Goal: Information Seeking & Learning: Learn about a topic

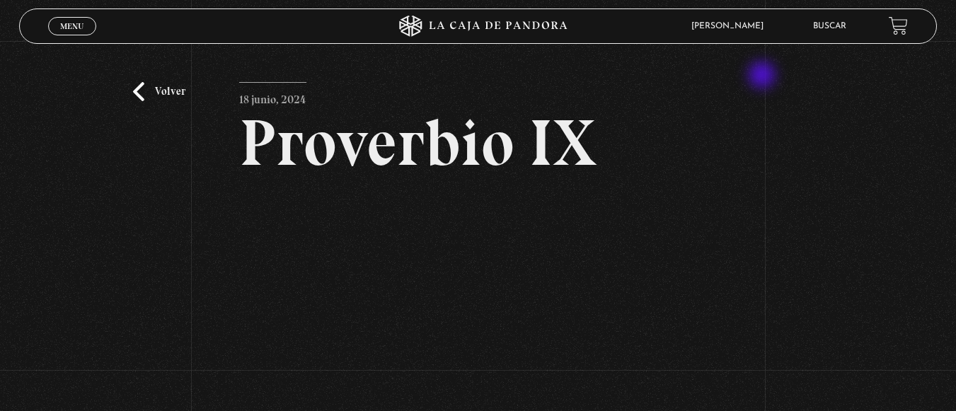
scroll to position [113, 0]
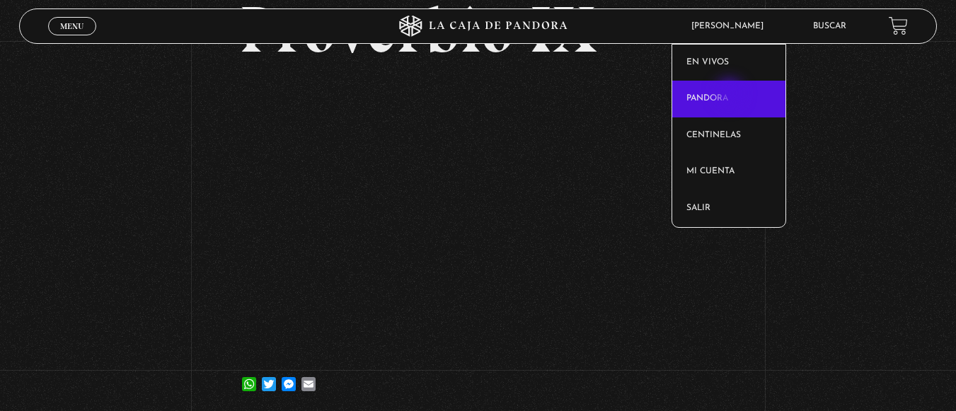
click at [731, 95] on link "Pandora" at bounding box center [728, 99] width 113 height 37
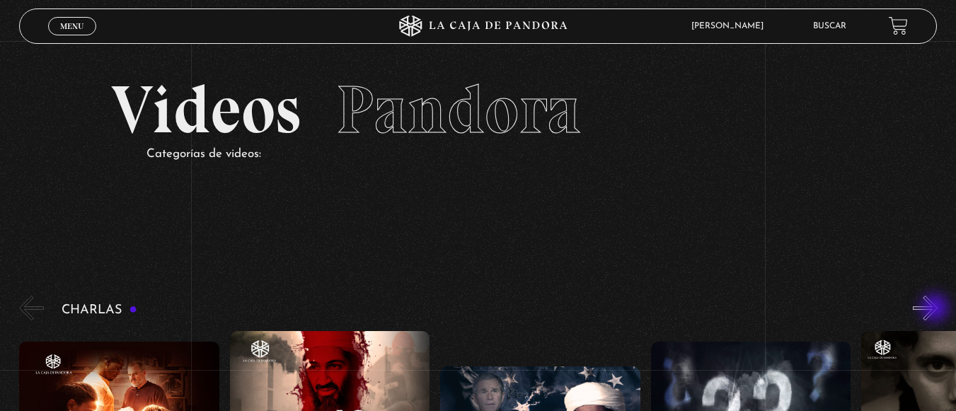
click at [936, 309] on button "»" at bounding box center [925, 308] width 25 height 25
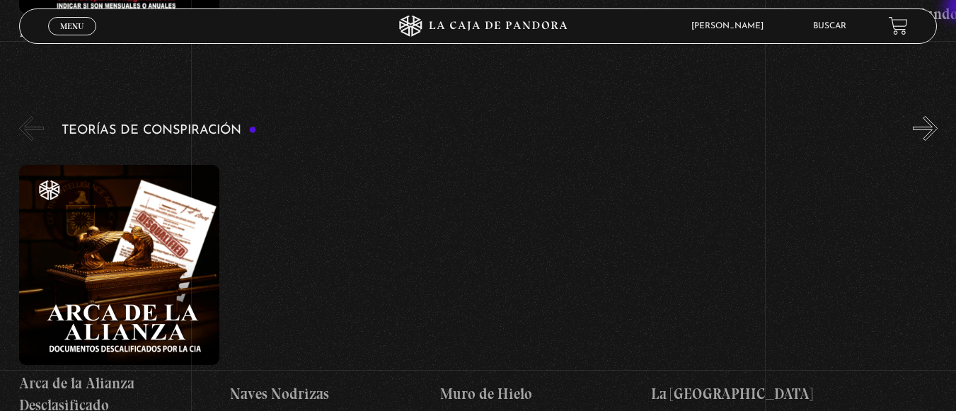
scroll to position [2811, 0]
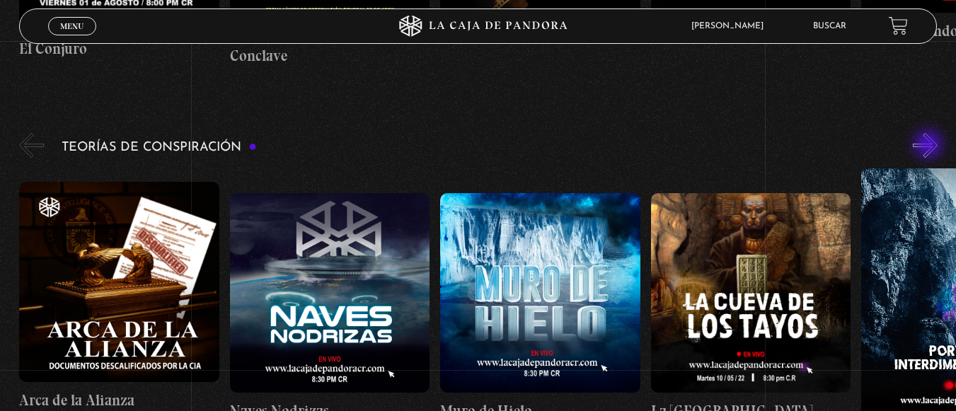
click at [930, 146] on button "»" at bounding box center [925, 145] width 25 height 25
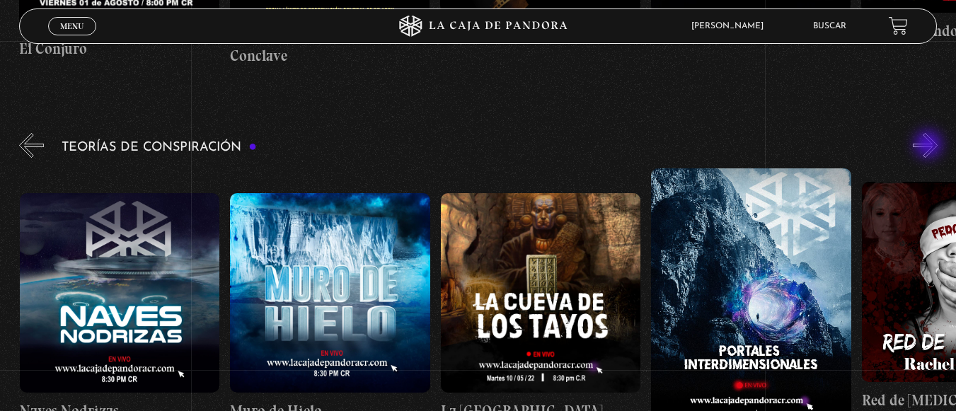
click at [930, 146] on button "»" at bounding box center [925, 145] width 25 height 25
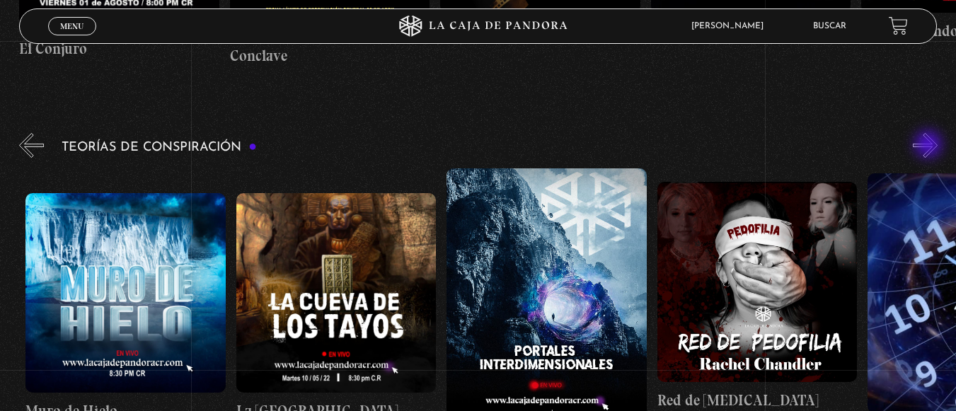
click at [930, 146] on button "»" at bounding box center [925, 145] width 25 height 25
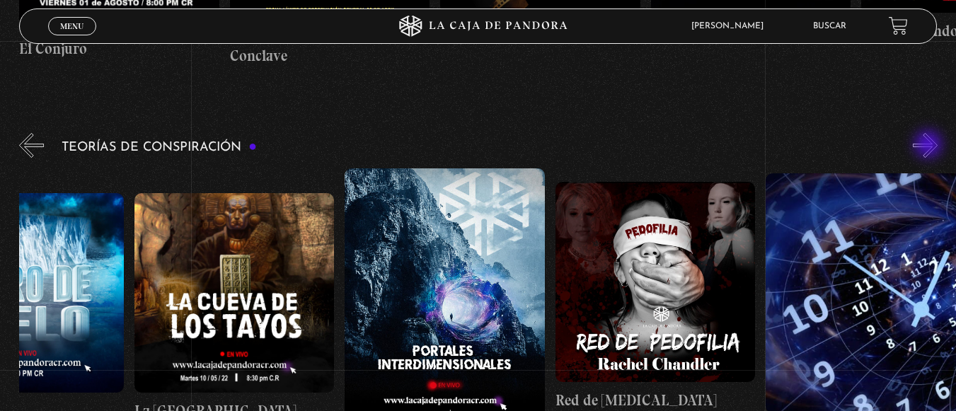
scroll to position [0, 526]
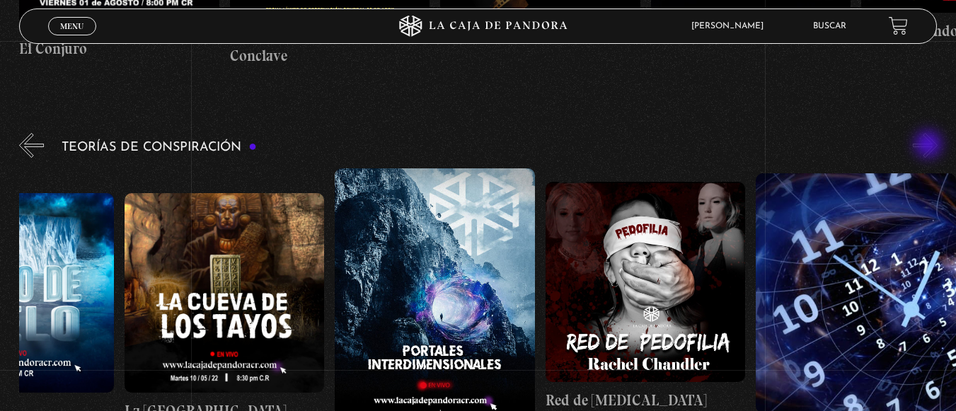
click at [930, 146] on button "»" at bounding box center [925, 145] width 25 height 25
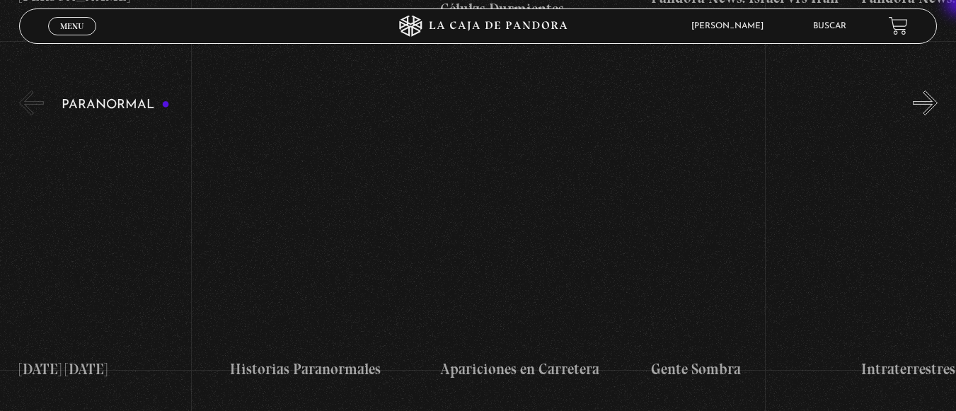
scroll to position [1302, 0]
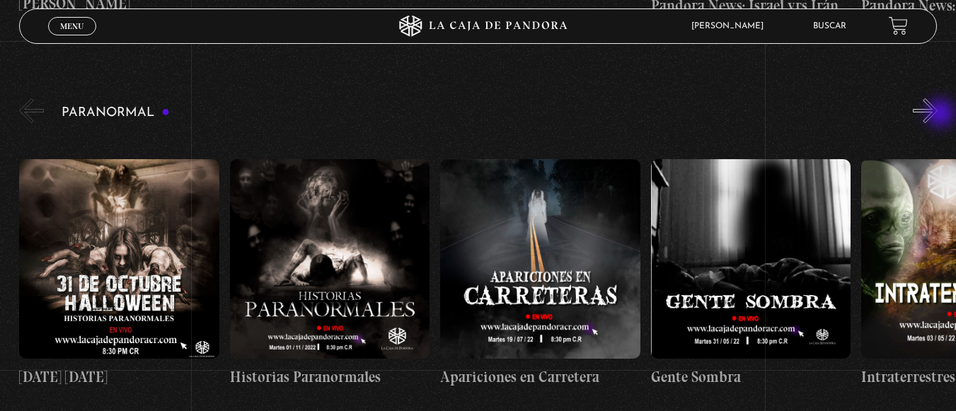
click at [938, 115] on button "»" at bounding box center [925, 110] width 25 height 25
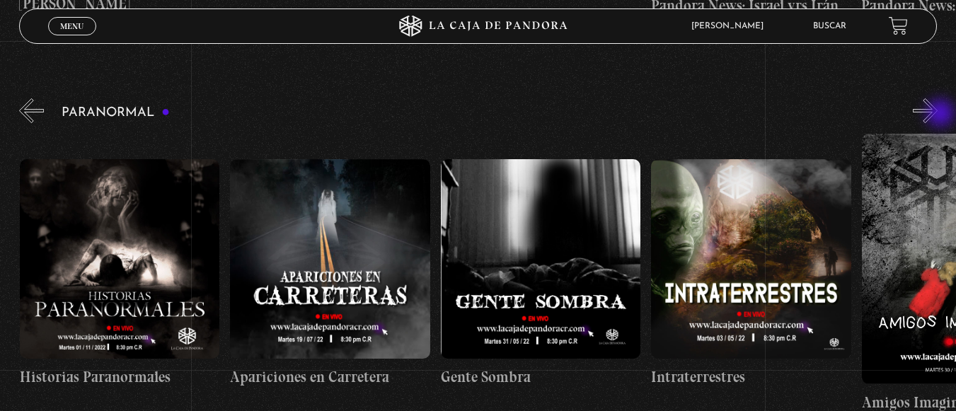
click at [938, 115] on button "»" at bounding box center [925, 110] width 25 height 25
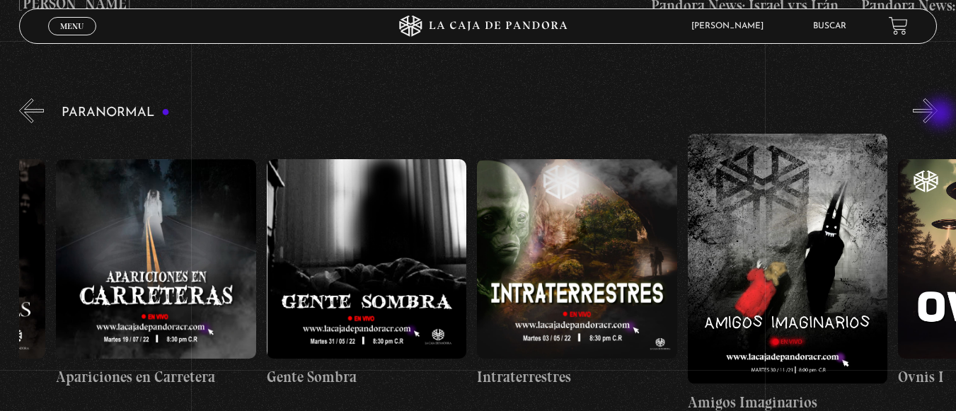
click at [938, 115] on button "»" at bounding box center [925, 110] width 25 height 25
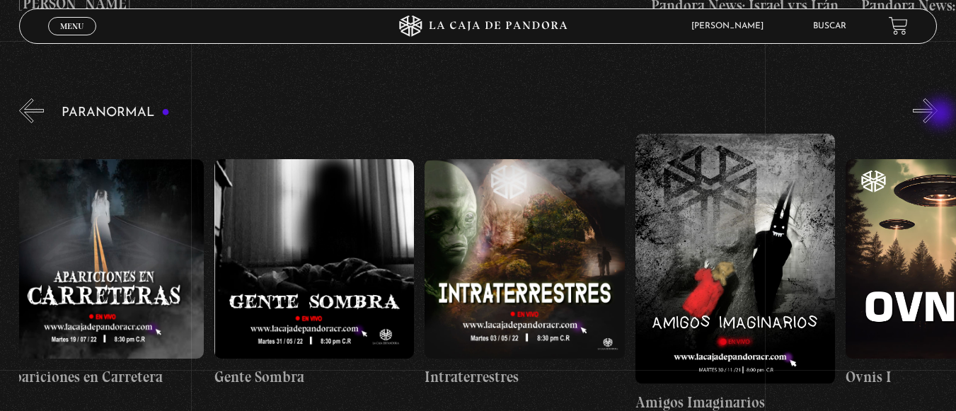
click at [938, 115] on button "»" at bounding box center [925, 110] width 25 height 25
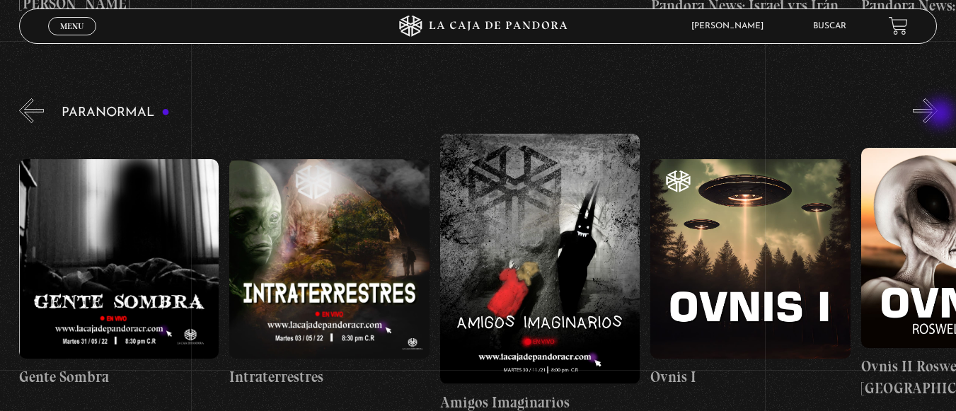
click at [938, 115] on button "»" at bounding box center [925, 110] width 25 height 25
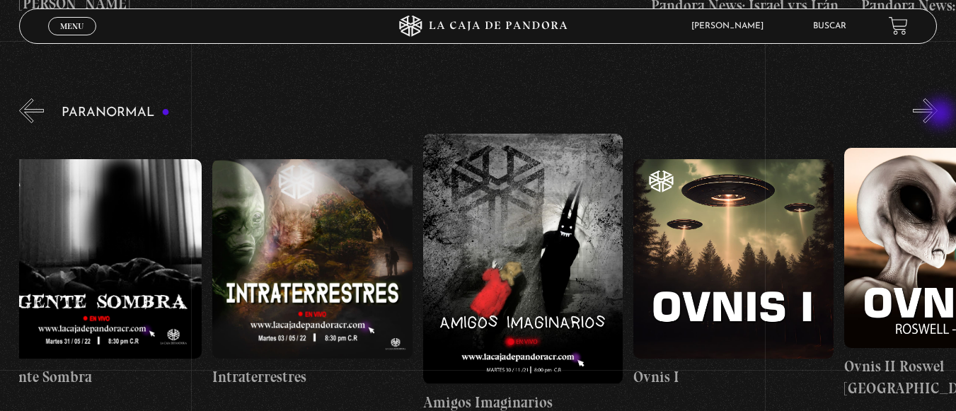
click at [938, 115] on button "»" at bounding box center [925, 110] width 25 height 25
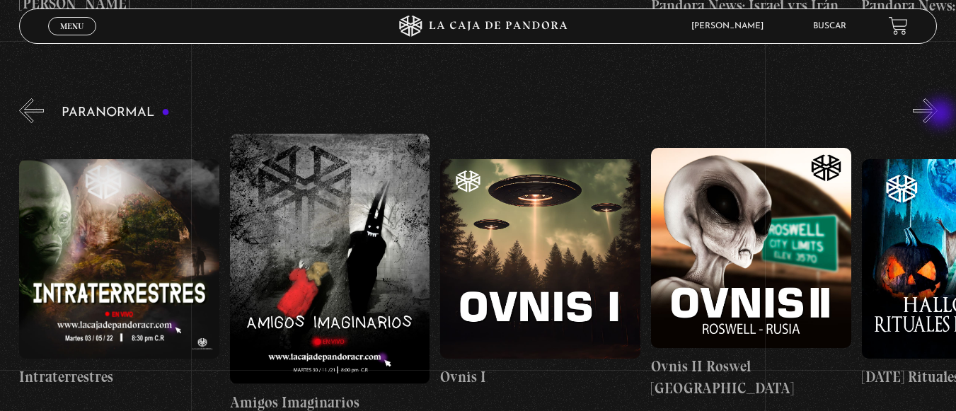
click at [938, 115] on button "»" at bounding box center [925, 110] width 25 height 25
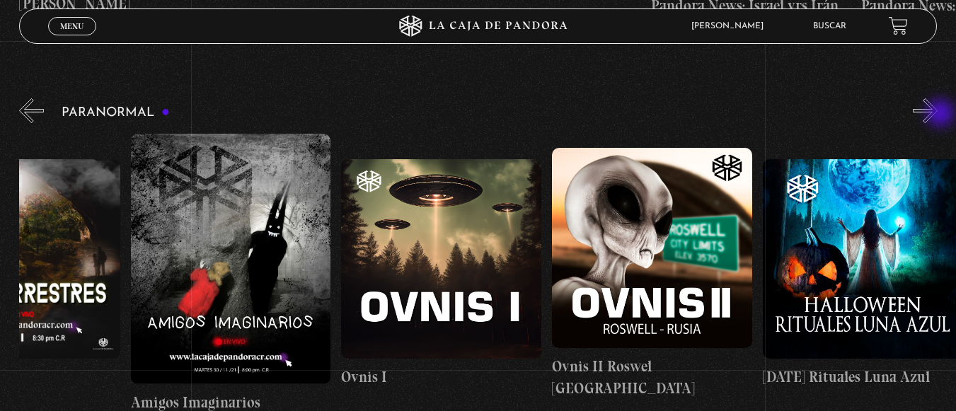
click at [938, 115] on button "»" at bounding box center [925, 110] width 25 height 25
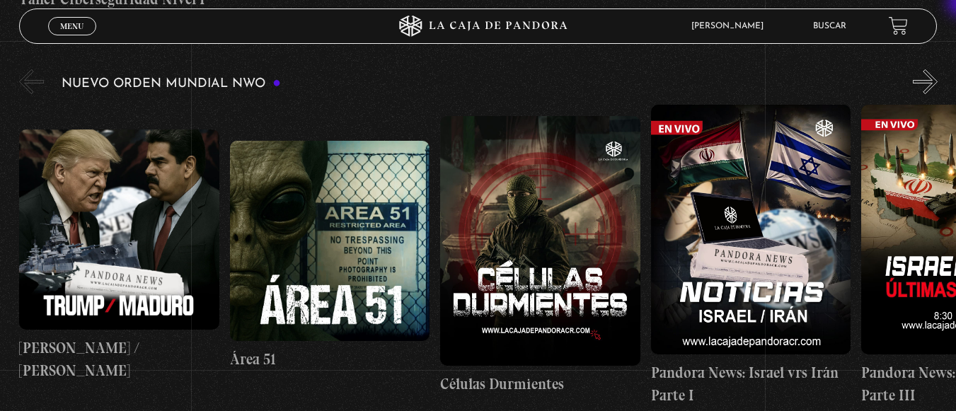
scroll to position [906, 0]
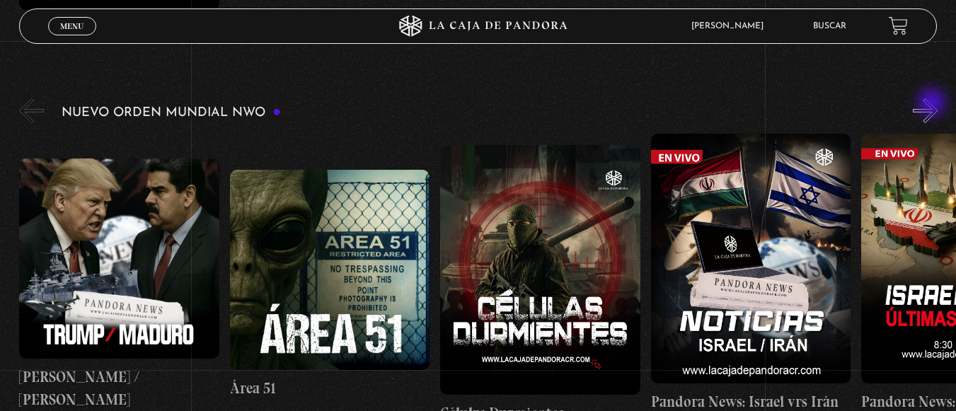
click at [933, 104] on button "»" at bounding box center [925, 110] width 25 height 25
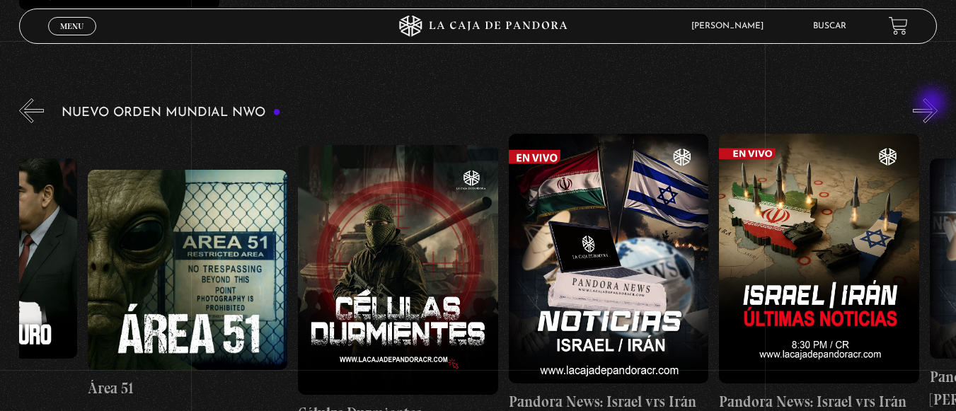
click at [933, 104] on button "»" at bounding box center [925, 110] width 25 height 25
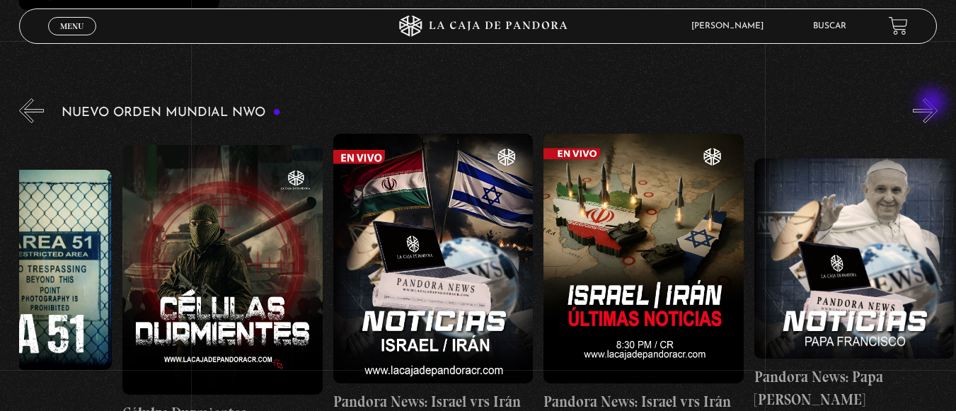
click at [933, 104] on button "»" at bounding box center [925, 110] width 25 height 25
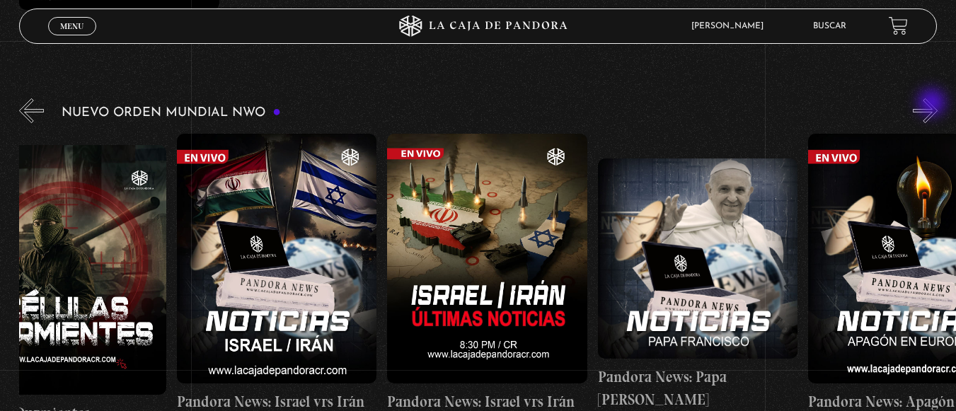
click at [933, 104] on button "»" at bounding box center [925, 110] width 25 height 25
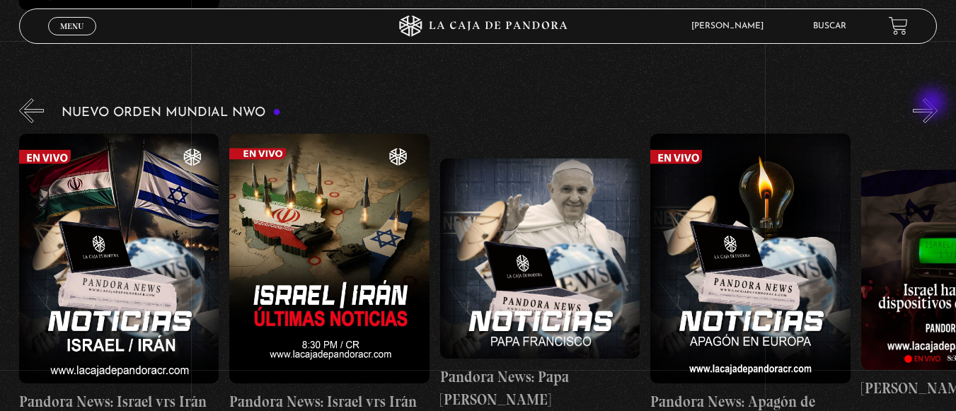
click at [933, 104] on button "»" at bounding box center [925, 110] width 25 height 25
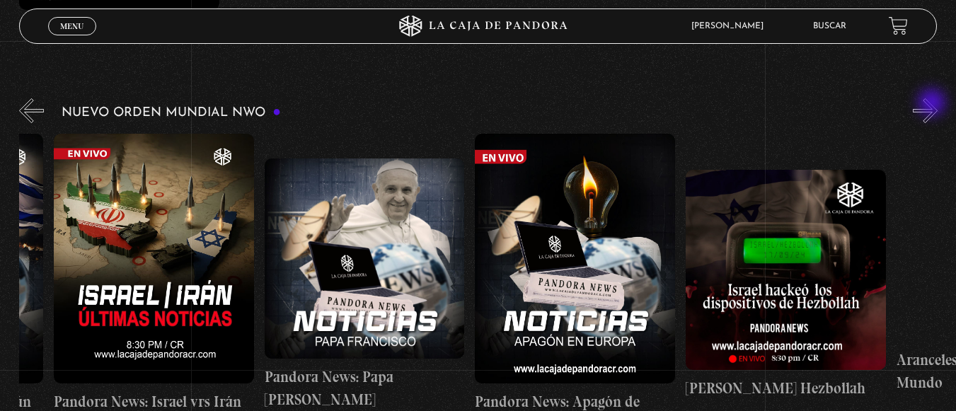
click at [933, 104] on button "»" at bounding box center [925, 110] width 25 height 25
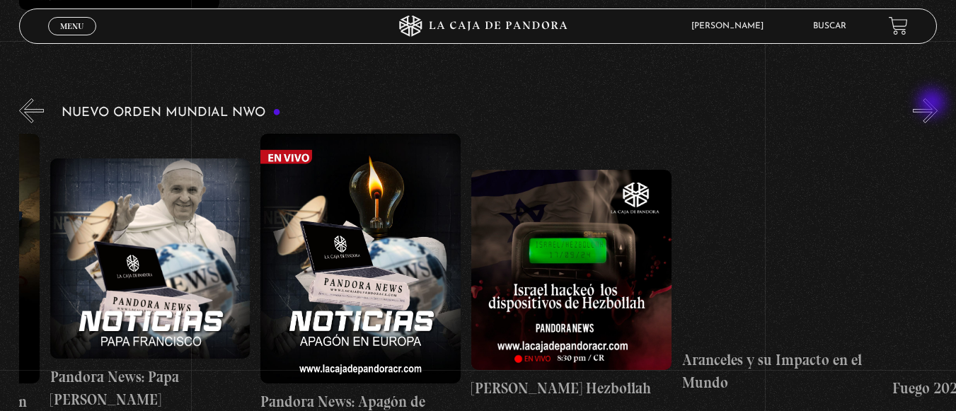
click at [933, 104] on button "»" at bounding box center [925, 110] width 25 height 25
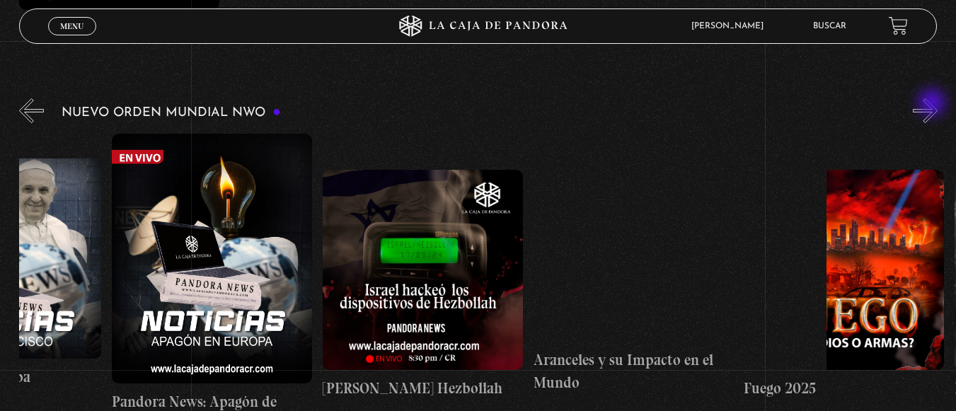
click at [933, 104] on button "»" at bounding box center [925, 110] width 25 height 25
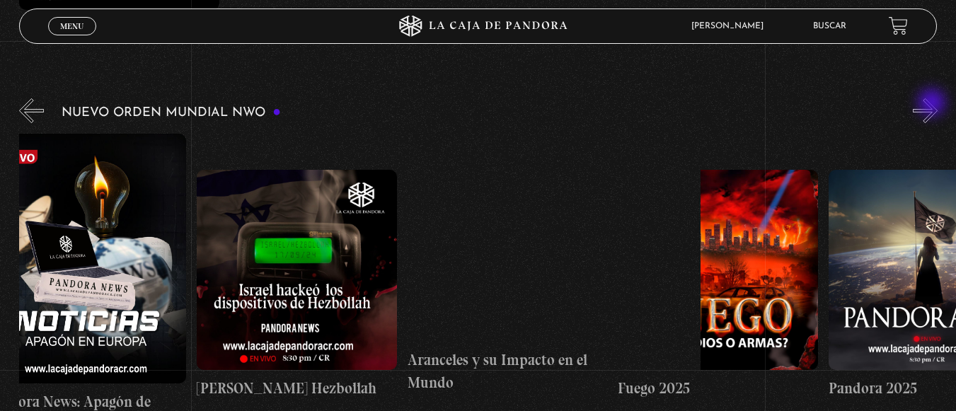
scroll to position [0, 1474]
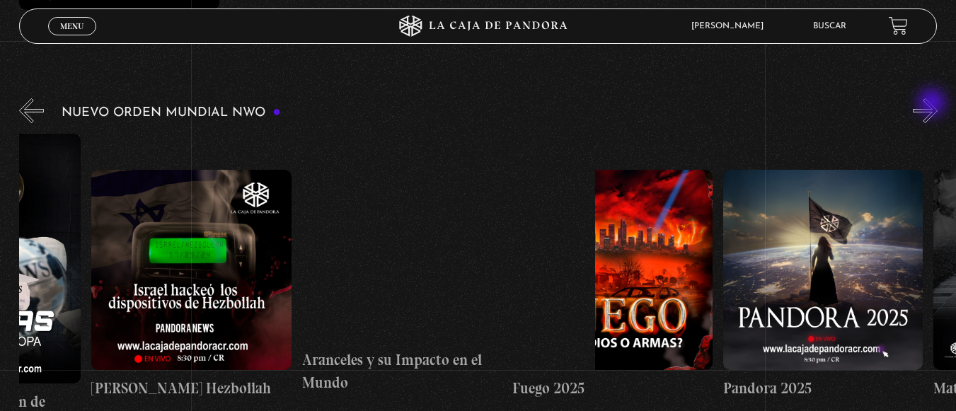
click at [933, 104] on button "»" at bounding box center [925, 110] width 25 height 25
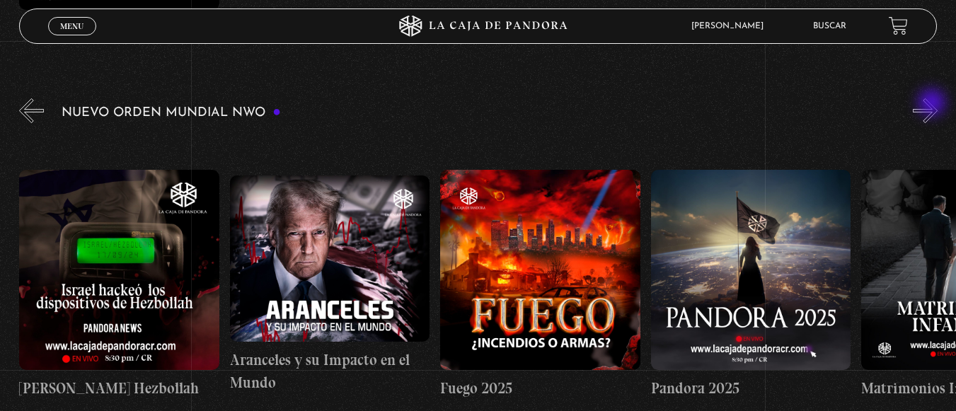
click at [933, 104] on button "»" at bounding box center [925, 110] width 25 height 25
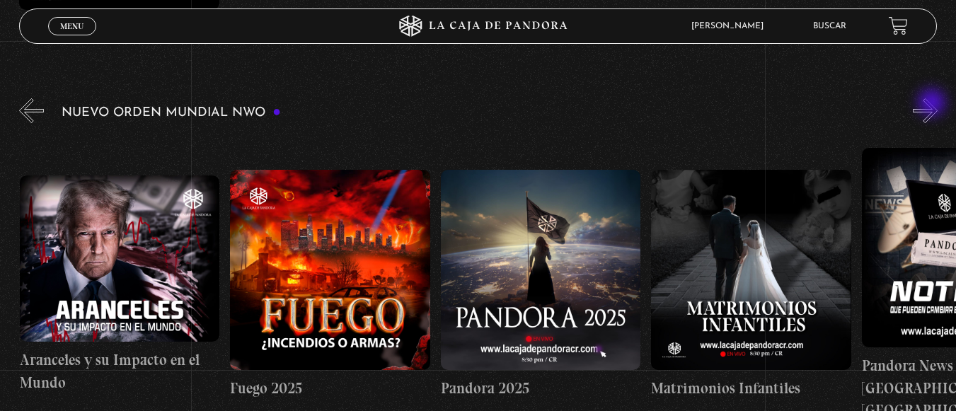
click at [933, 104] on button "»" at bounding box center [925, 110] width 25 height 25
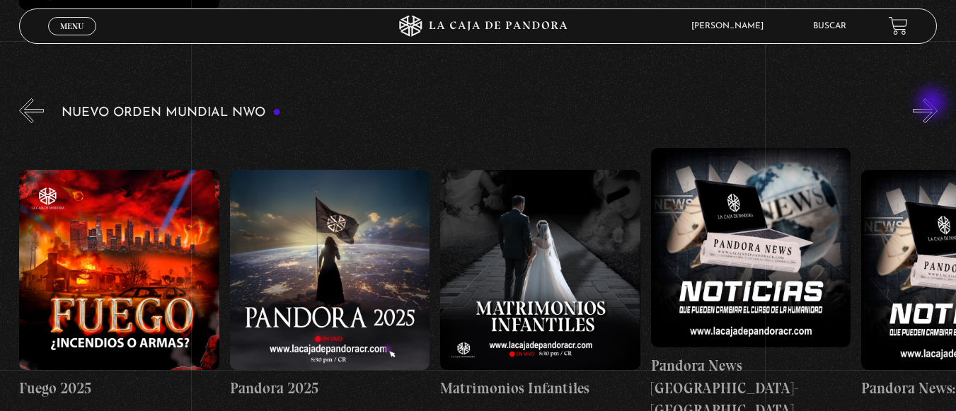
click at [933, 104] on button "»" at bounding box center [925, 110] width 25 height 25
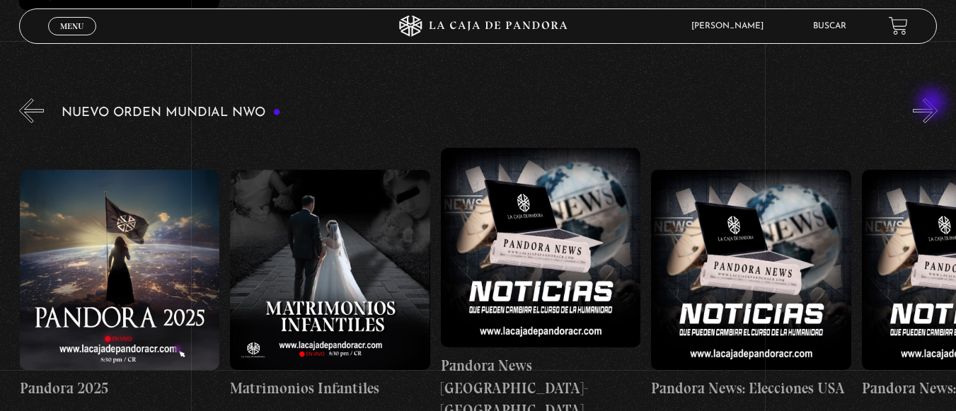
click at [933, 104] on button "»" at bounding box center [925, 110] width 25 height 25
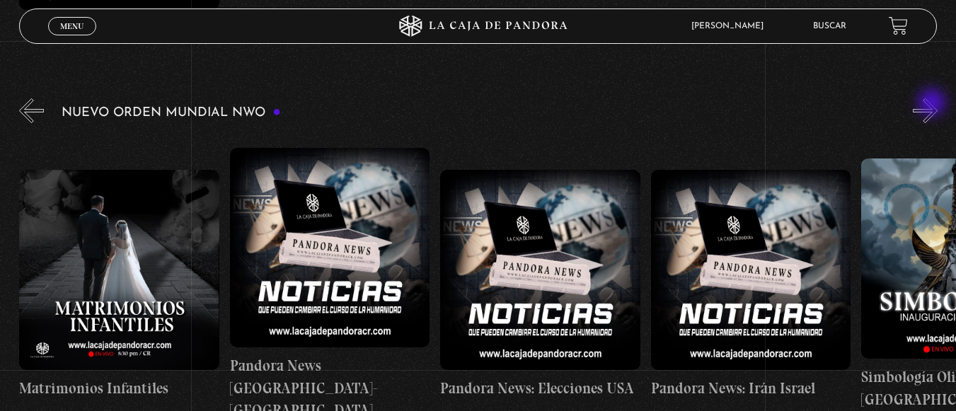
click at [933, 104] on button "»" at bounding box center [925, 110] width 25 height 25
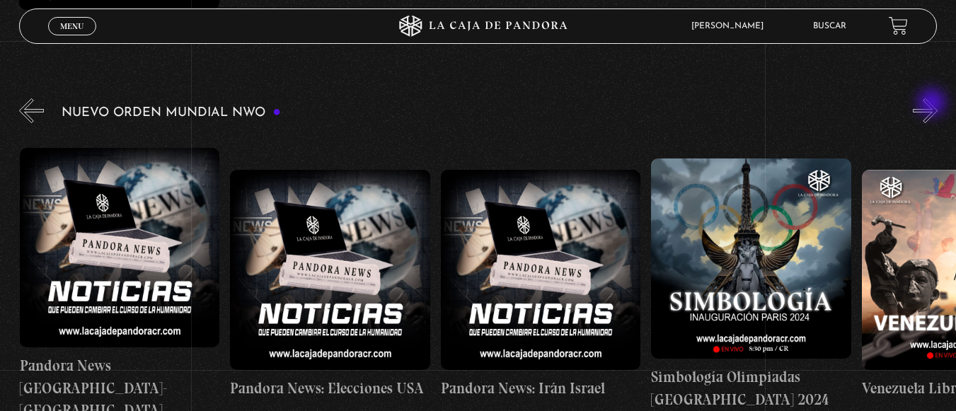
click at [933, 104] on button "»" at bounding box center [925, 110] width 25 height 25
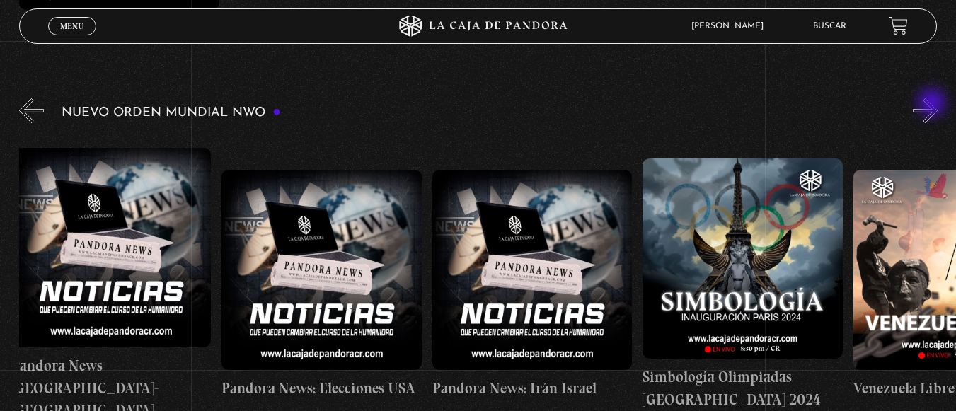
click at [933, 104] on button "»" at bounding box center [925, 110] width 25 height 25
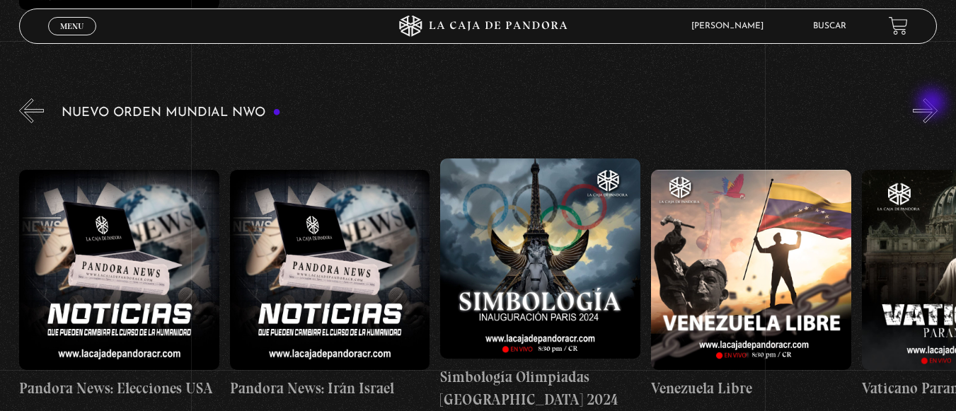
click at [933, 104] on button "»" at bounding box center [925, 110] width 25 height 25
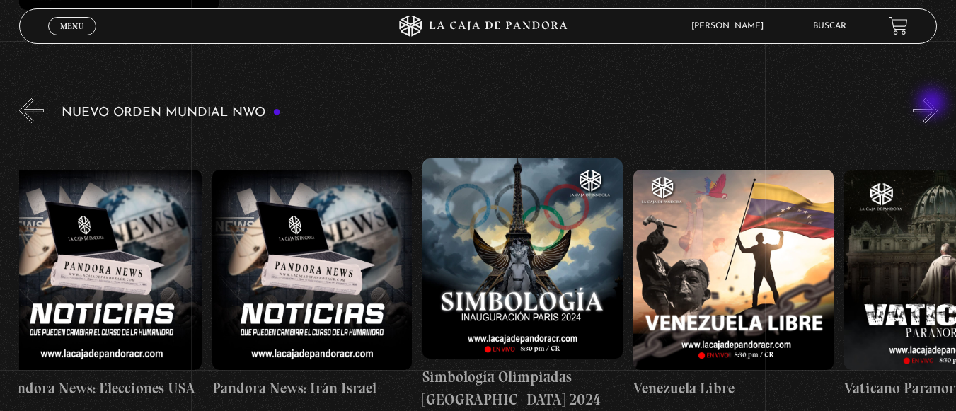
click at [933, 104] on button "»" at bounding box center [925, 110] width 25 height 25
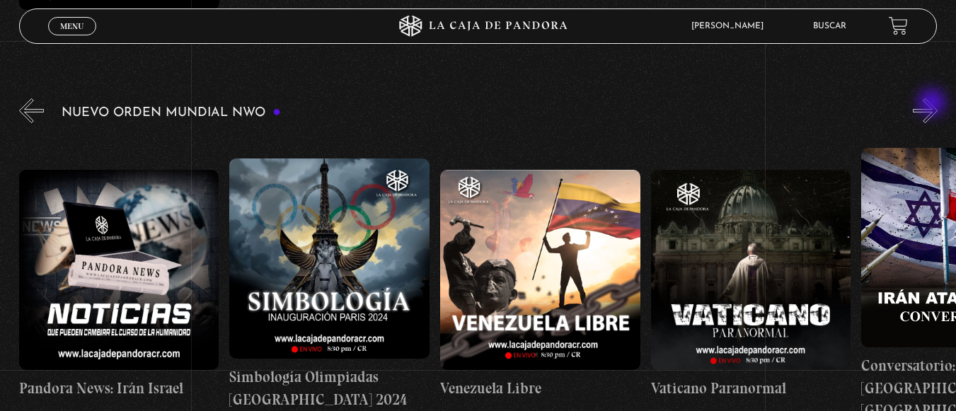
click at [933, 104] on button "»" at bounding box center [925, 110] width 25 height 25
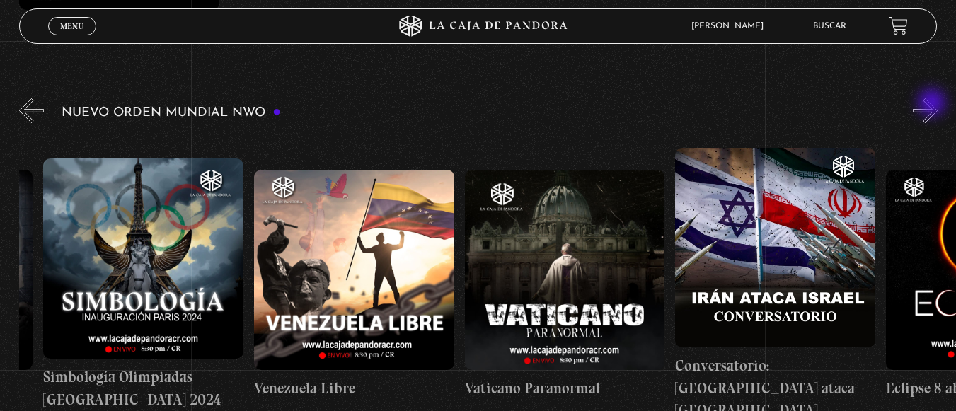
click at [933, 104] on button "»" at bounding box center [925, 110] width 25 height 25
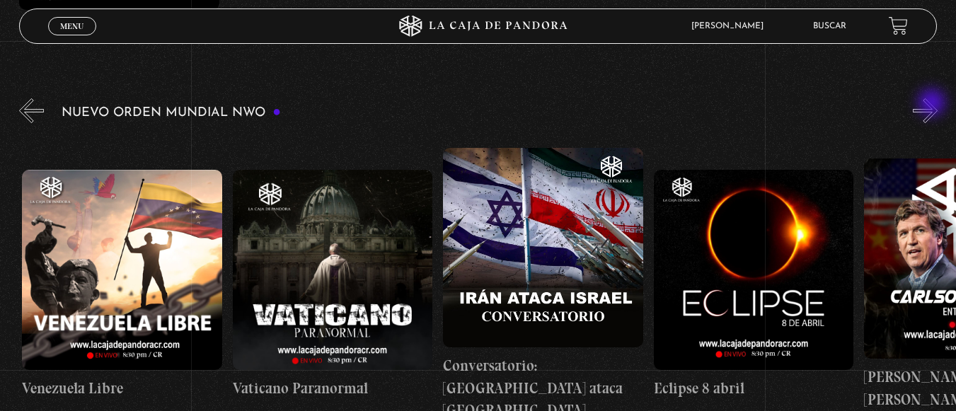
click at [933, 104] on button "»" at bounding box center [925, 110] width 25 height 25
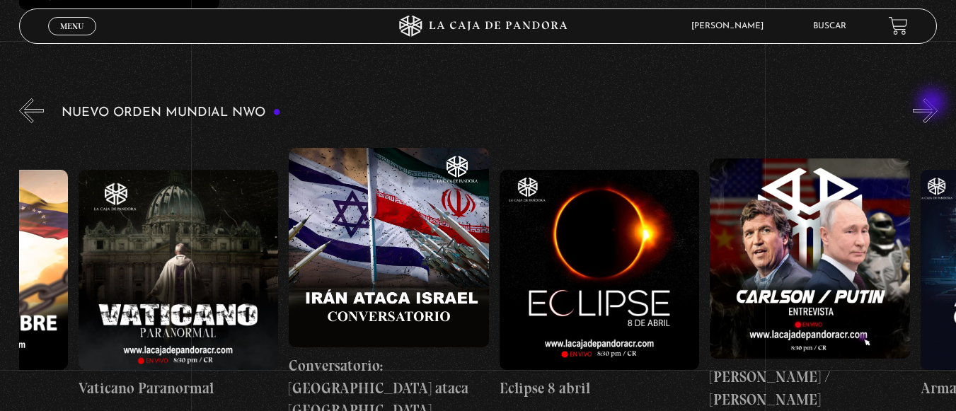
click at [933, 104] on button "»" at bounding box center [925, 110] width 25 height 25
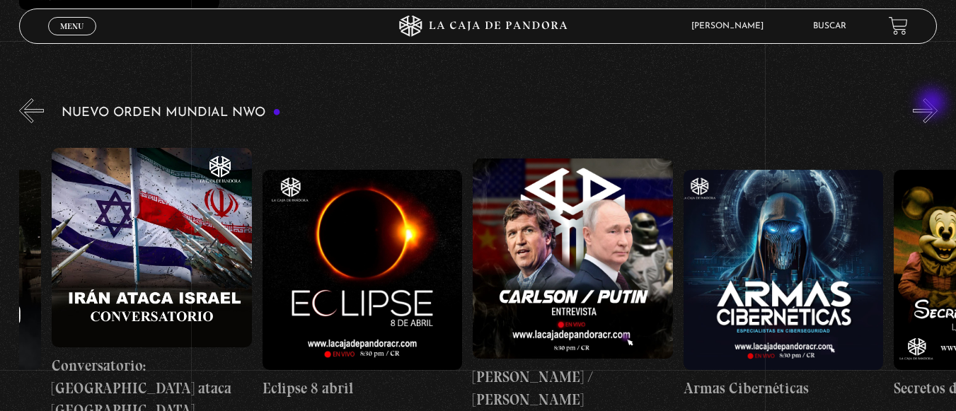
click at [933, 104] on button "»" at bounding box center [925, 110] width 25 height 25
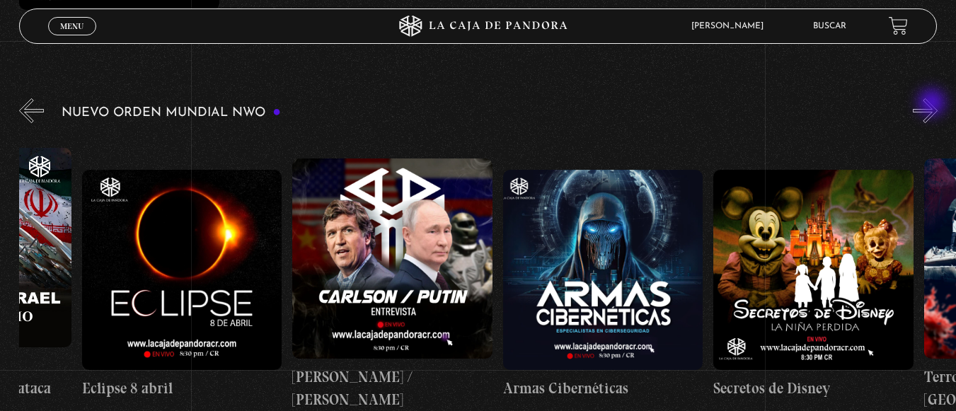
click at [933, 104] on button "»" at bounding box center [925, 110] width 25 height 25
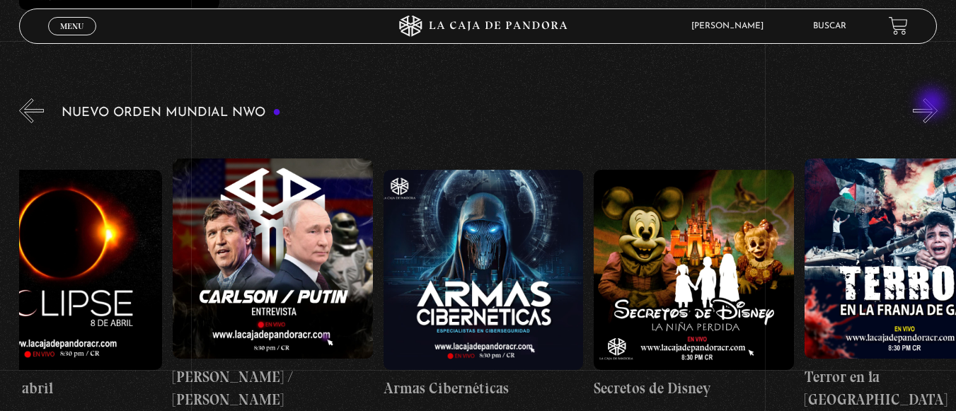
click at [933, 104] on button "»" at bounding box center [925, 110] width 25 height 25
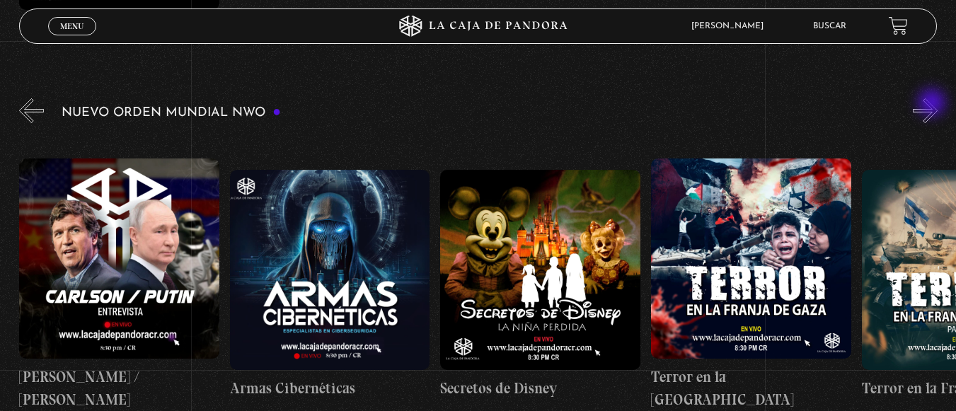
click at [933, 104] on button "»" at bounding box center [925, 110] width 25 height 25
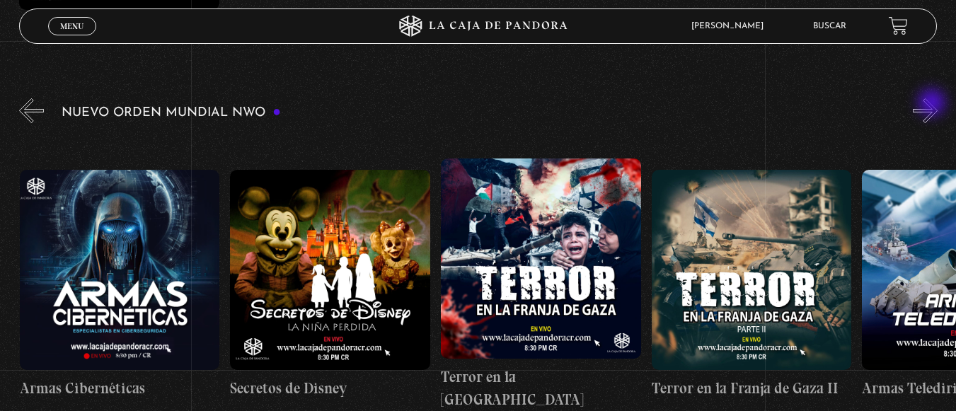
click at [933, 104] on button "»" at bounding box center [925, 110] width 25 height 25
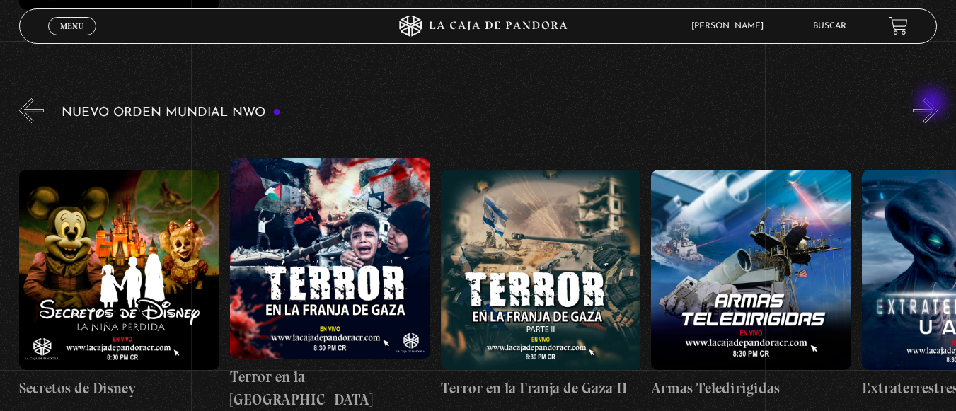
click at [933, 104] on button "»" at bounding box center [925, 110] width 25 height 25
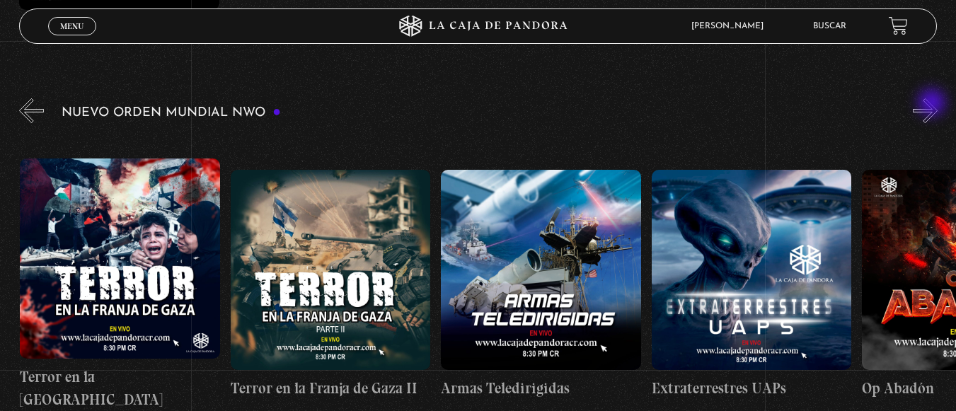
click at [933, 104] on button "»" at bounding box center [925, 110] width 25 height 25
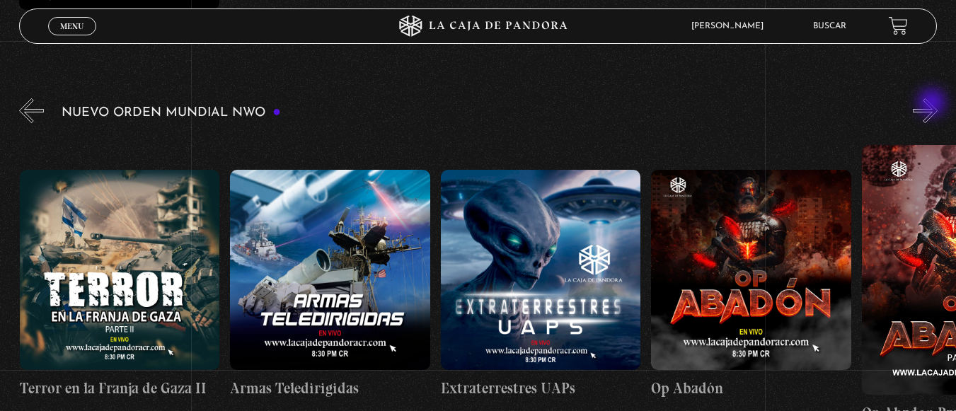
click at [933, 104] on button "»" at bounding box center [925, 110] width 25 height 25
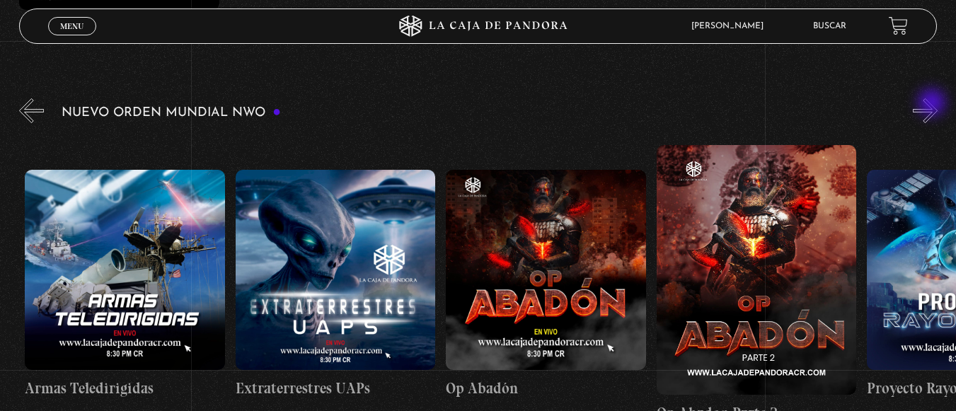
click at [933, 104] on button "»" at bounding box center [925, 110] width 25 height 25
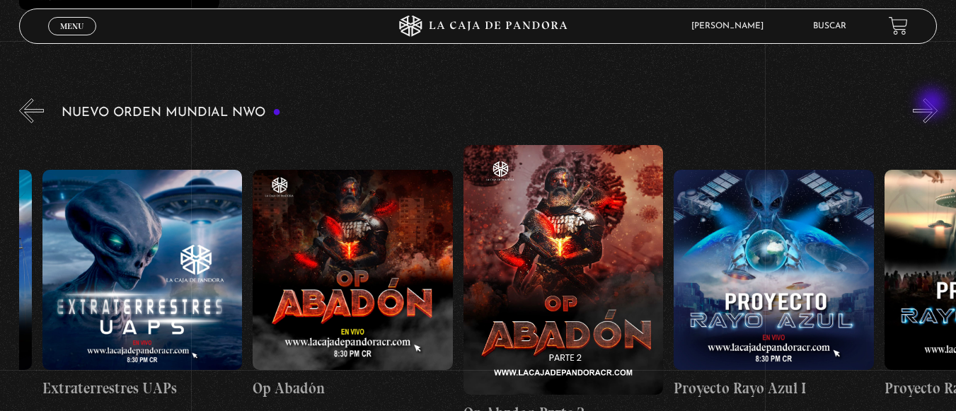
click at [933, 104] on button "»" at bounding box center [925, 110] width 25 height 25
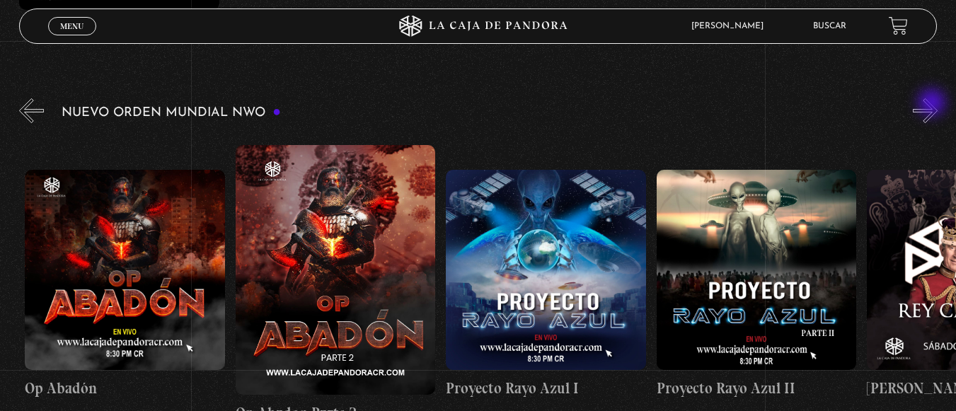
click at [933, 104] on button "»" at bounding box center [925, 110] width 25 height 25
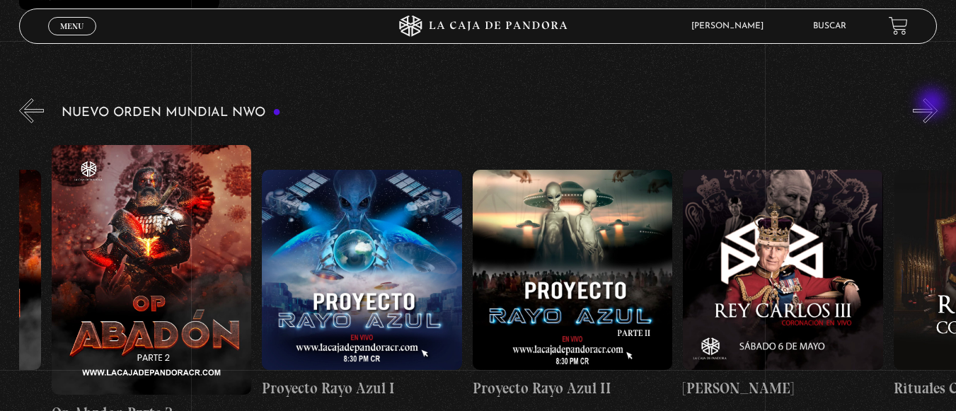
click at [933, 104] on button "»" at bounding box center [925, 110] width 25 height 25
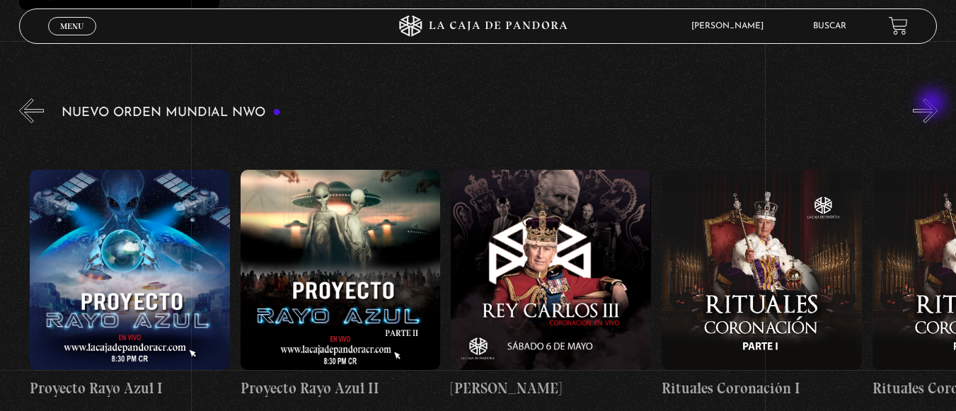
click at [933, 104] on button "»" at bounding box center [925, 110] width 25 height 25
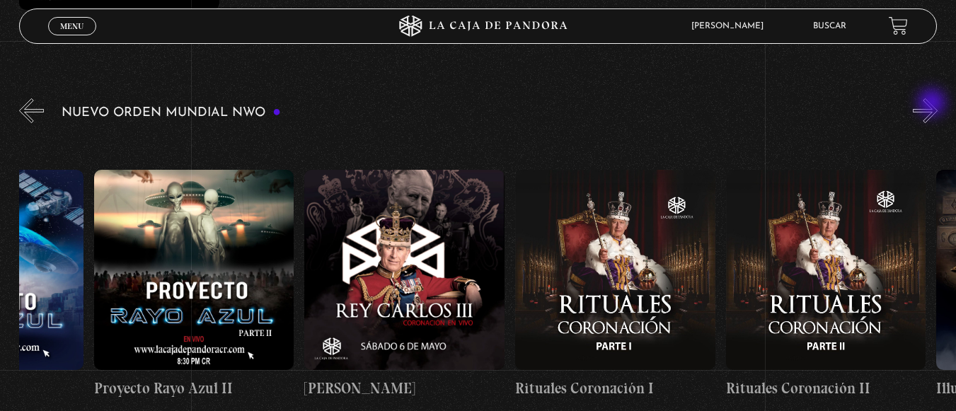
click at [933, 104] on button "»" at bounding box center [925, 110] width 25 height 25
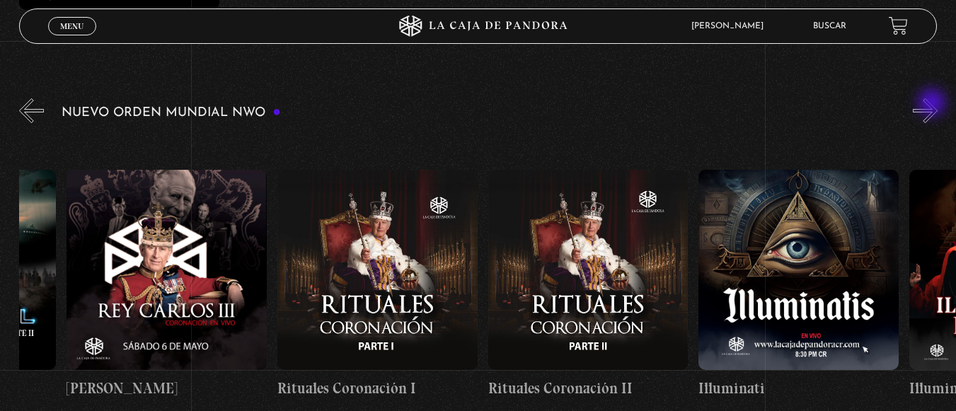
click at [933, 104] on button "»" at bounding box center [925, 110] width 25 height 25
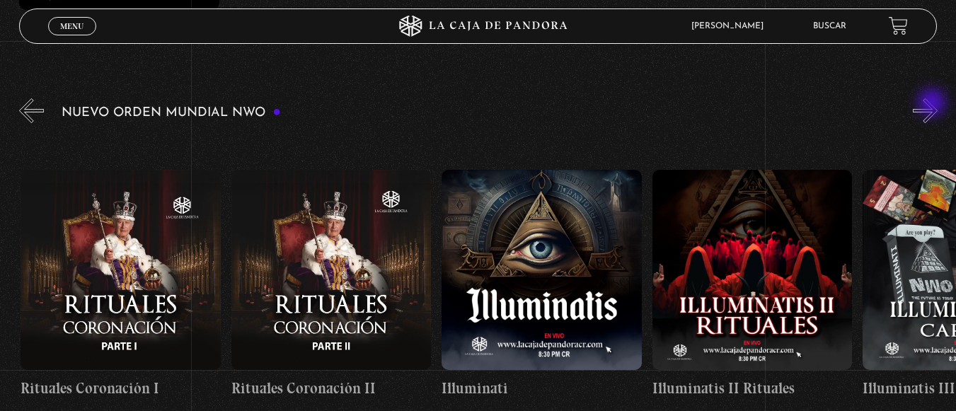
click at [933, 104] on button "»" at bounding box center [925, 110] width 25 height 25
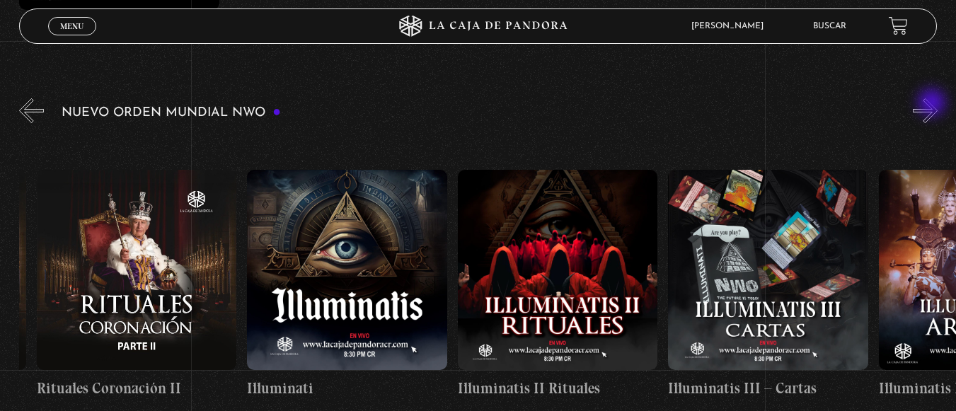
click at [933, 104] on button "»" at bounding box center [925, 110] width 25 height 25
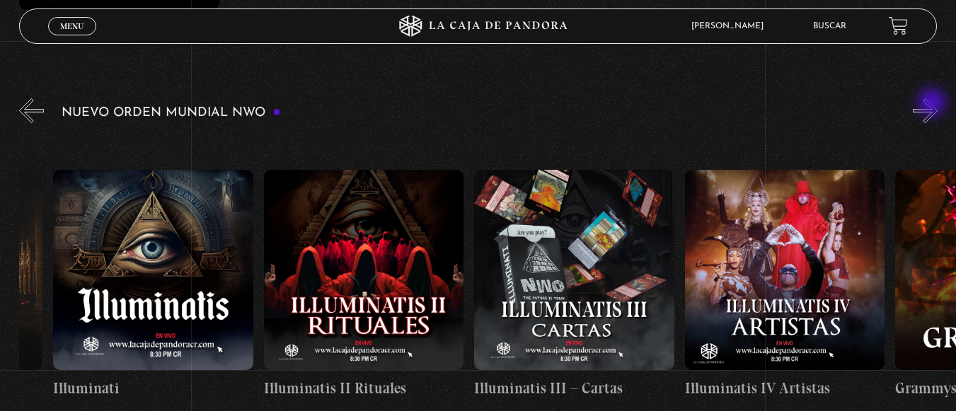
click at [933, 104] on button "»" at bounding box center [925, 110] width 25 height 25
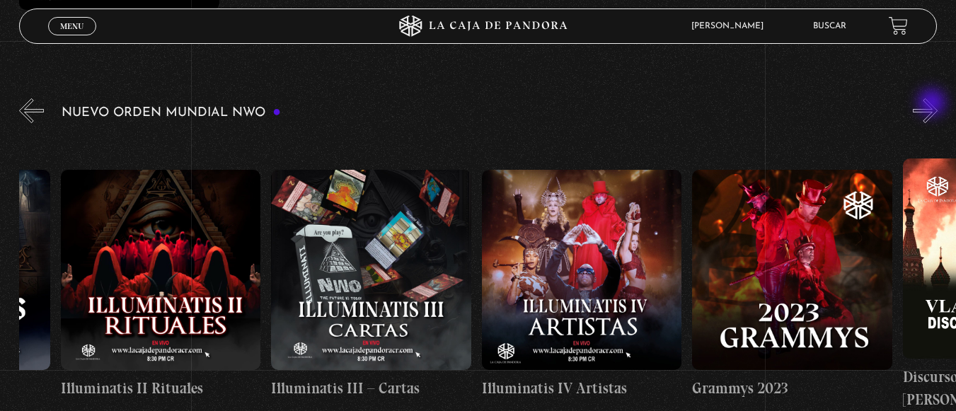
click at [933, 104] on button "»" at bounding box center [925, 110] width 25 height 25
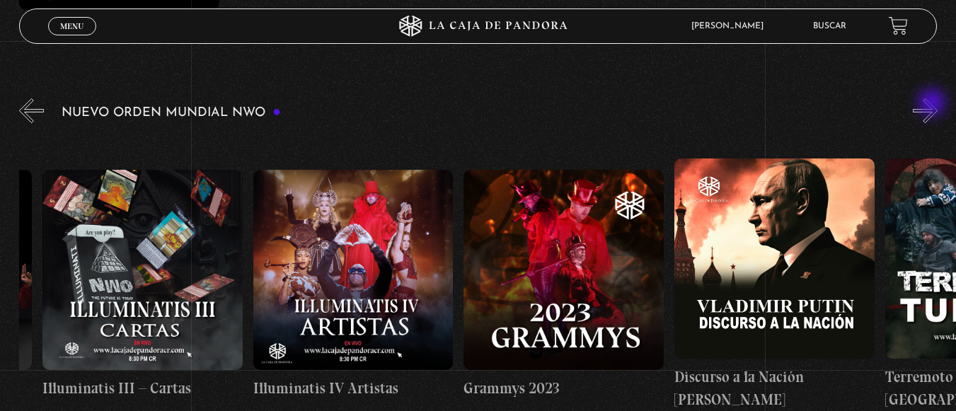
click at [933, 104] on button "»" at bounding box center [925, 110] width 25 height 25
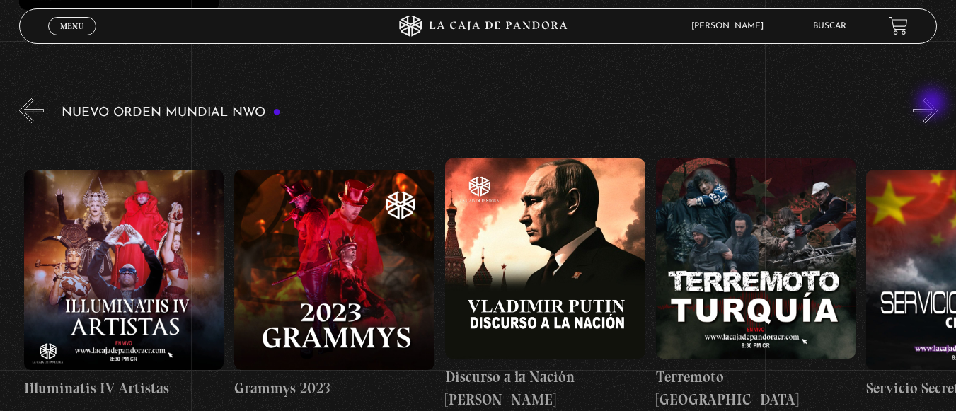
click at [933, 104] on button "»" at bounding box center [925, 110] width 25 height 25
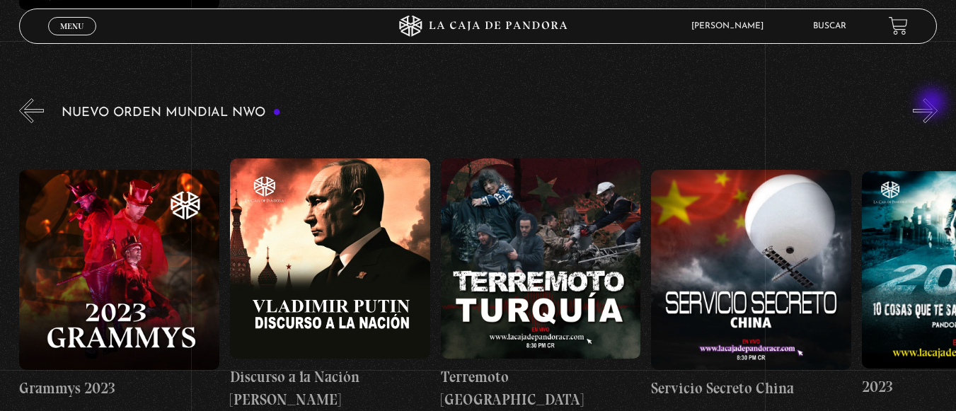
click at [933, 104] on button "»" at bounding box center [925, 110] width 25 height 25
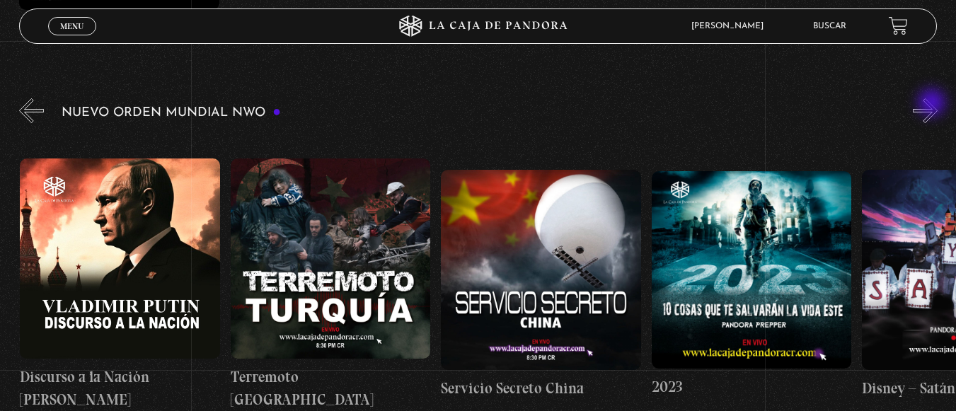
click at [933, 104] on button "»" at bounding box center [925, 110] width 25 height 25
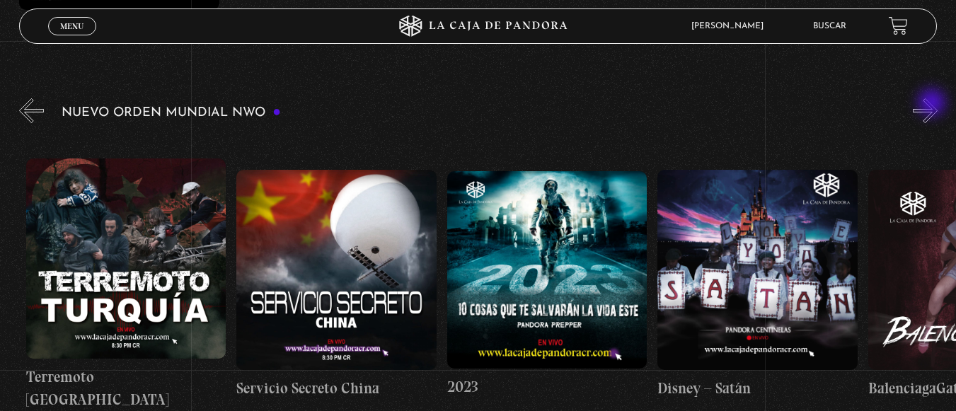
click at [933, 104] on button "»" at bounding box center [925, 110] width 25 height 25
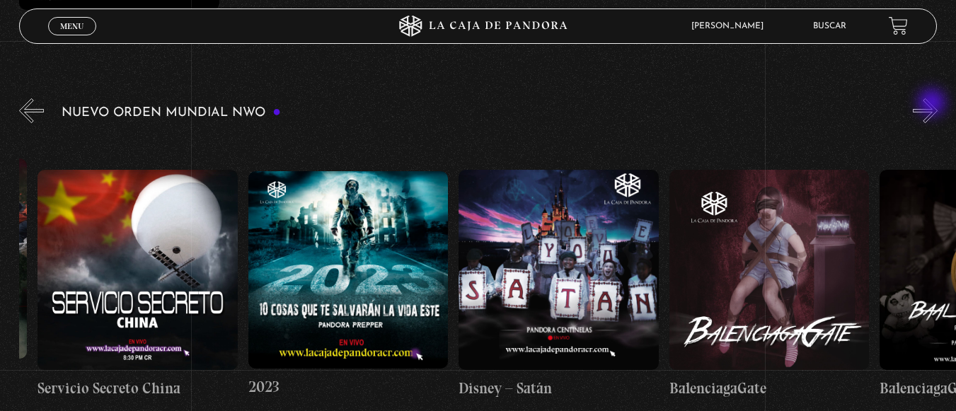
click at [933, 104] on button "»" at bounding box center [925, 110] width 25 height 25
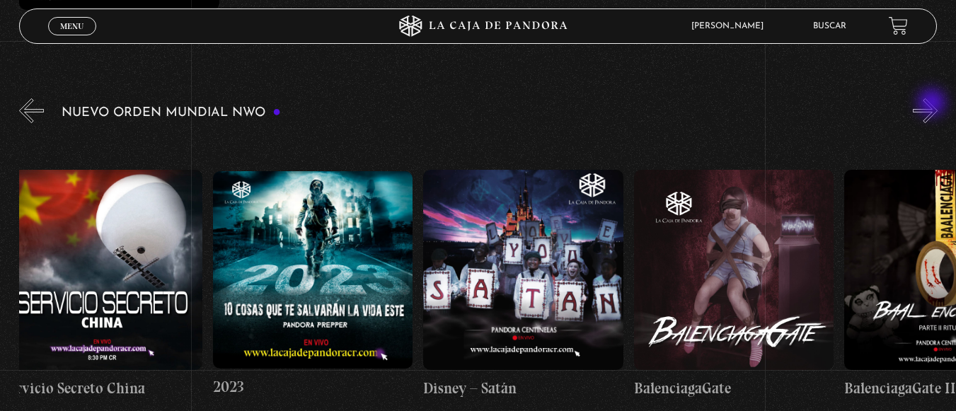
click at [933, 104] on button "»" at bounding box center [925, 110] width 25 height 25
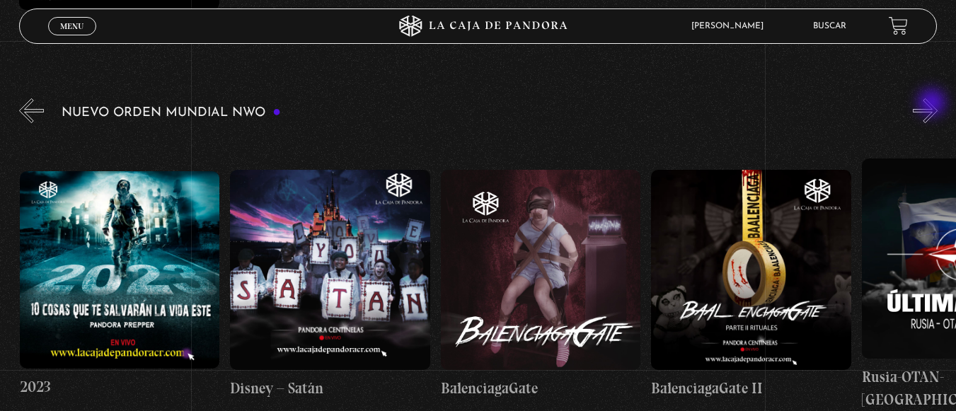
click at [933, 104] on button "»" at bounding box center [925, 110] width 25 height 25
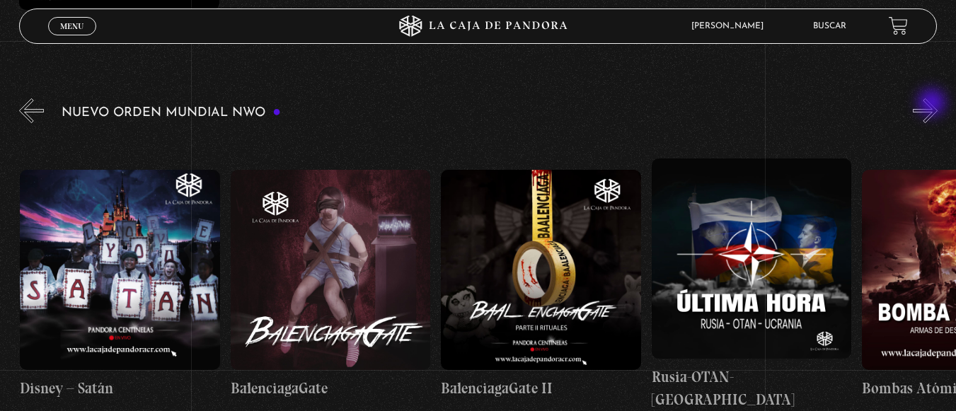
click at [933, 104] on button "»" at bounding box center [925, 110] width 25 height 25
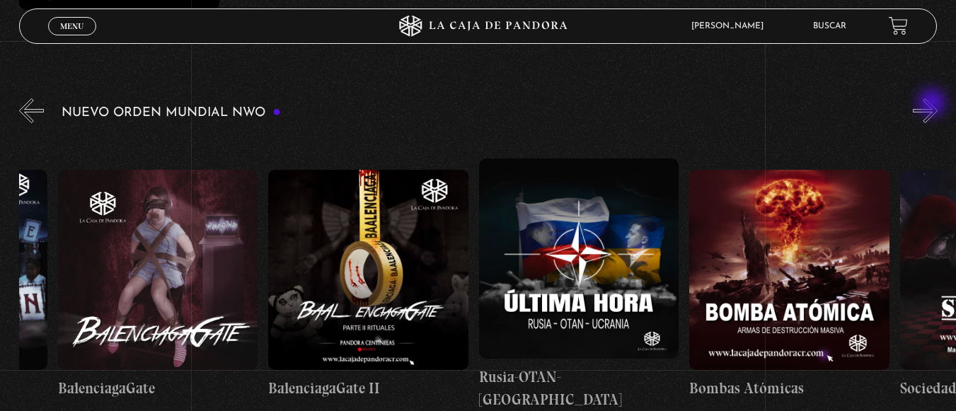
click at [933, 104] on button "»" at bounding box center [925, 110] width 25 height 25
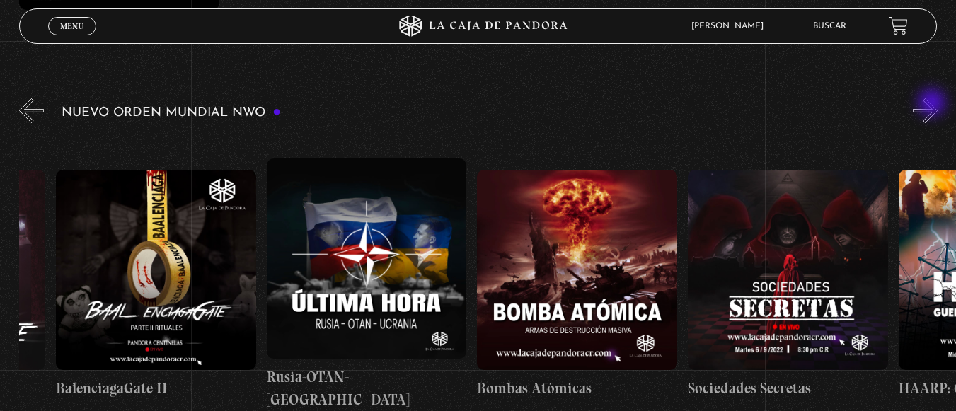
click at [933, 104] on button "»" at bounding box center [925, 110] width 25 height 25
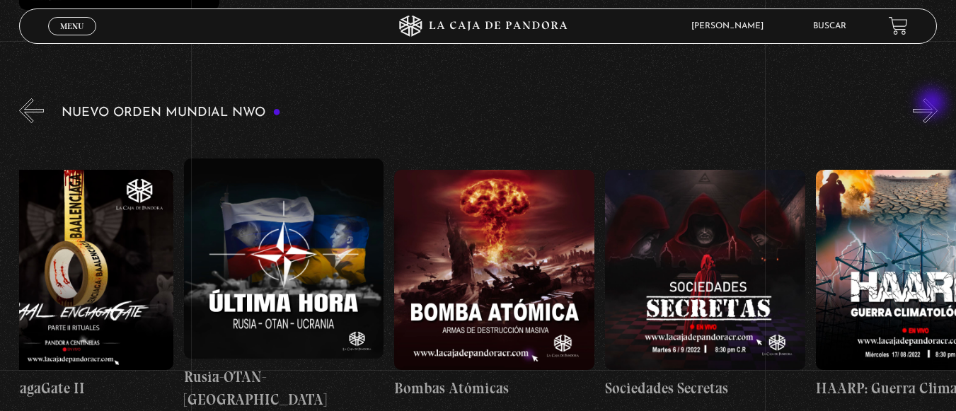
click at [933, 104] on button "»" at bounding box center [925, 110] width 25 height 25
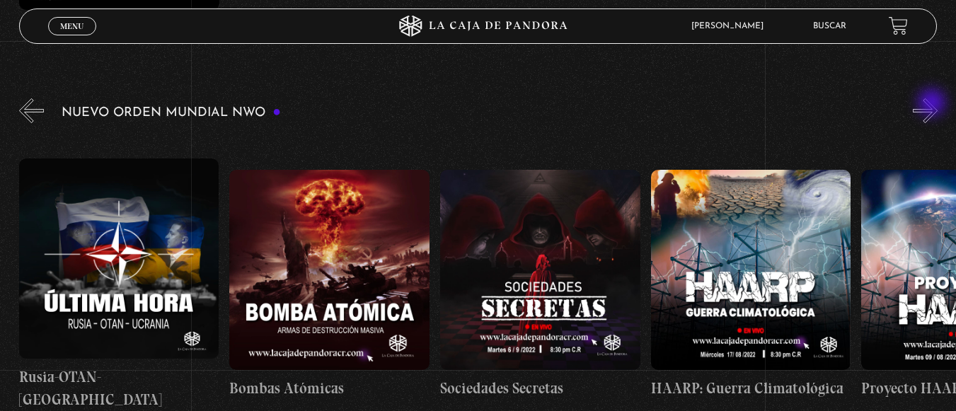
click at [933, 104] on button "»" at bounding box center [925, 110] width 25 height 25
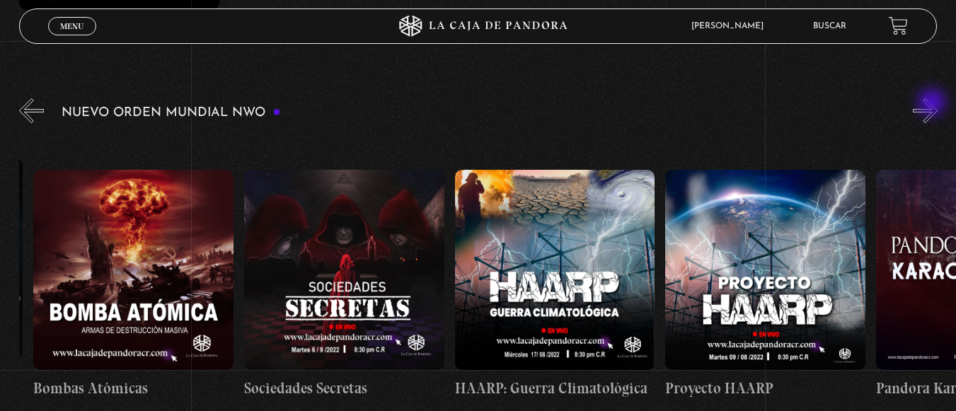
click at [933, 104] on button "»" at bounding box center [925, 110] width 25 height 25
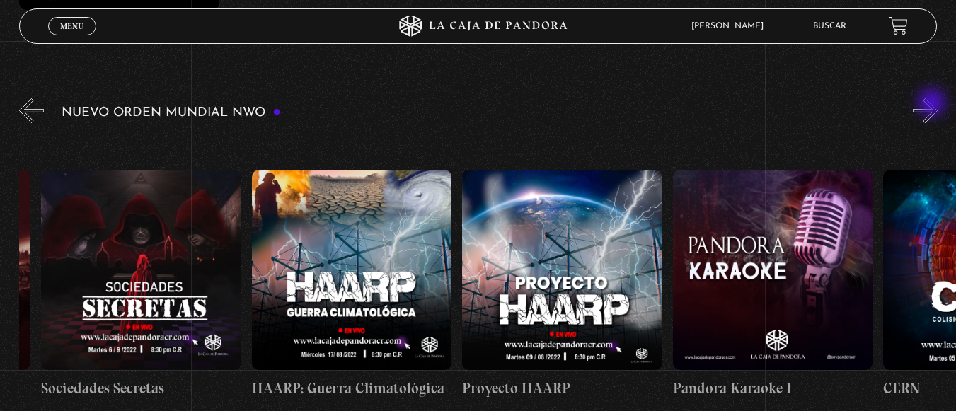
click at [933, 104] on button "»" at bounding box center [925, 110] width 25 height 25
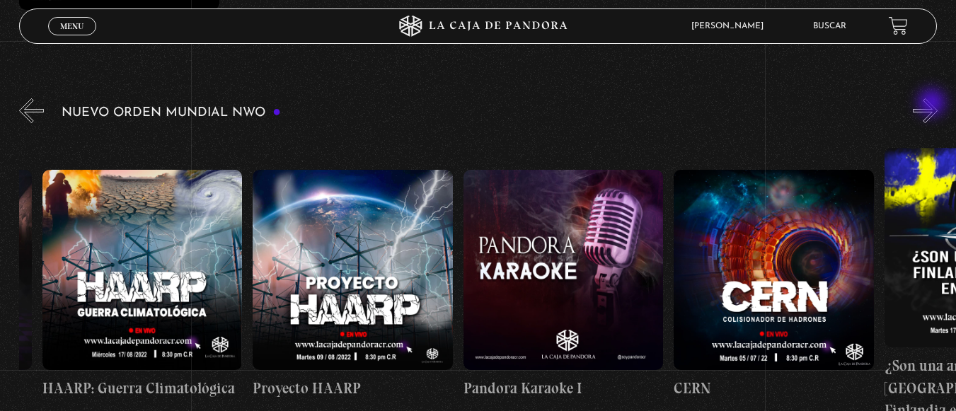
click at [933, 104] on button "»" at bounding box center [925, 110] width 25 height 25
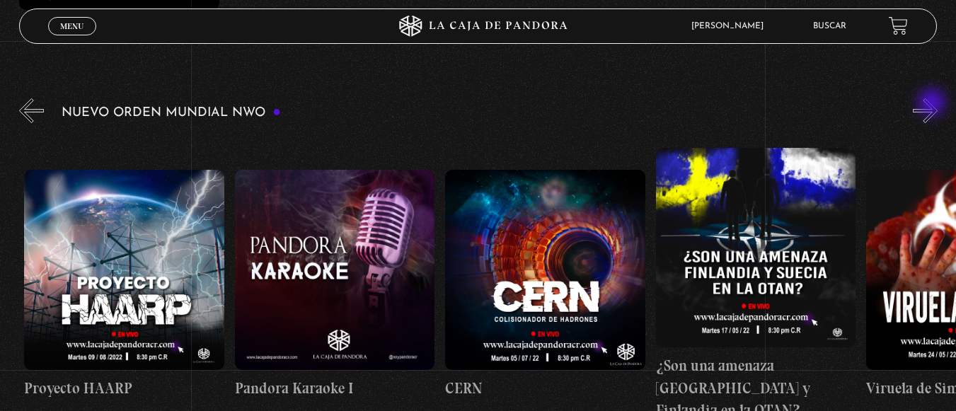
click at [933, 104] on button "»" at bounding box center [925, 110] width 25 height 25
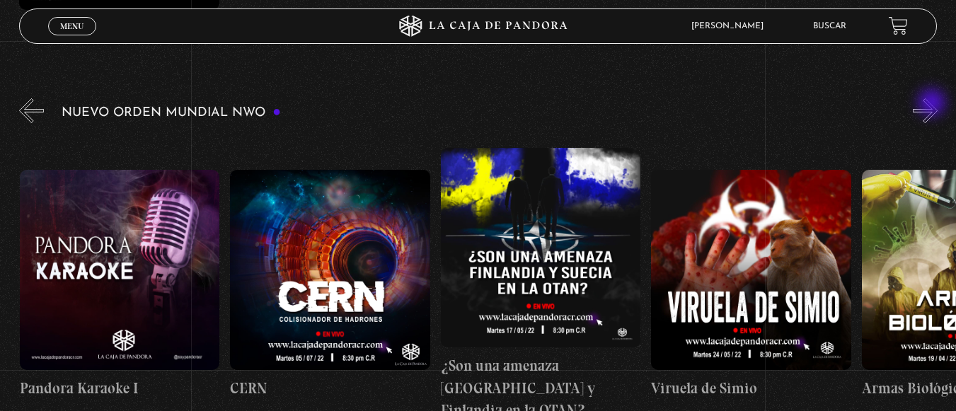
click at [933, 104] on button "»" at bounding box center [925, 110] width 25 height 25
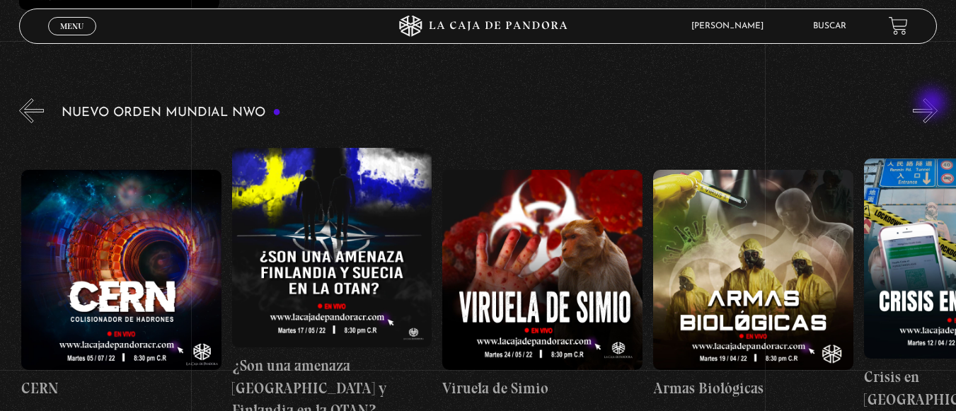
click at [933, 104] on button "»" at bounding box center [925, 110] width 25 height 25
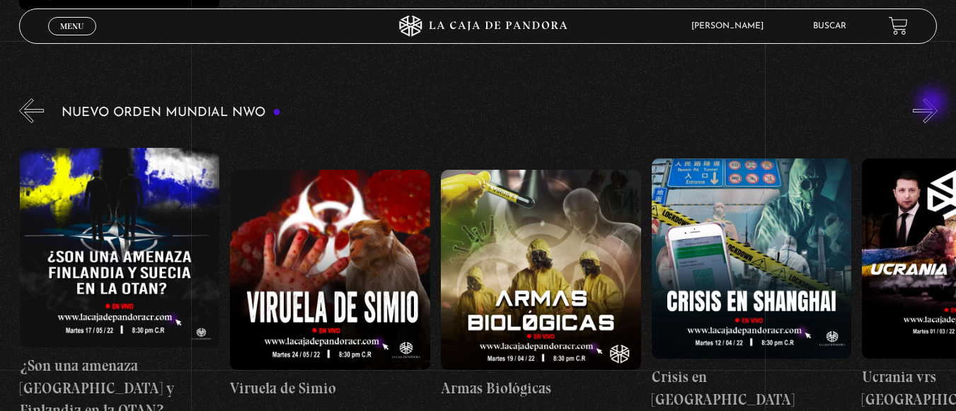
click at [933, 104] on button "»" at bounding box center [925, 110] width 25 height 25
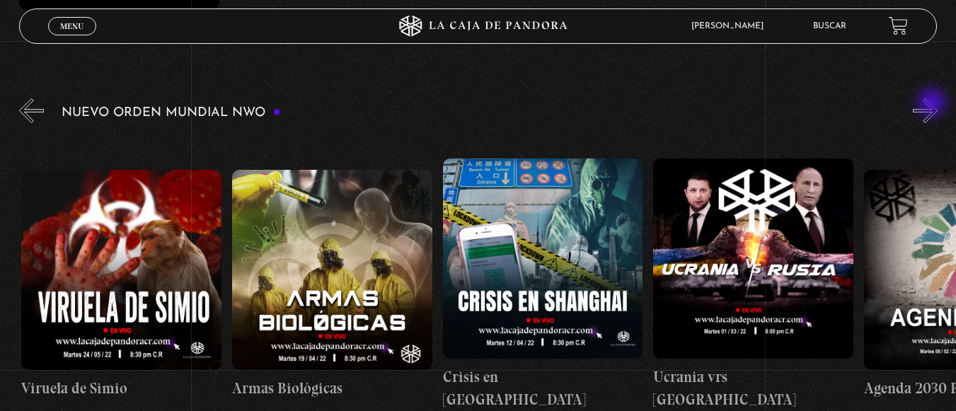
click at [933, 104] on button "»" at bounding box center [925, 110] width 25 height 25
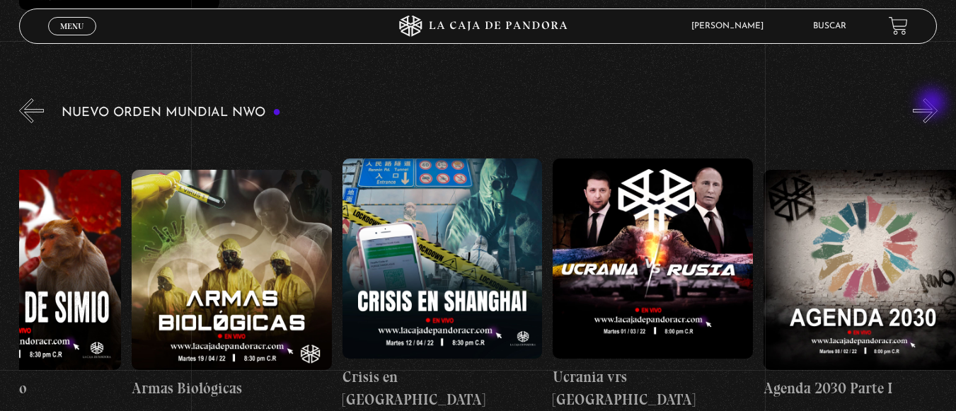
click at [933, 104] on button "»" at bounding box center [925, 110] width 25 height 25
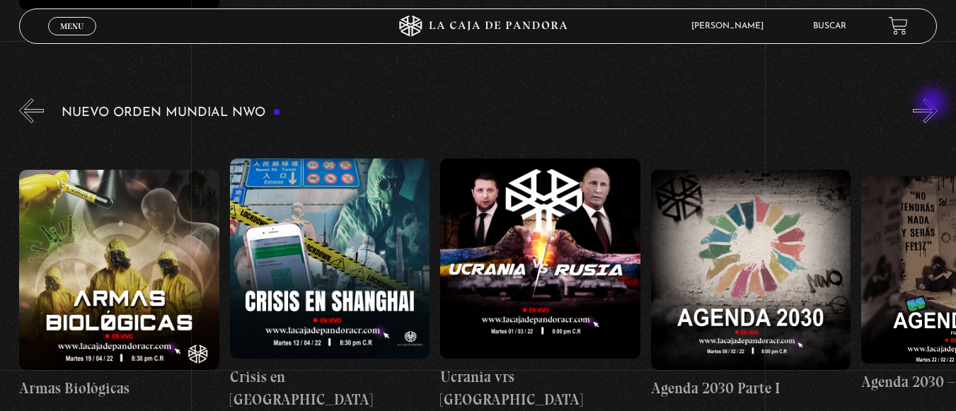
click at [933, 104] on button "»" at bounding box center [925, 110] width 25 height 25
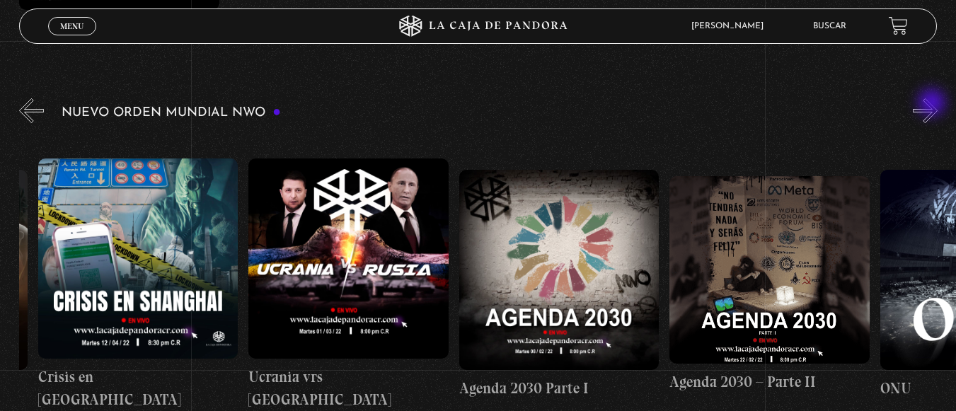
click at [933, 104] on button "»" at bounding box center [925, 110] width 25 height 25
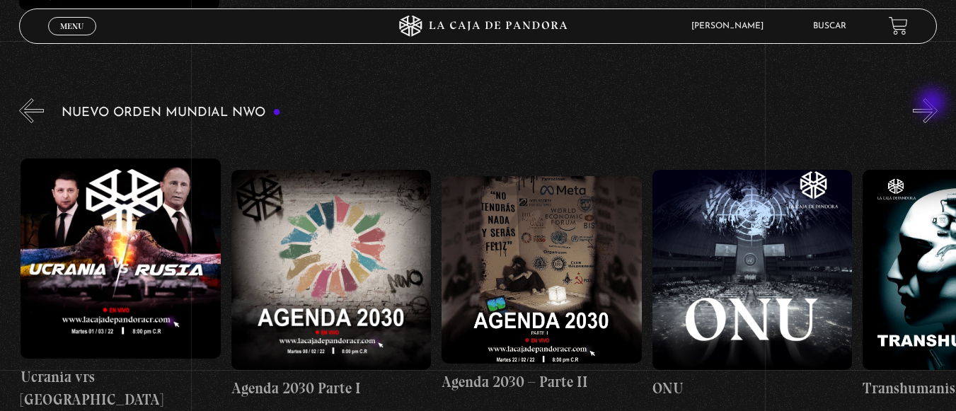
click at [933, 104] on button "»" at bounding box center [925, 110] width 25 height 25
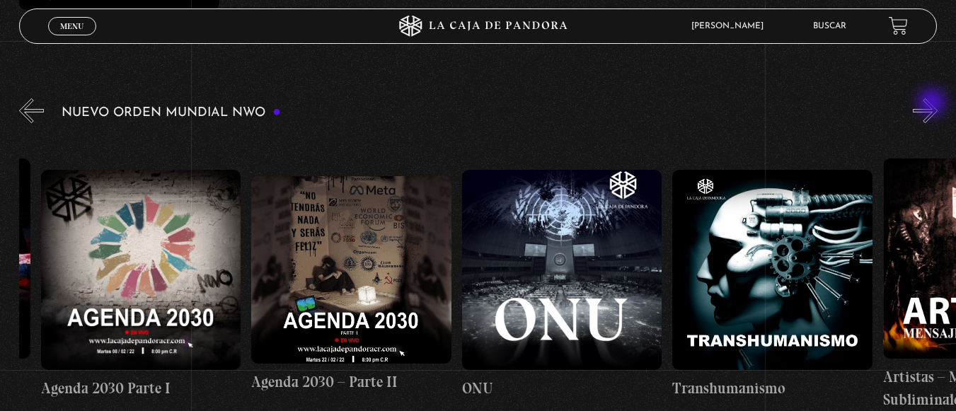
click at [933, 104] on button "»" at bounding box center [925, 110] width 25 height 25
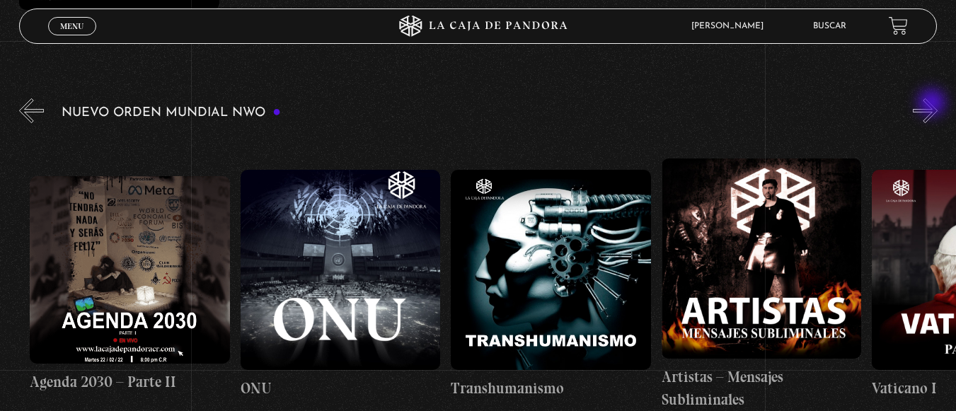
click at [933, 104] on button "»" at bounding box center [925, 110] width 25 height 25
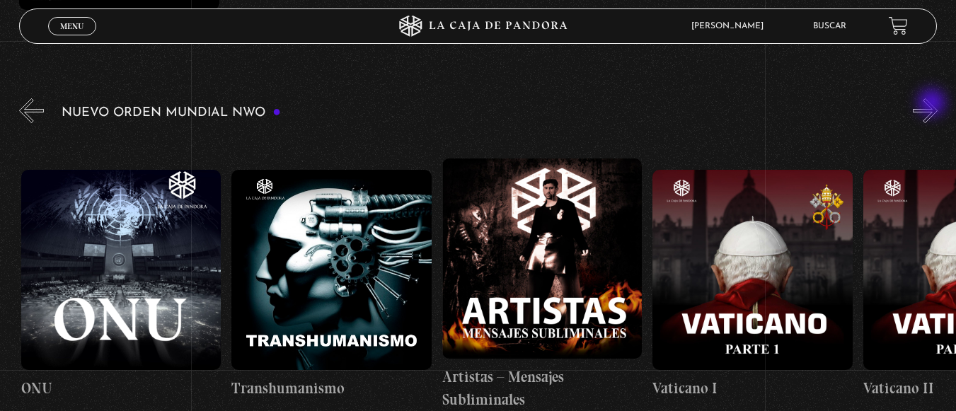
click at [933, 104] on button "»" at bounding box center [925, 110] width 25 height 25
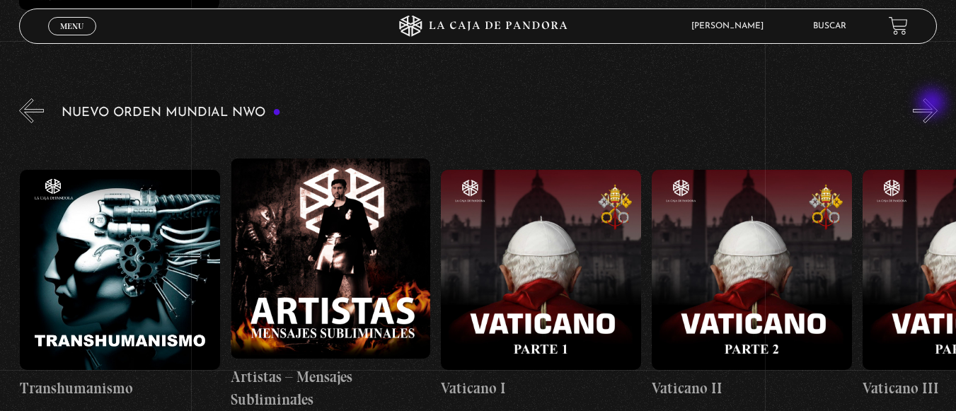
click at [933, 104] on button "»" at bounding box center [925, 110] width 25 height 25
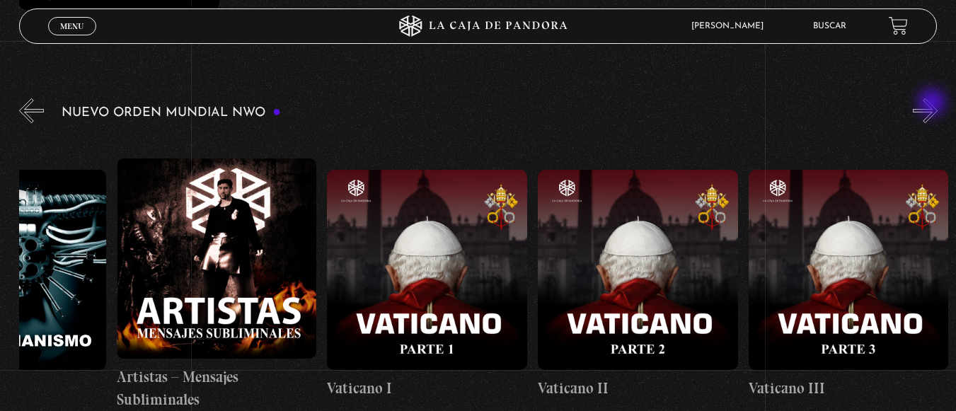
click at [933, 104] on button "»" at bounding box center [925, 110] width 25 height 25
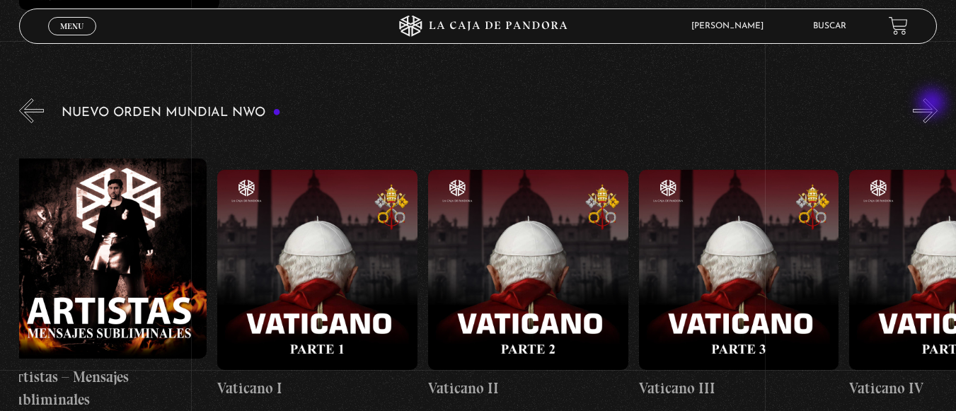
click at [933, 104] on button "»" at bounding box center [925, 110] width 25 height 25
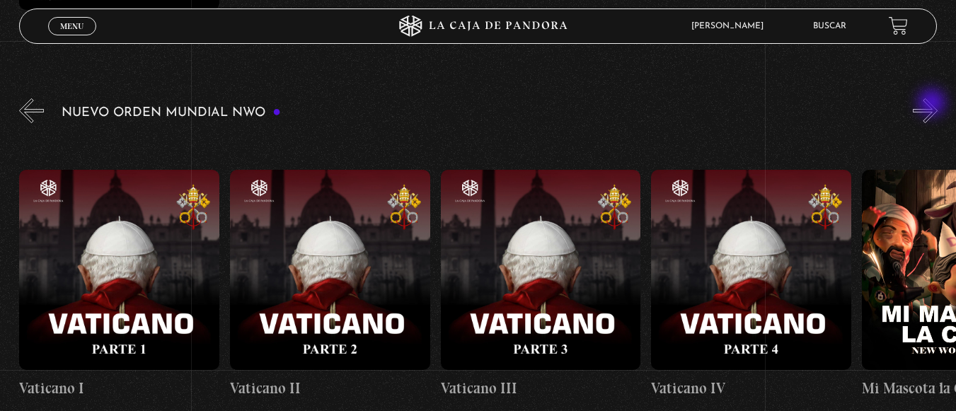
click at [933, 104] on button "»" at bounding box center [925, 110] width 25 height 25
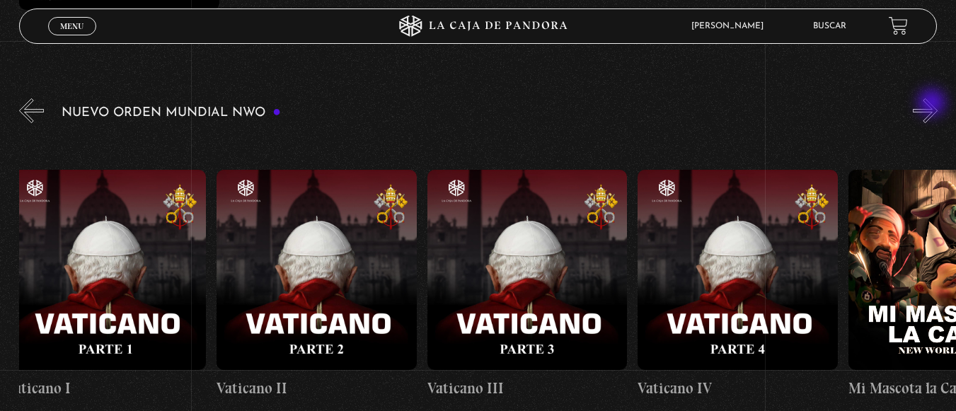
click at [933, 104] on button "»" at bounding box center [925, 110] width 25 height 25
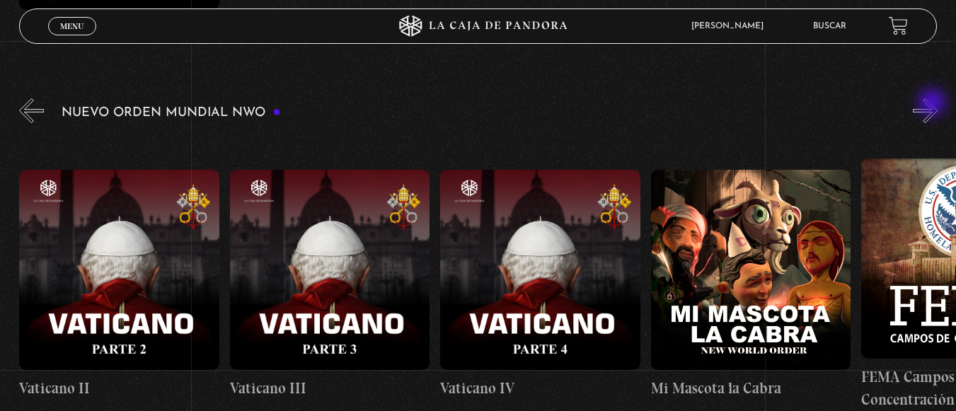
click at [933, 104] on button "»" at bounding box center [925, 110] width 25 height 25
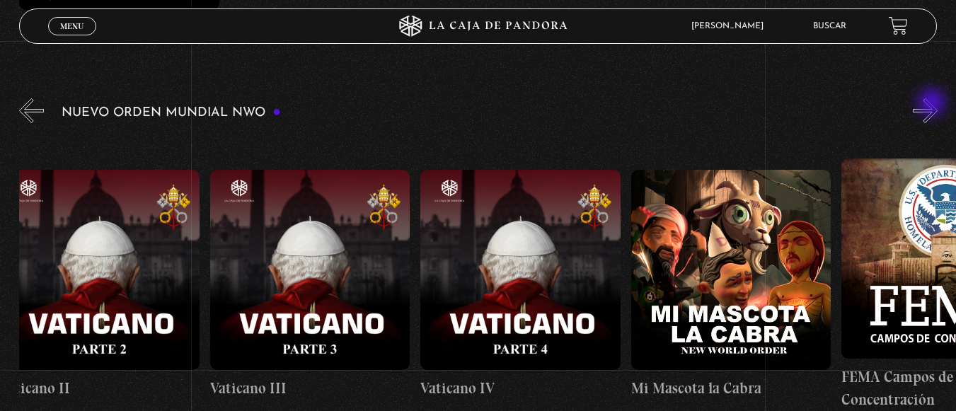
click at [933, 104] on button "»" at bounding box center [925, 110] width 25 height 25
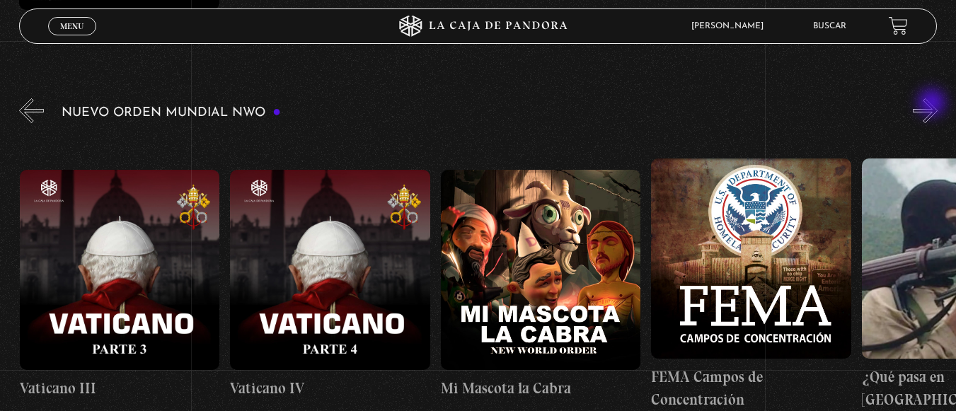
click at [933, 104] on button "»" at bounding box center [925, 110] width 25 height 25
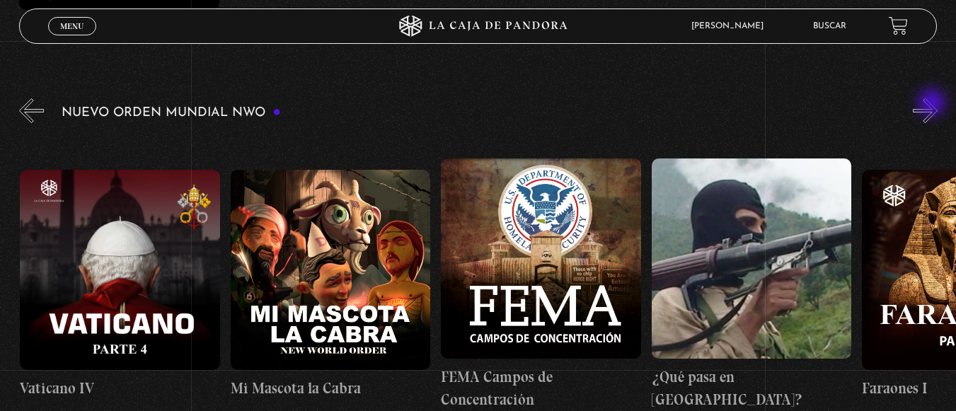
scroll to position [0, 13897]
click at [933, 104] on button "»" at bounding box center [925, 110] width 25 height 25
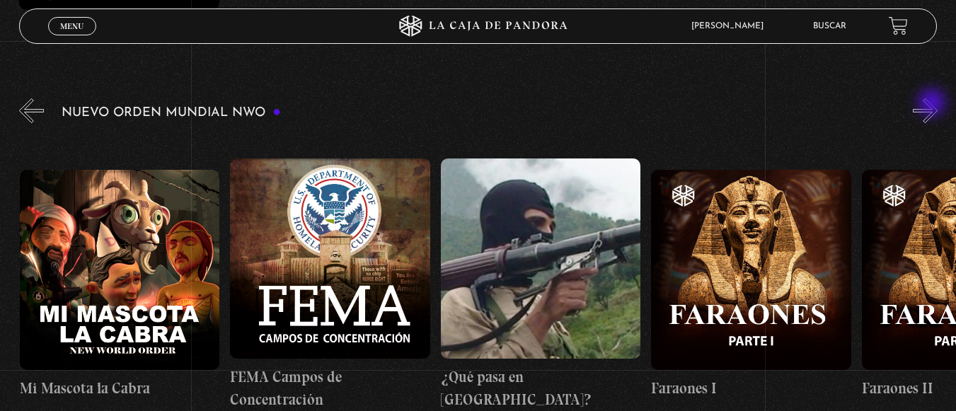
click at [933, 104] on button "»" at bounding box center [925, 110] width 25 height 25
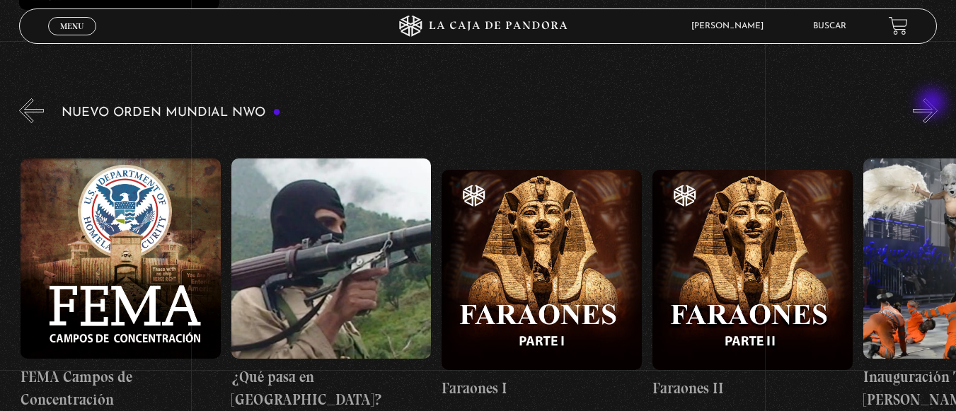
click at [933, 104] on button "»" at bounding box center [925, 110] width 25 height 25
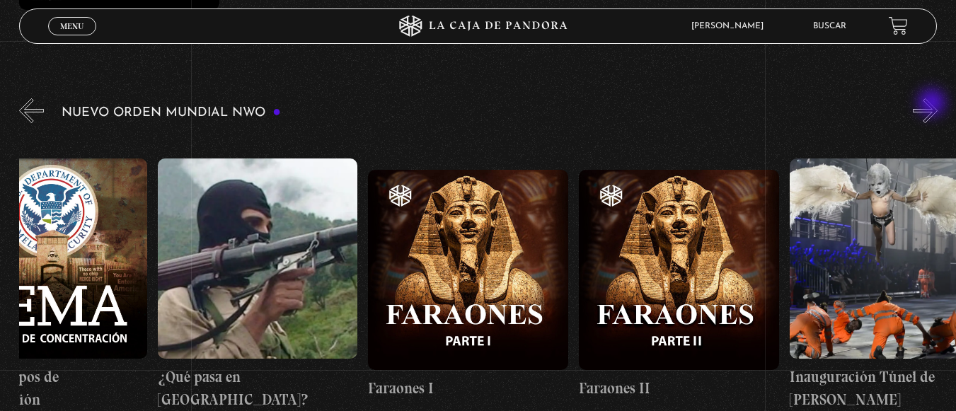
click at [933, 104] on button "»" at bounding box center [925, 110] width 25 height 25
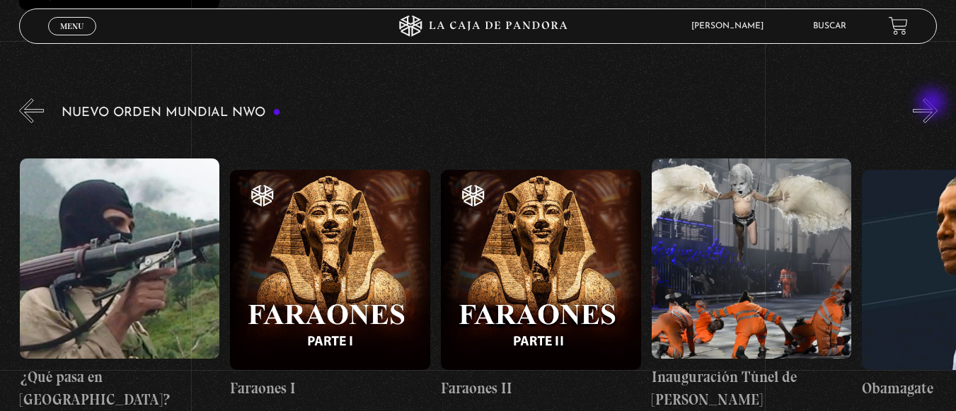
click at [933, 104] on button "»" at bounding box center [925, 110] width 25 height 25
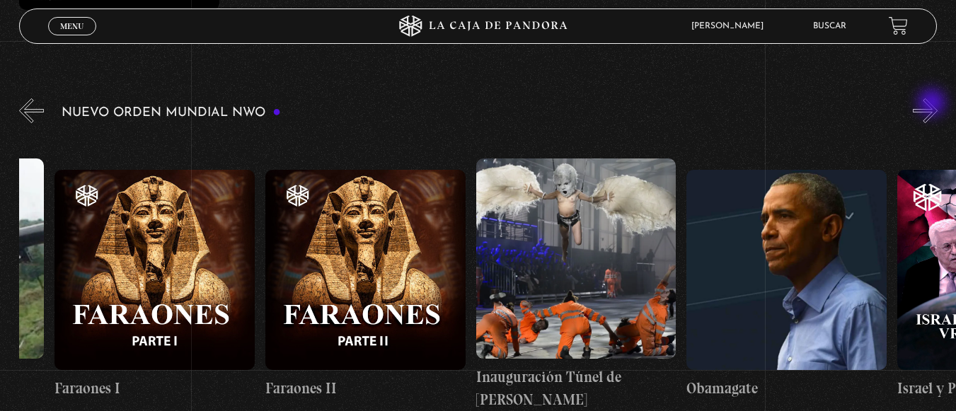
click at [933, 104] on button "»" at bounding box center [925, 110] width 25 height 25
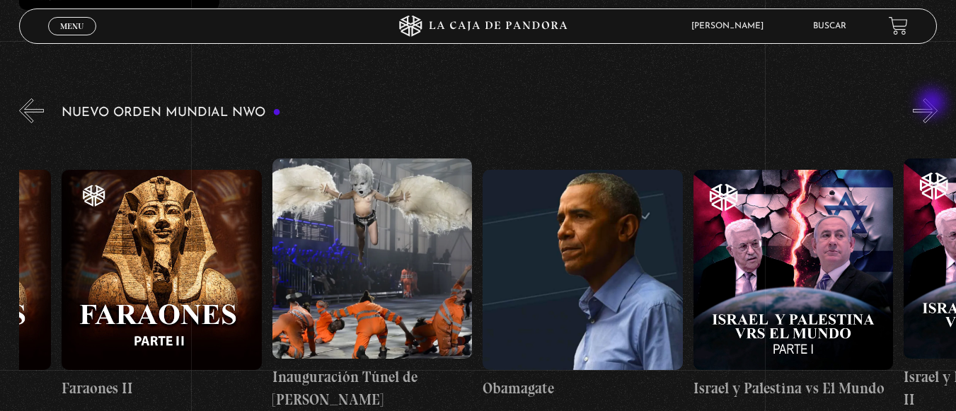
click at [933, 104] on button "»" at bounding box center [925, 110] width 25 height 25
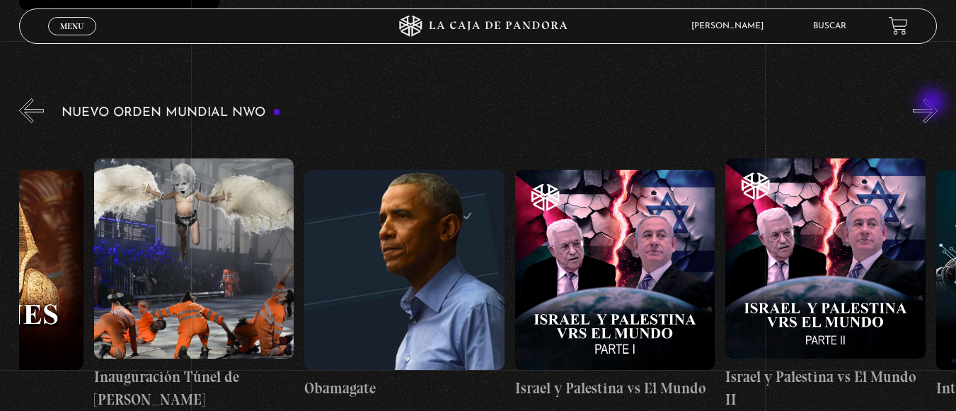
click at [933, 104] on button "»" at bounding box center [925, 110] width 25 height 25
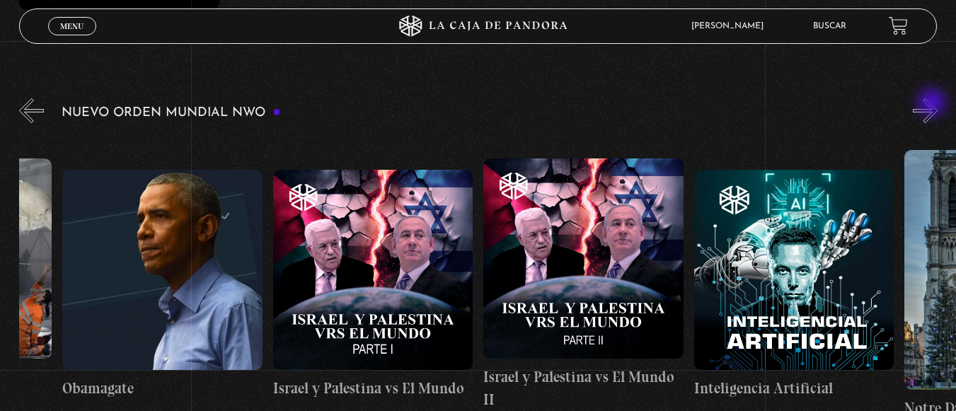
click at [933, 104] on button "»" at bounding box center [925, 110] width 25 height 25
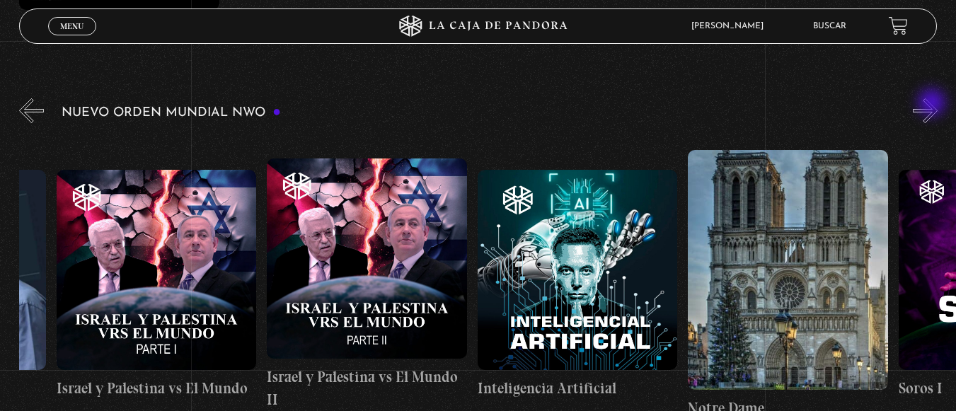
click at [933, 104] on button "»" at bounding box center [925, 110] width 25 height 25
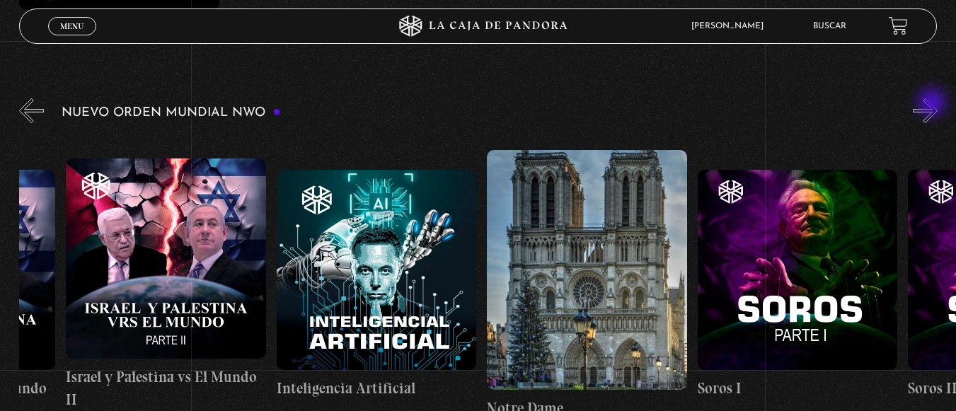
click at [933, 104] on button "»" at bounding box center [925, 110] width 25 height 25
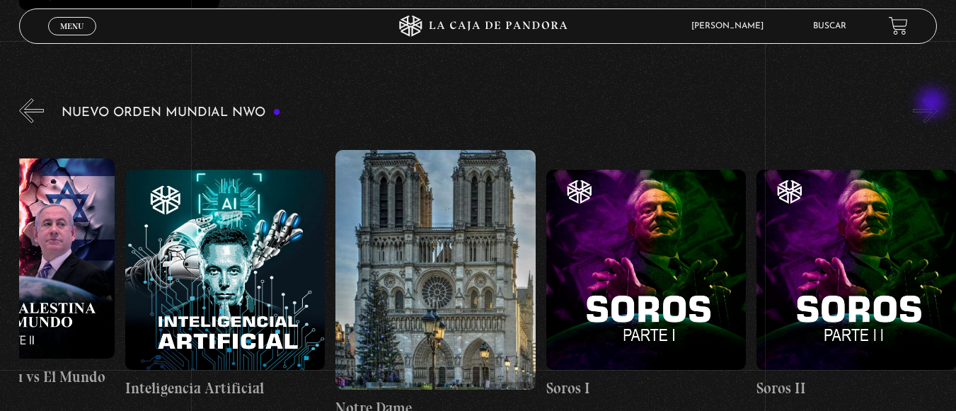
click at [933, 104] on button "»" at bounding box center [925, 110] width 25 height 25
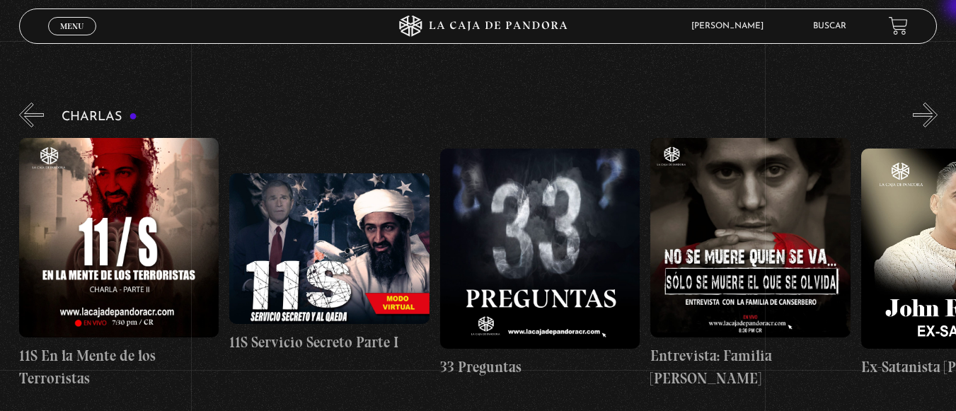
scroll to position [188, 0]
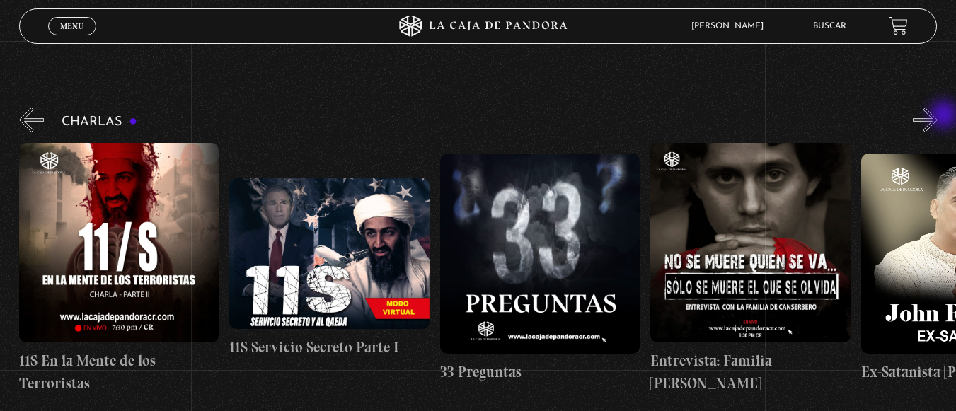
click at [938, 116] on button "»" at bounding box center [925, 120] width 25 height 25
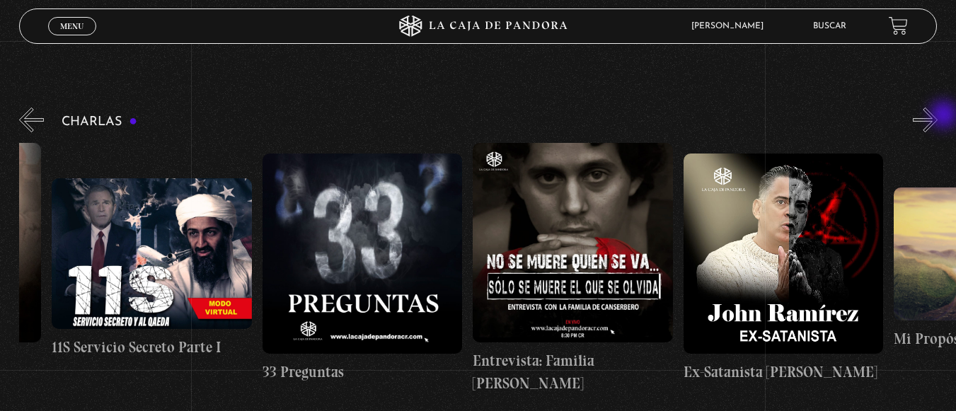
click at [938, 116] on button "»" at bounding box center [925, 120] width 25 height 25
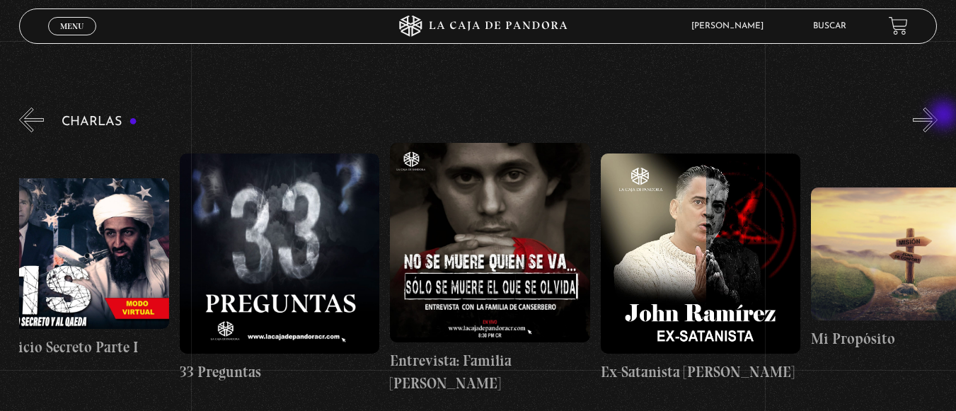
click at [938, 116] on button "»" at bounding box center [925, 120] width 25 height 25
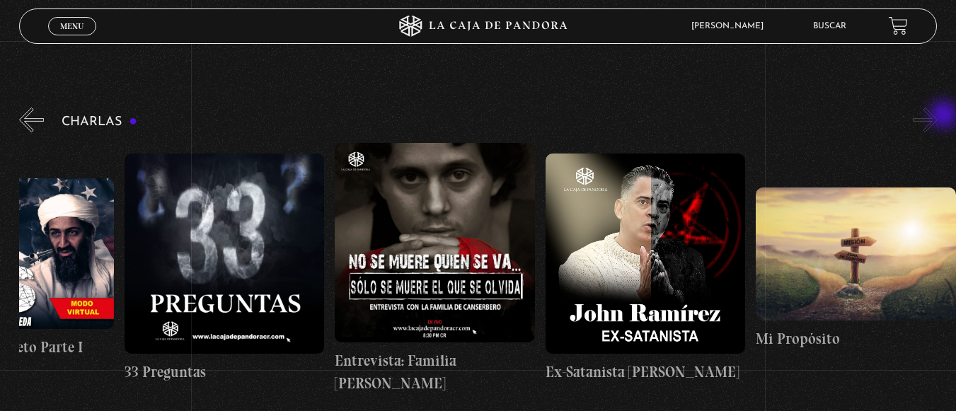
scroll to position [0, 526]
click at [938, 116] on button "»" at bounding box center [925, 120] width 25 height 25
click at [839, 25] on link "Buscar" at bounding box center [829, 26] width 33 height 8
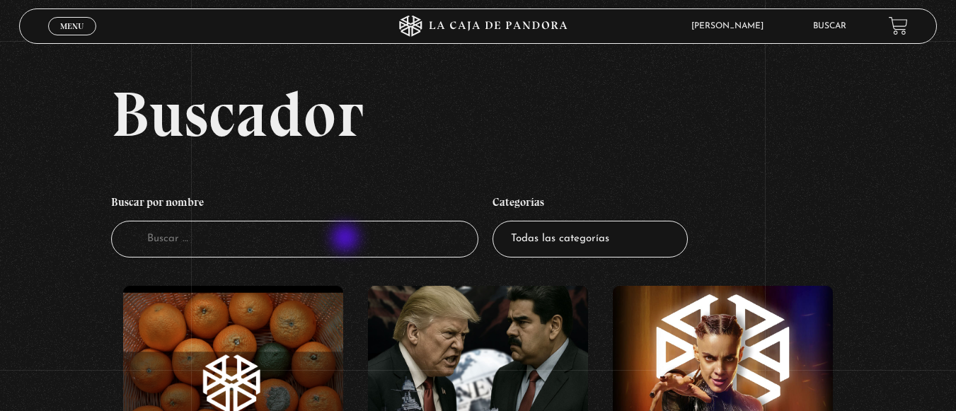
click at [347, 239] on input "Buscador" at bounding box center [294, 240] width 367 height 38
type input "Red de pedo"
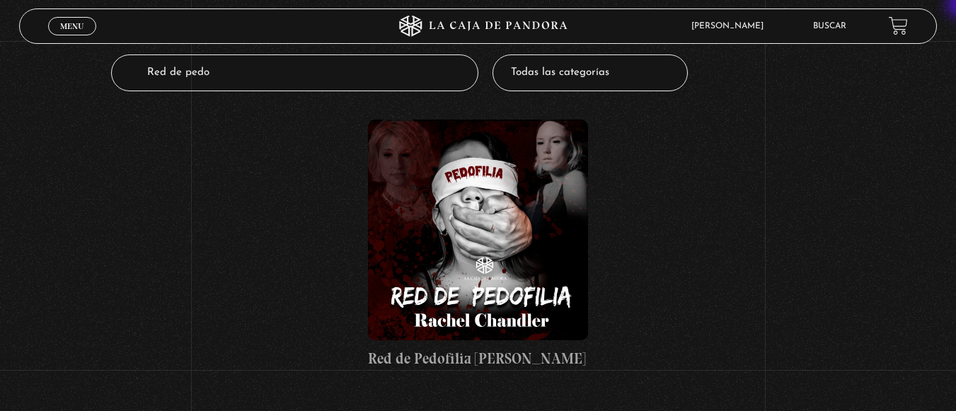
scroll to position [156, 0]
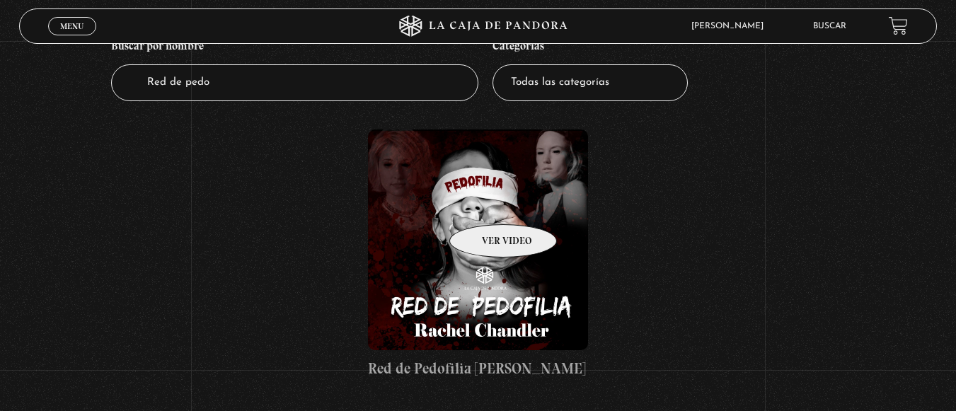
click at [485, 203] on figure at bounding box center [478, 239] width 220 height 220
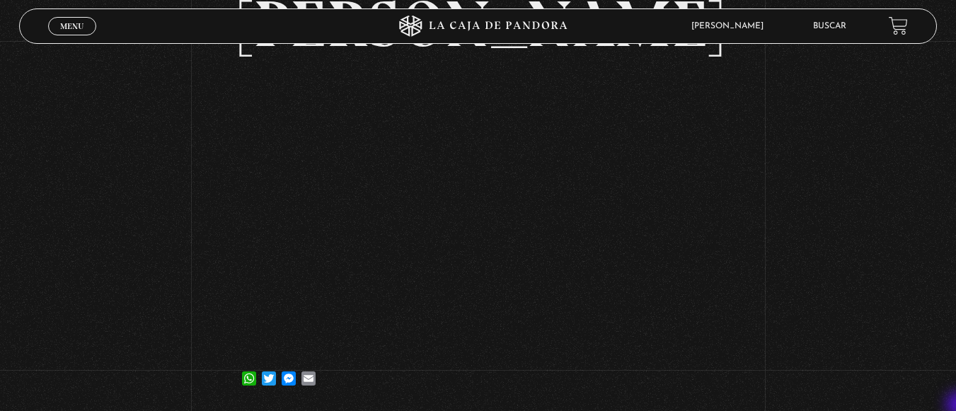
scroll to position [198, 0]
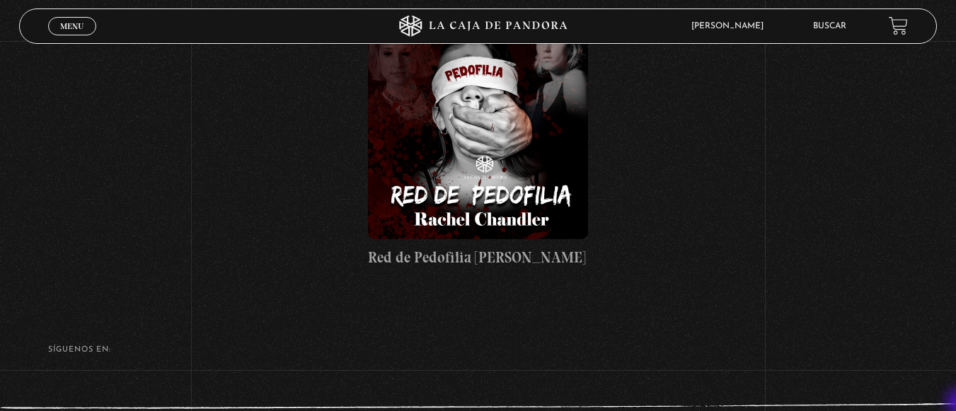
scroll to position [270, 0]
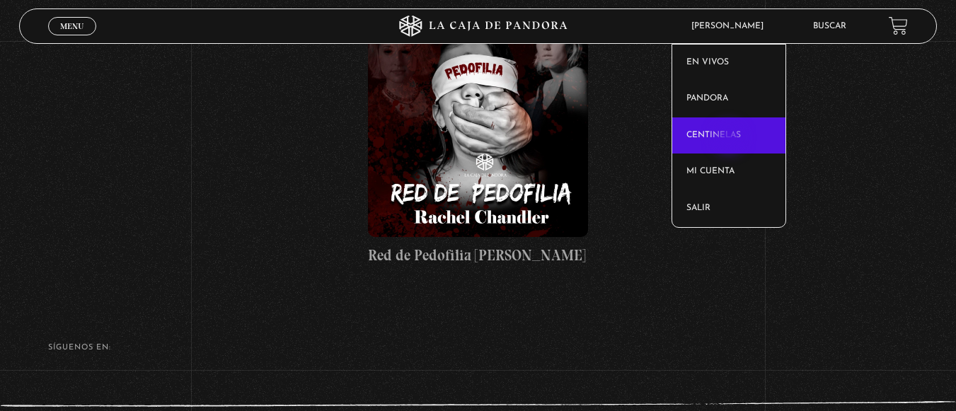
click at [730, 139] on link "Centinelas" at bounding box center [728, 135] width 113 height 37
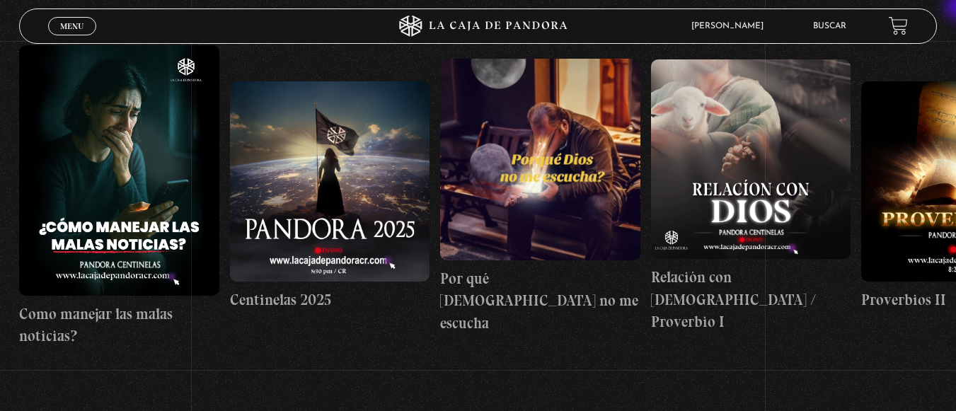
scroll to position [204, 0]
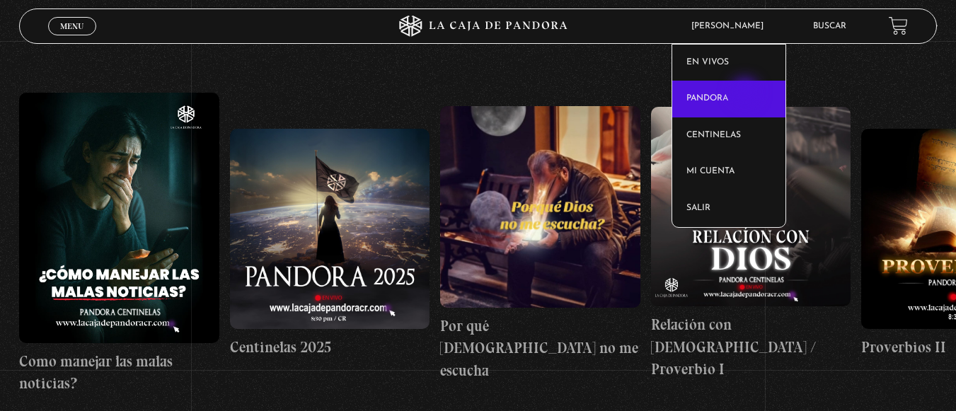
click at [747, 93] on link "Pandora" at bounding box center [728, 99] width 113 height 37
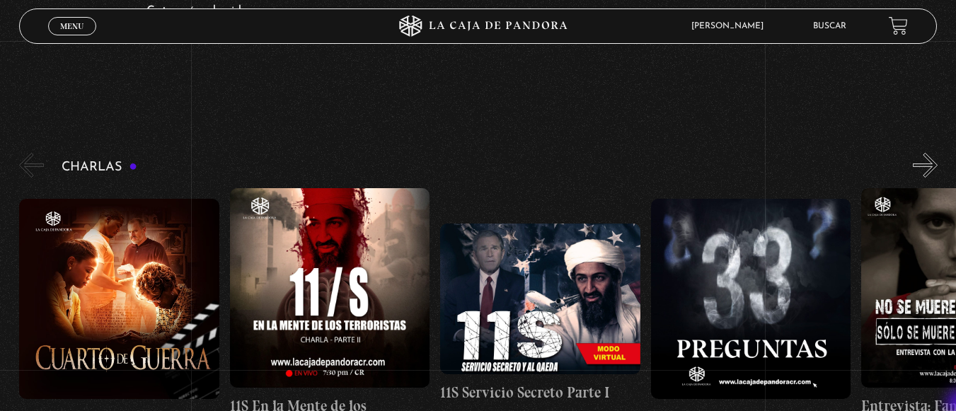
scroll to position [170, 0]
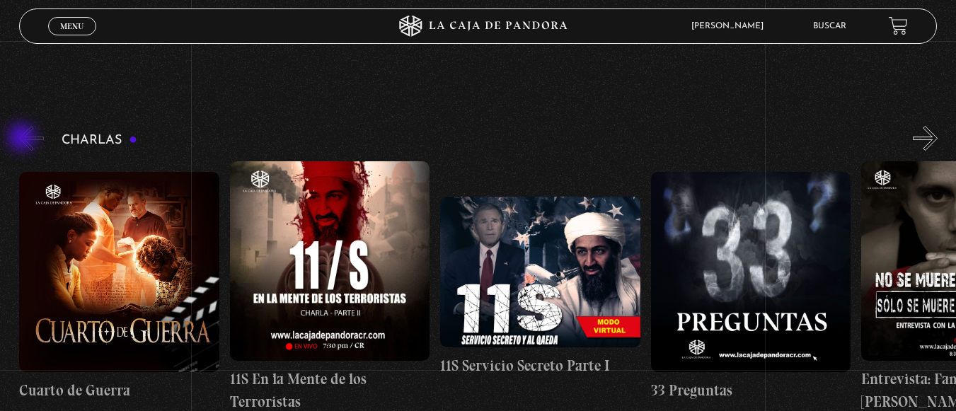
click at [23, 139] on button "«" at bounding box center [31, 138] width 25 height 25
click at [932, 142] on button "»" at bounding box center [925, 138] width 25 height 25
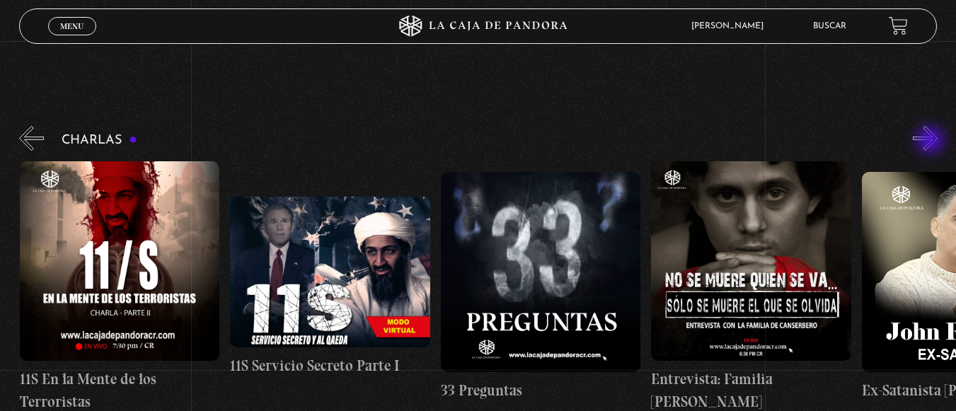
click at [932, 142] on button "»" at bounding box center [925, 138] width 25 height 25
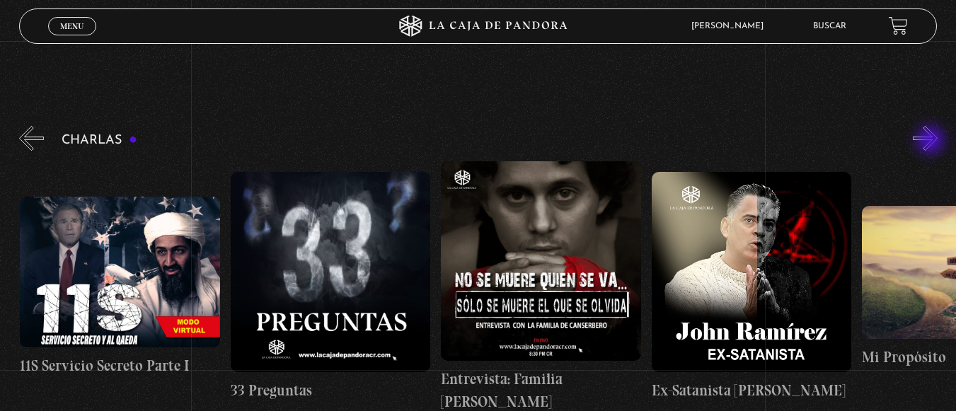
click at [932, 142] on button "»" at bounding box center [925, 138] width 25 height 25
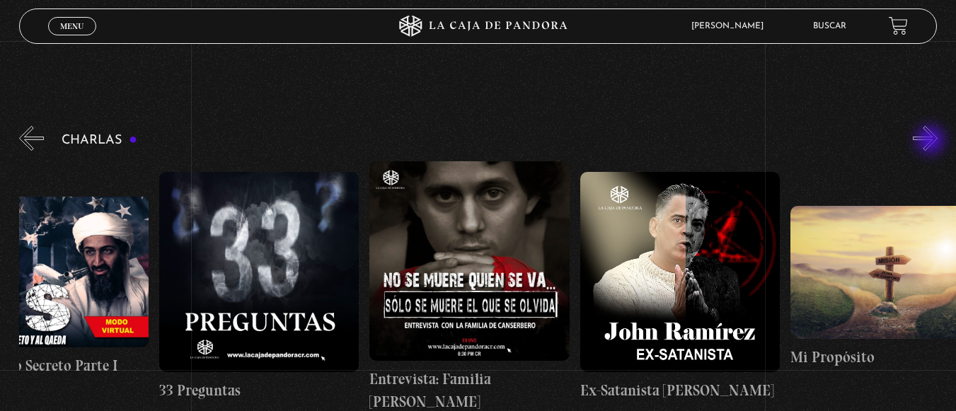
scroll to position [0, 526]
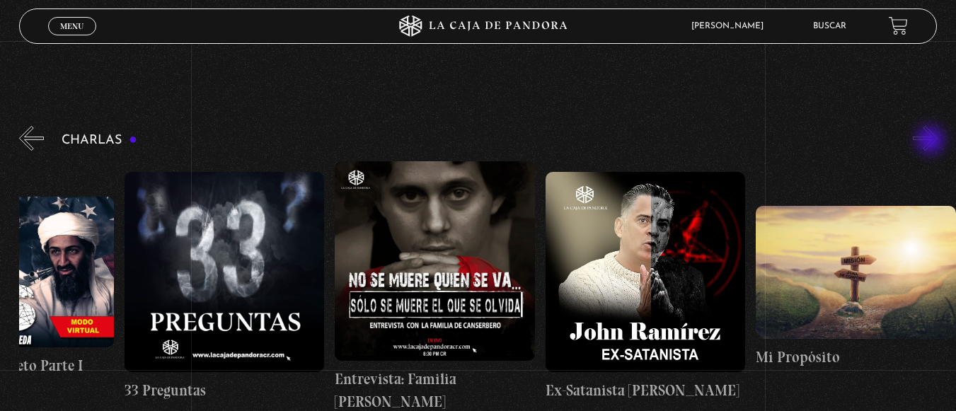
click at [932, 142] on button "»" at bounding box center [925, 138] width 25 height 25
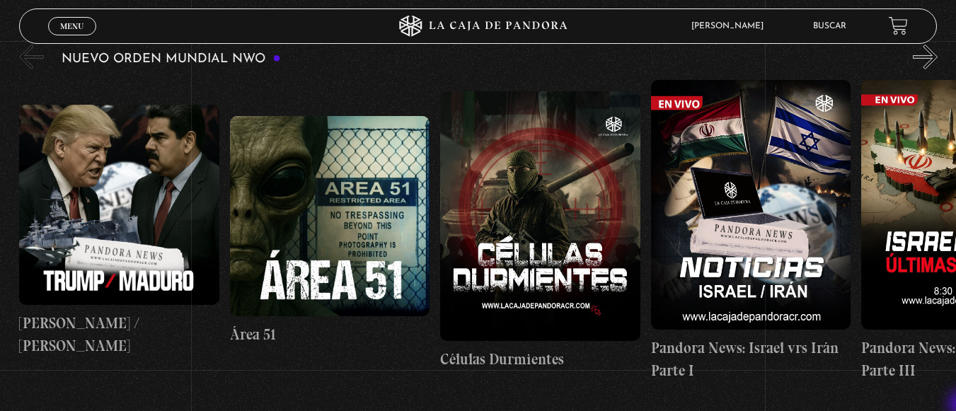
scroll to position [962, 0]
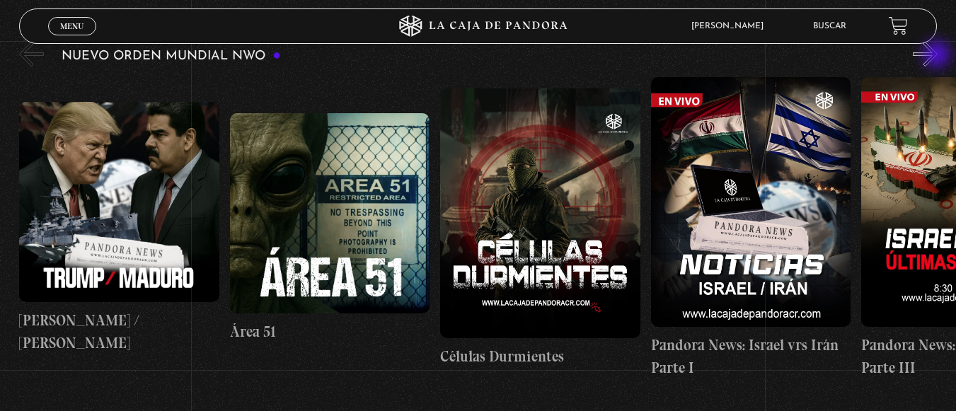
click at [938, 56] on button "»" at bounding box center [925, 54] width 25 height 25
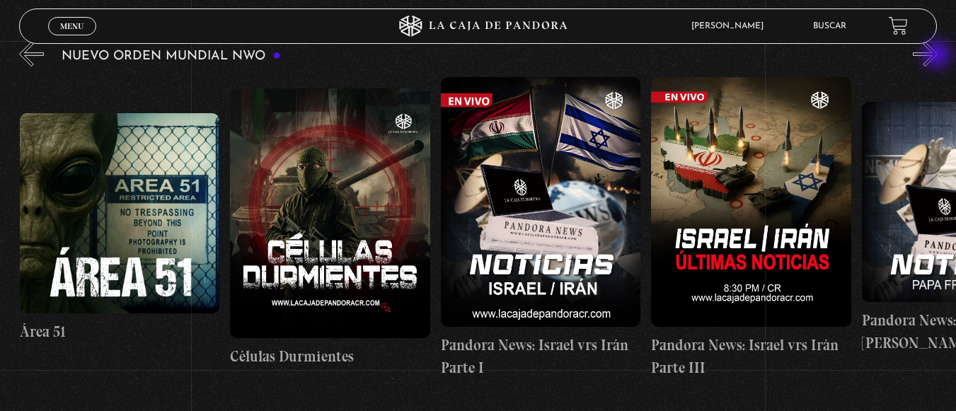
click at [938, 56] on button "»" at bounding box center [925, 54] width 25 height 25
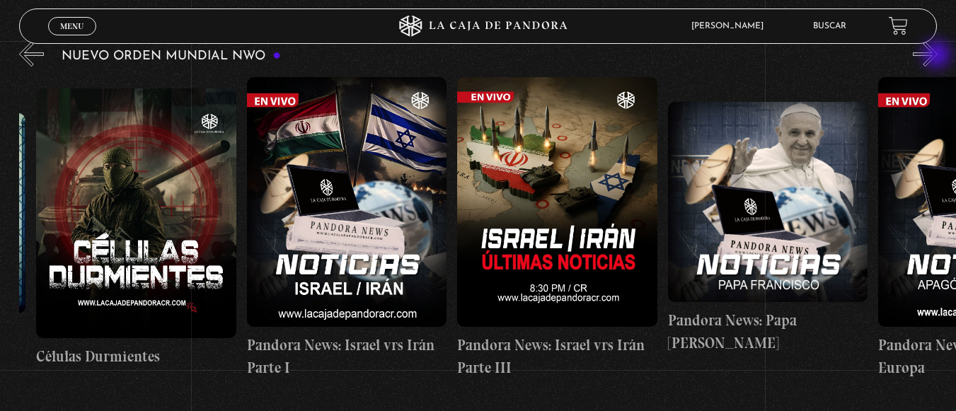
click at [938, 56] on button "»" at bounding box center [925, 54] width 25 height 25
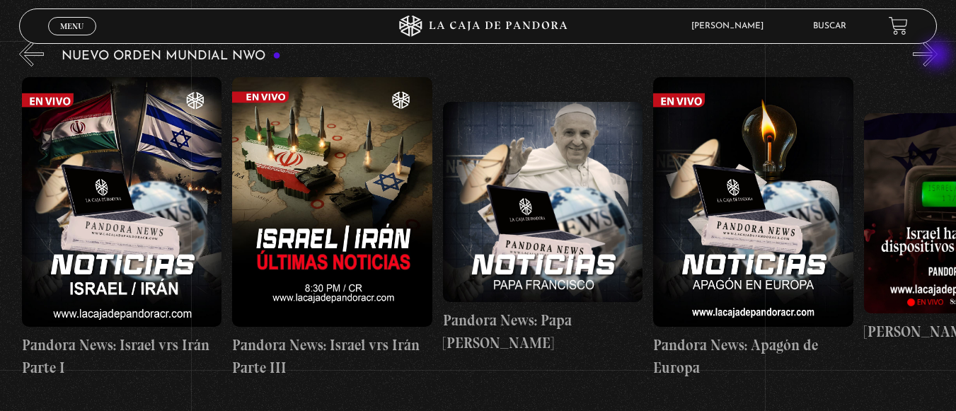
click at [938, 56] on button "»" at bounding box center [925, 54] width 25 height 25
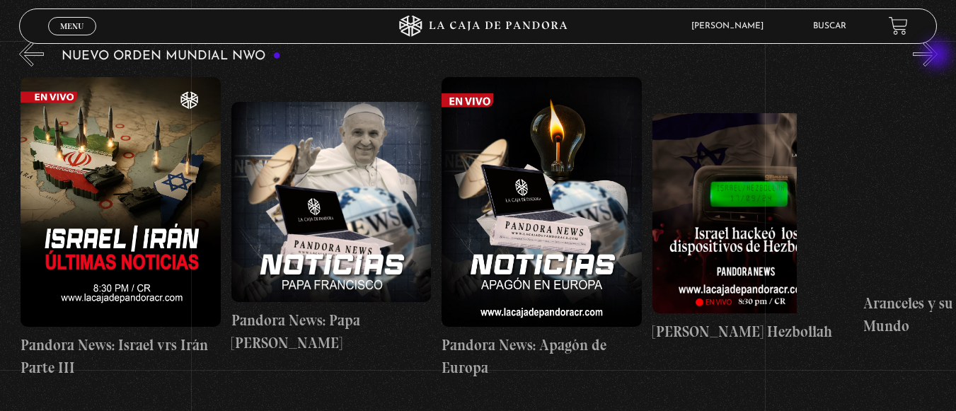
click at [938, 56] on button "»" at bounding box center [925, 54] width 25 height 25
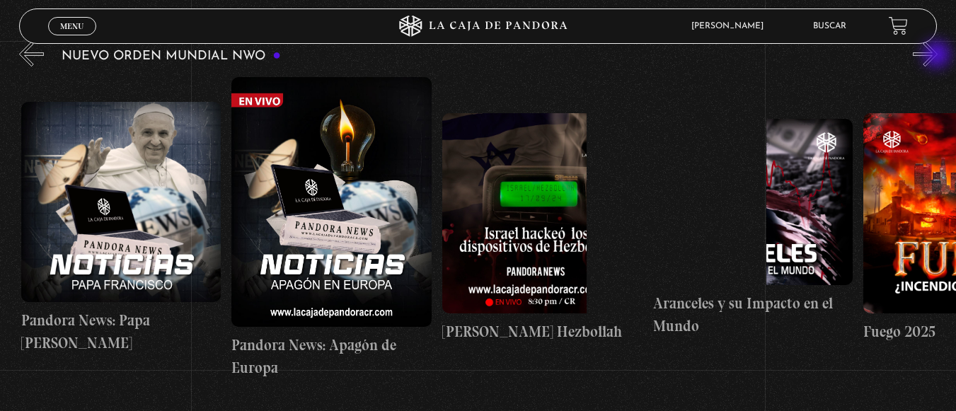
click at [938, 56] on button "»" at bounding box center [925, 54] width 25 height 25
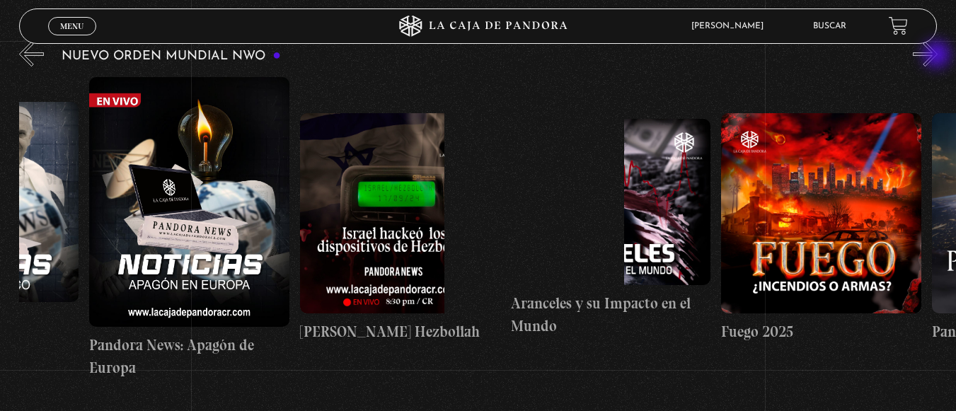
click at [938, 56] on button "»" at bounding box center [925, 54] width 25 height 25
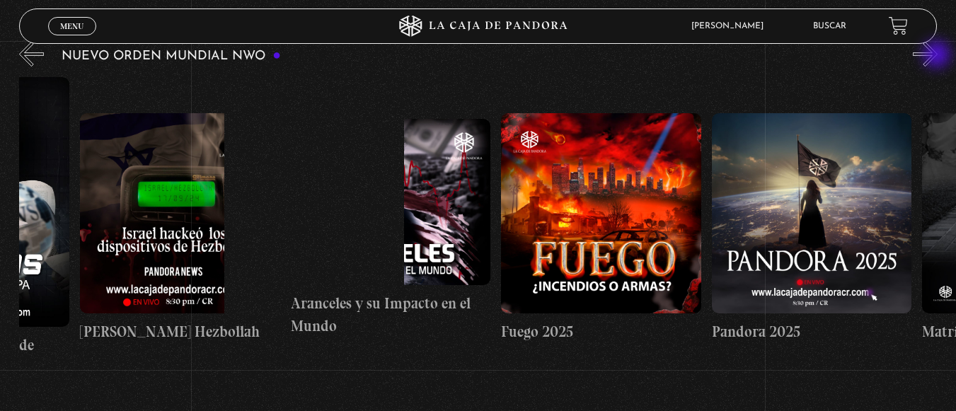
click at [938, 56] on button "»" at bounding box center [925, 54] width 25 height 25
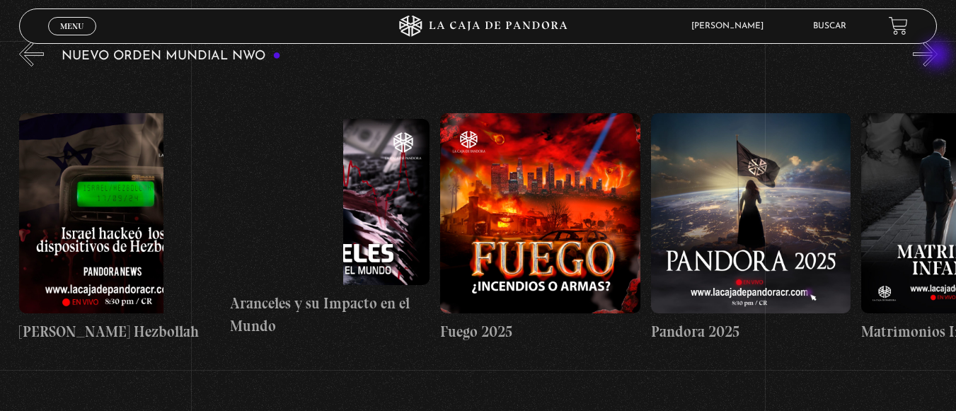
click at [938, 56] on button "»" at bounding box center [925, 54] width 25 height 25
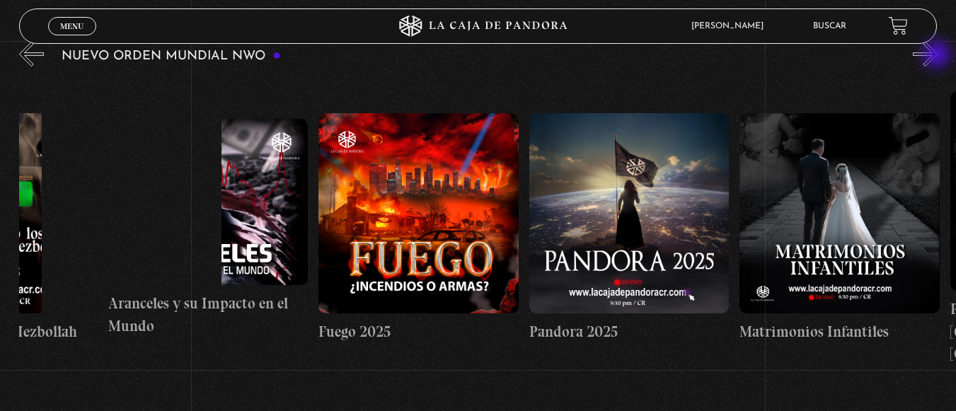
click at [938, 56] on button "»" at bounding box center [925, 54] width 25 height 25
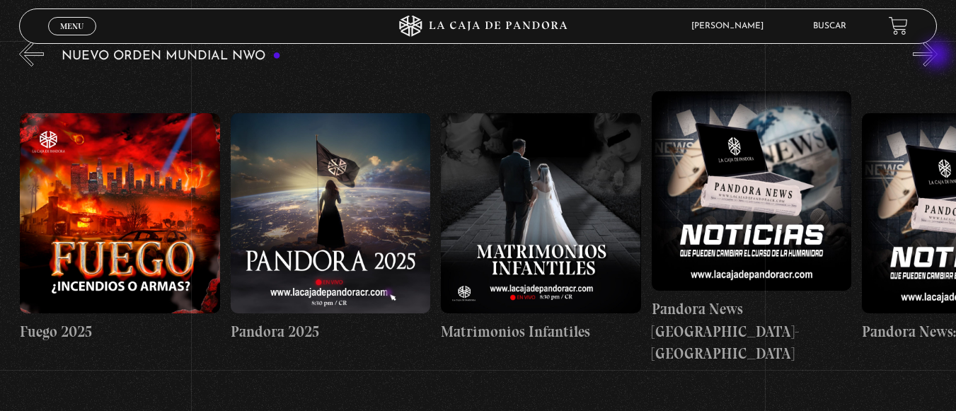
click at [938, 56] on button "»" at bounding box center [925, 54] width 25 height 25
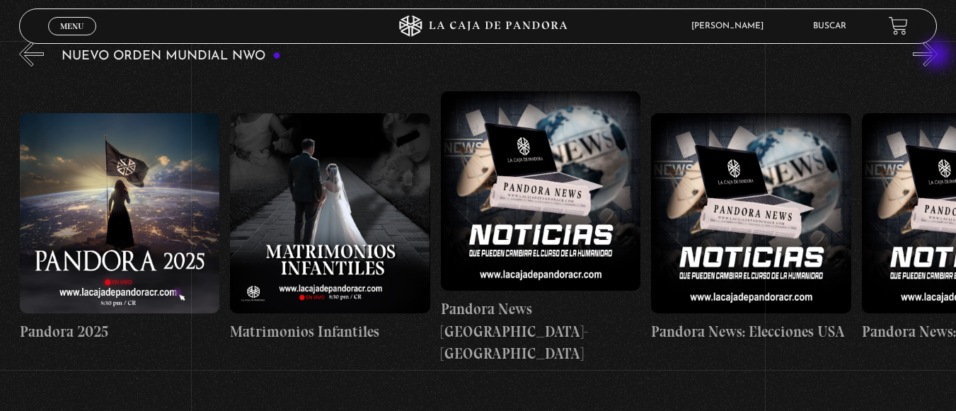
click at [938, 56] on button "»" at bounding box center [925, 54] width 25 height 25
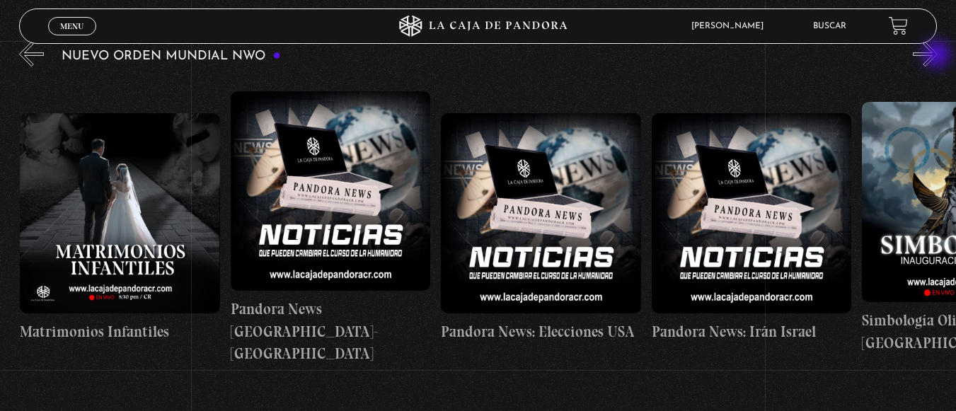
click at [938, 56] on button "»" at bounding box center [925, 54] width 25 height 25
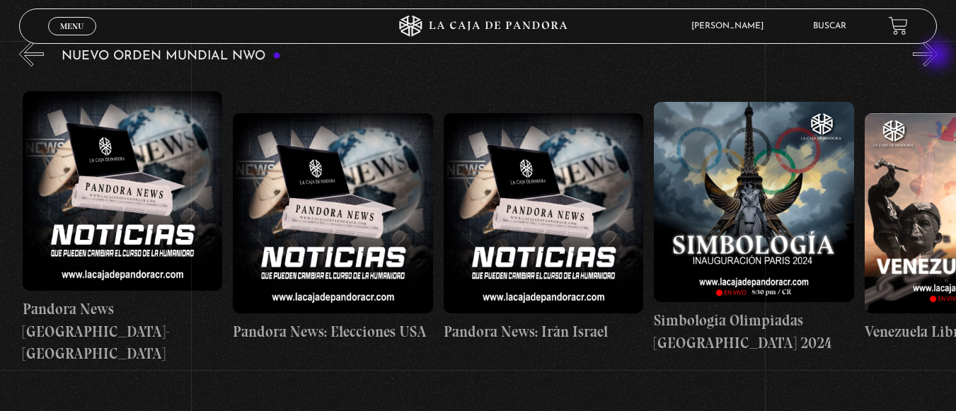
click at [938, 56] on button "»" at bounding box center [925, 54] width 25 height 25
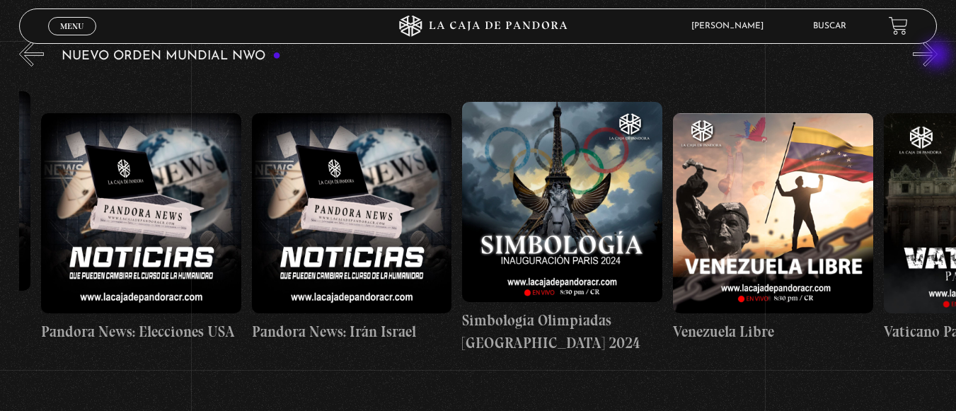
click at [938, 56] on button "»" at bounding box center [925, 54] width 25 height 25
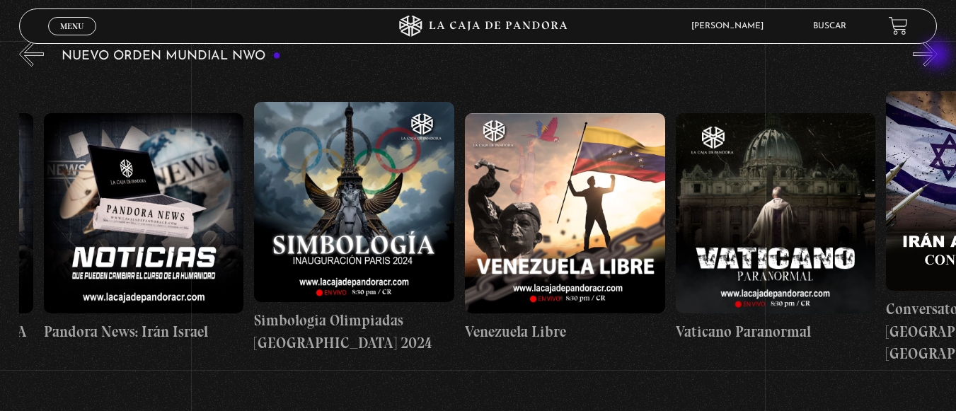
click at [938, 56] on button "»" at bounding box center [925, 54] width 25 height 25
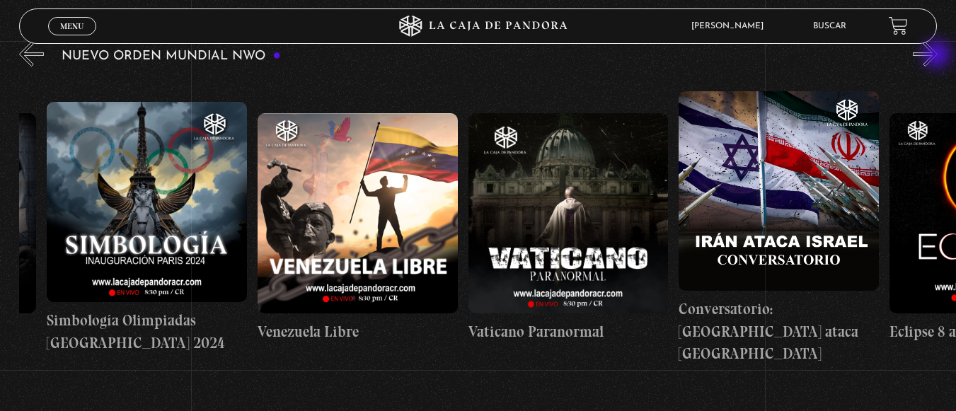
click at [938, 56] on button "»" at bounding box center [925, 54] width 25 height 25
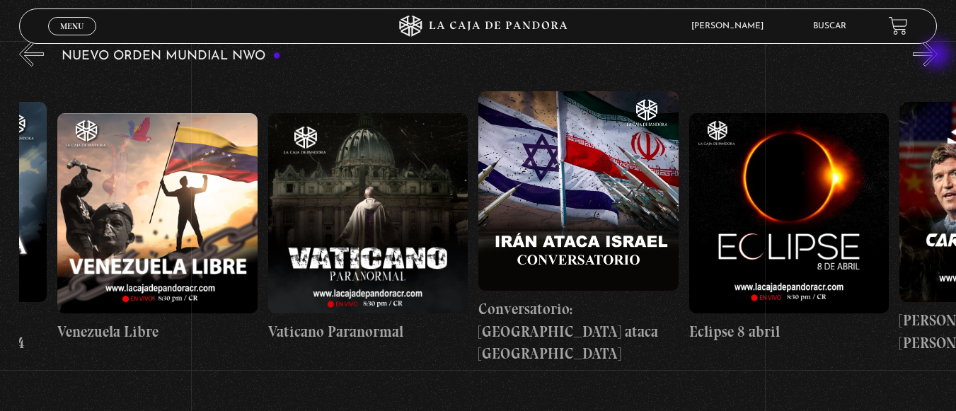
click at [938, 56] on button "»" at bounding box center [925, 54] width 25 height 25
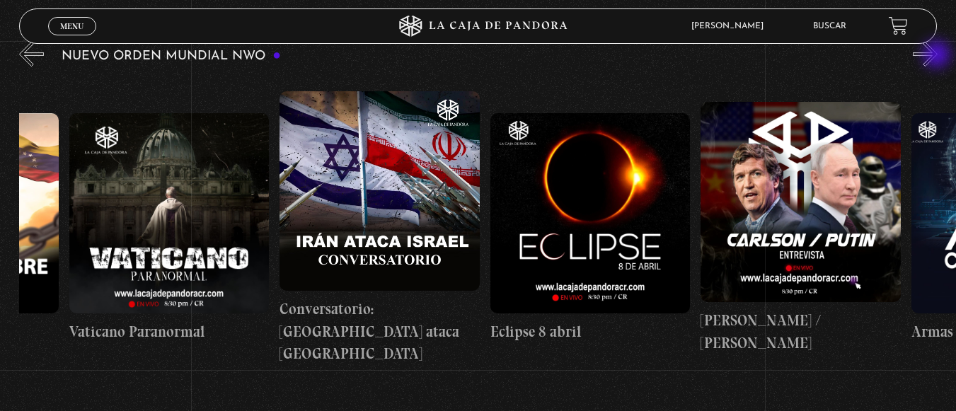
click at [938, 56] on button "»" at bounding box center [925, 54] width 25 height 25
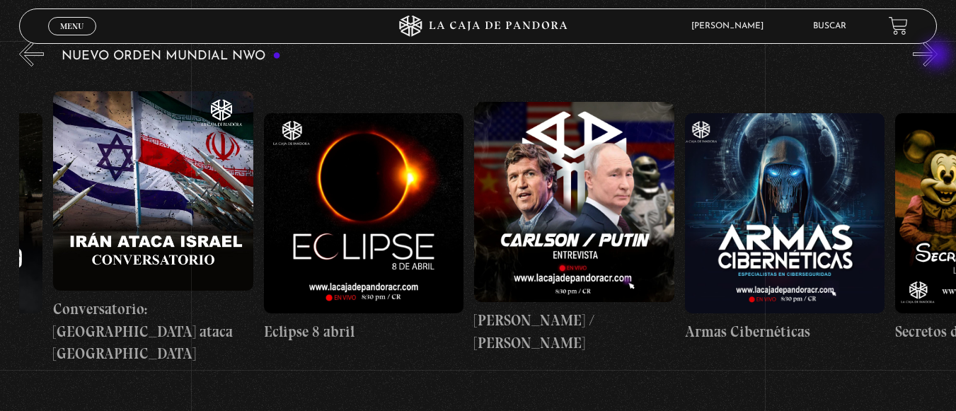
click at [938, 56] on button "»" at bounding box center [925, 54] width 25 height 25
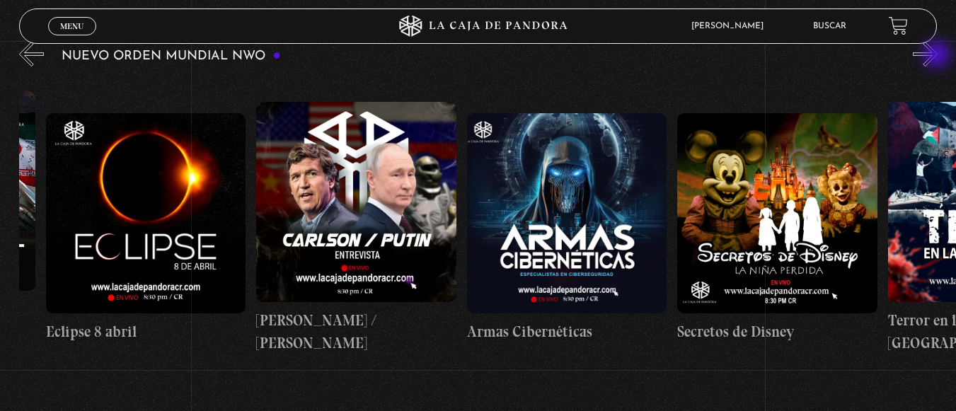
click at [938, 56] on button "»" at bounding box center [925, 54] width 25 height 25
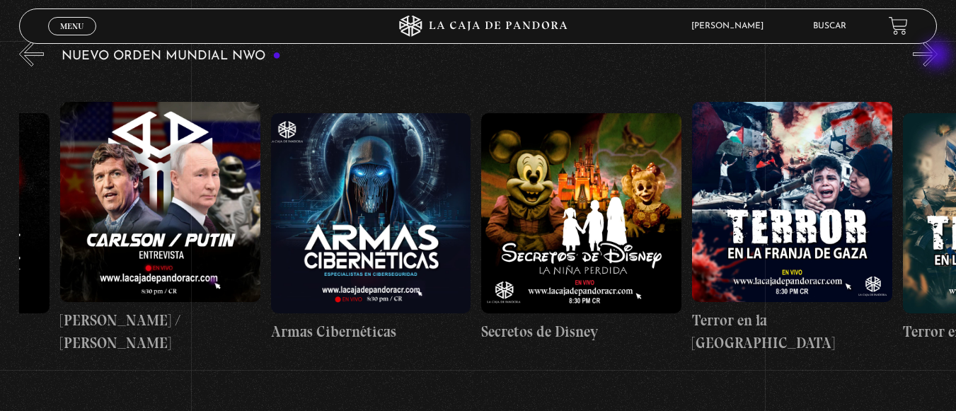
click at [938, 56] on button "»" at bounding box center [925, 54] width 25 height 25
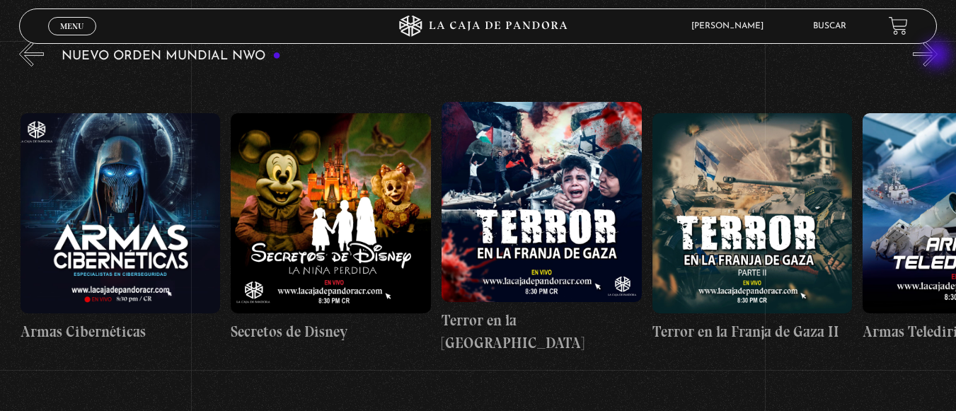
click at [938, 56] on button "»" at bounding box center [925, 54] width 25 height 25
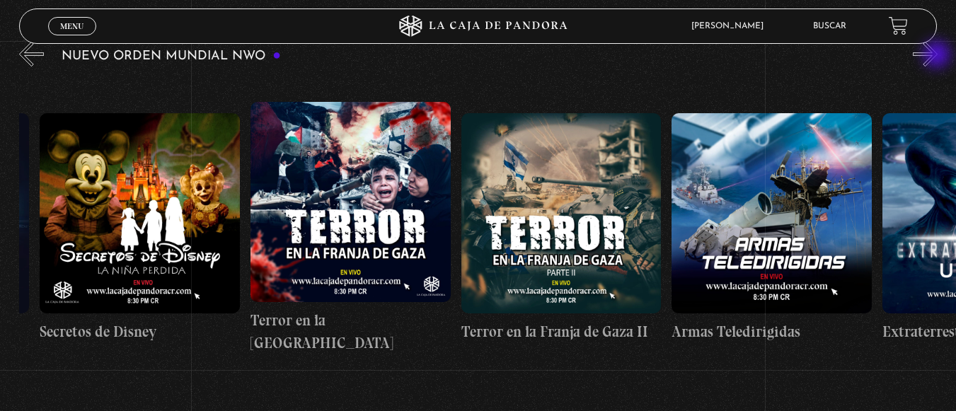
click at [938, 56] on button "»" at bounding box center [925, 54] width 25 height 25
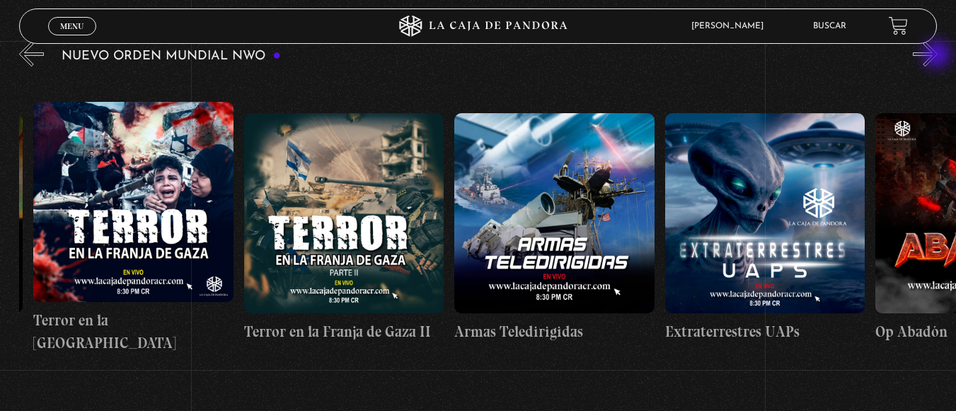
click at [938, 56] on button "»" at bounding box center [925, 54] width 25 height 25
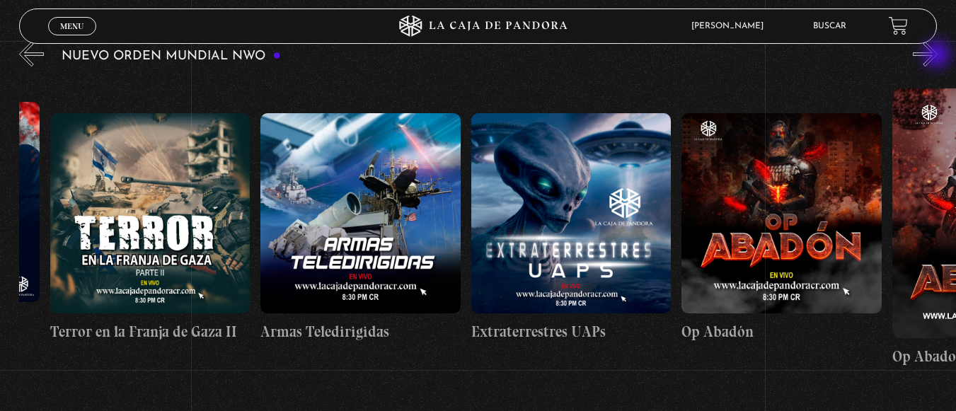
click at [938, 56] on button "»" at bounding box center [925, 54] width 25 height 25
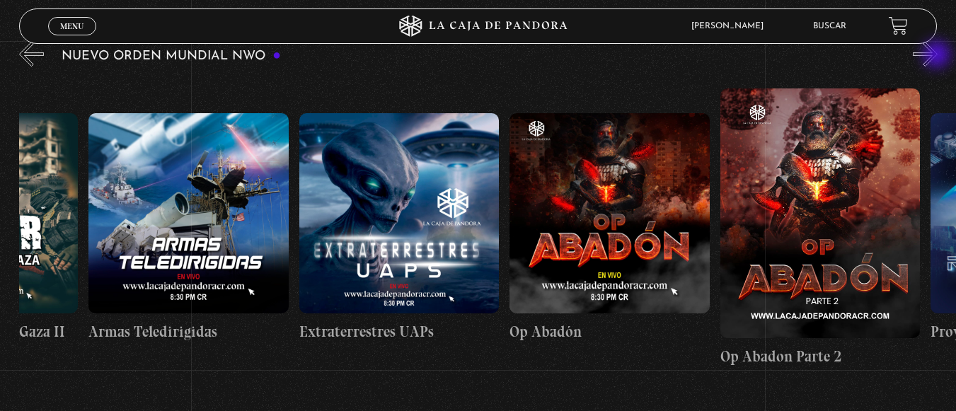
click at [938, 56] on button "»" at bounding box center [925, 54] width 25 height 25
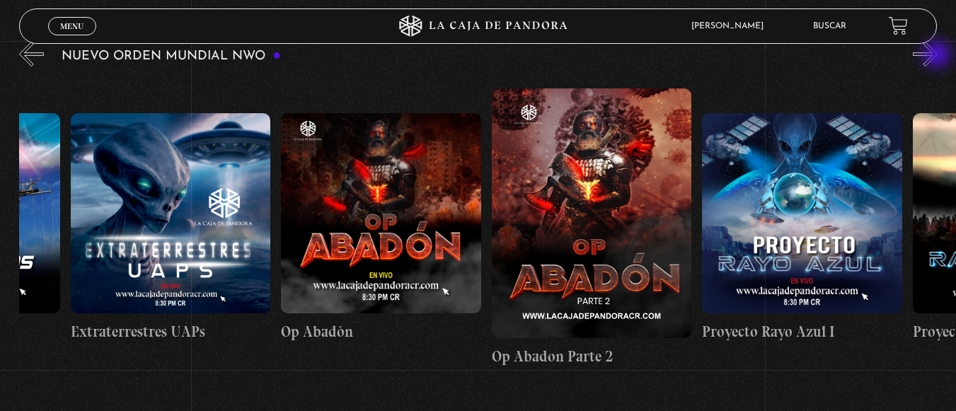
click at [938, 56] on button "»" at bounding box center [925, 54] width 25 height 25
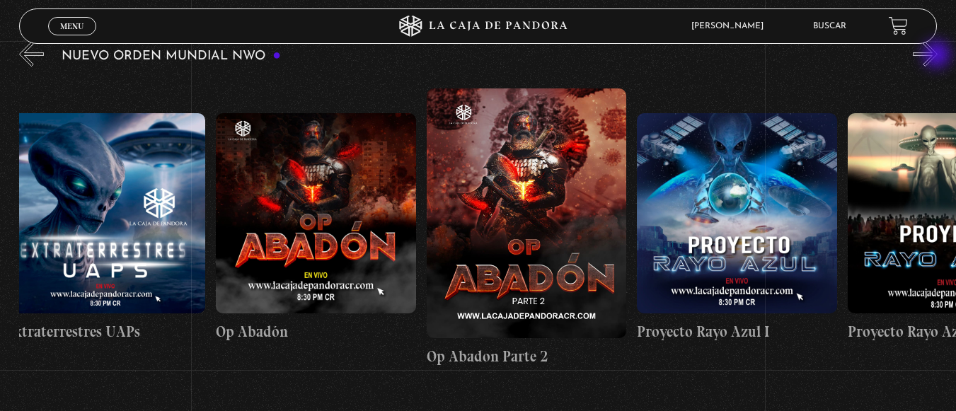
click at [938, 56] on button "»" at bounding box center [925, 54] width 25 height 25
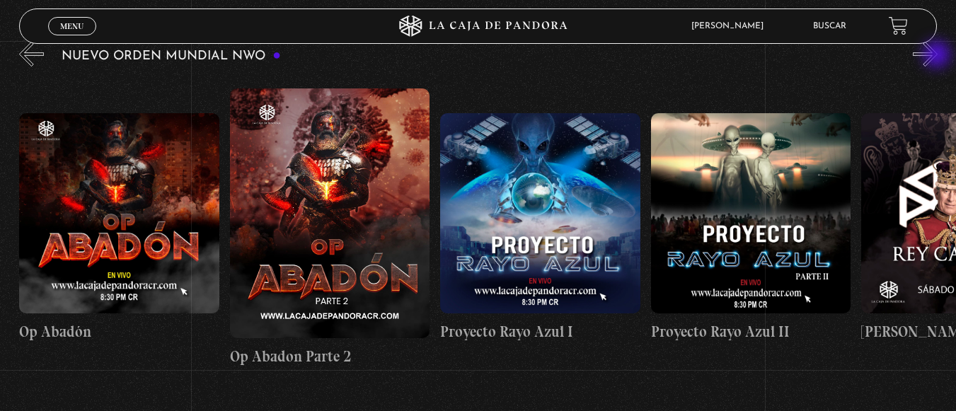
click at [938, 56] on button "»" at bounding box center [925, 54] width 25 height 25
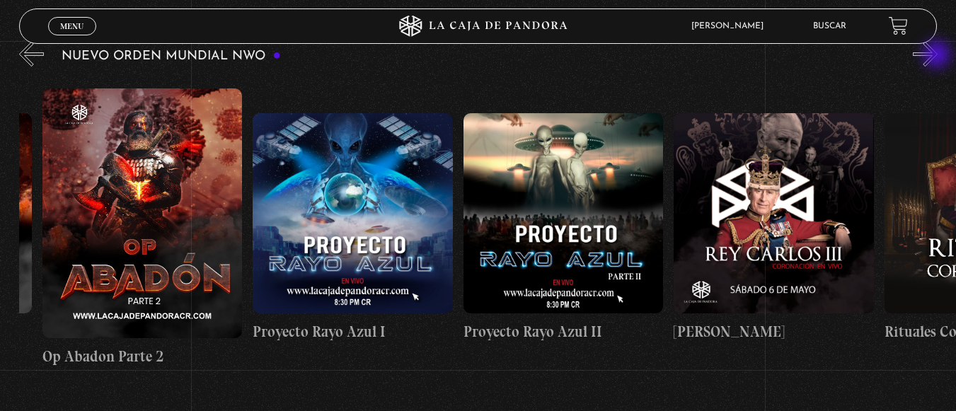
click at [938, 56] on button "»" at bounding box center [925, 54] width 25 height 25
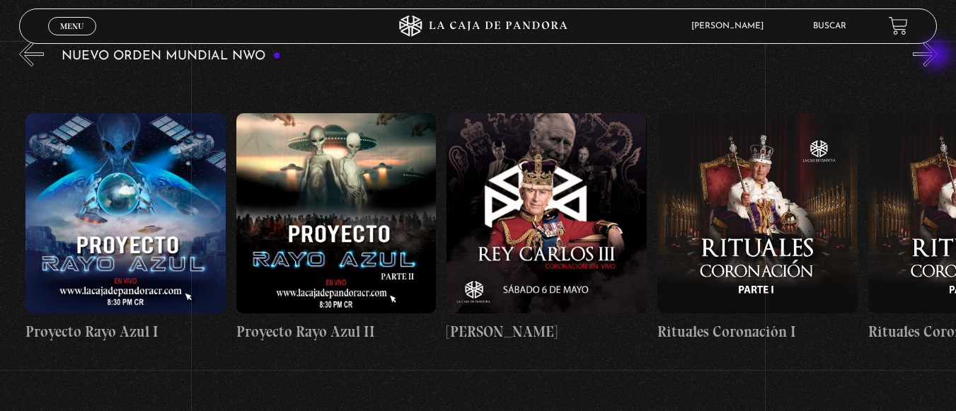
click at [938, 56] on button "»" at bounding box center [925, 54] width 25 height 25
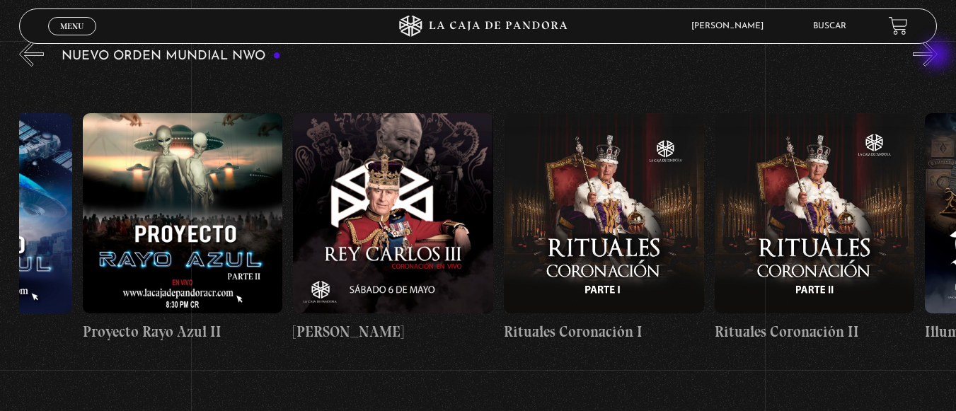
click at [938, 56] on button "»" at bounding box center [925, 54] width 25 height 25
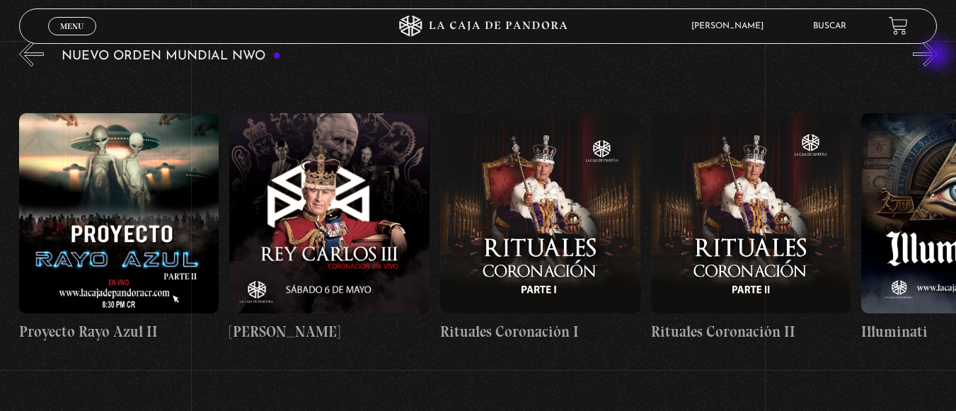
click at [938, 56] on button "»" at bounding box center [925, 54] width 25 height 25
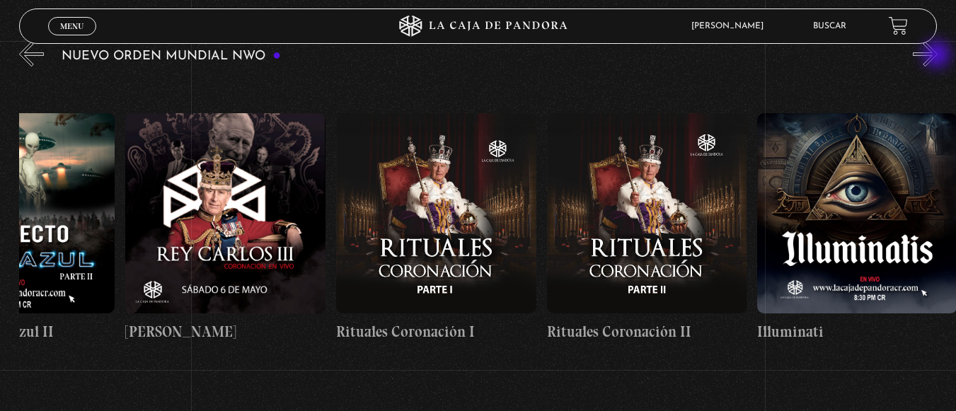
click at [938, 56] on button "»" at bounding box center [925, 54] width 25 height 25
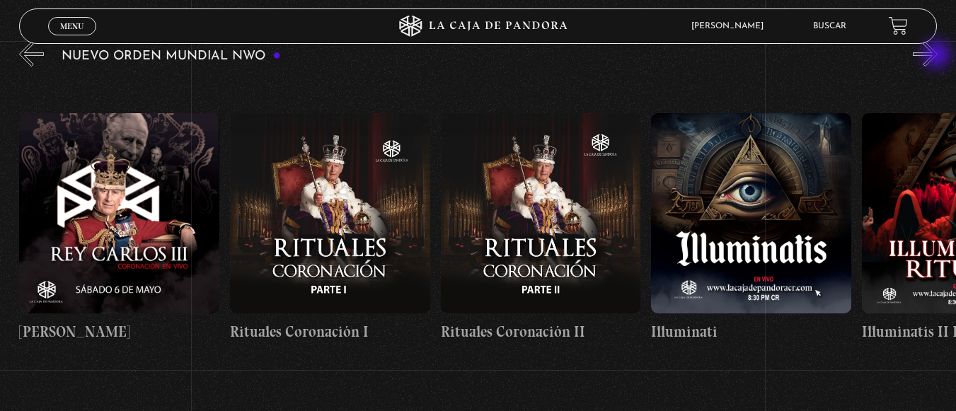
click at [938, 56] on button "»" at bounding box center [925, 54] width 25 height 25
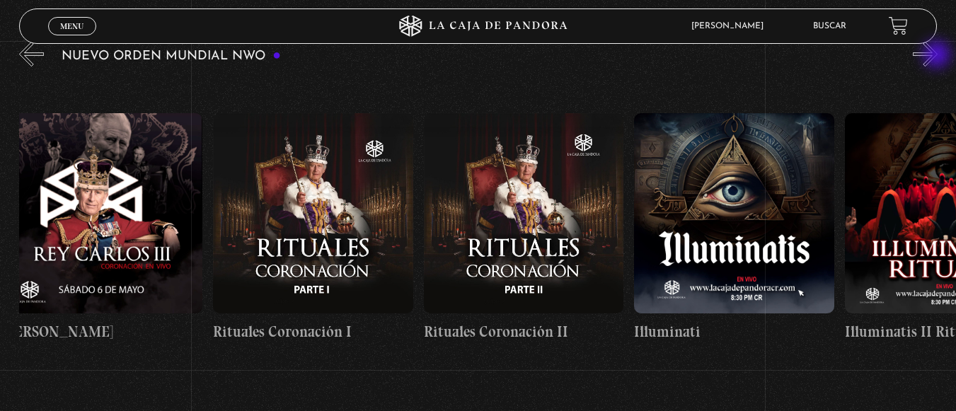
click at [938, 56] on button "»" at bounding box center [925, 54] width 25 height 25
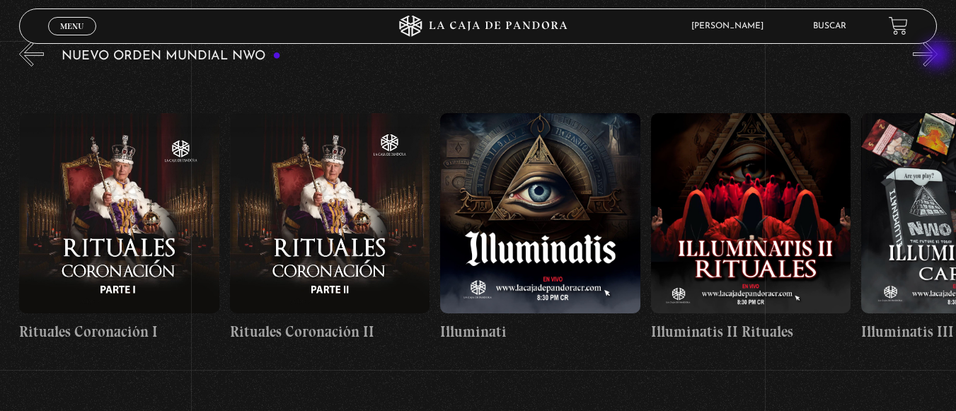
click at [938, 56] on button "»" at bounding box center [925, 54] width 25 height 25
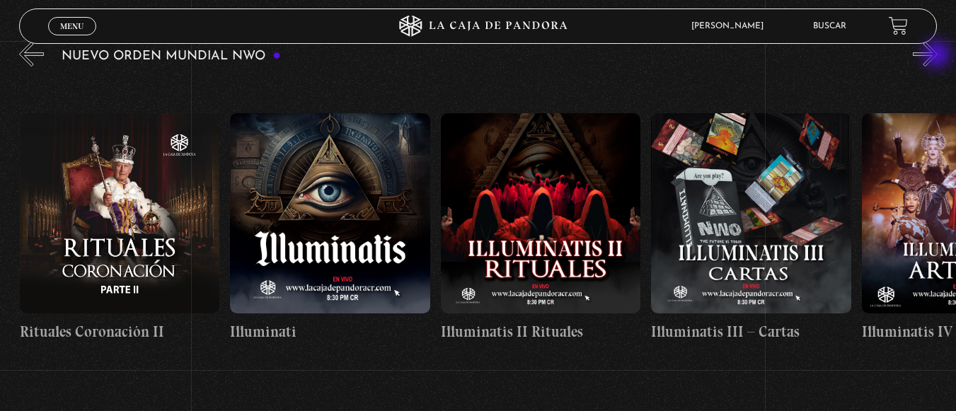
click at [938, 56] on button "»" at bounding box center [925, 54] width 25 height 25
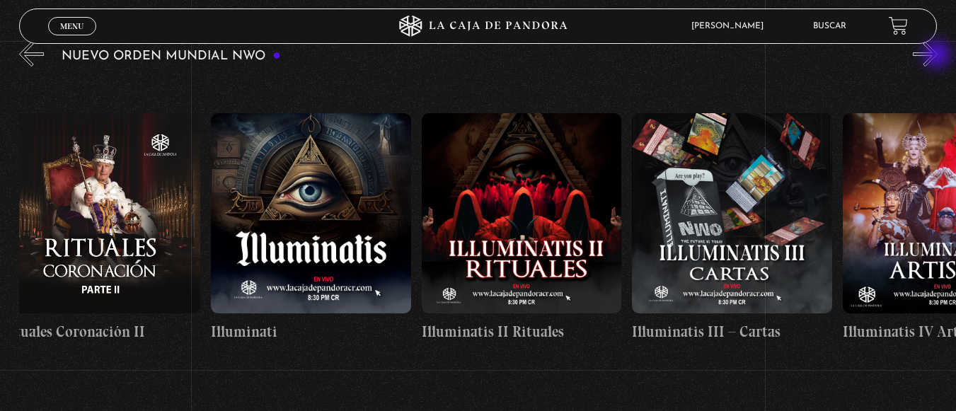
click at [938, 56] on button "»" at bounding box center [925, 54] width 25 height 25
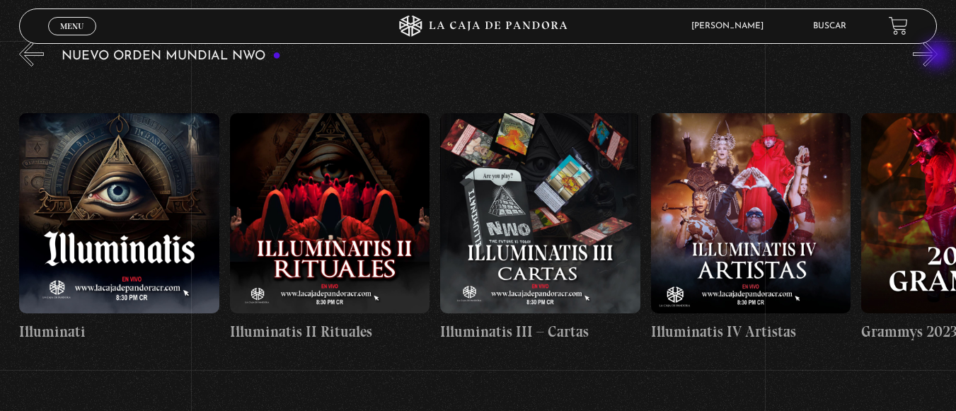
click at [938, 56] on button "»" at bounding box center [925, 54] width 25 height 25
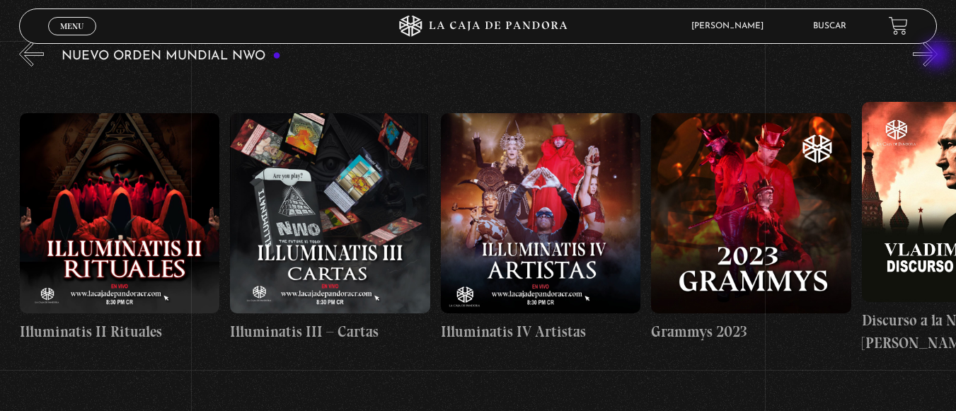
click at [938, 56] on button "»" at bounding box center [925, 54] width 25 height 25
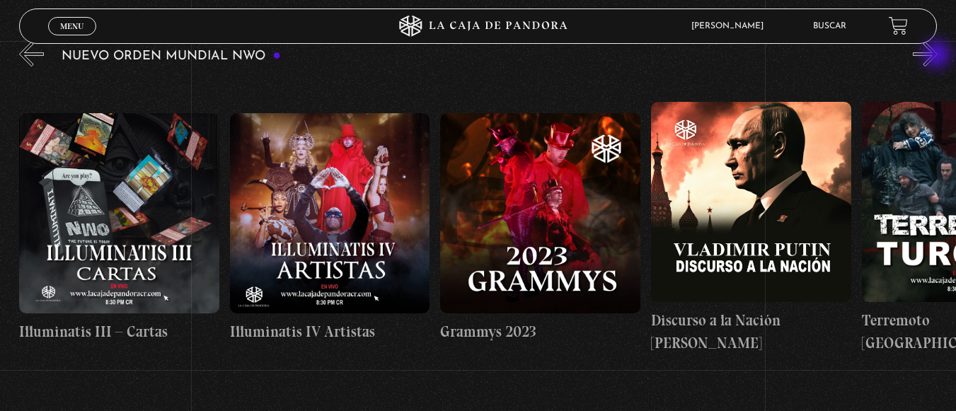
click at [938, 56] on button "»" at bounding box center [925, 54] width 25 height 25
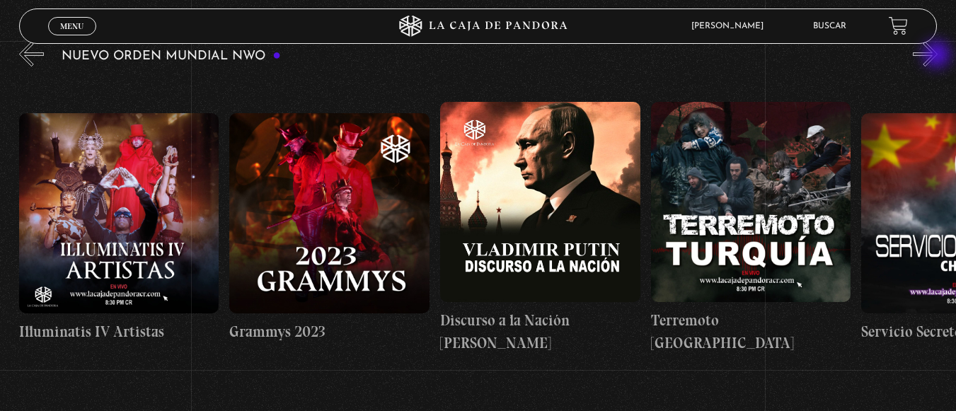
click at [938, 56] on button "»" at bounding box center [925, 54] width 25 height 25
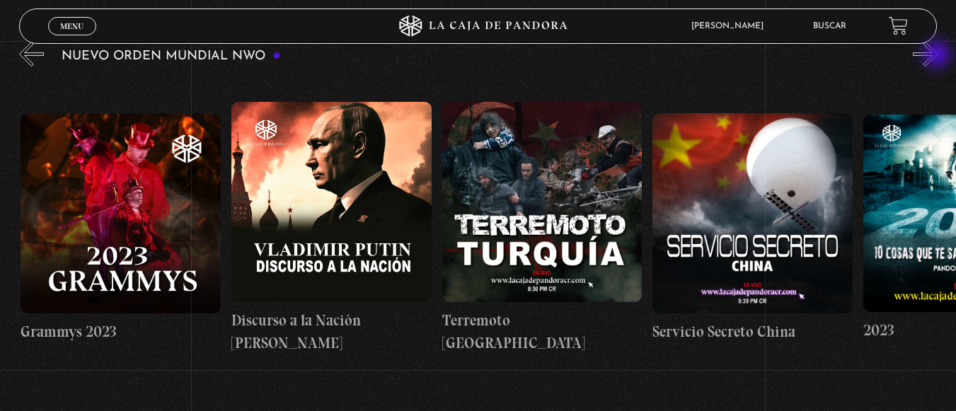
click at [938, 56] on button "»" at bounding box center [925, 54] width 25 height 25
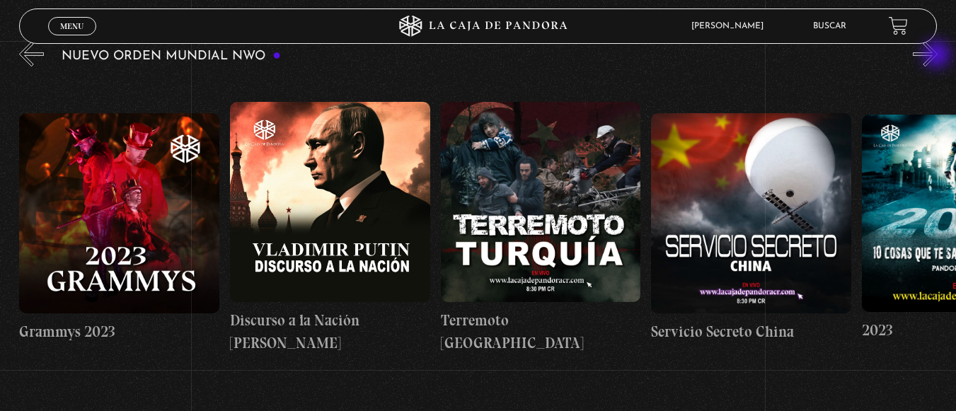
scroll to position [0, 8212]
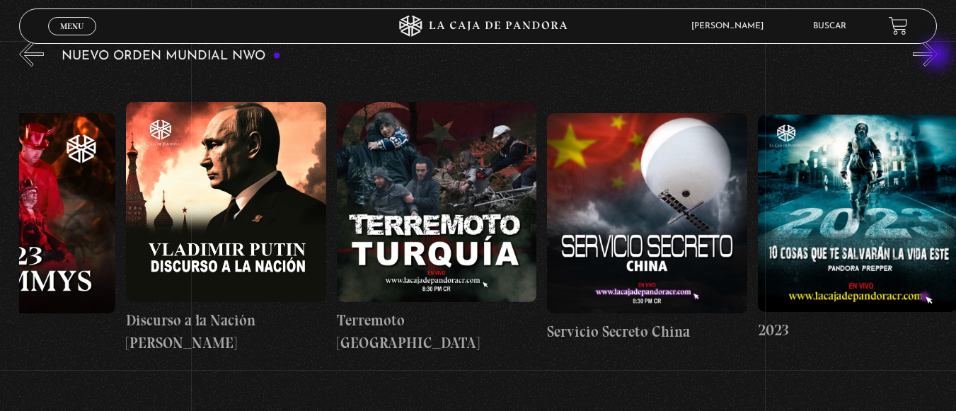
click at [938, 56] on button "»" at bounding box center [925, 54] width 25 height 25
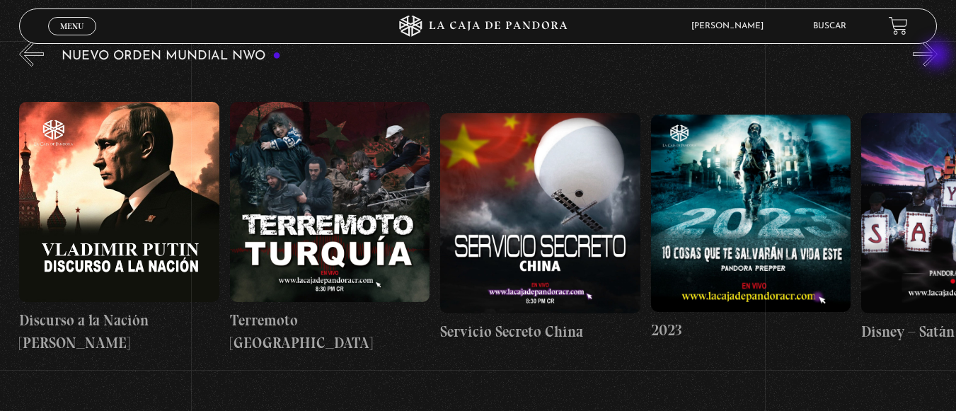
click at [938, 56] on button "»" at bounding box center [925, 54] width 25 height 25
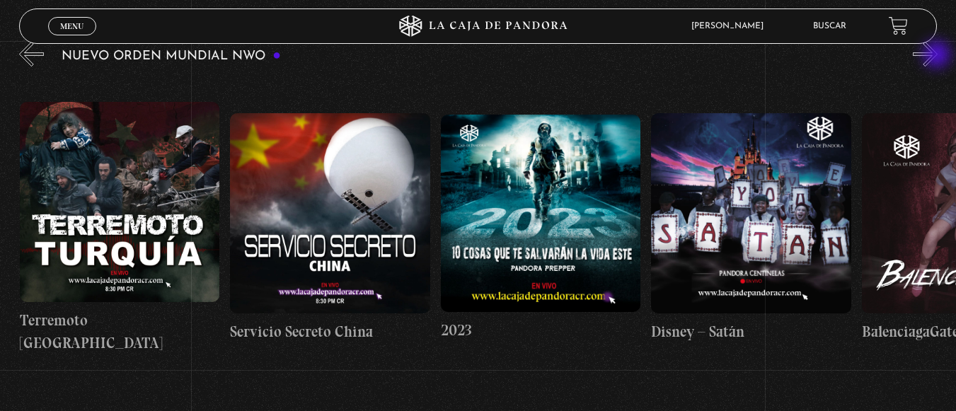
click at [938, 56] on button "»" at bounding box center [925, 54] width 25 height 25
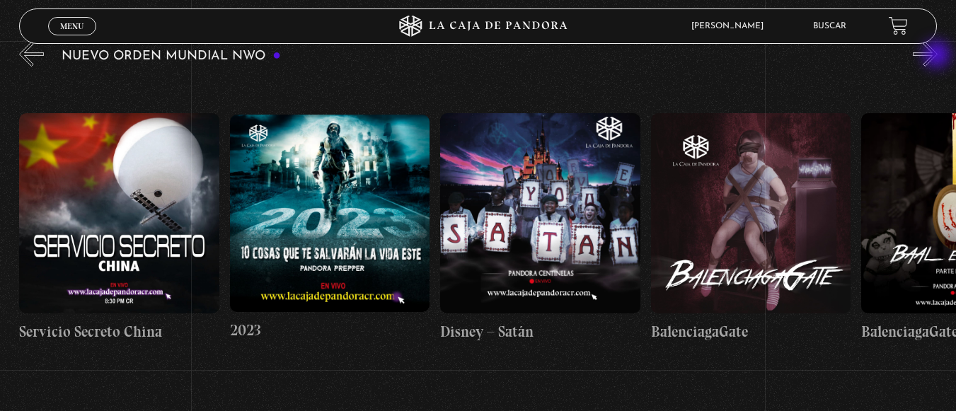
click at [938, 56] on button "»" at bounding box center [925, 54] width 25 height 25
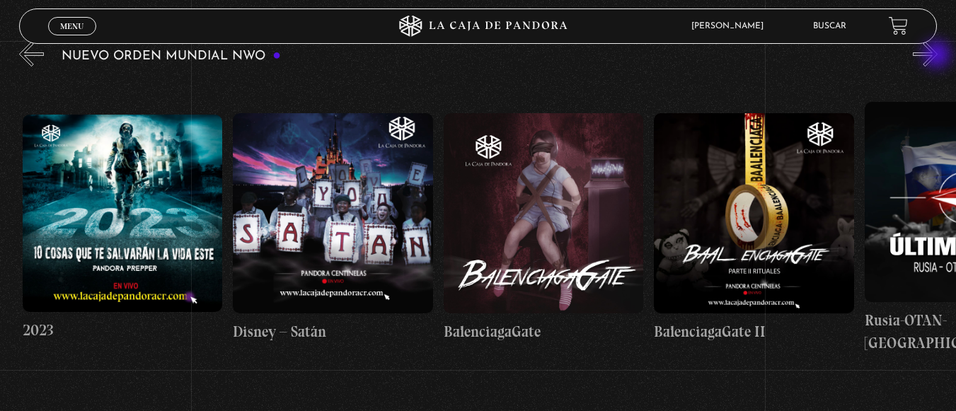
scroll to position [0, 8843]
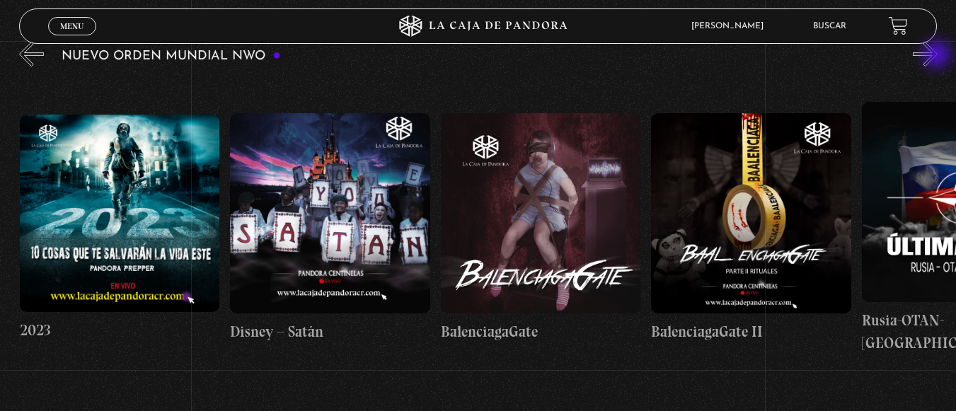
click at [938, 56] on button "»" at bounding box center [925, 54] width 25 height 25
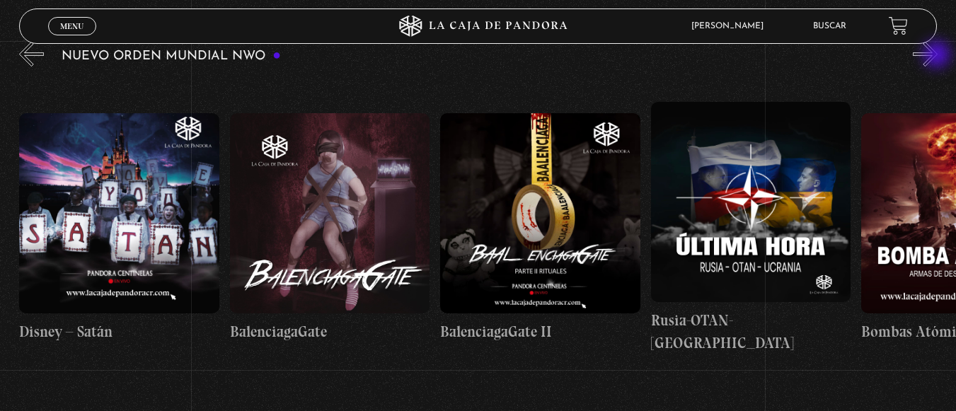
click at [938, 56] on button "»" at bounding box center [925, 54] width 25 height 25
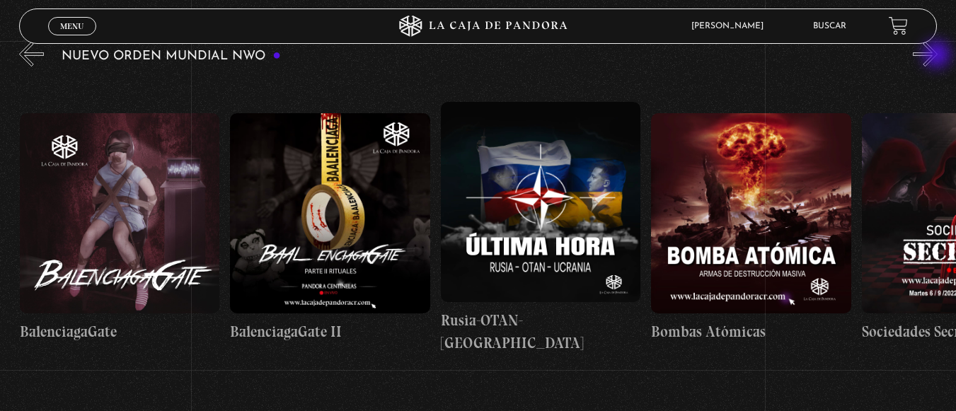
click at [938, 56] on button "»" at bounding box center [925, 54] width 25 height 25
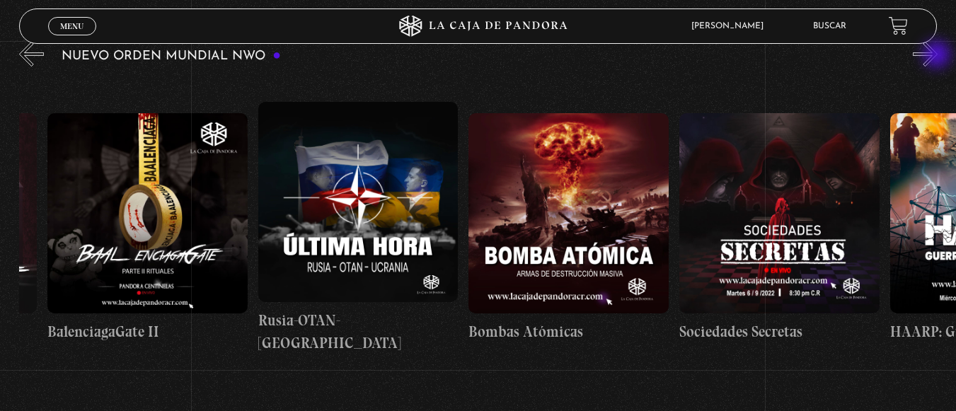
click at [938, 56] on button "»" at bounding box center [925, 54] width 25 height 25
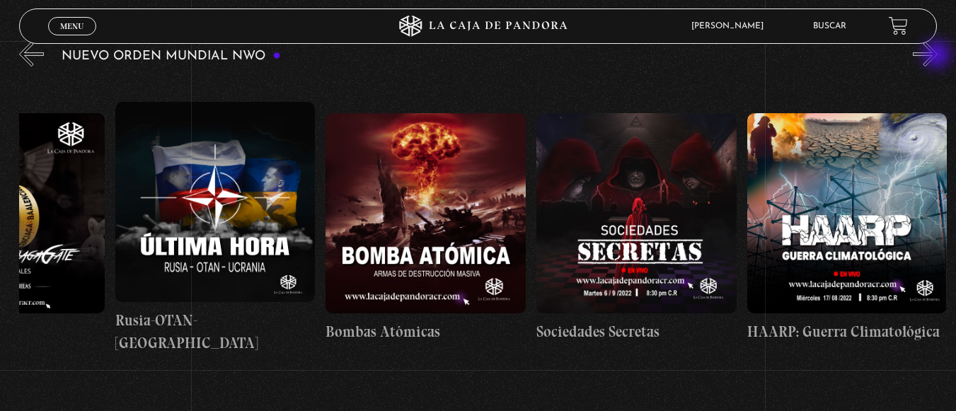
click at [938, 56] on button "»" at bounding box center [925, 54] width 25 height 25
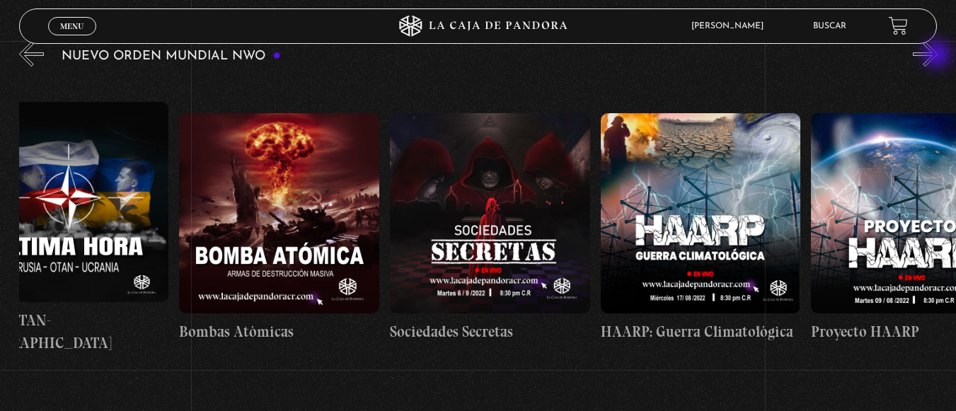
click at [938, 56] on button "»" at bounding box center [925, 54] width 25 height 25
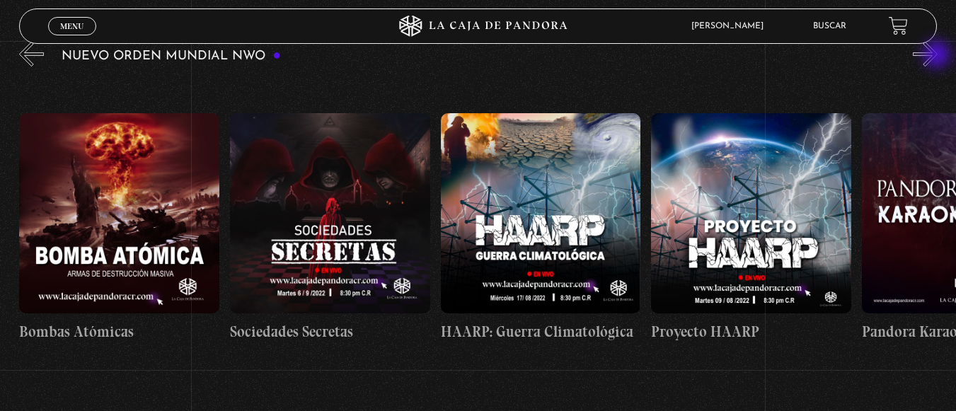
click at [938, 56] on button "»" at bounding box center [925, 54] width 25 height 25
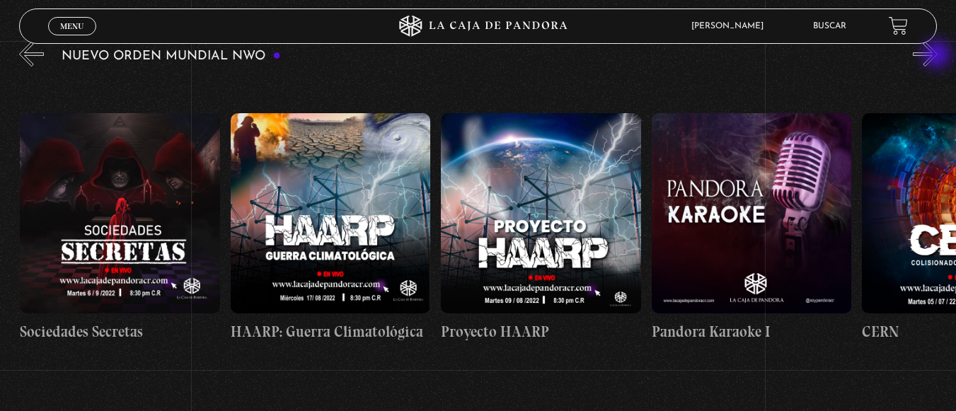
click at [938, 56] on button "»" at bounding box center [925, 54] width 25 height 25
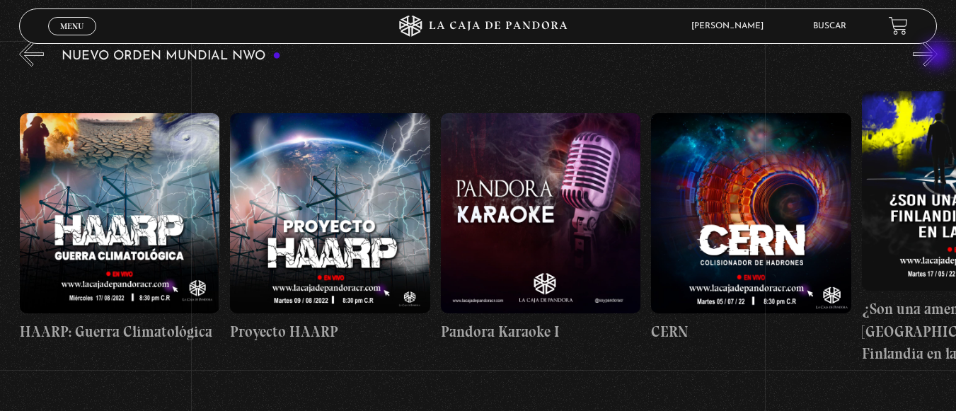
click at [938, 56] on button "»" at bounding box center [925, 54] width 25 height 25
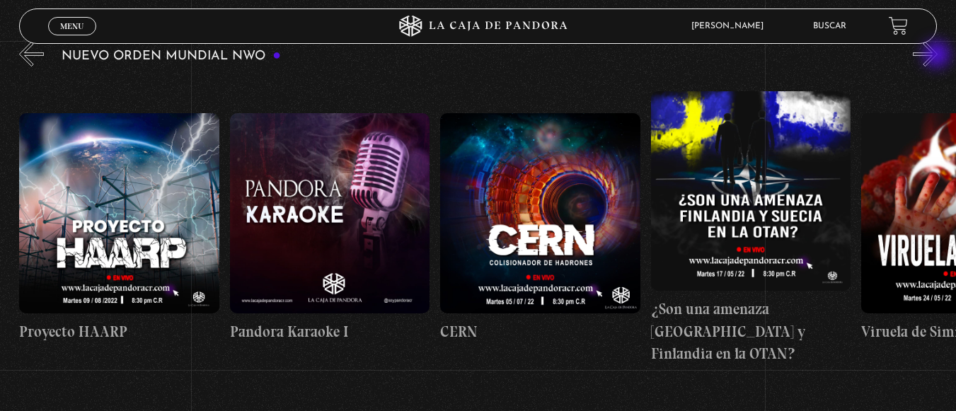
click at [938, 56] on button "»" at bounding box center [925, 54] width 25 height 25
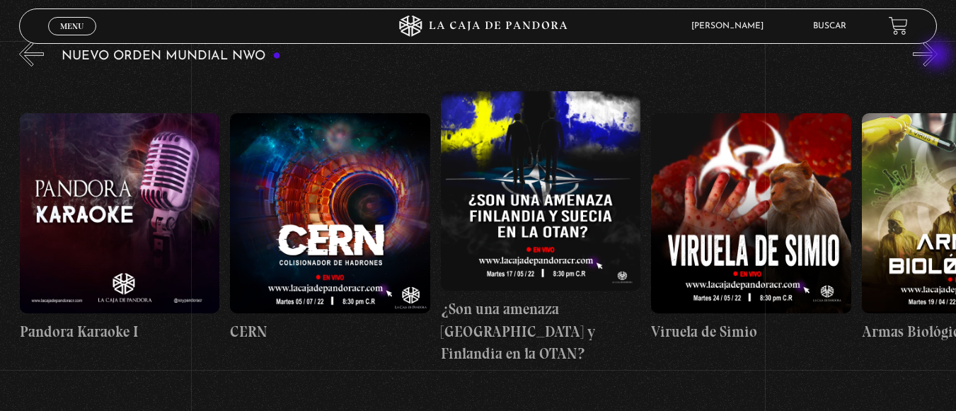
click at [938, 56] on button "»" at bounding box center [925, 54] width 25 height 25
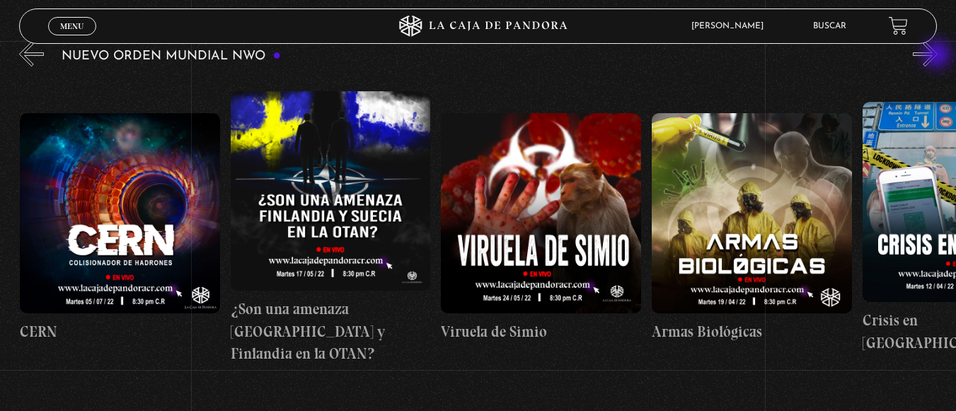
click at [938, 56] on button "»" at bounding box center [925, 54] width 25 height 25
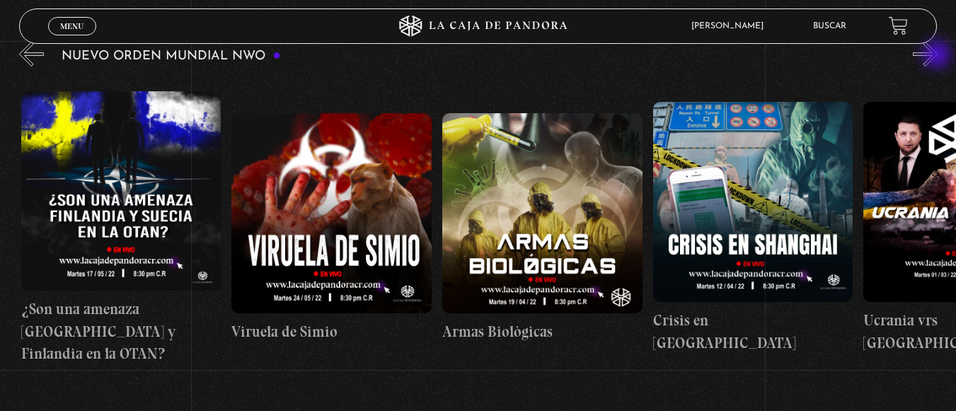
scroll to position [0, 11159]
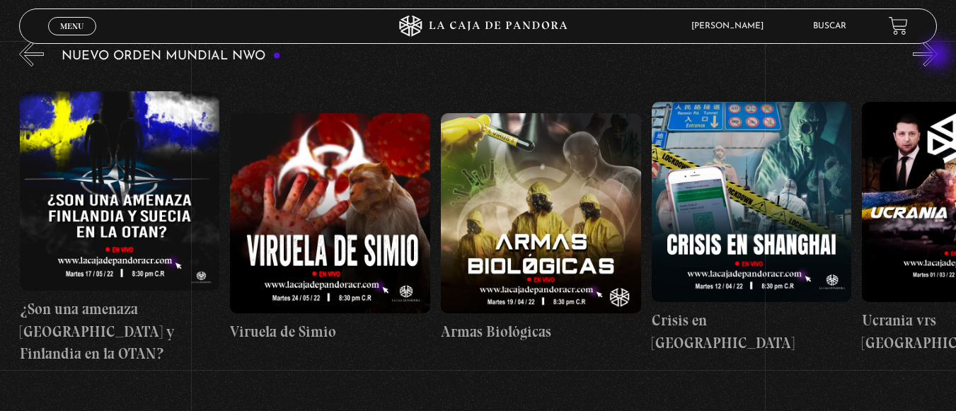
click at [938, 56] on button "»" at bounding box center [925, 54] width 25 height 25
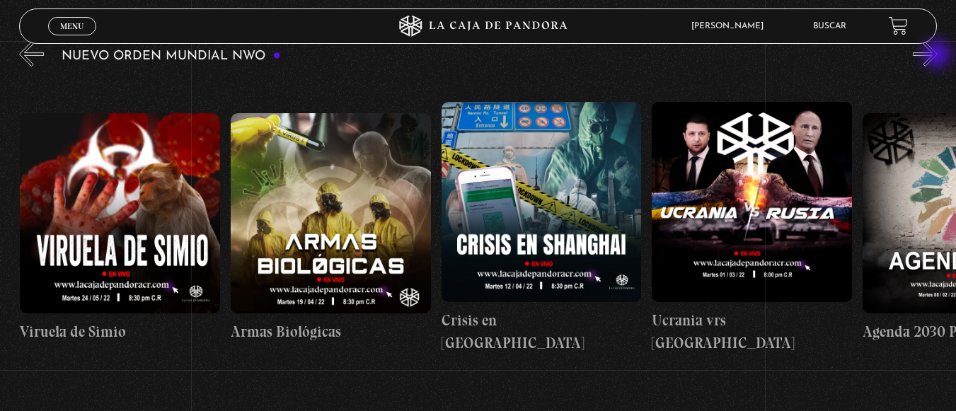
click at [938, 56] on button "»" at bounding box center [925, 54] width 25 height 25
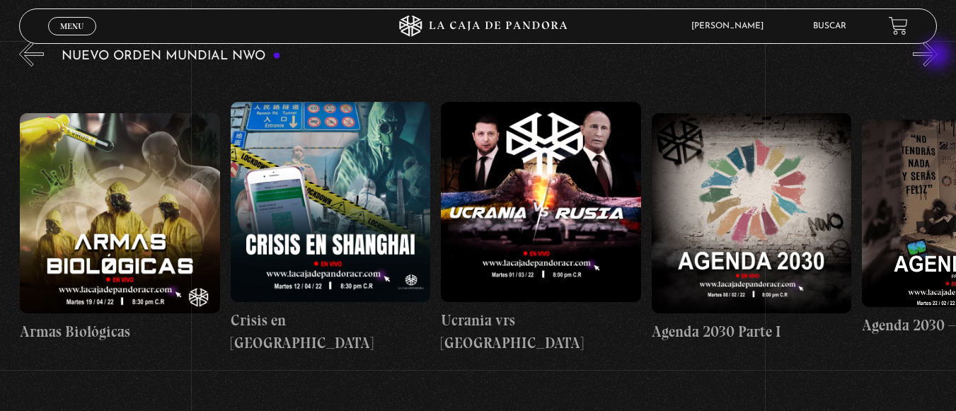
click at [938, 56] on button "»" at bounding box center [925, 54] width 25 height 25
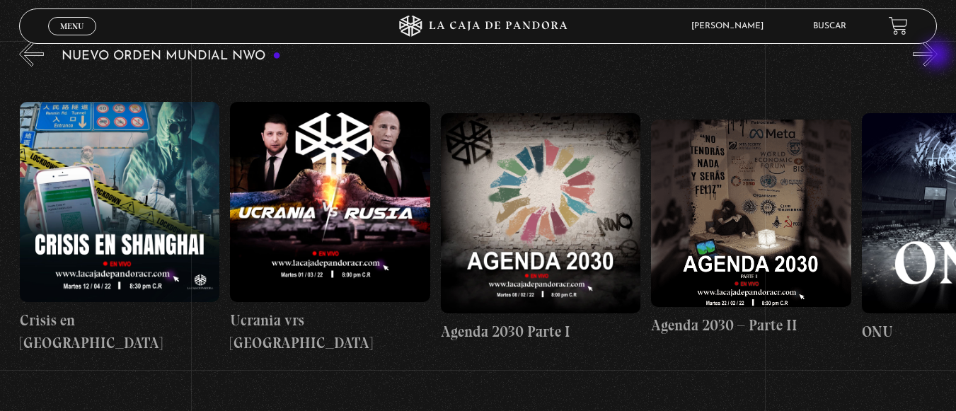
click at [938, 56] on button "»" at bounding box center [925, 54] width 25 height 25
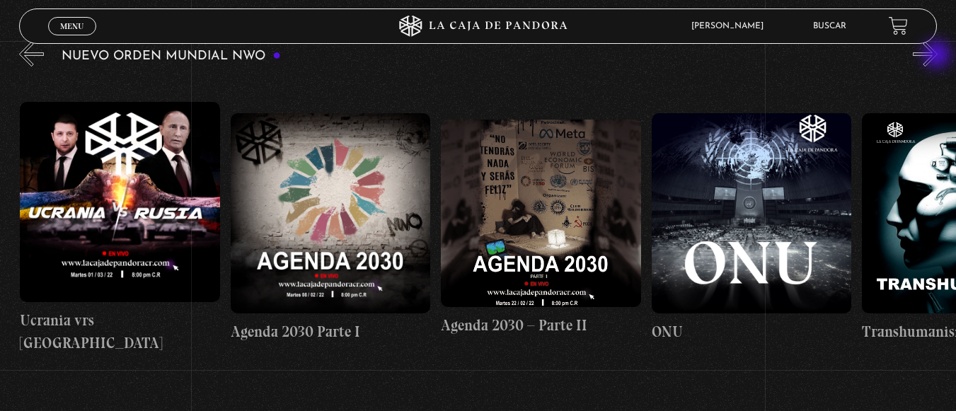
click at [938, 56] on button "»" at bounding box center [925, 54] width 25 height 25
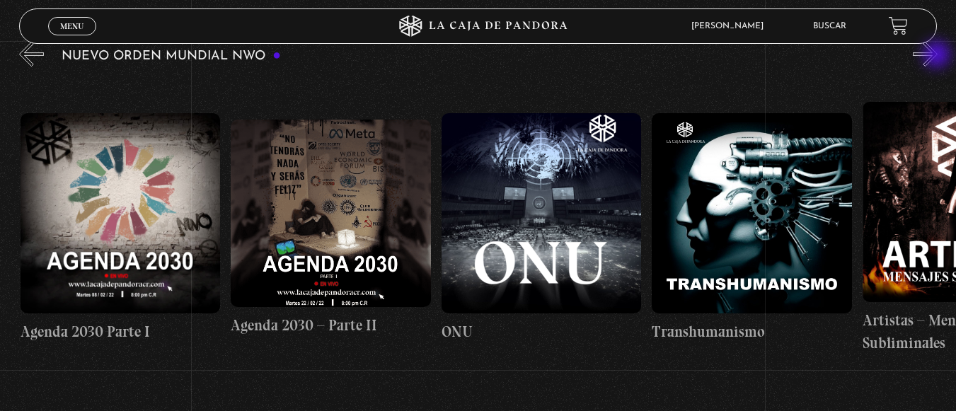
click at [938, 56] on button "»" at bounding box center [925, 54] width 25 height 25
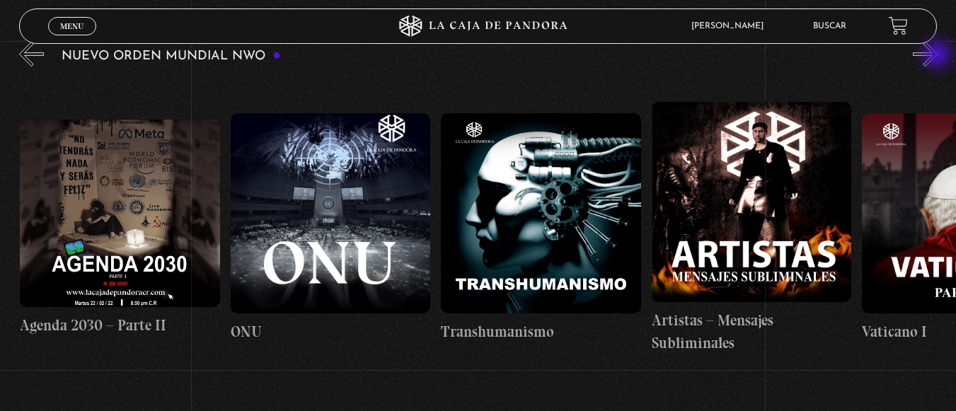
click at [938, 56] on button "»" at bounding box center [925, 54] width 25 height 25
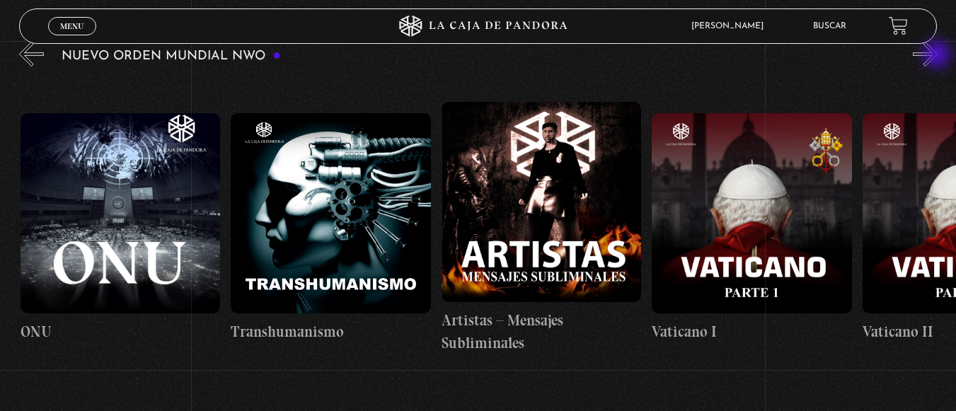
click at [938, 56] on button "»" at bounding box center [925, 54] width 25 height 25
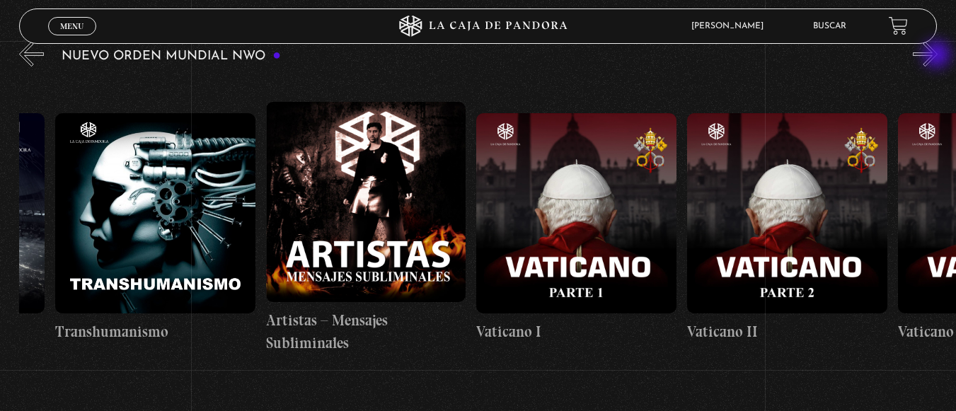
click at [938, 56] on button "»" at bounding box center [925, 54] width 25 height 25
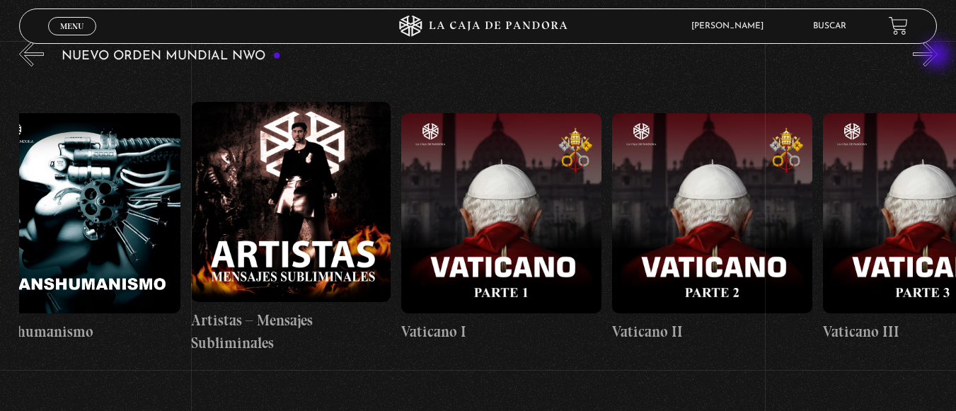
click at [938, 56] on button "»" at bounding box center [925, 54] width 25 height 25
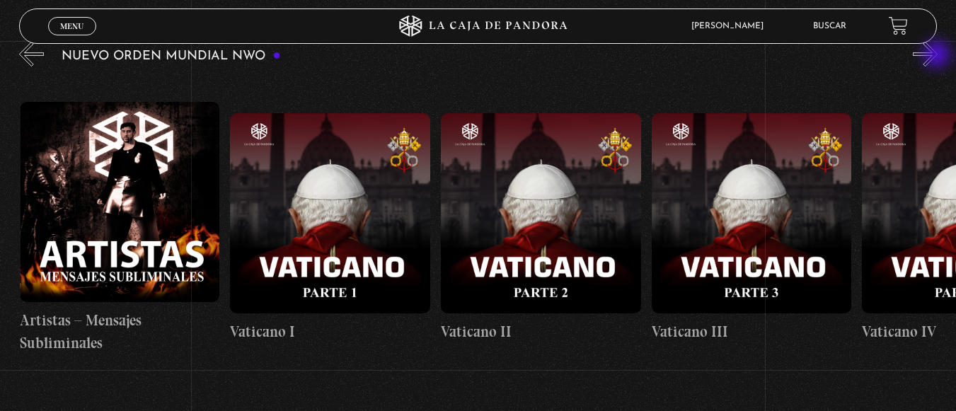
click at [938, 56] on button "»" at bounding box center [925, 54] width 25 height 25
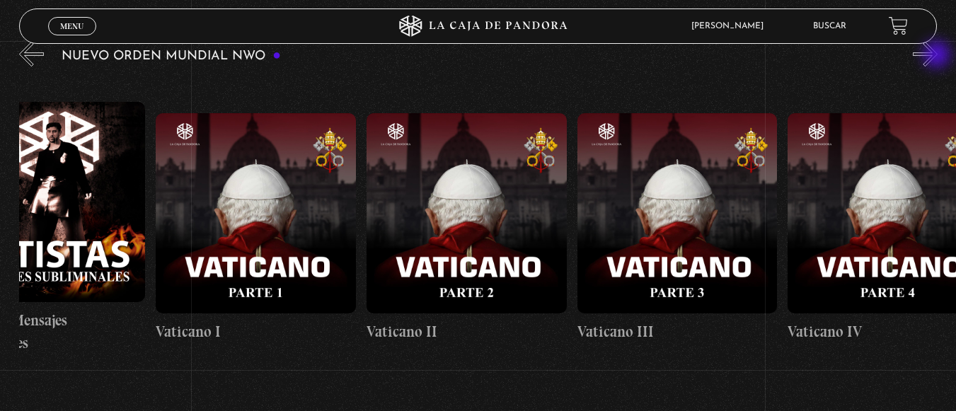
click at [938, 56] on button "»" at bounding box center [925, 54] width 25 height 25
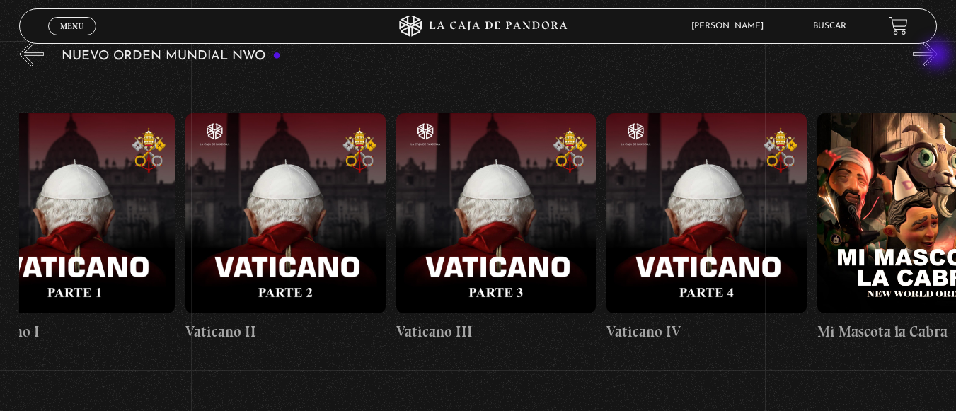
click at [938, 56] on button "»" at bounding box center [925, 54] width 25 height 25
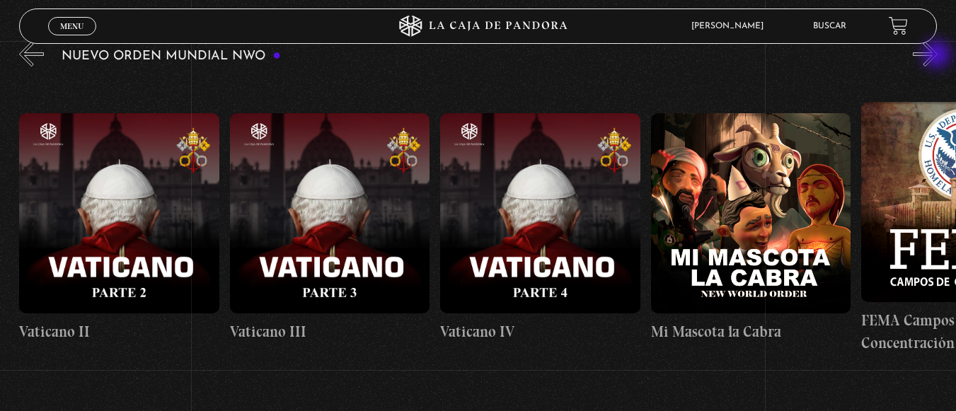
click at [938, 56] on button "»" at bounding box center [925, 54] width 25 height 25
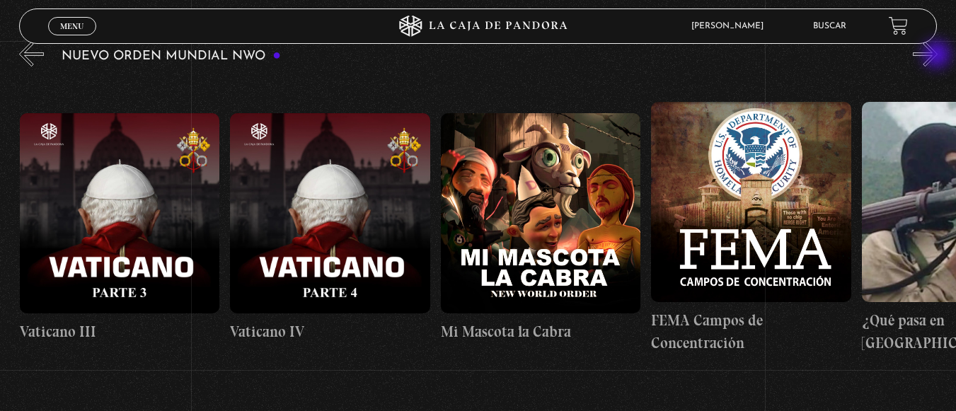
click at [938, 56] on button "»" at bounding box center [925, 54] width 25 height 25
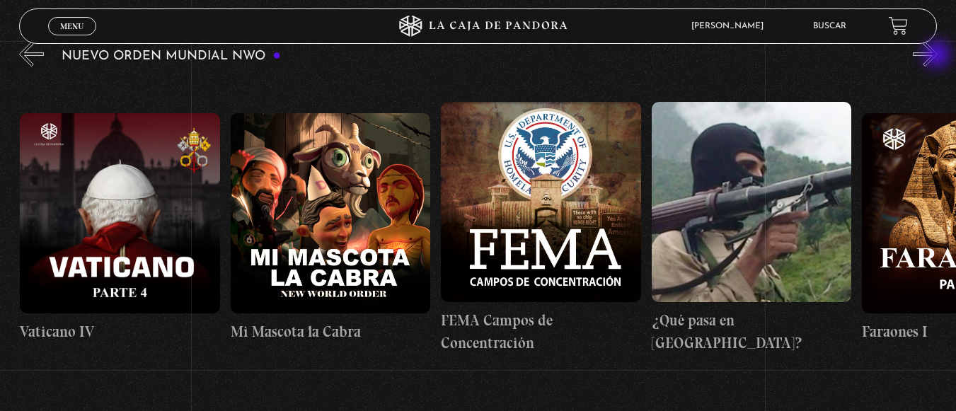
click at [938, 56] on button "»" at bounding box center [925, 54] width 25 height 25
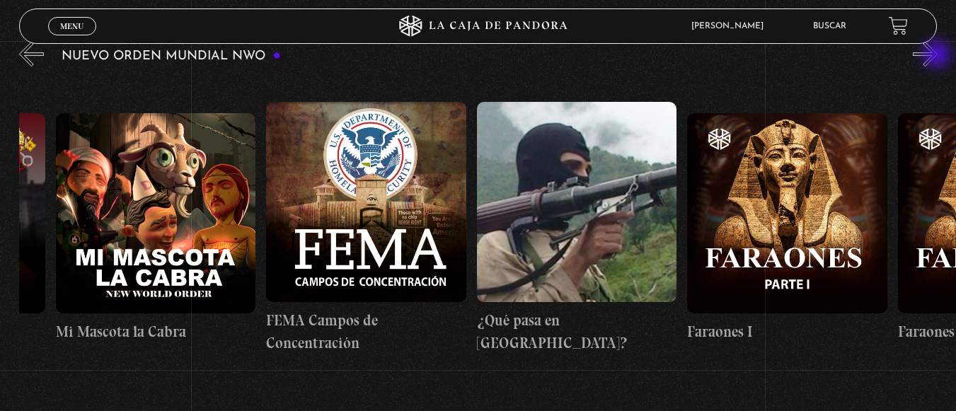
click at [938, 56] on button "»" at bounding box center [925, 54] width 25 height 25
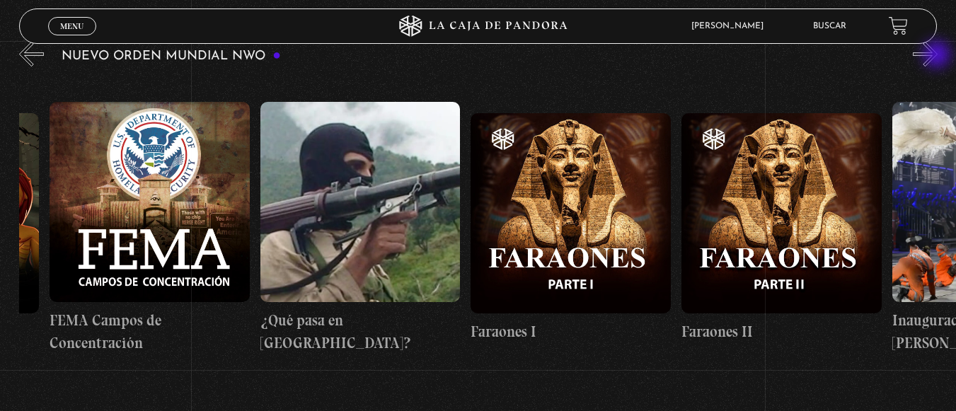
click at [938, 56] on button "»" at bounding box center [925, 54] width 25 height 25
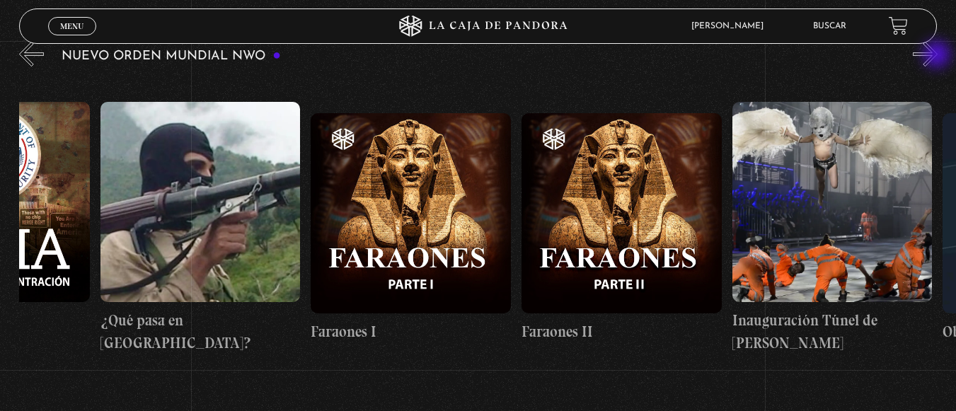
click at [938, 56] on button "»" at bounding box center [925, 54] width 25 height 25
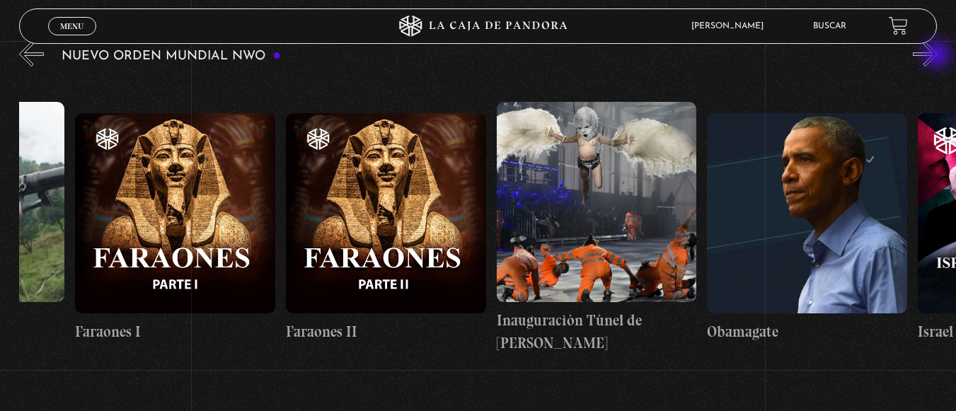
click at [938, 56] on button "»" at bounding box center [925, 54] width 25 height 25
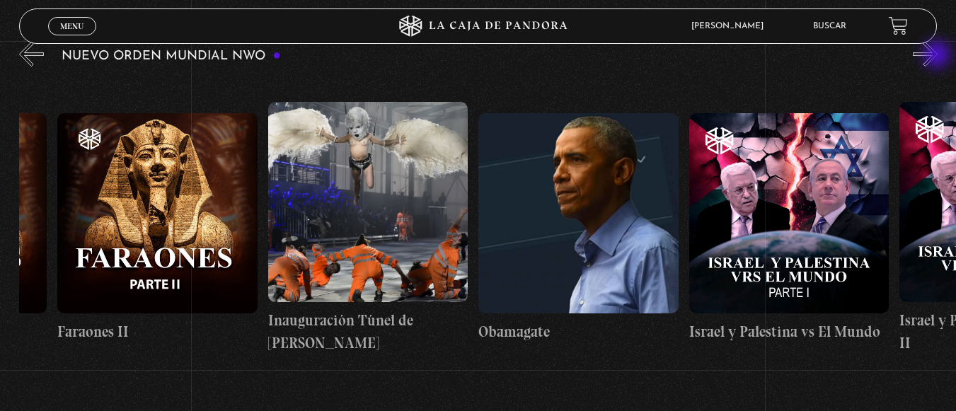
click at [938, 56] on button "»" at bounding box center [925, 54] width 25 height 25
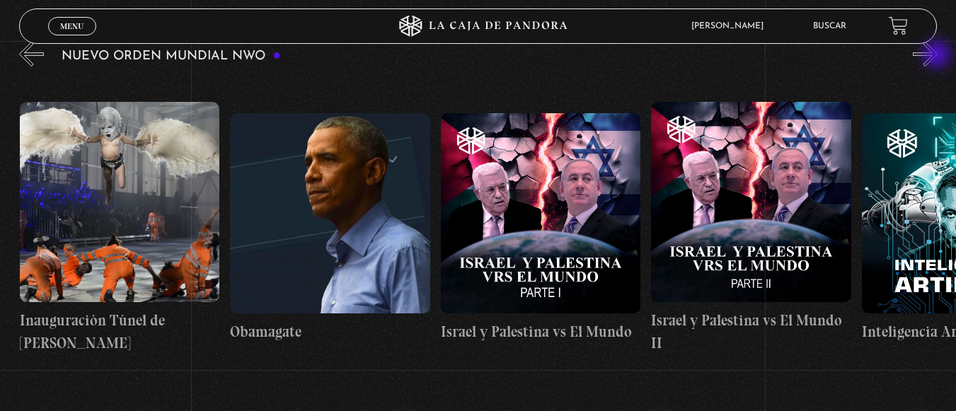
click at [938, 56] on button "»" at bounding box center [925, 54] width 25 height 25
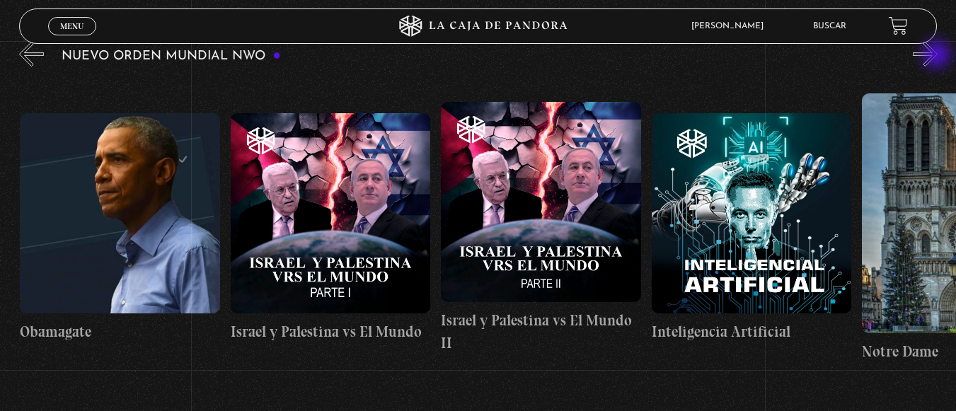
click at [938, 56] on button "»" at bounding box center [925, 54] width 25 height 25
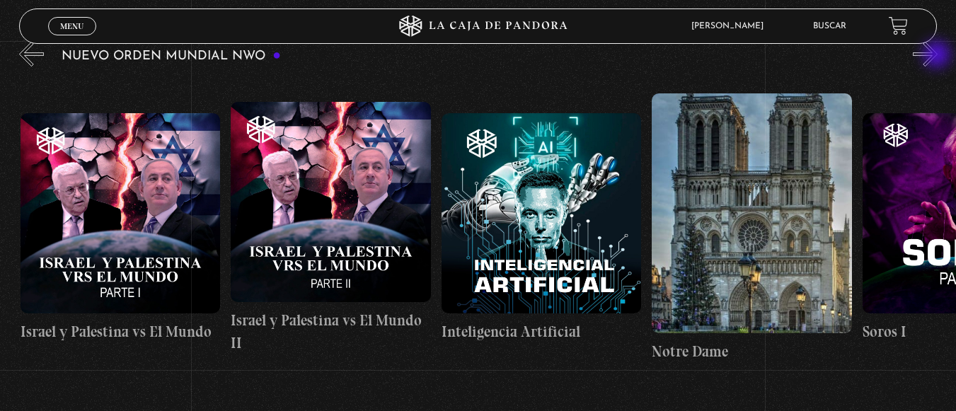
click at [938, 56] on button "»" at bounding box center [925, 54] width 25 height 25
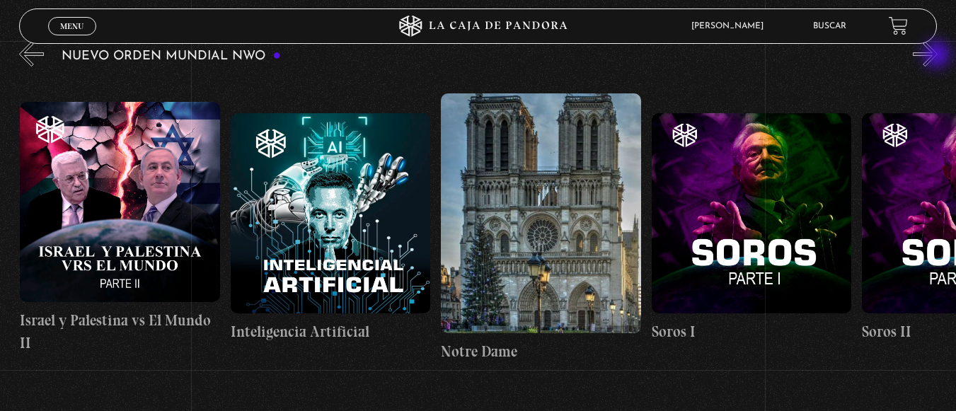
click at [938, 56] on button "»" at bounding box center [925, 54] width 25 height 25
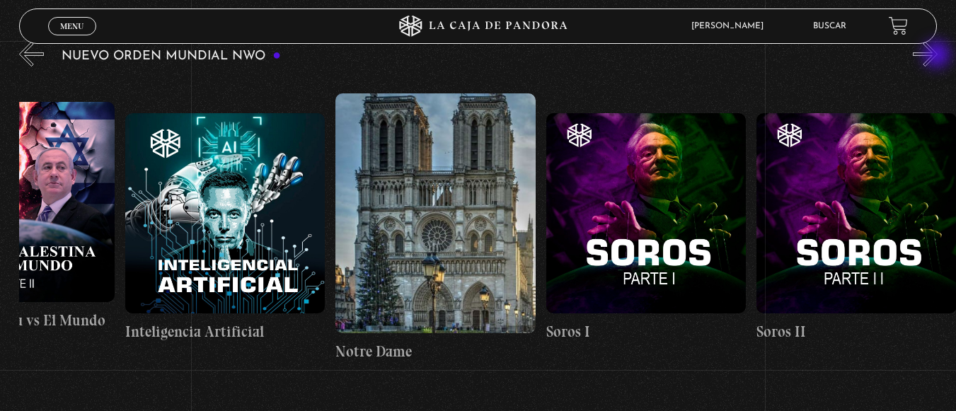
scroll to position [0, 15897]
click at [938, 56] on button "»" at bounding box center [925, 54] width 25 height 25
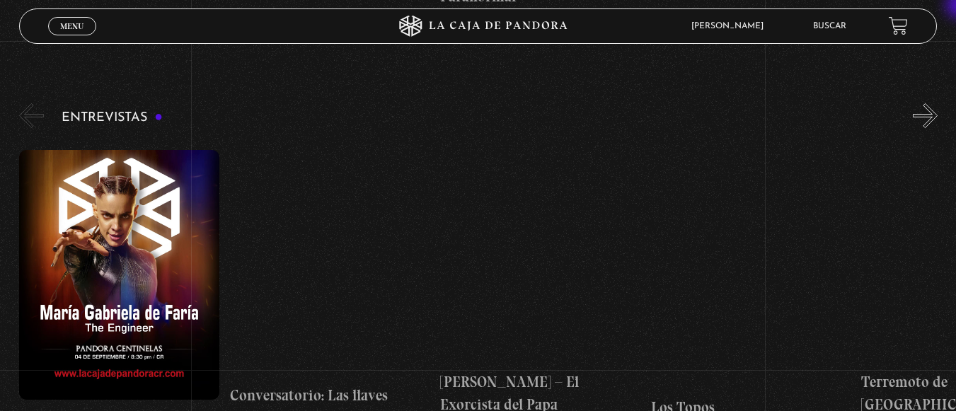
scroll to position [5047, 0]
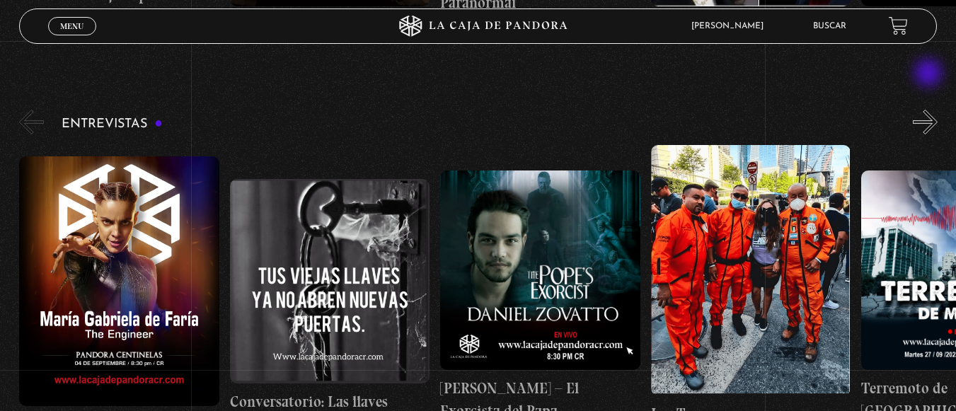
click at [930, 110] on button "»" at bounding box center [925, 122] width 25 height 25
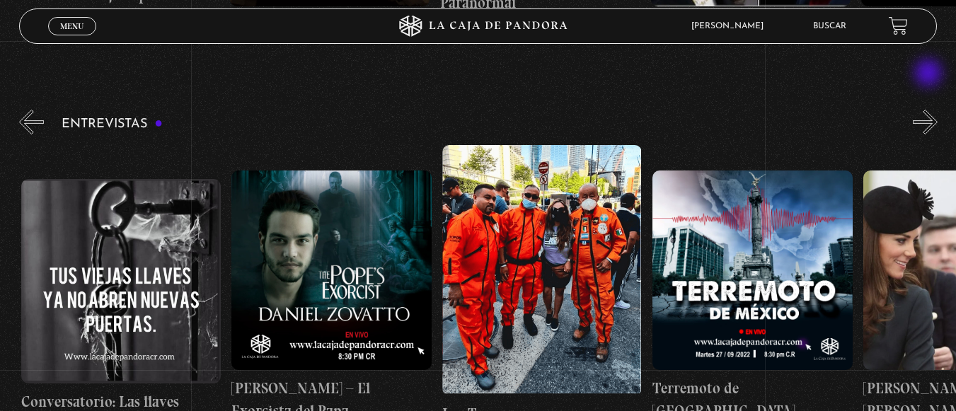
click at [930, 110] on button "»" at bounding box center [925, 122] width 25 height 25
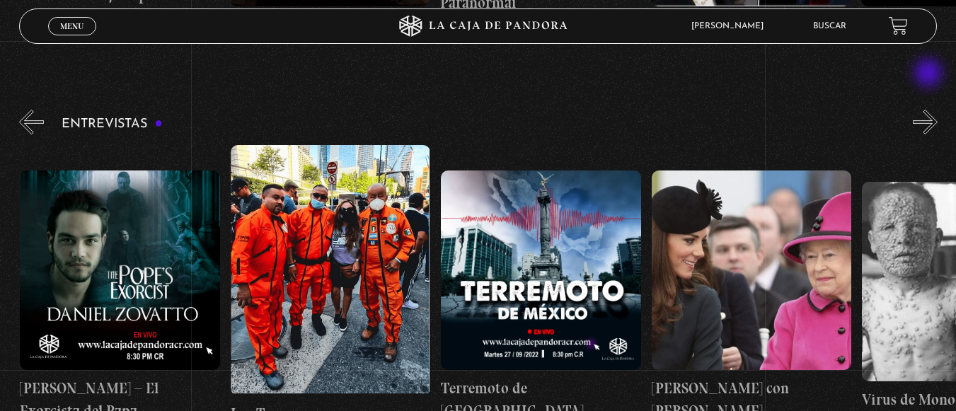
click at [930, 110] on button "»" at bounding box center [925, 122] width 25 height 25
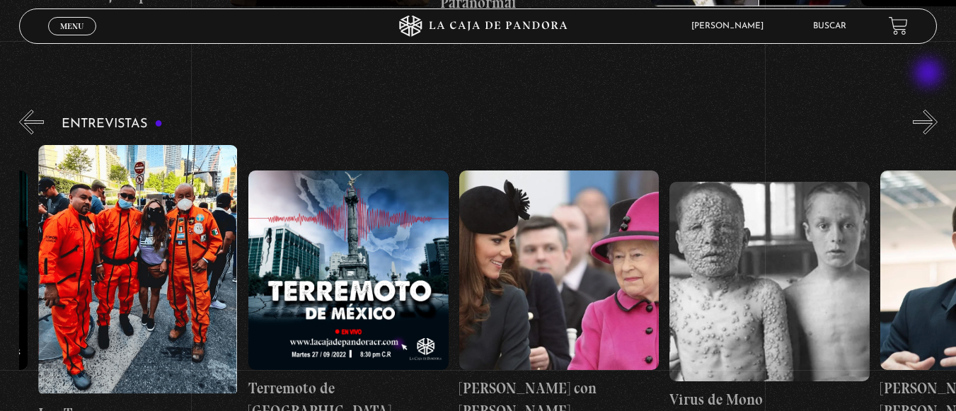
click at [930, 110] on button "»" at bounding box center [925, 122] width 25 height 25
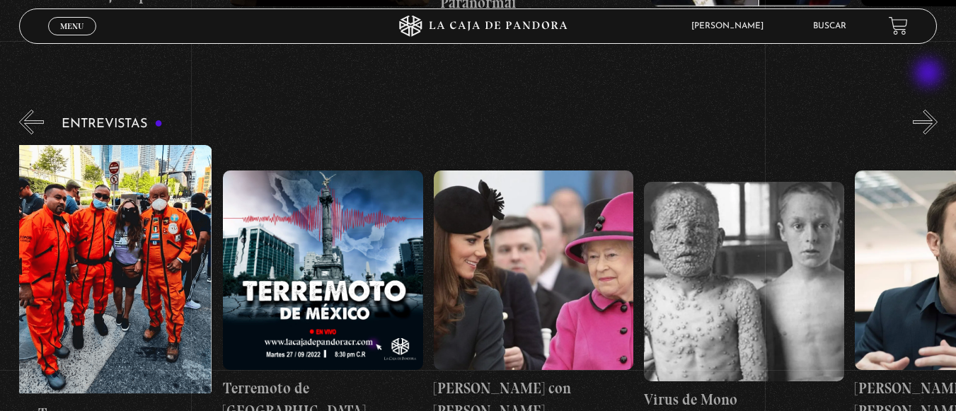
scroll to position [0, 737]
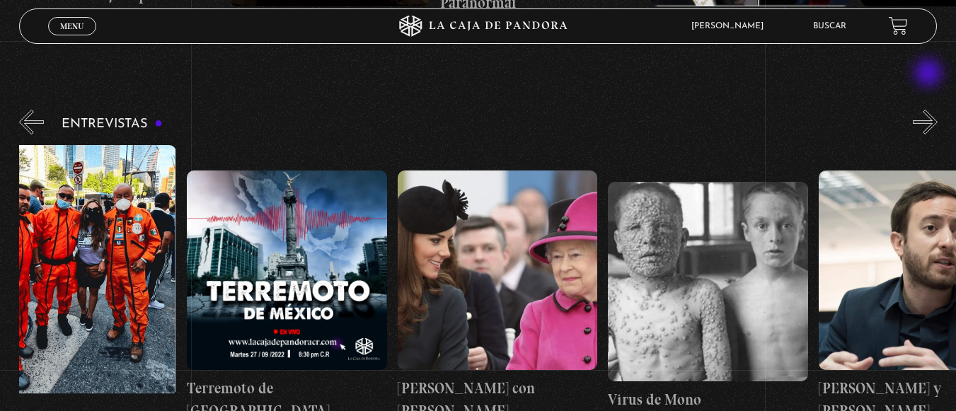
click at [930, 110] on button "»" at bounding box center [925, 122] width 25 height 25
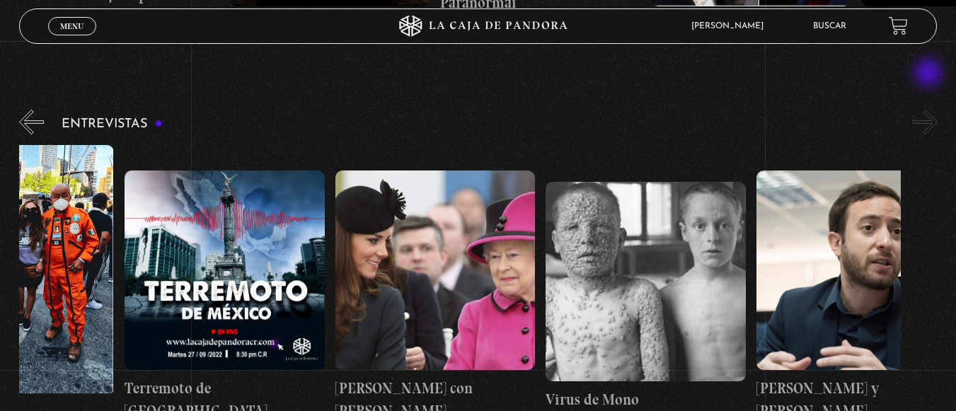
click at [930, 110] on button "»" at bounding box center [925, 122] width 25 height 25
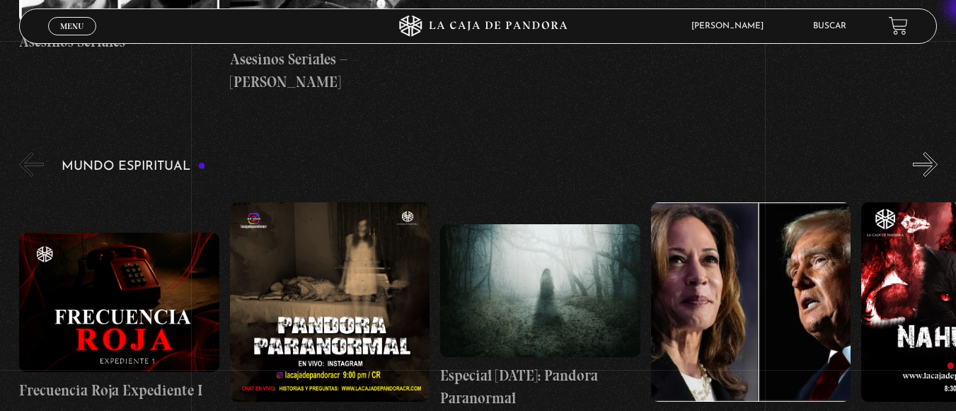
scroll to position [4651, 0]
click at [938, 153] on button "»" at bounding box center [925, 165] width 25 height 25
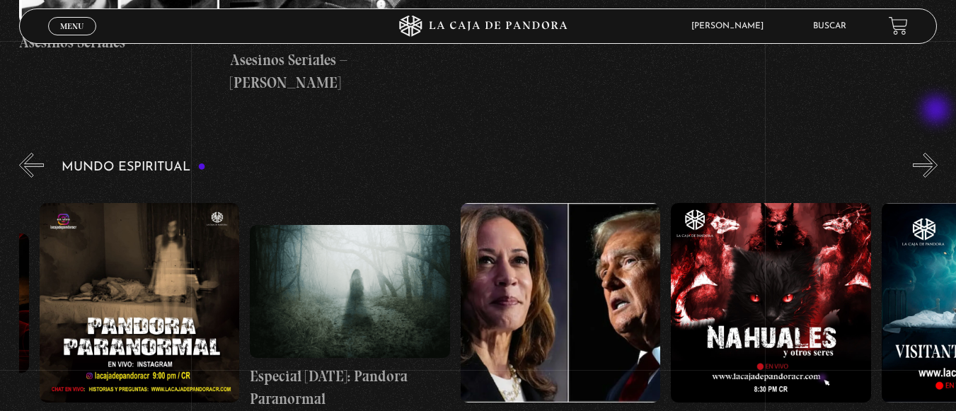
click at [938, 153] on button "»" at bounding box center [925, 165] width 25 height 25
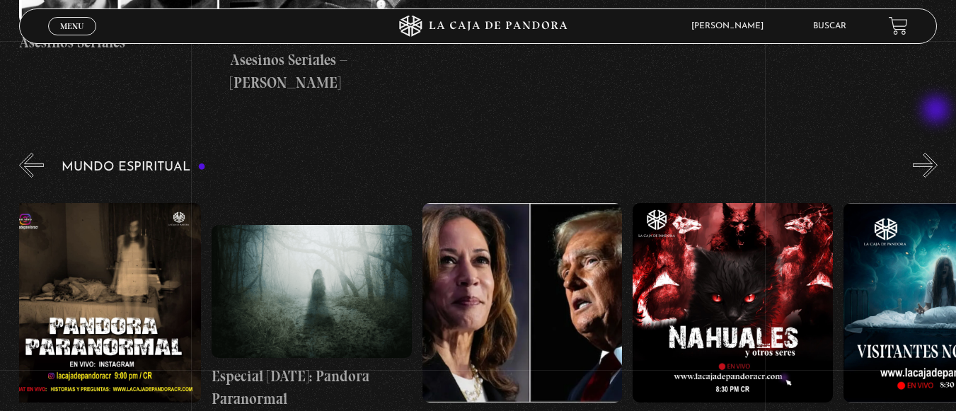
click at [938, 153] on button "»" at bounding box center [925, 165] width 25 height 25
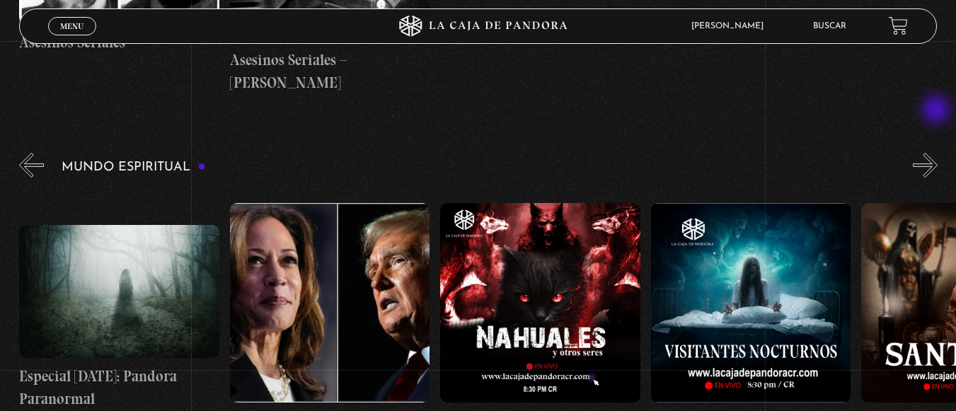
click at [938, 153] on button "»" at bounding box center [925, 165] width 25 height 25
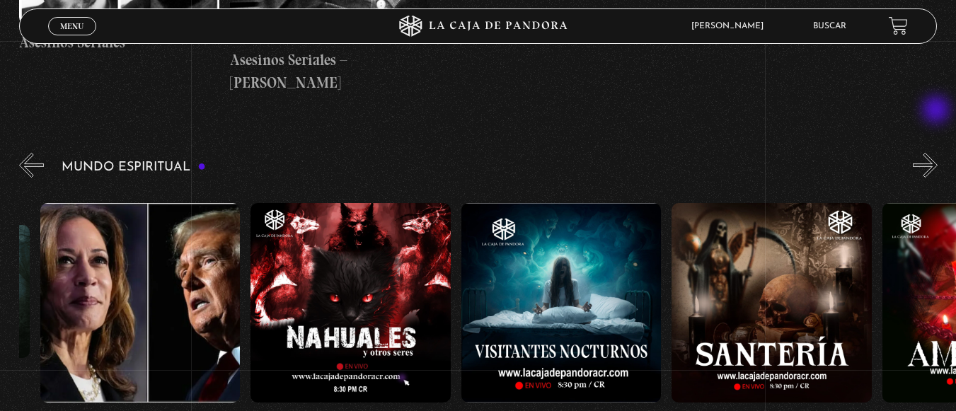
click at [938, 153] on button "»" at bounding box center [925, 165] width 25 height 25
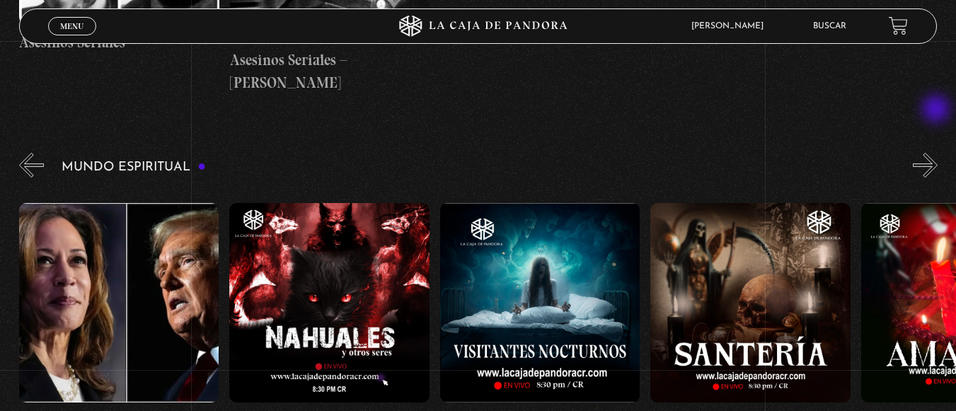
click at [938, 153] on button "»" at bounding box center [925, 165] width 25 height 25
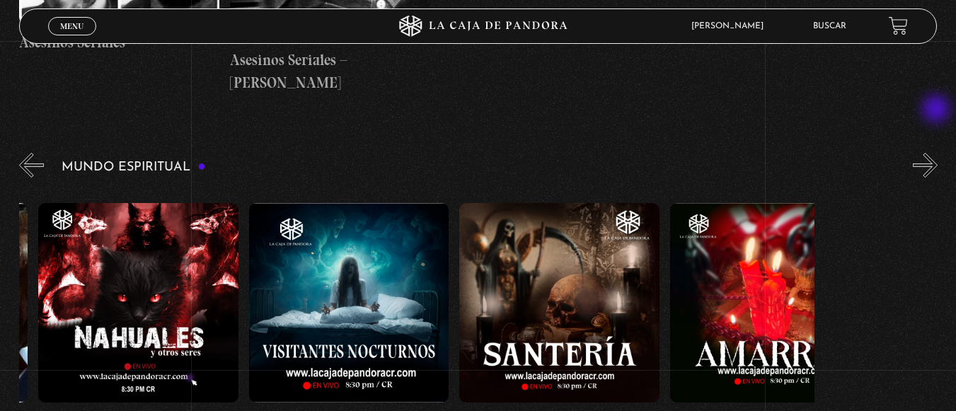
click at [938, 153] on button "»" at bounding box center [925, 165] width 25 height 25
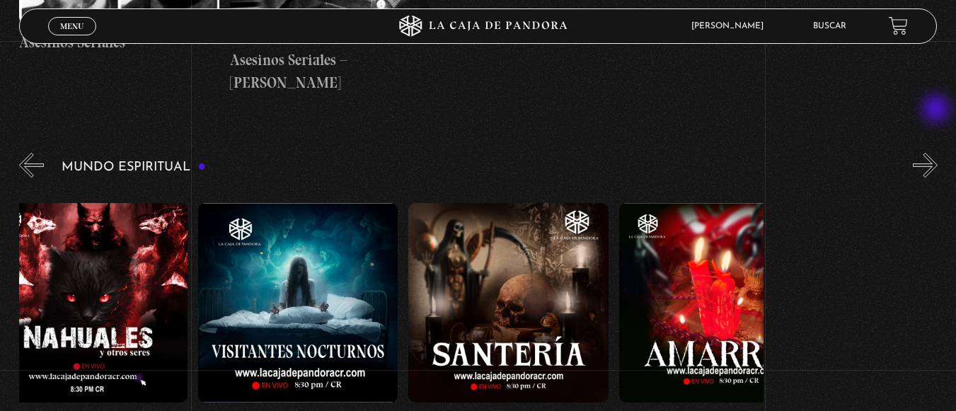
click at [938, 153] on button "»" at bounding box center [925, 165] width 25 height 25
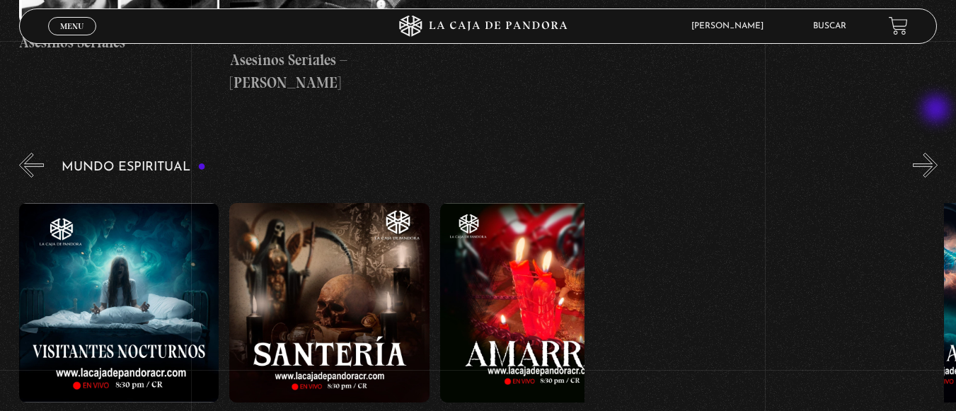
click at [938, 153] on button "»" at bounding box center [925, 165] width 25 height 25
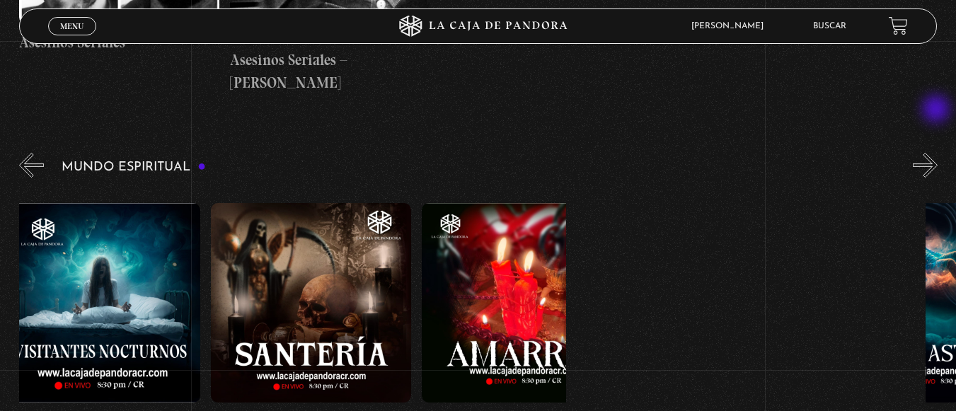
click at [938, 153] on button "»" at bounding box center [925, 165] width 25 height 25
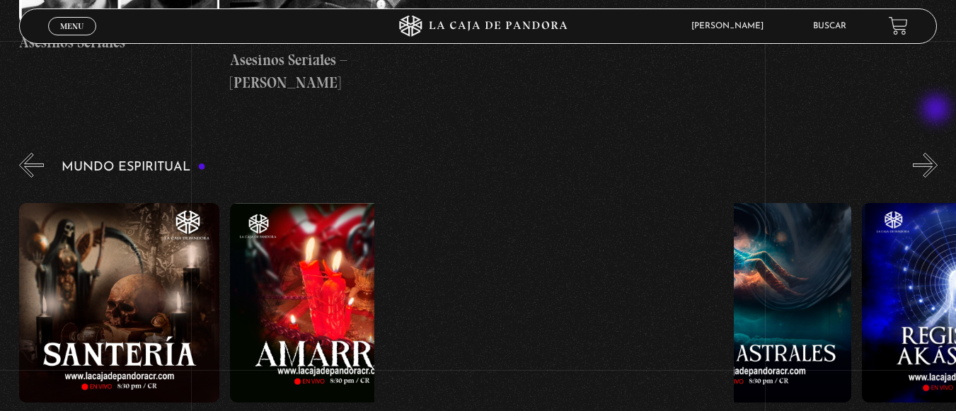
click at [938, 153] on button "»" at bounding box center [925, 165] width 25 height 25
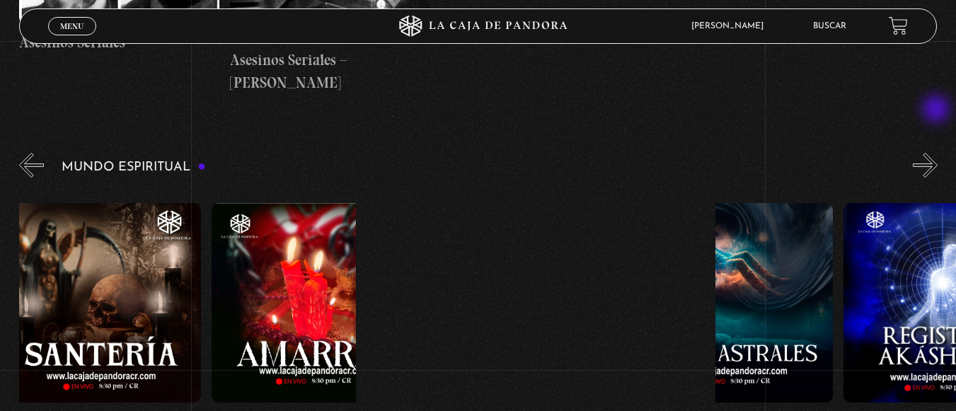
click at [938, 153] on button "»" at bounding box center [925, 165] width 25 height 25
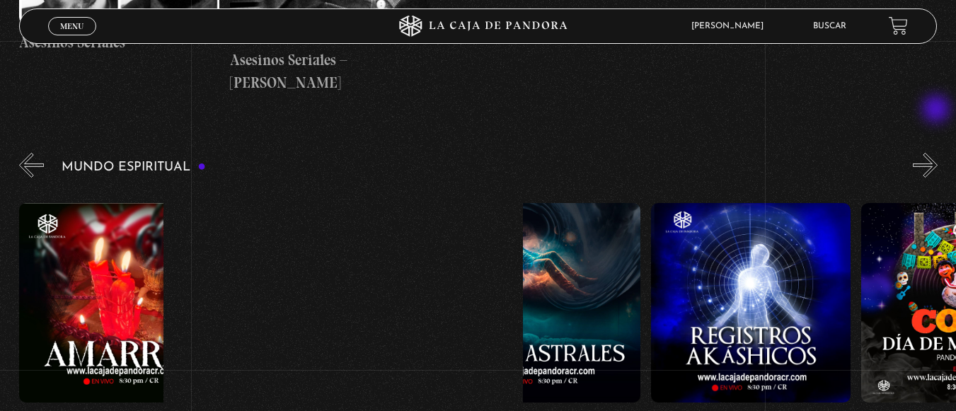
click at [938, 153] on button "»" at bounding box center [925, 165] width 25 height 25
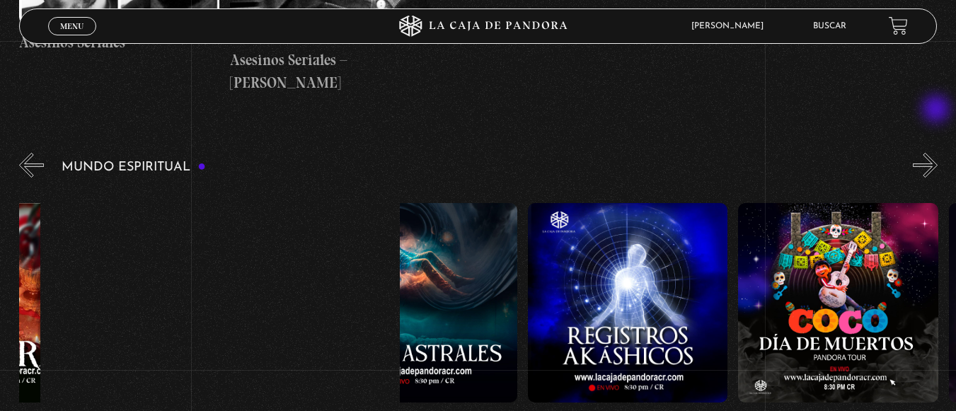
click at [938, 153] on button "»" at bounding box center [925, 165] width 25 height 25
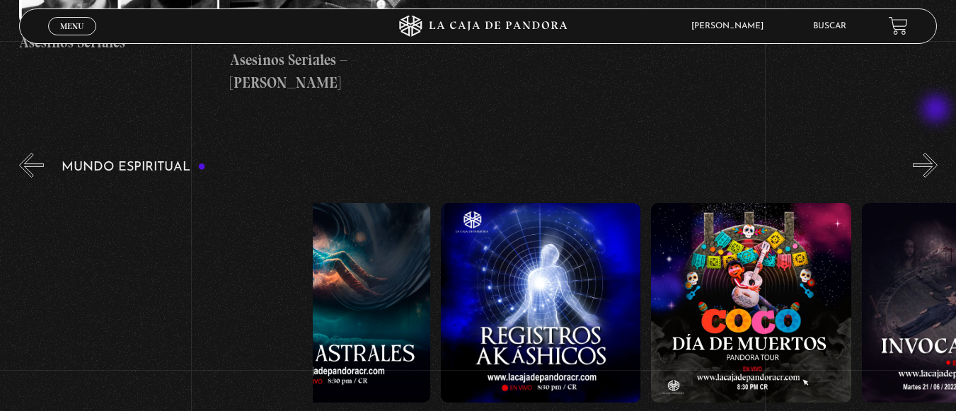
click at [938, 153] on button "»" at bounding box center [925, 165] width 25 height 25
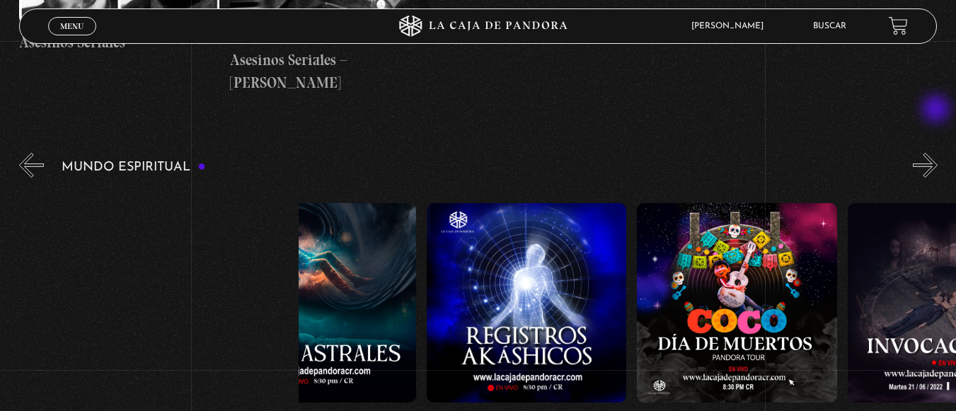
click at [938, 153] on button "»" at bounding box center [925, 165] width 25 height 25
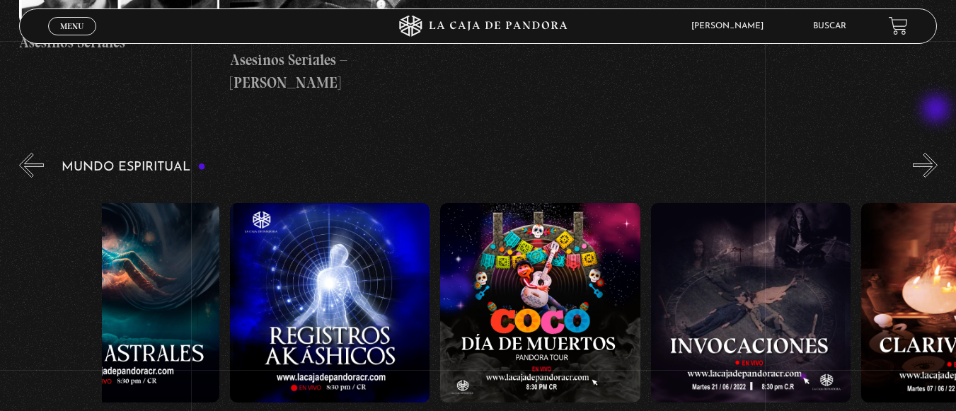
click at [938, 153] on button "»" at bounding box center [925, 165] width 25 height 25
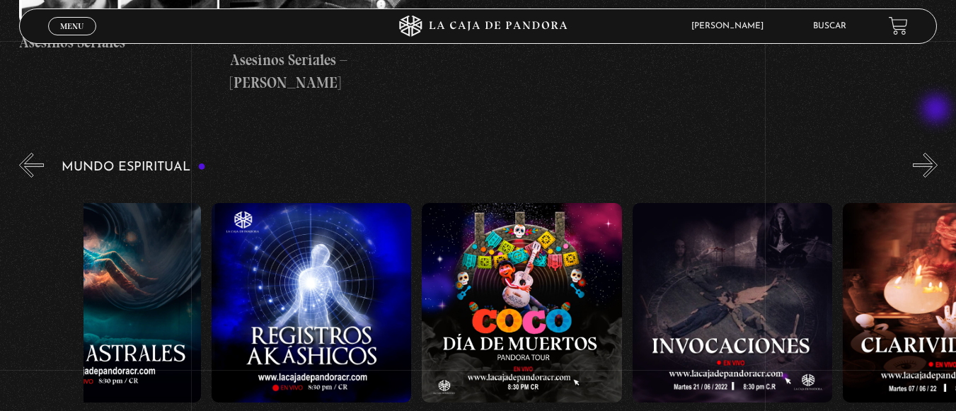
click at [938, 153] on button "»" at bounding box center [925, 165] width 25 height 25
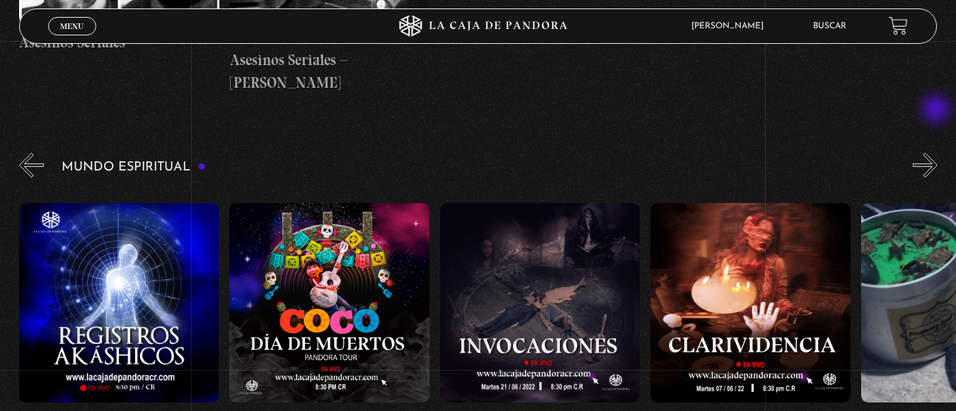
click at [938, 153] on button "»" at bounding box center [925, 165] width 25 height 25
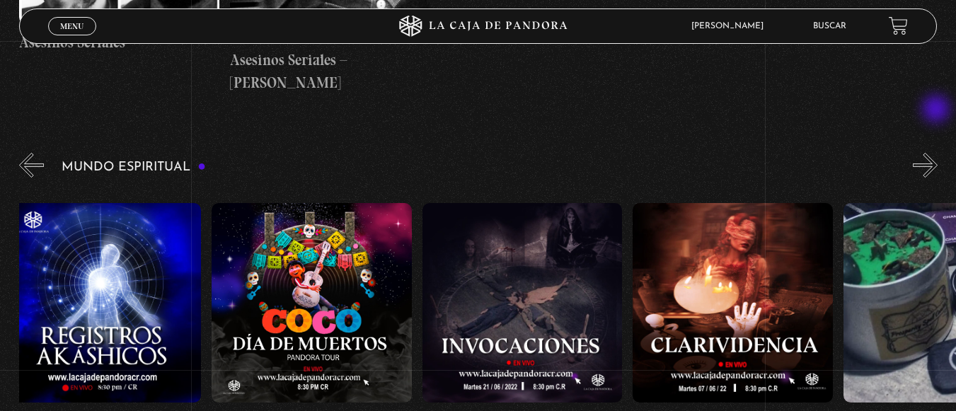
click at [938, 153] on button "»" at bounding box center [925, 165] width 25 height 25
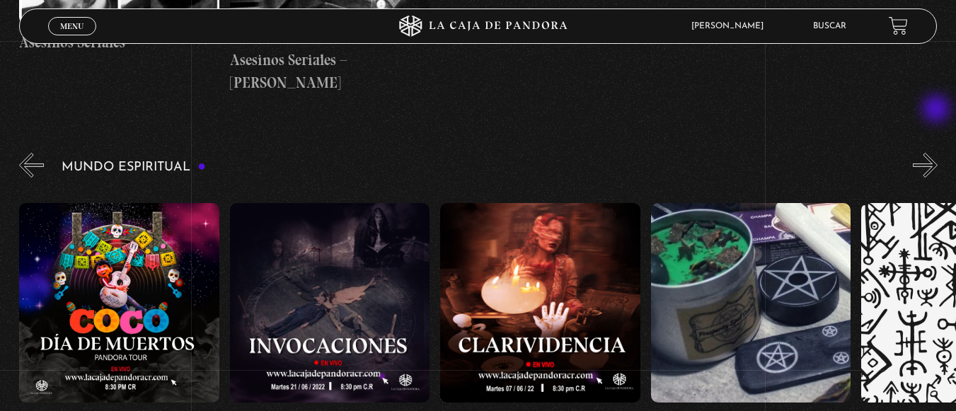
click at [938, 153] on button "»" at bounding box center [925, 165] width 25 height 25
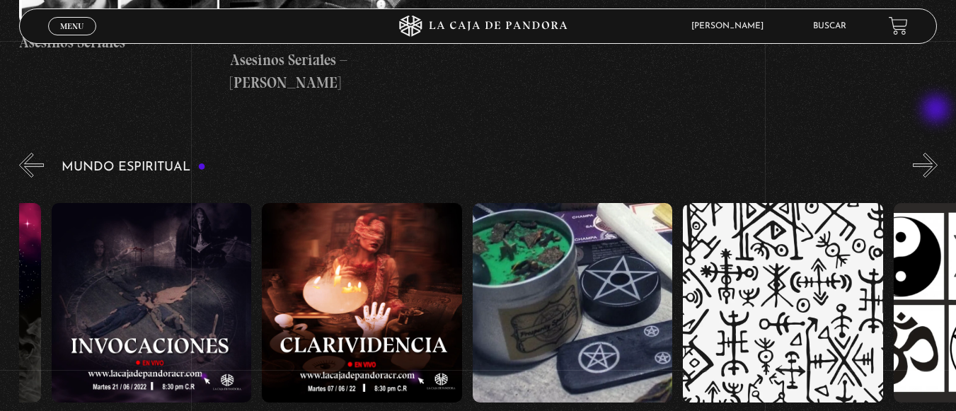
click at [938, 153] on button "»" at bounding box center [925, 165] width 25 height 25
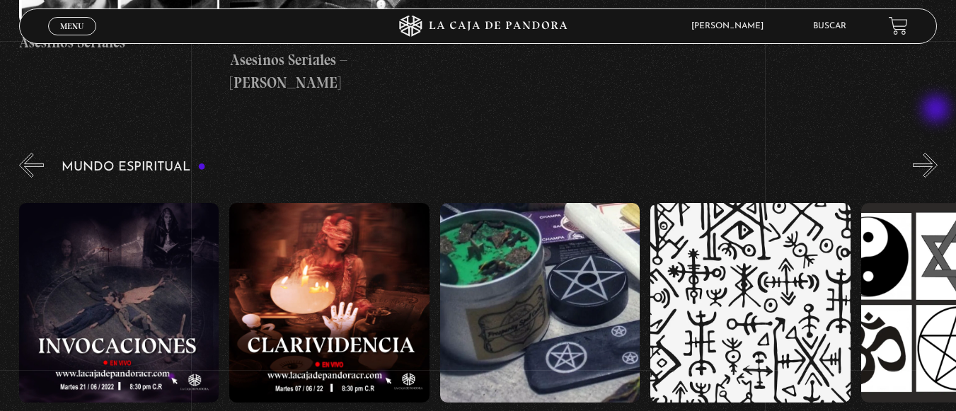
click at [938, 153] on button "»" at bounding box center [925, 165] width 25 height 25
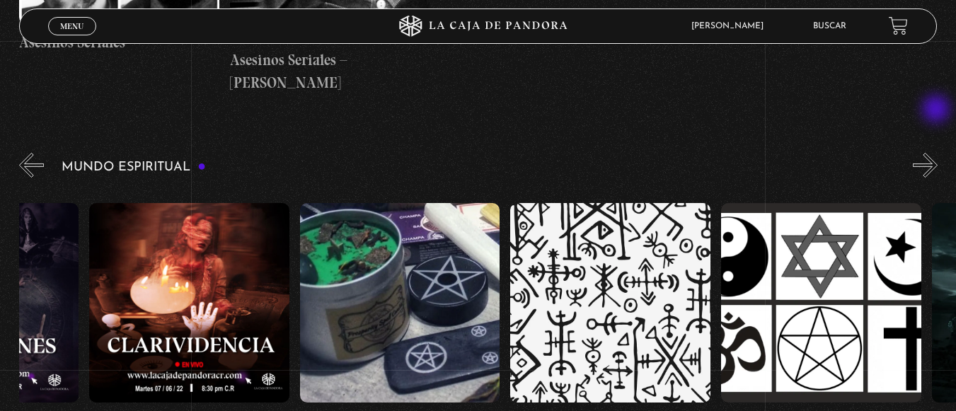
click at [938, 153] on button "»" at bounding box center [925, 165] width 25 height 25
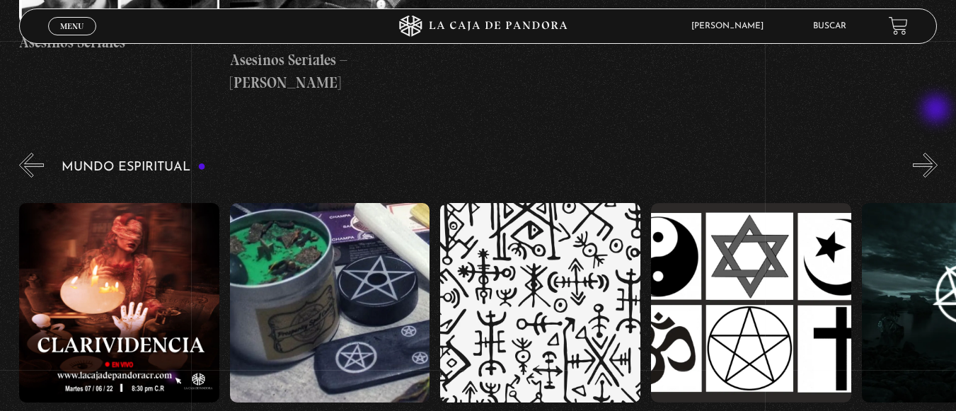
click at [938, 153] on button "»" at bounding box center [925, 165] width 25 height 25
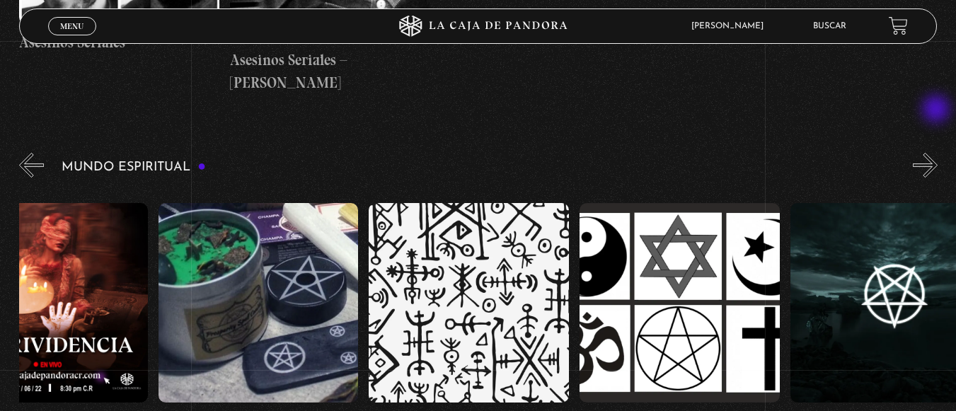
click at [938, 153] on button "»" at bounding box center [925, 165] width 25 height 25
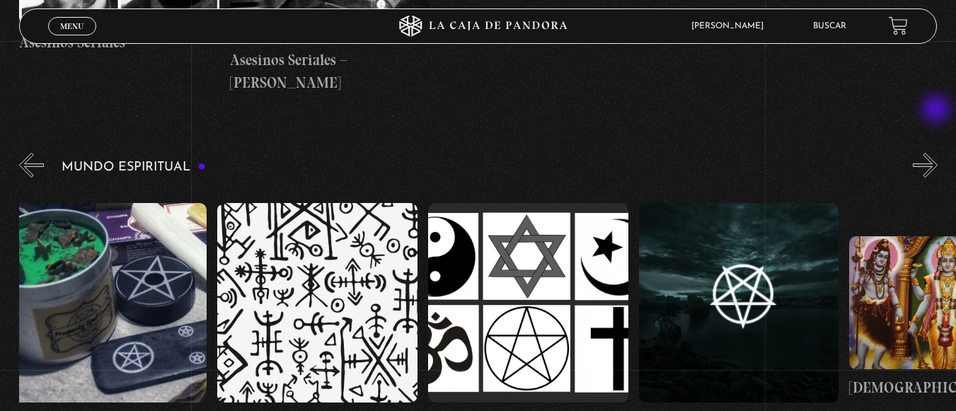
click at [938, 153] on button "»" at bounding box center [925, 165] width 25 height 25
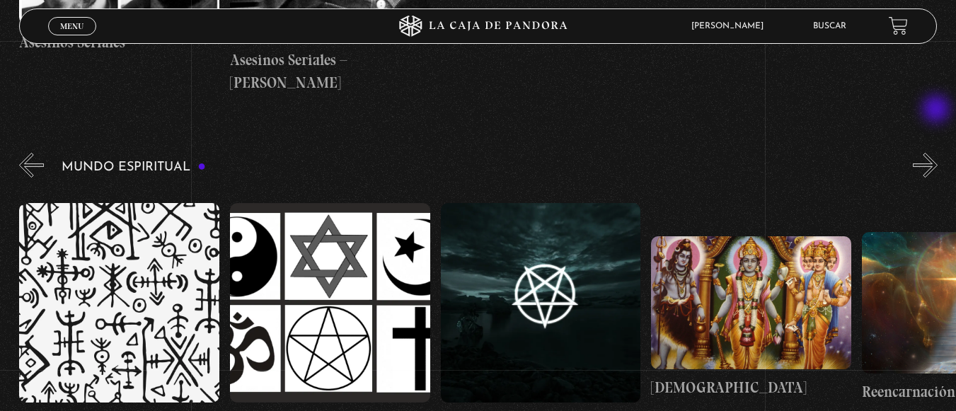
click at [938, 153] on button "»" at bounding box center [925, 165] width 25 height 25
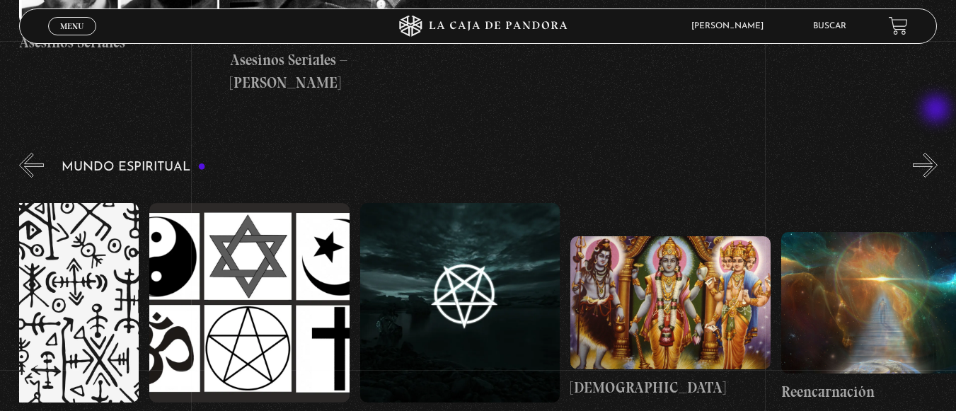
click at [938, 153] on button "»" at bounding box center [925, 165] width 25 height 25
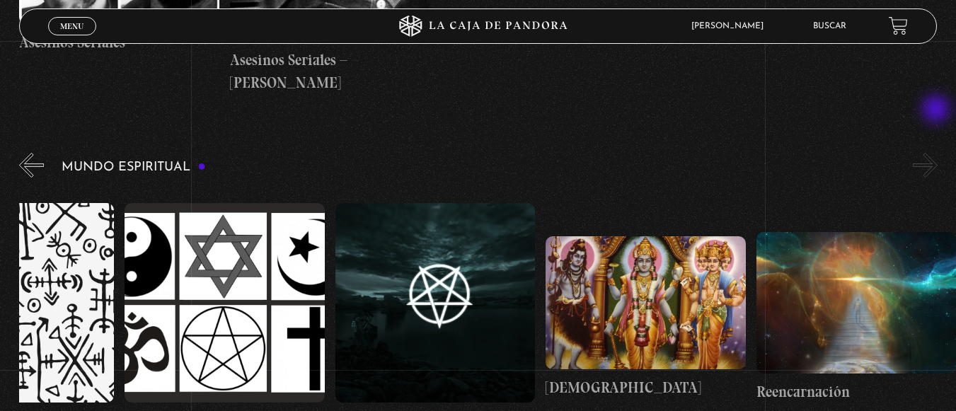
click at [938, 153] on button "»" at bounding box center [925, 165] width 25 height 25
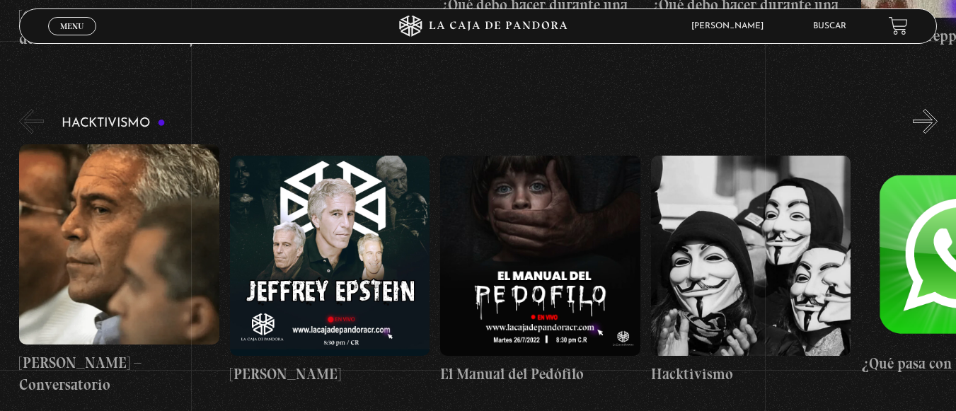
scroll to position [4000, 0]
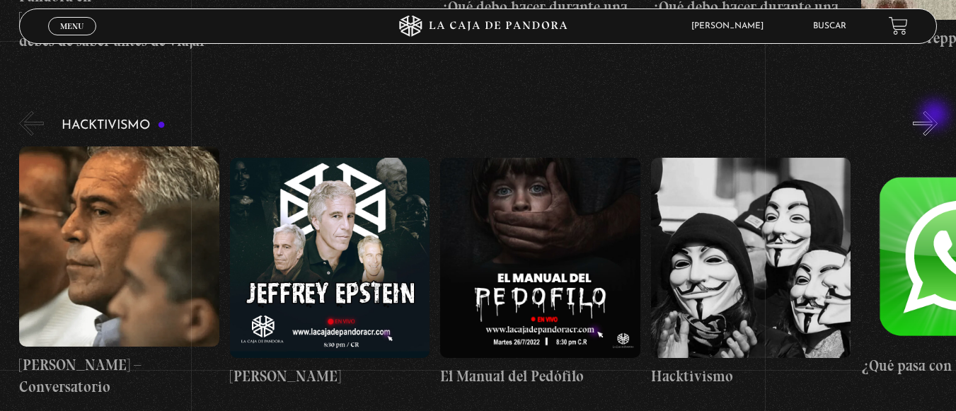
click at [936, 116] on button "»" at bounding box center [925, 123] width 25 height 25
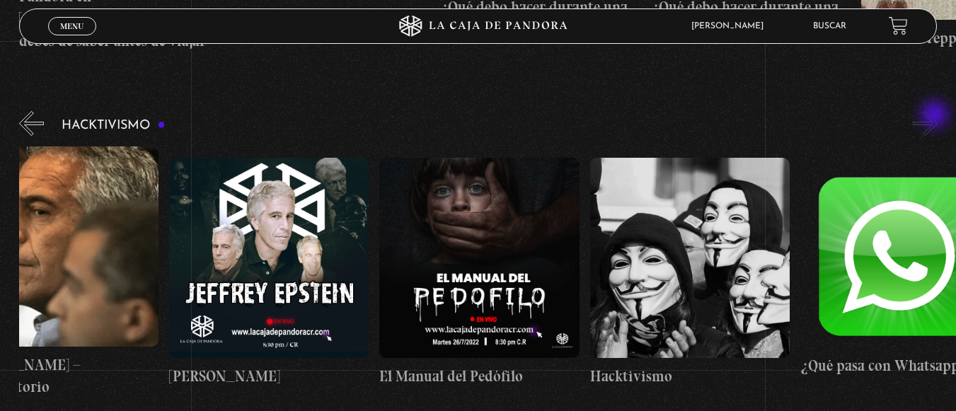
scroll to position [0, 105]
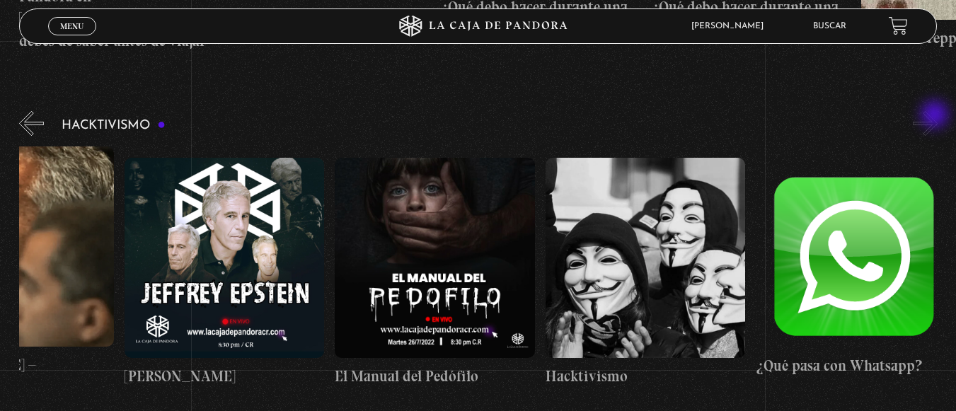
click at [936, 116] on button "»" at bounding box center [925, 123] width 25 height 25
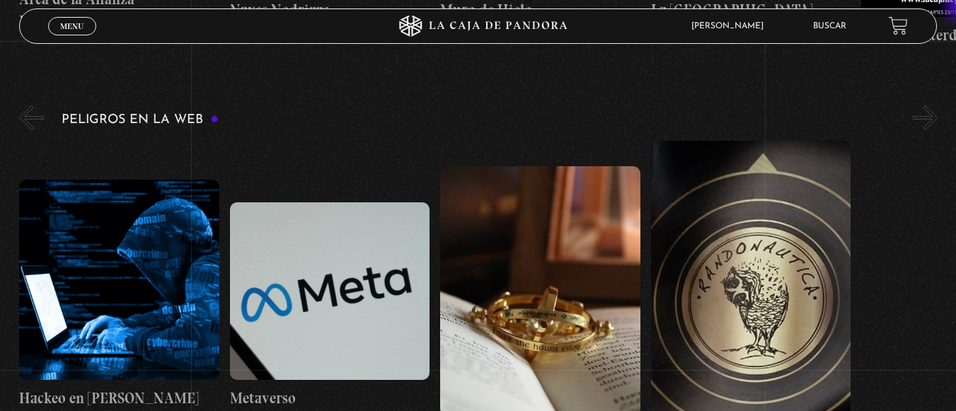
scroll to position [3208, 0]
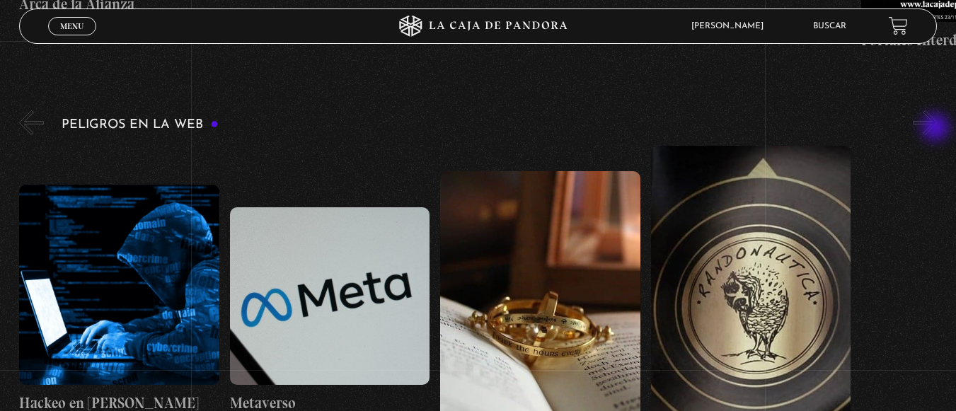
click at [937, 129] on button "»" at bounding box center [925, 122] width 25 height 25
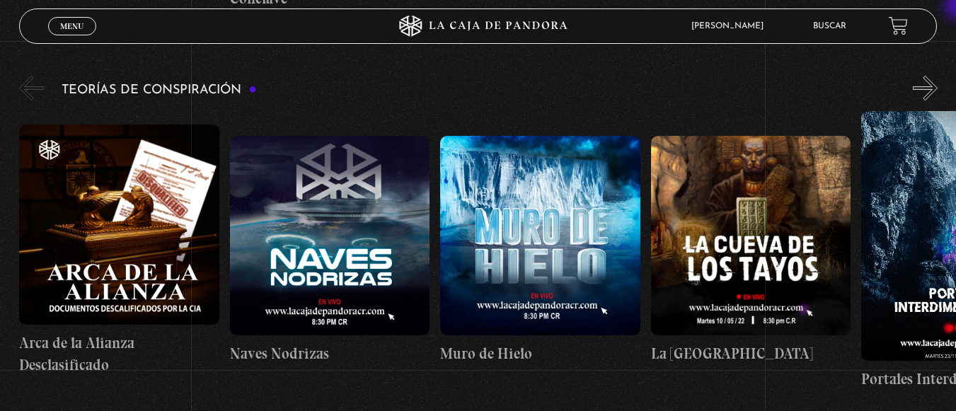
scroll to position [2868, 0]
click at [936, 91] on button "»" at bounding box center [925, 88] width 25 height 25
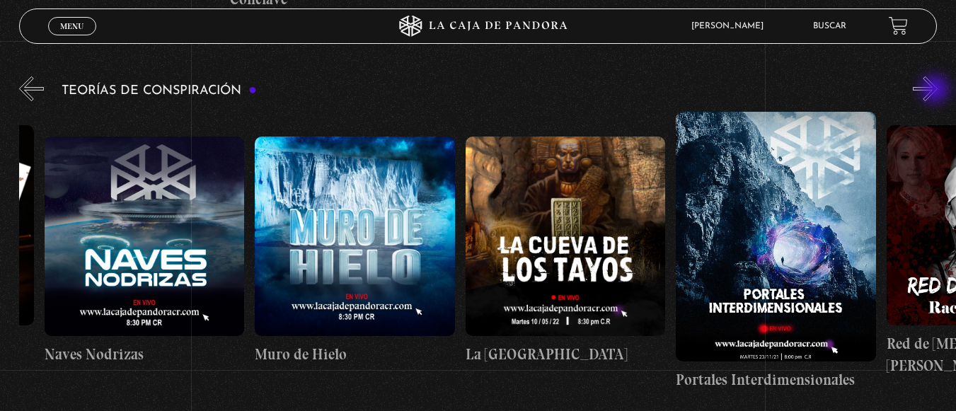
click at [936, 91] on button "»" at bounding box center [925, 88] width 25 height 25
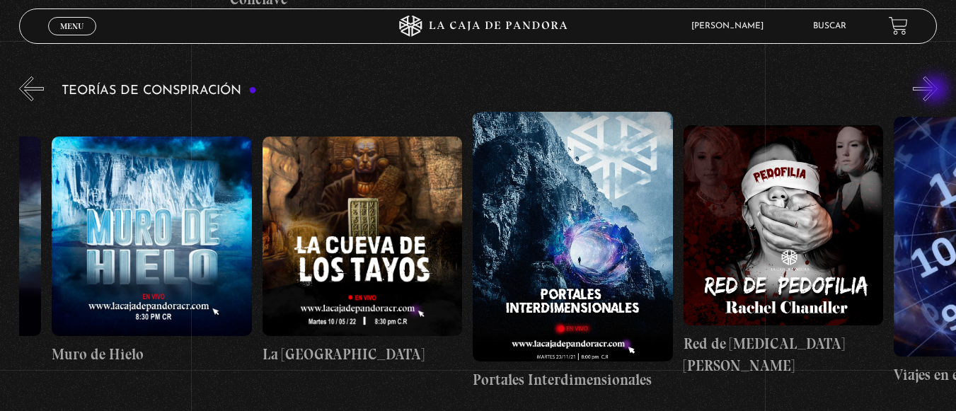
click at [936, 91] on button "»" at bounding box center [925, 88] width 25 height 25
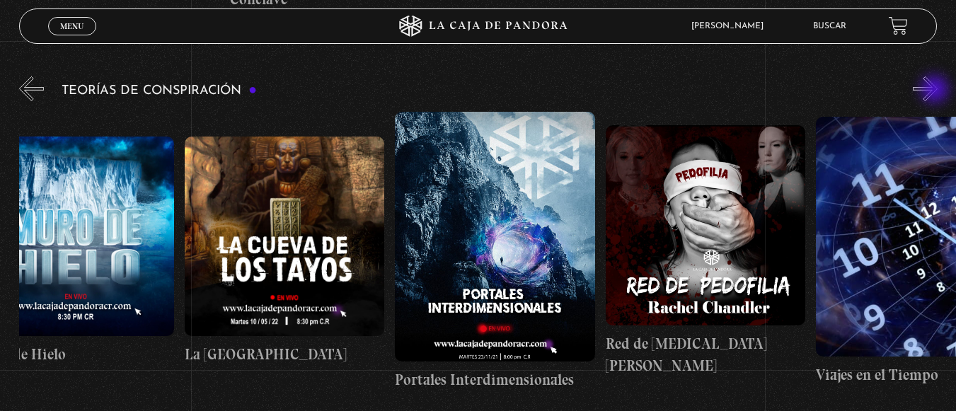
scroll to position [0, 526]
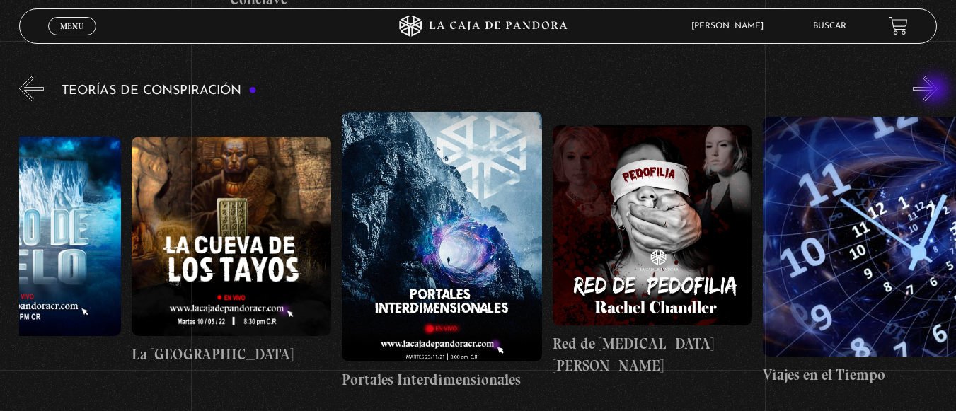
click at [936, 91] on button "»" at bounding box center [925, 88] width 25 height 25
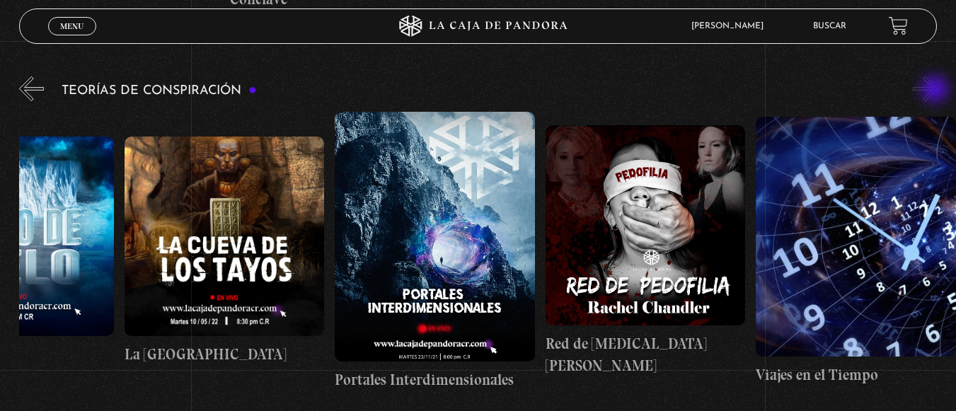
click at [936, 91] on button "»" at bounding box center [925, 88] width 25 height 25
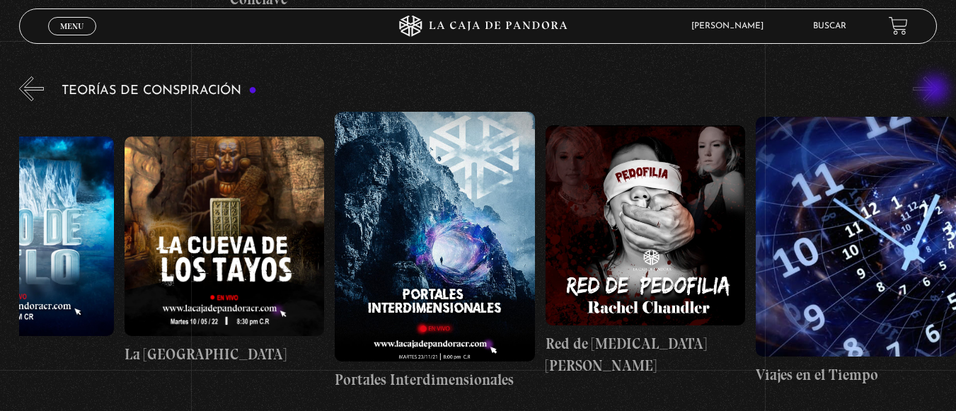
click at [936, 91] on button "»" at bounding box center [925, 88] width 25 height 25
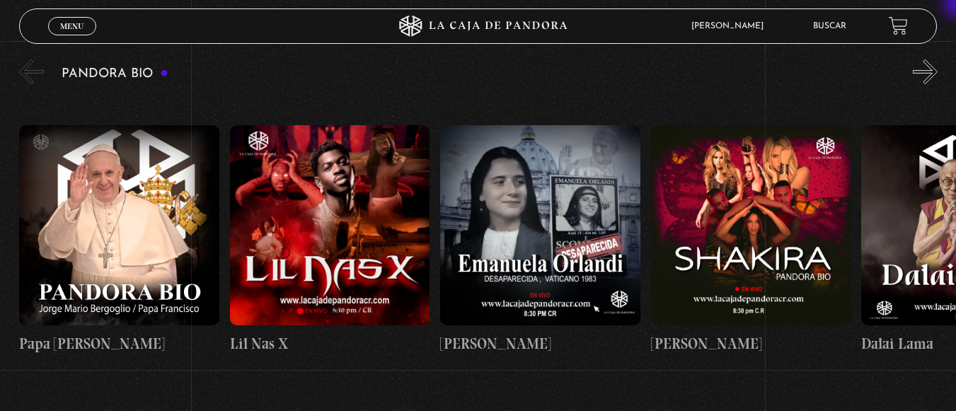
scroll to position [2104, 0]
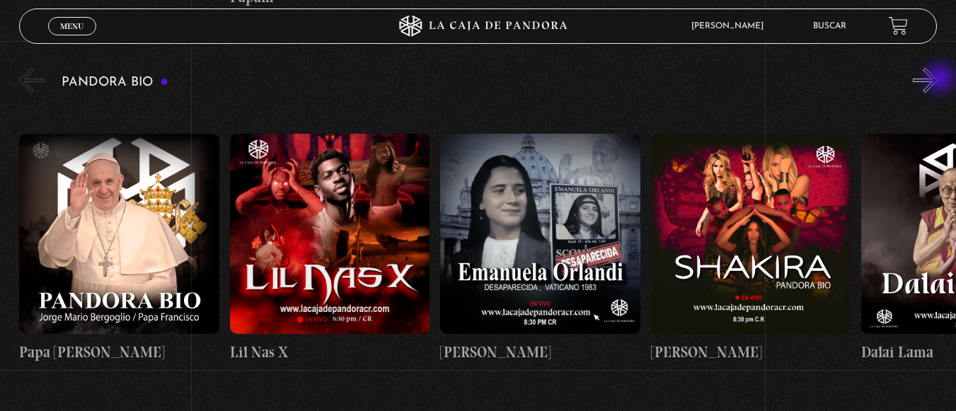
click at [938, 79] on button "»" at bounding box center [925, 80] width 25 height 25
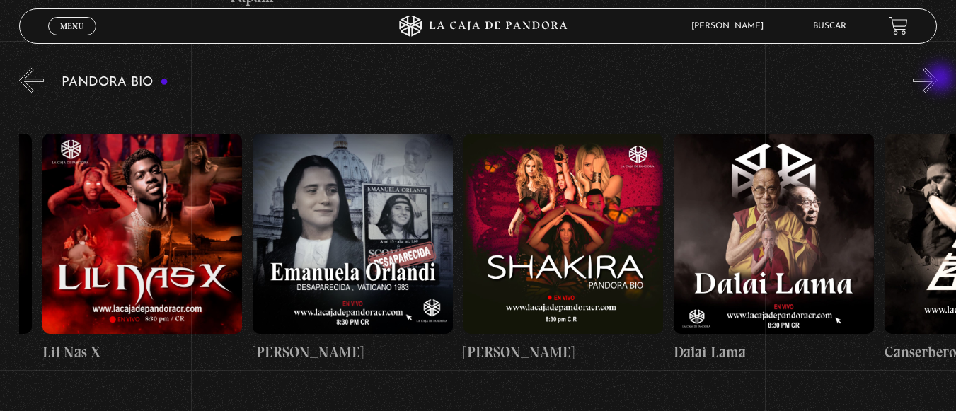
click at [938, 79] on button "»" at bounding box center [925, 80] width 25 height 25
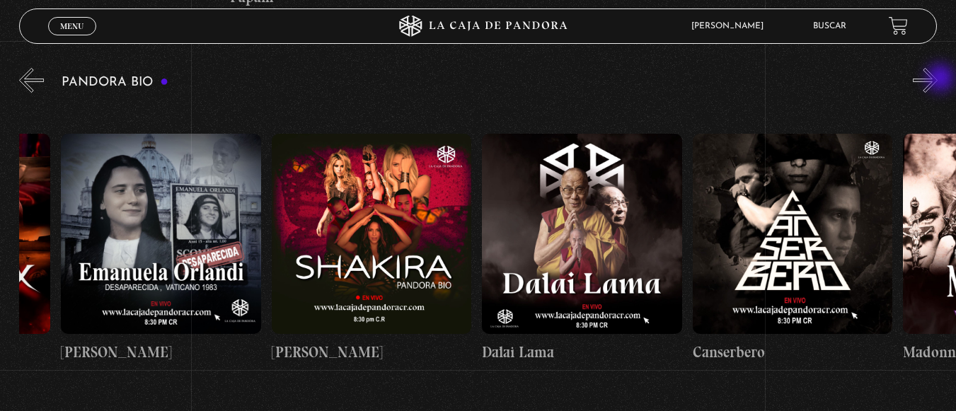
click at [938, 79] on button "»" at bounding box center [925, 80] width 25 height 25
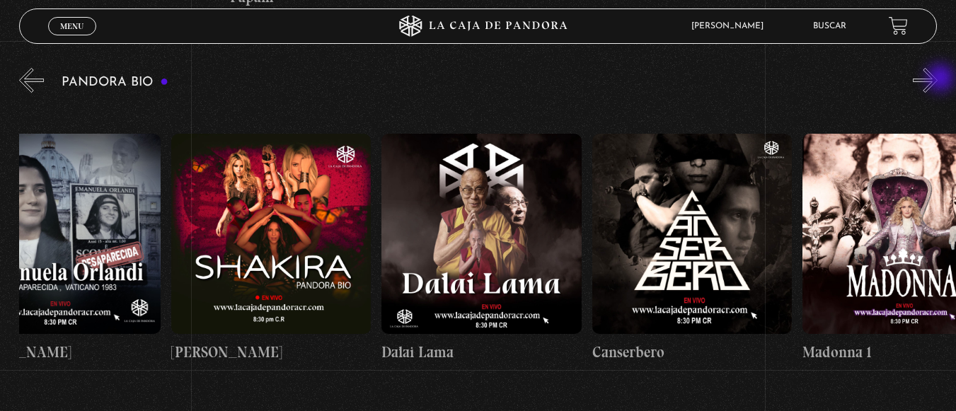
click at [938, 79] on button "»" at bounding box center [925, 80] width 25 height 25
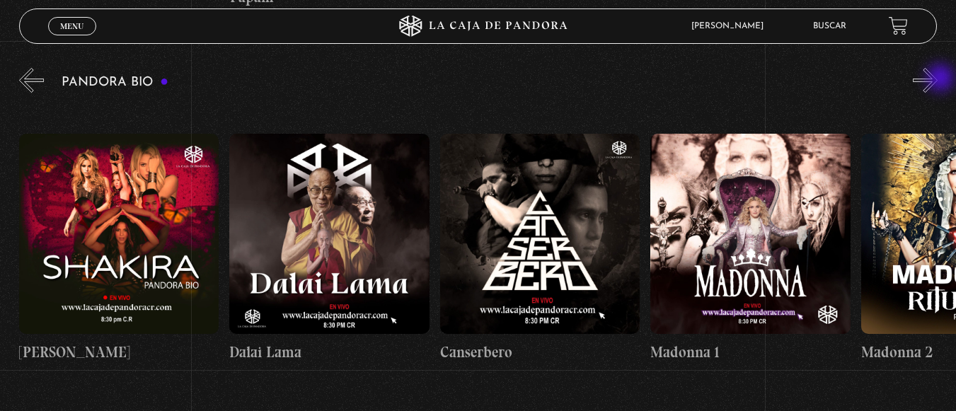
click at [938, 79] on button "»" at bounding box center [925, 80] width 25 height 25
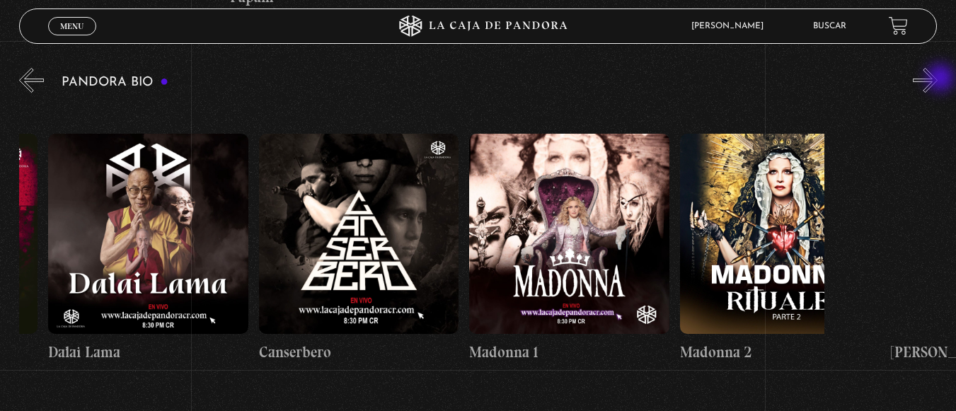
click at [938, 79] on button "»" at bounding box center [925, 80] width 25 height 25
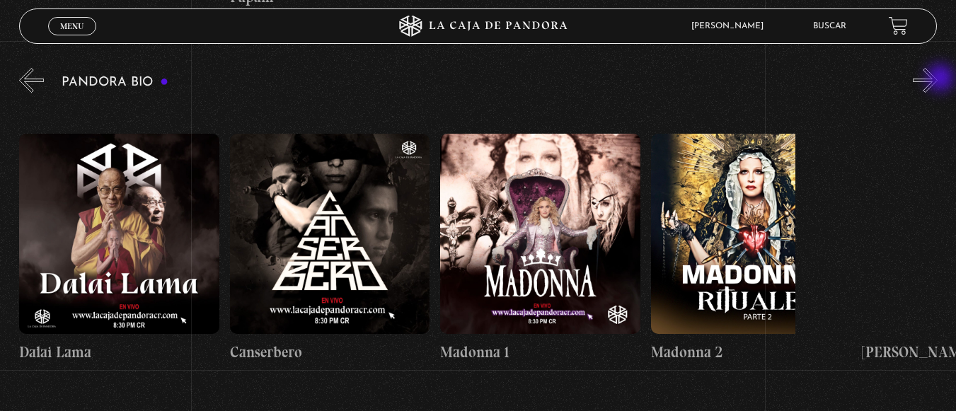
click at [938, 79] on button "»" at bounding box center [925, 80] width 25 height 25
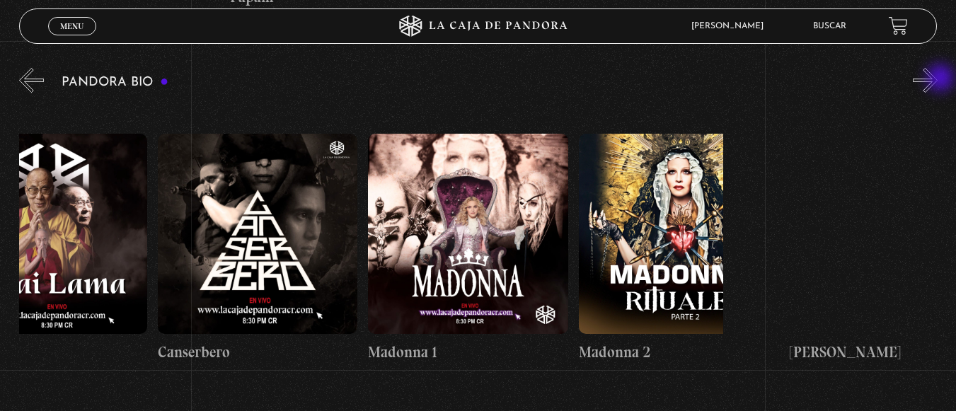
click at [938, 79] on button "»" at bounding box center [925, 80] width 25 height 25
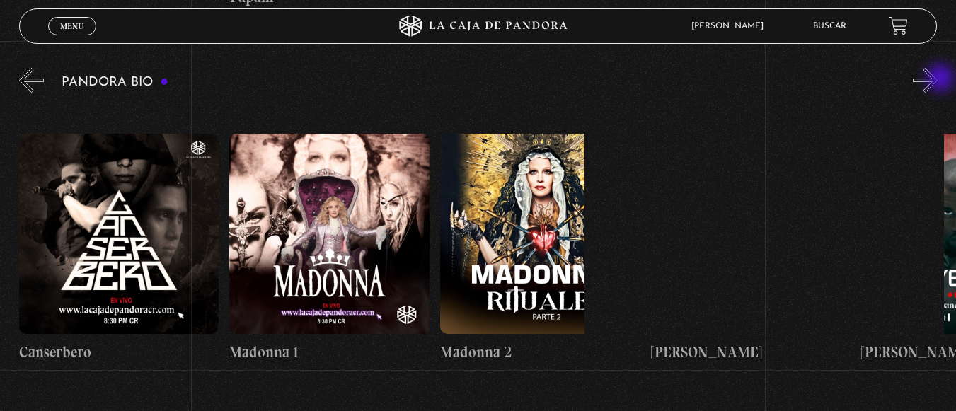
click at [938, 79] on button "»" at bounding box center [925, 80] width 25 height 25
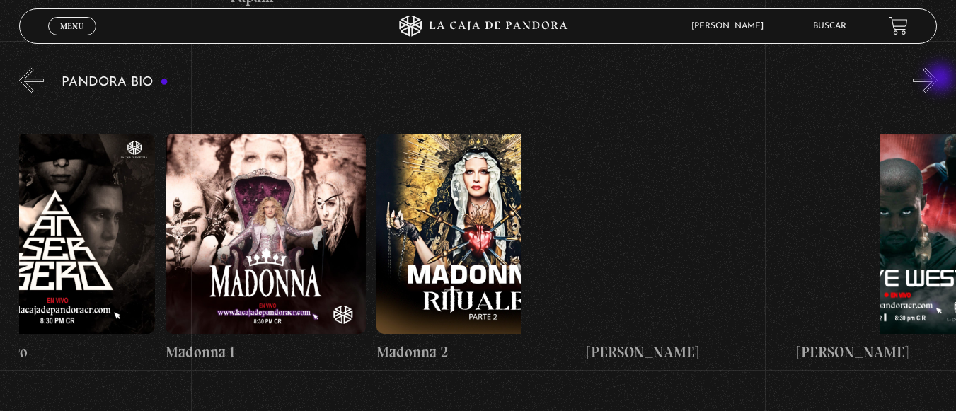
click at [938, 79] on button "»" at bounding box center [925, 80] width 25 height 25
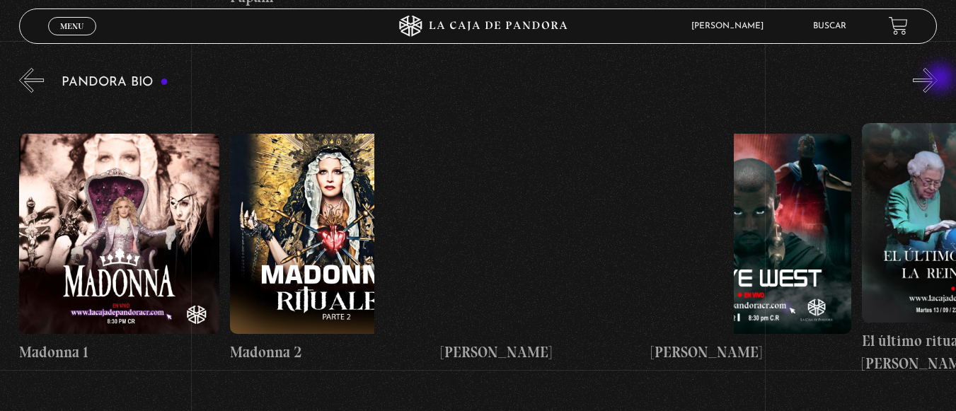
click at [938, 79] on button "»" at bounding box center [925, 80] width 25 height 25
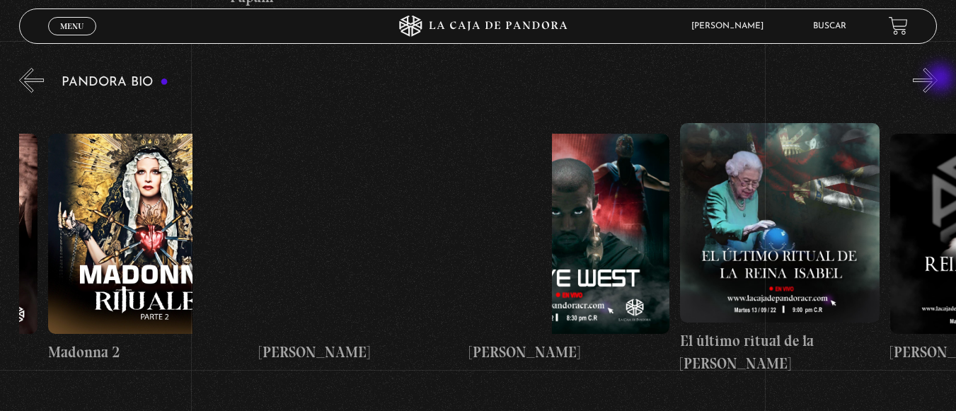
click at [938, 79] on button "»" at bounding box center [925, 80] width 25 height 25
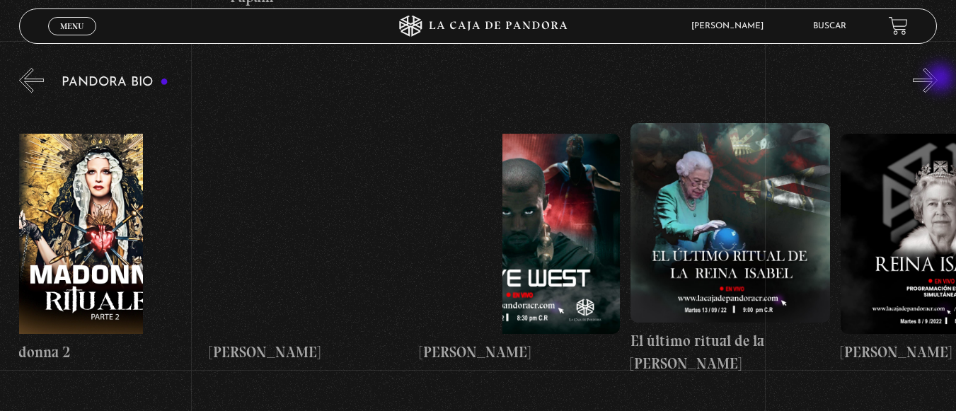
click at [938, 79] on button "»" at bounding box center [925, 80] width 25 height 25
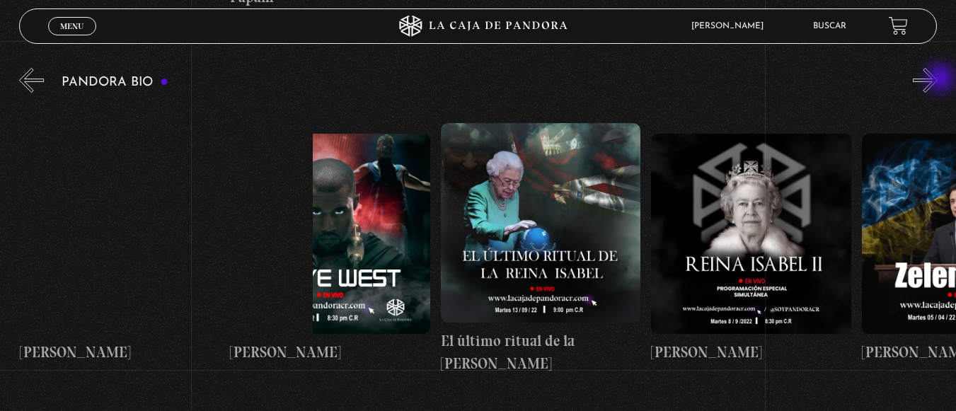
click at [938, 79] on button "»" at bounding box center [925, 80] width 25 height 25
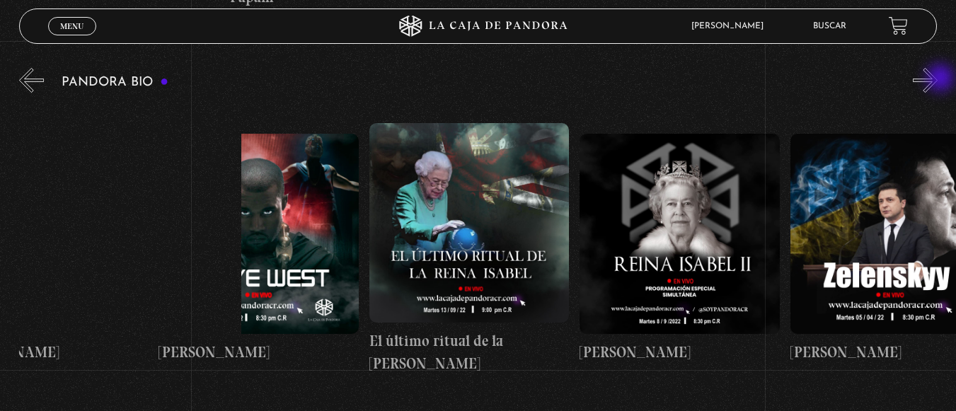
click at [938, 79] on button "»" at bounding box center [925, 80] width 25 height 25
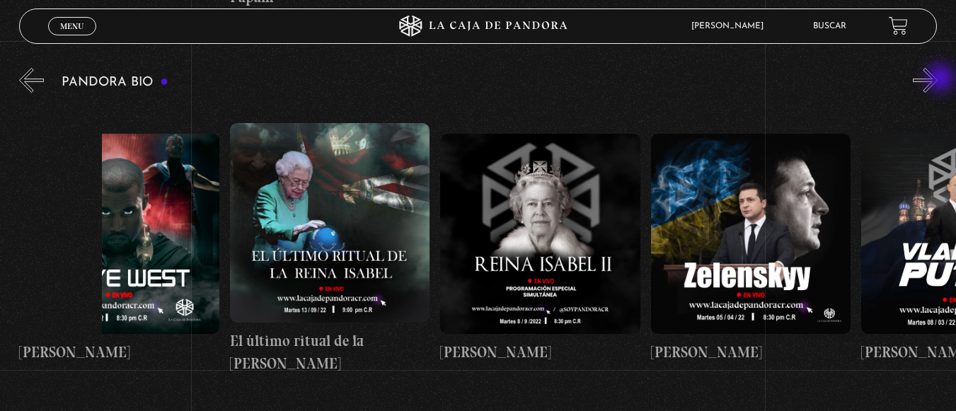
click at [938, 79] on button "»" at bounding box center [925, 80] width 25 height 25
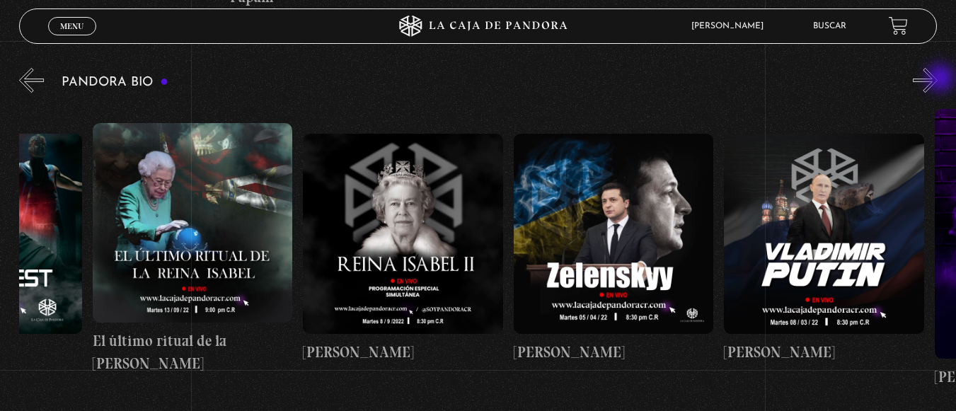
click at [938, 79] on button "»" at bounding box center [925, 80] width 25 height 25
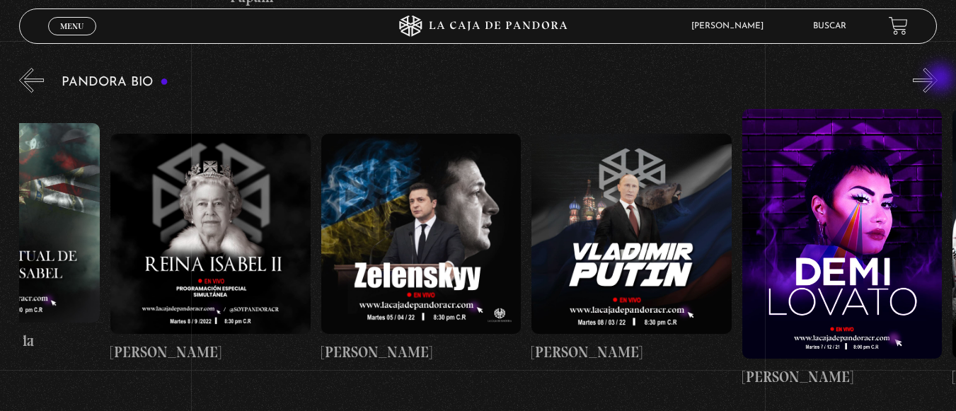
click at [938, 79] on button "»" at bounding box center [925, 80] width 25 height 25
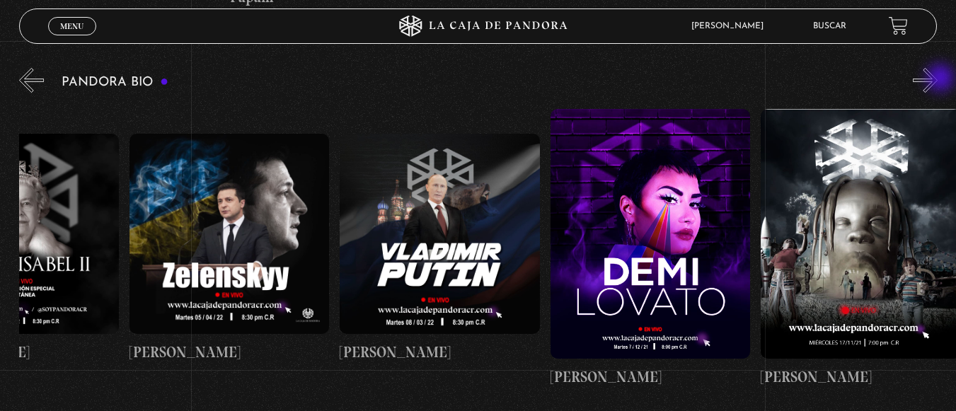
click at [938, 79] on button "»" at bounding box center [925, 80] width 25 height 25
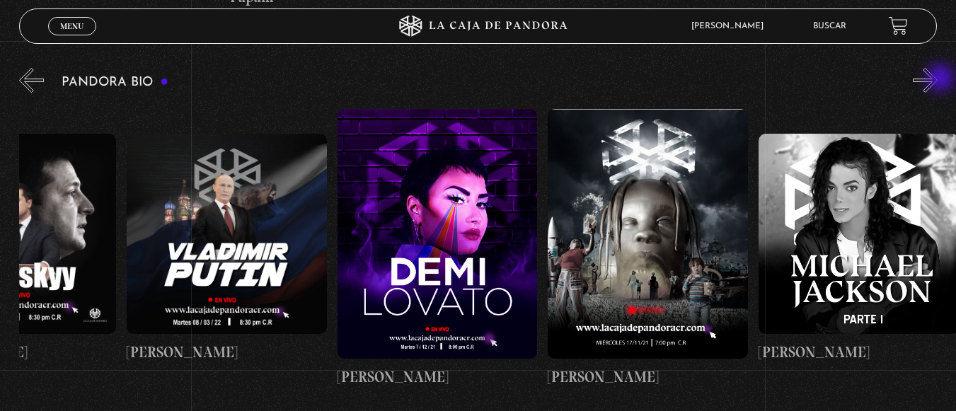
click at [938, 79] on button "»" at bounding box center [925, 80] width 25 height 25
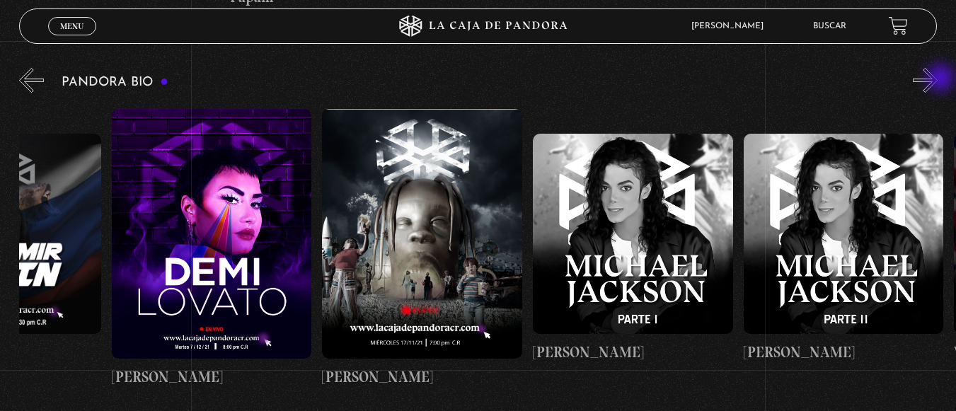
click at [938, 79] on button "»" at bounding box center [925, 80] width 25 height 25
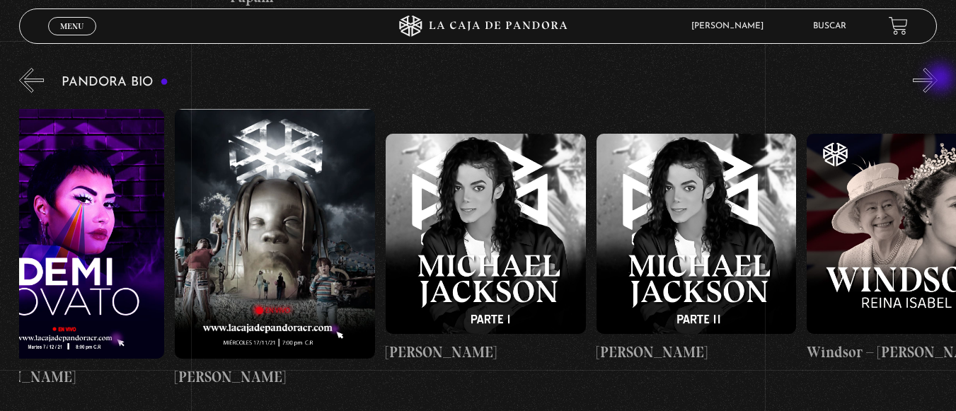
click at [938, 79] on button "»" at bounding box center [925, 80] width 25 height 25
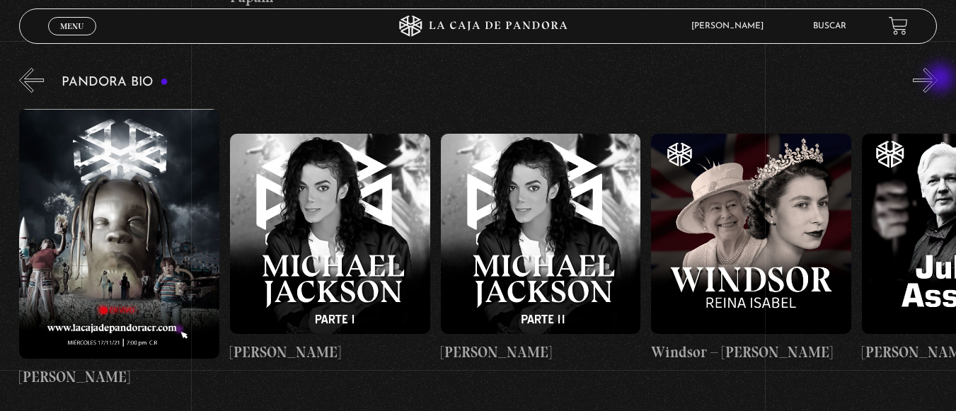
click at [938, 79] on button "»" at bounding box center [925, 80] width 25 height 25
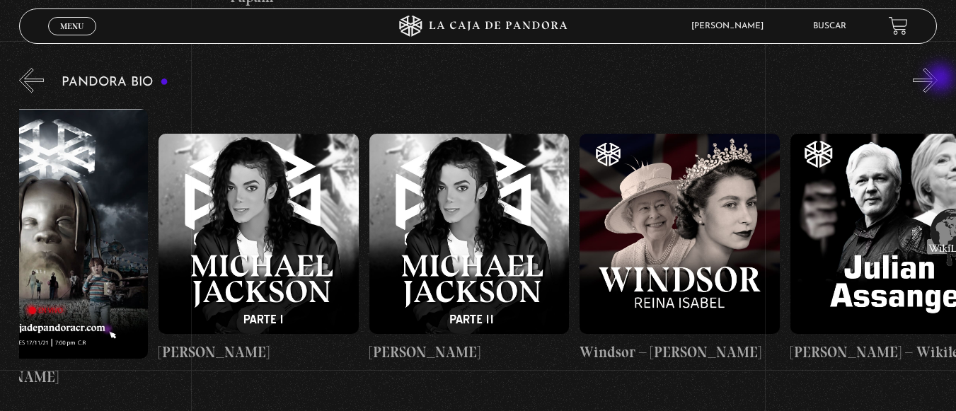
click at [938, 79] on button "»" at bounding box center [925, 80] width 25 height 25
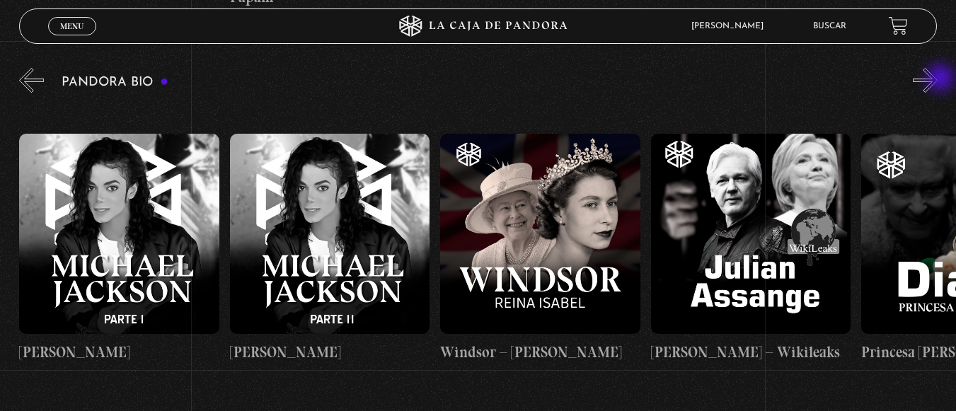
click at [938, 79] on button "»" at bounding box center [925, 80] width 25 height 25
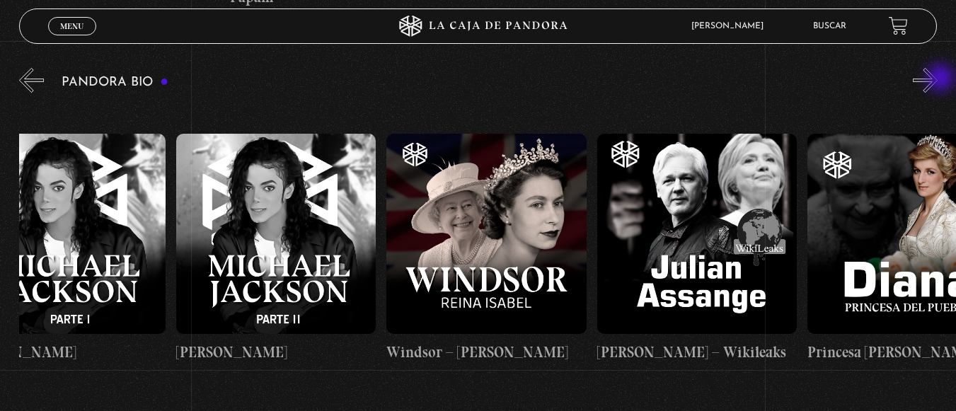
click at [938, 79] on button "»" at bounding box center [925, 80] width 25 height 25
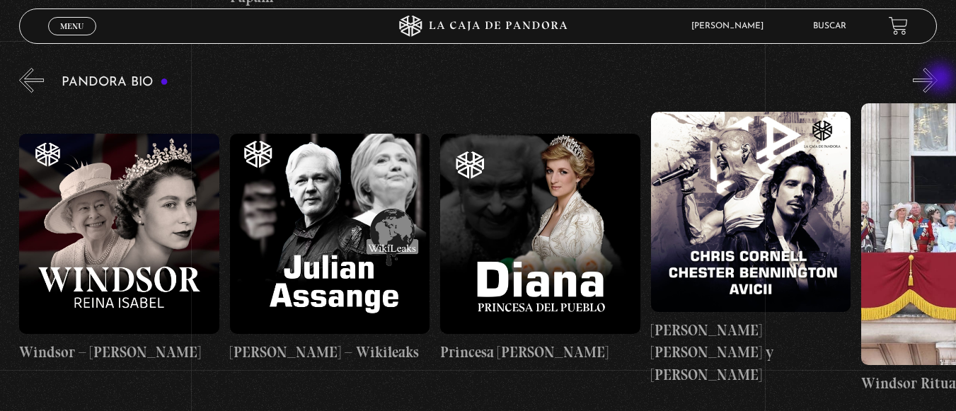
click at [938, 79] on button "»" at bounding box center [925, 80] width 25 height 25
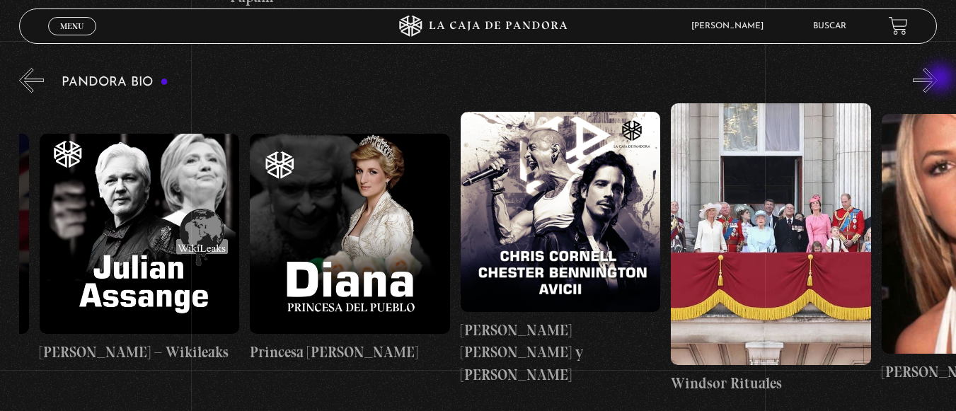
click at [938, 79] on button "»" at bounding box center [925, 80] width 25 height 25
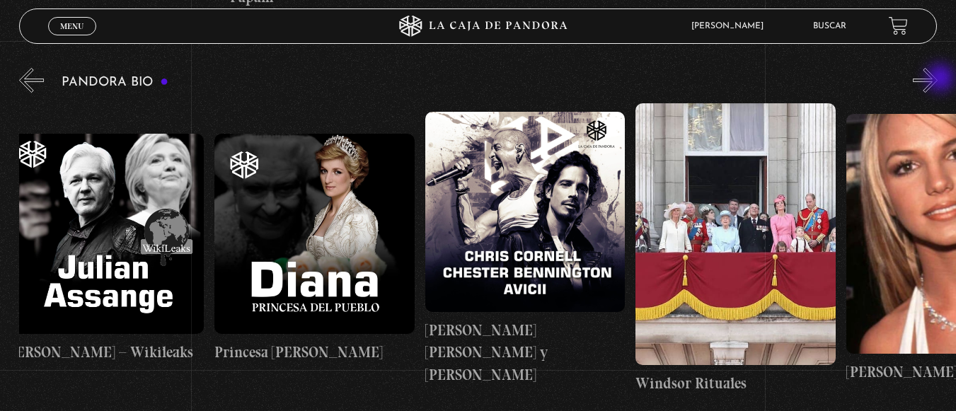
click at [938, 79] on button "»" at bounding box center [925, 80] width 25 height 25
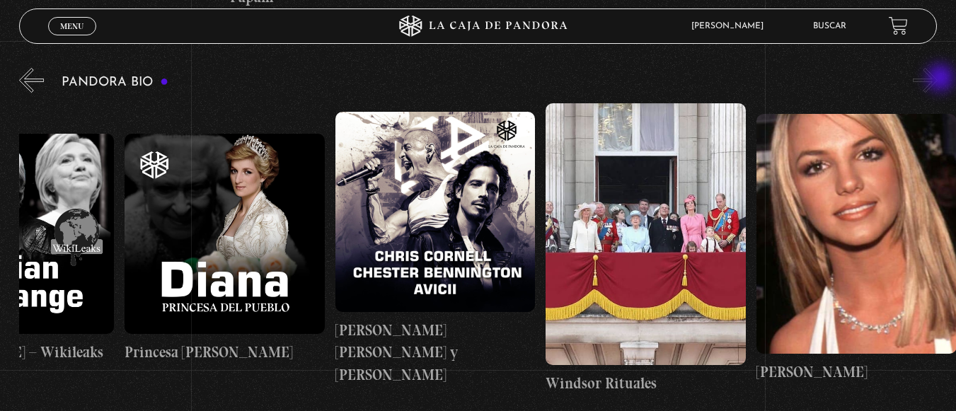
click at [938, 79] on button "»" at bounding box center [925, 80] width 25 height 25
click at [937, 76] on button "»" at bounding box center [925, 80] width 25 height 25
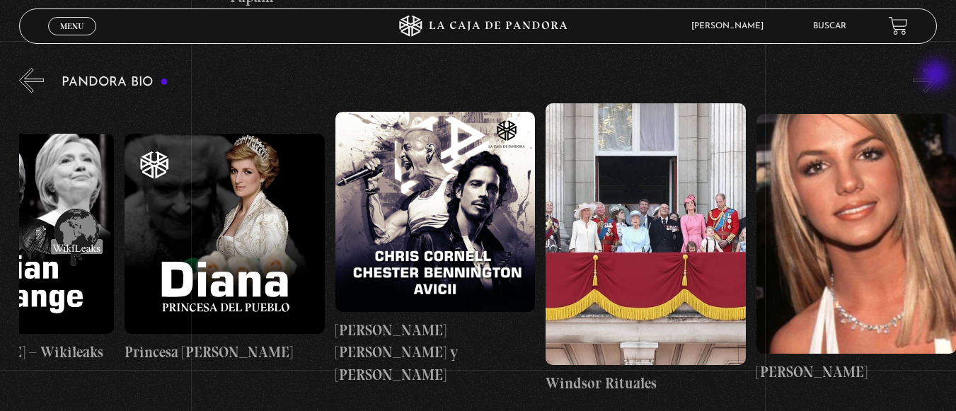
click at [937, 76] on button "»" at bounding box center [925, 80] width 25 height 25
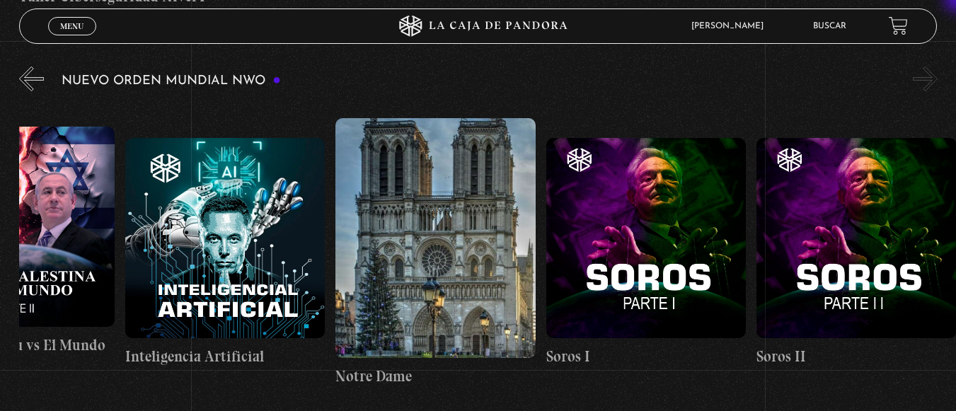
scroll to position [925, 0]
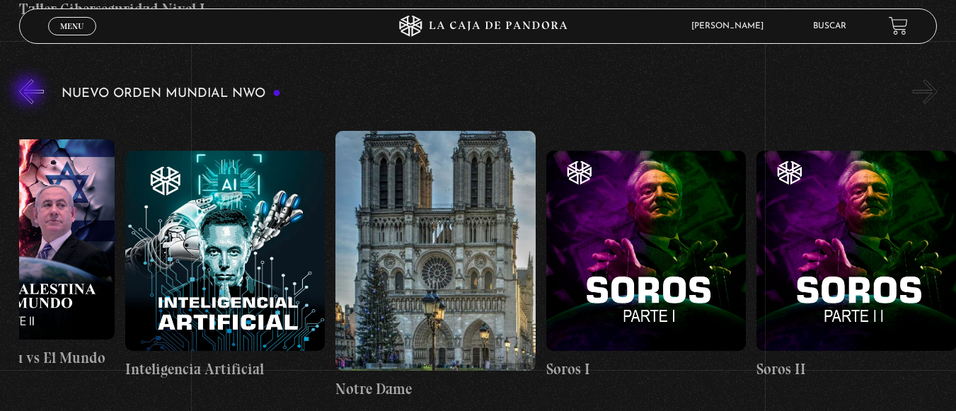
click at [30, 92] on button "«" at bounding box center [31, 91] width 25 height 25
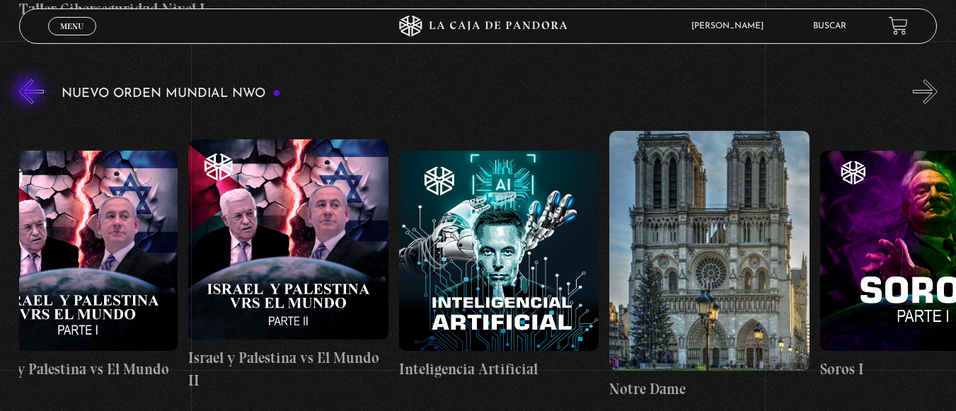
click at [30, 92] on button "«" at bounding box center [31, 91] width 25 height 25
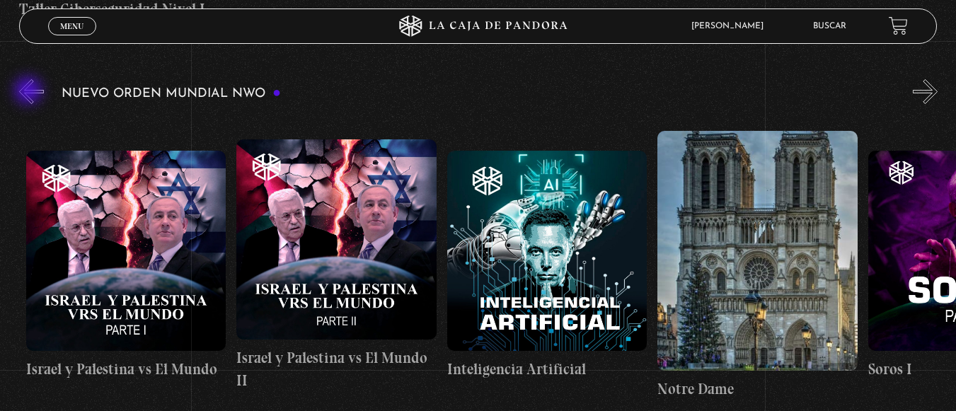
click at [30, 92] on button "«" at bounding box center [31, 91] width 25 height 25
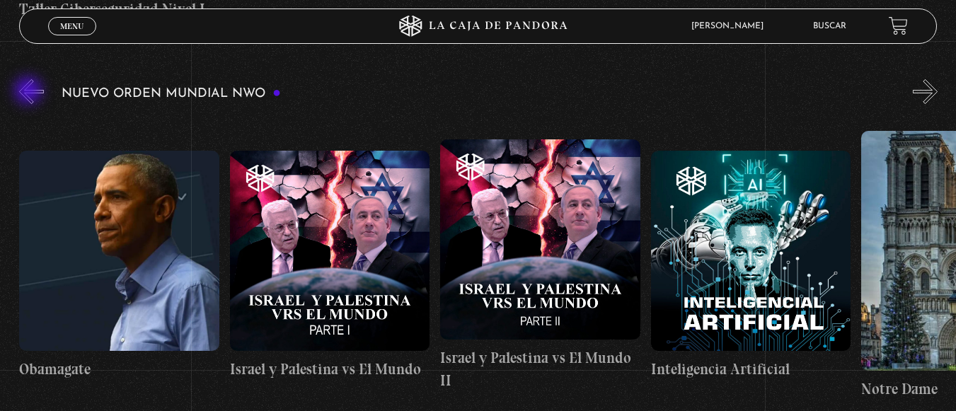
click at [30, 92] on button "«" at bounding box center [31, 91] width 25 height 25
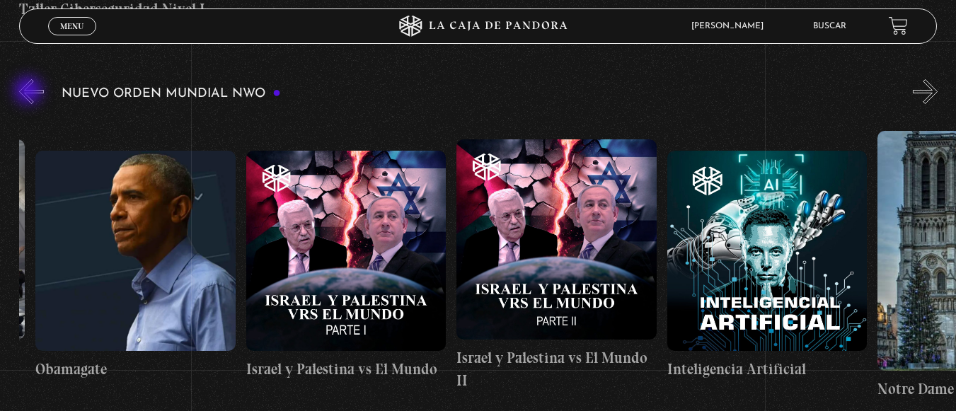
click at [30, 92] on button "«" at bounding box center [31, 91] width 25 height 25
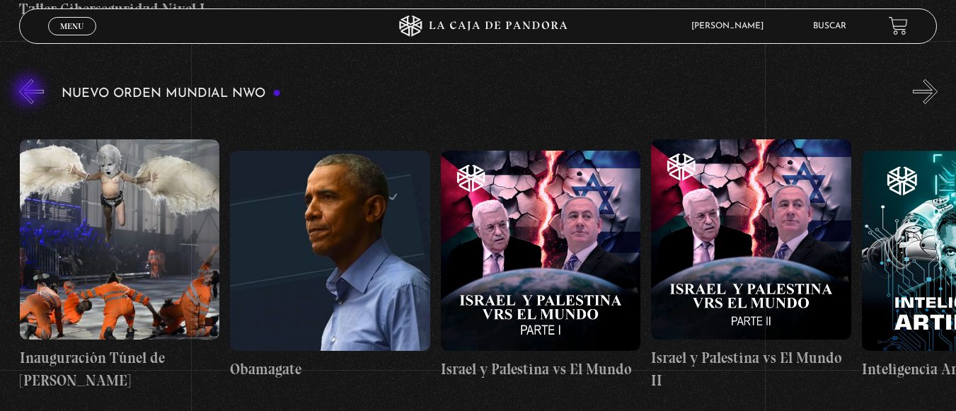
click at [30, 92] on button "«" at bounding box center [31, 91] width 25 height 25
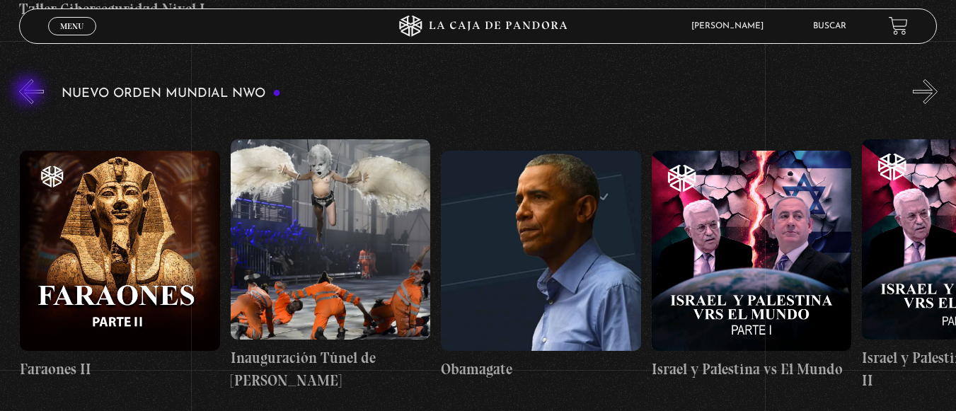
click at [30, 92] on button "«" at bounding box center [31, 91] width 25 height 25
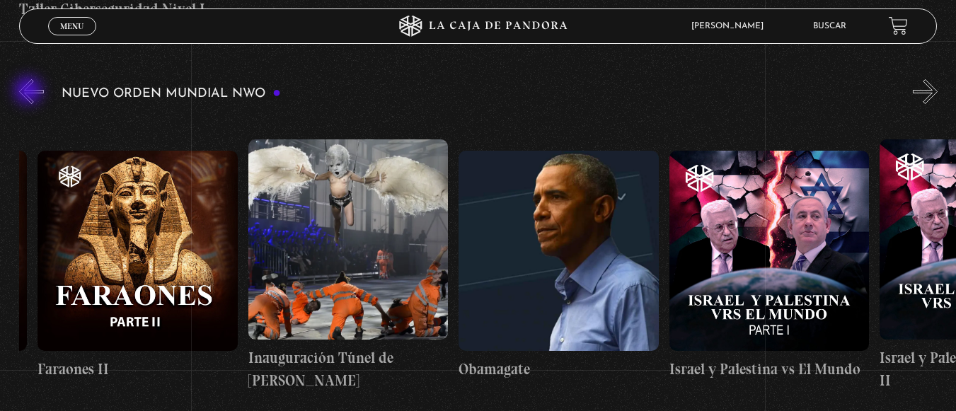
click at [30, 92] on button "«" at bounding box center [31, 91] width 25 height 25
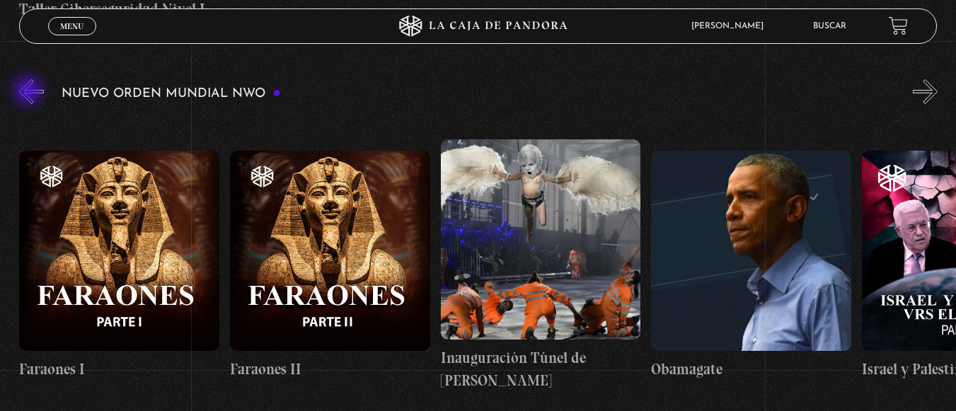
click at [30, 92] on button "«" at bounding box center [31, 91] width 25 height 25
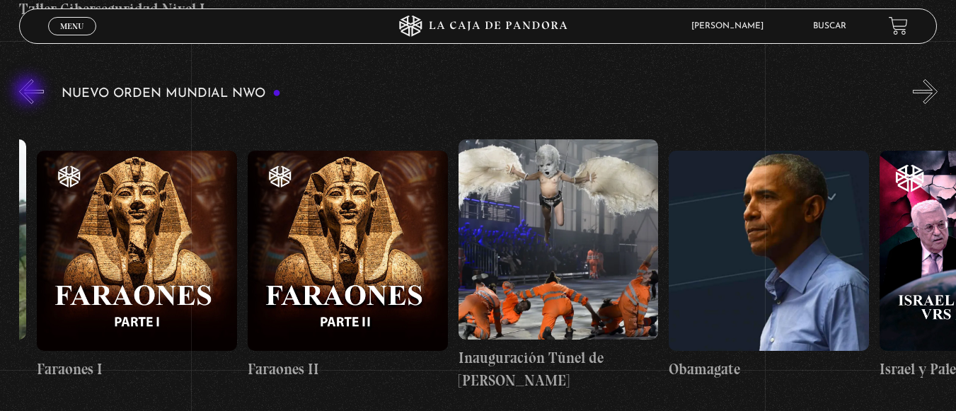
click at [30, 92] on button "«" at bounding box center [31, 91] width 25 height 25
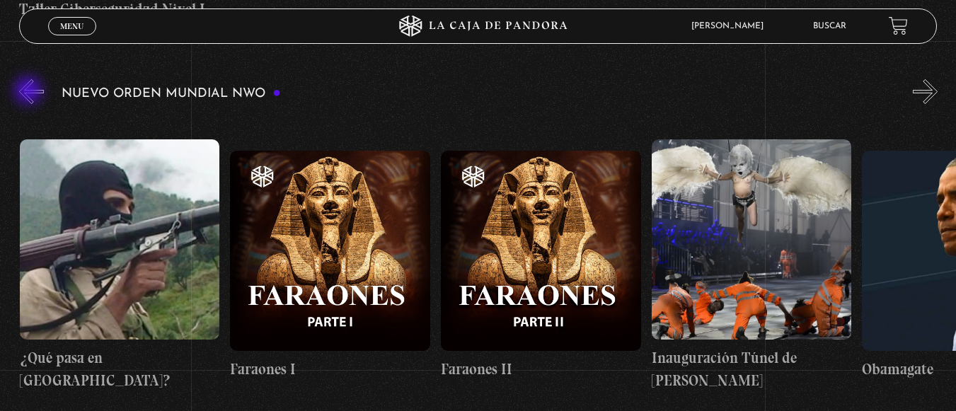
click at [30, 92] on button "«" at bounding box center [31, 91] width 25 height 25
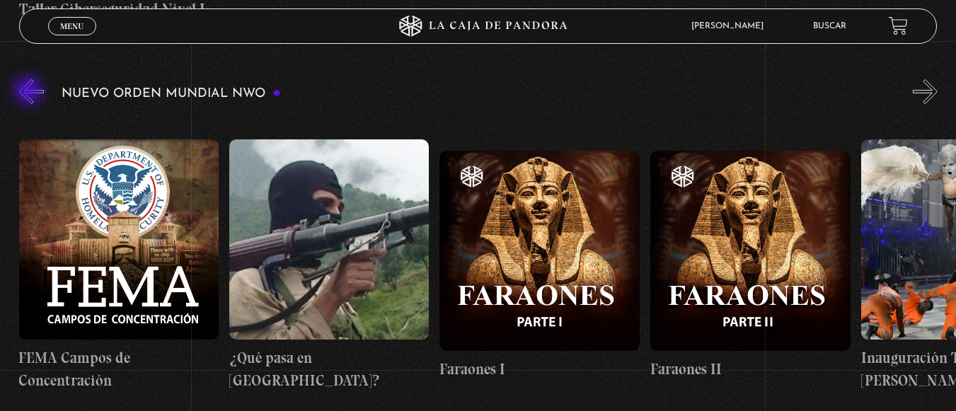
scroll to position [0, 14318]
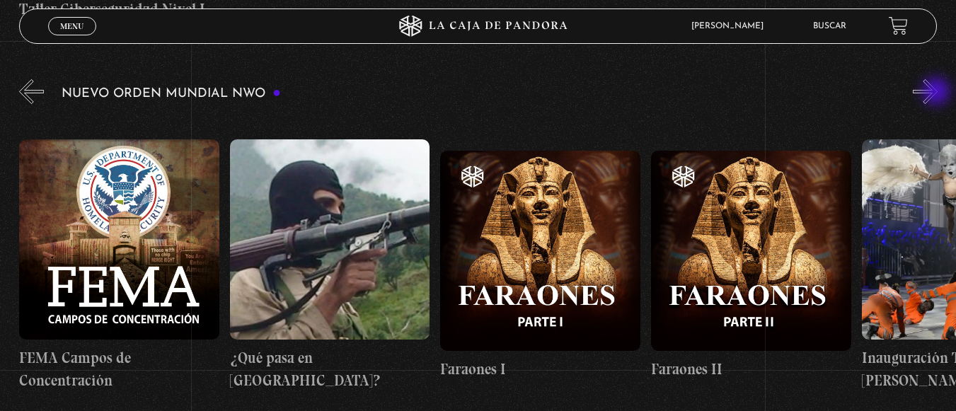
click at [938, 93] on button "»" at bounding box center [925, 91] width 25 height 25
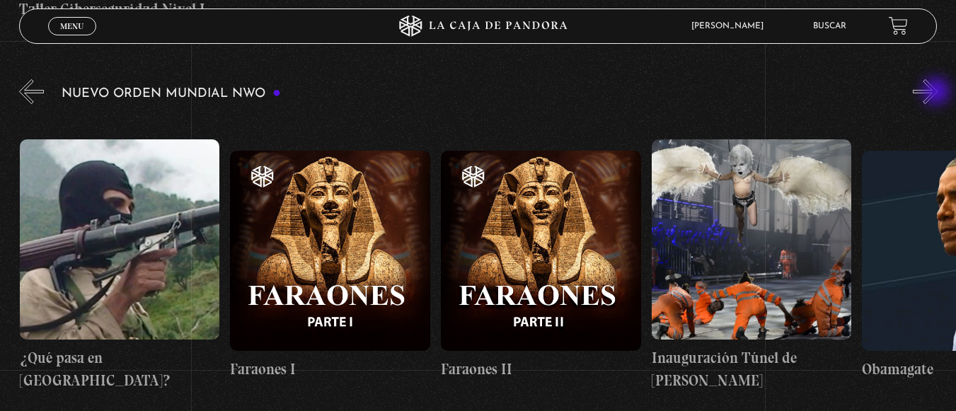
click at [938, 93] on button "»" at bounding box center [925, 91] width 25 height 25
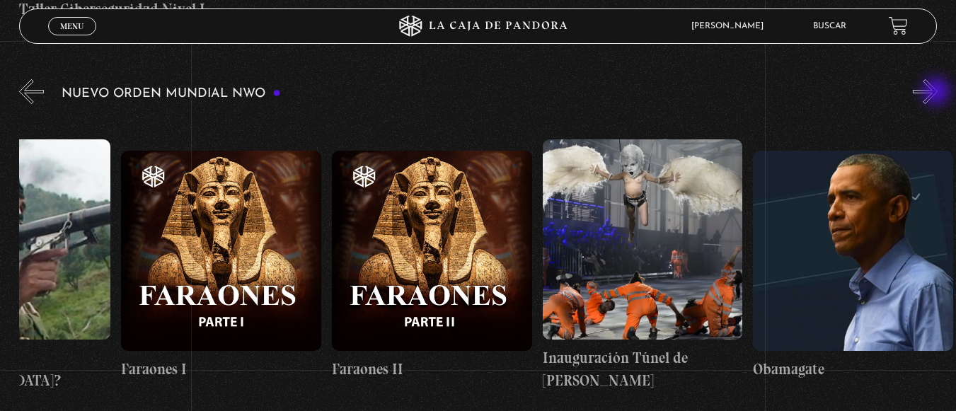
click at [938, 93] on button "»" at bounding box center [925, 91] width 25 height 25
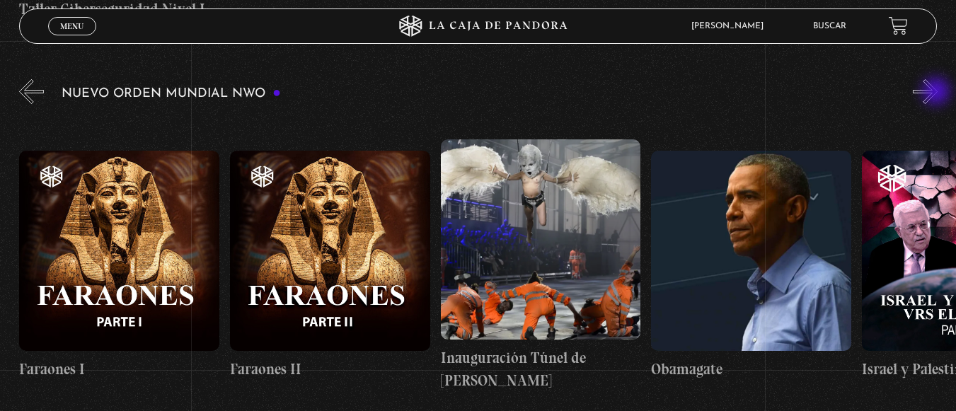
click at [938, 93] on button "»" at bounding box center [925, 91] width 25 height 25
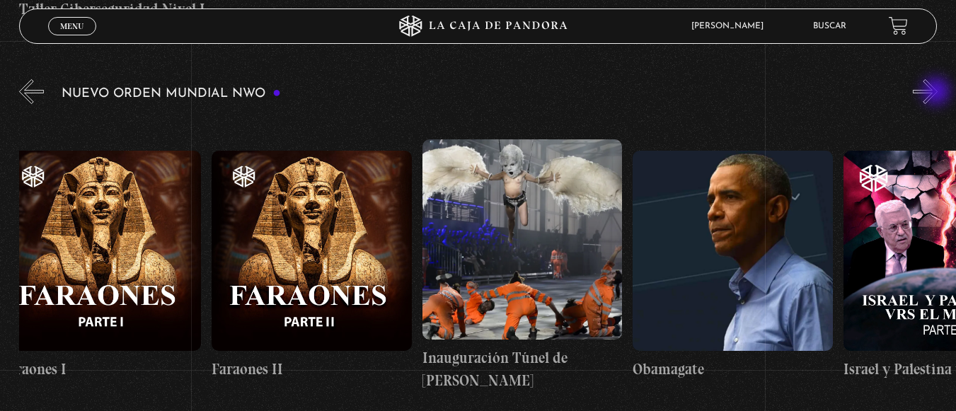
click at [938, 93] on button "»" at bounding box center [925, 91] width 25 height 25
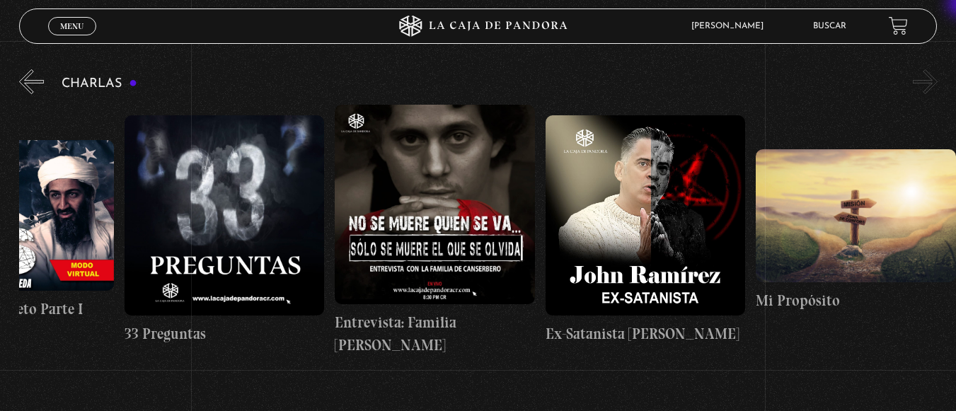
scroll to position [207, 0]
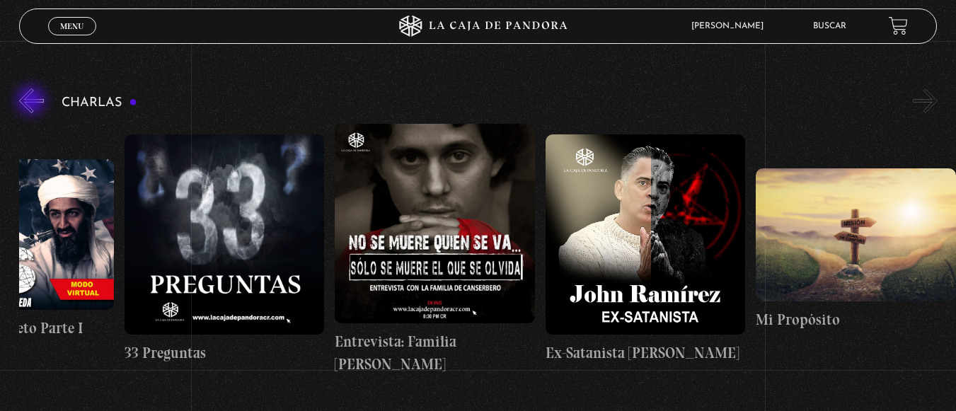
click at [33, 102] on button "«" at bounding box center [31, 100] width 25 height 25
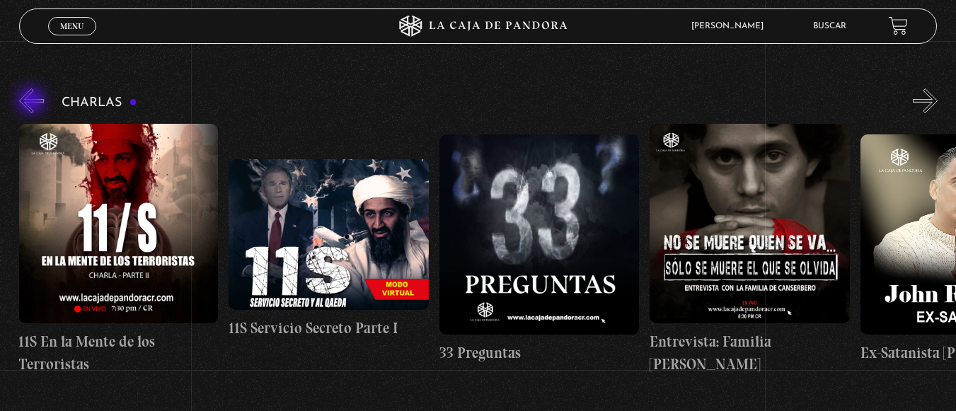
click at [33, 102] on button "«" at bounding box center [31, 100] width 25 height 25
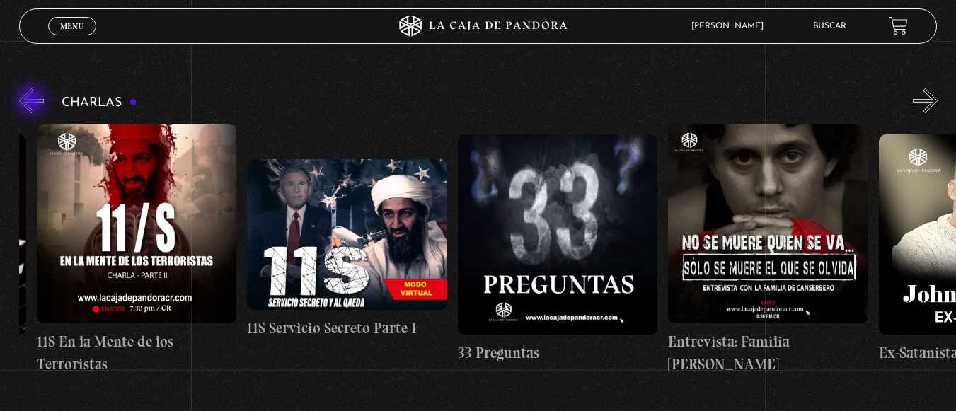
scroll to position [0, 0]
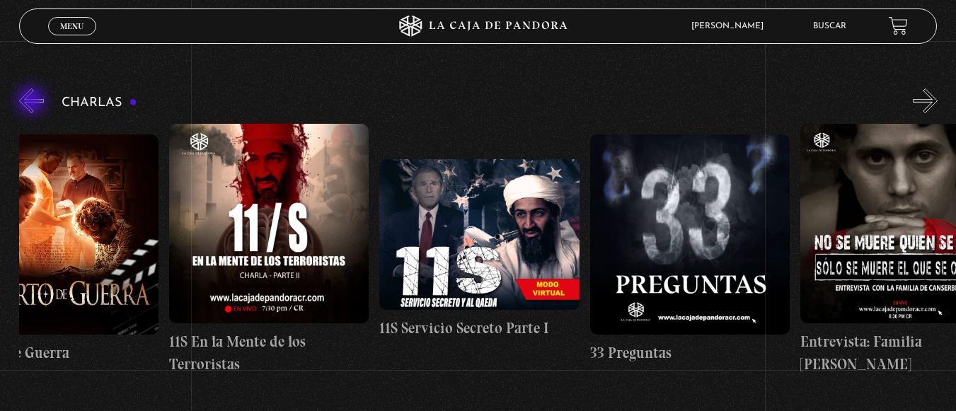
click at [33, 102] on button "«" at bounding box center [31, 100] width 25 height 25
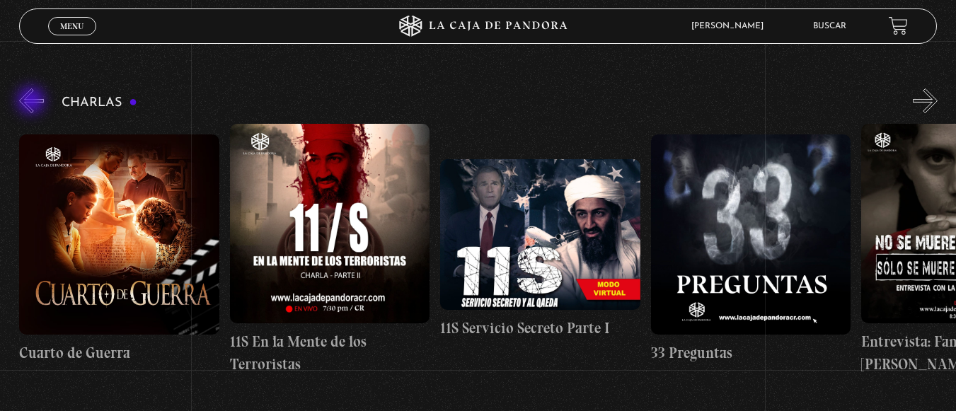
click at [33, 102] on button "«" at bounding box center [31, 100] width 25 height 25
drag, startPoint x: 33, startPoint y: 102, endPoint x: 871, endPoint y: 325, distance: 867.6
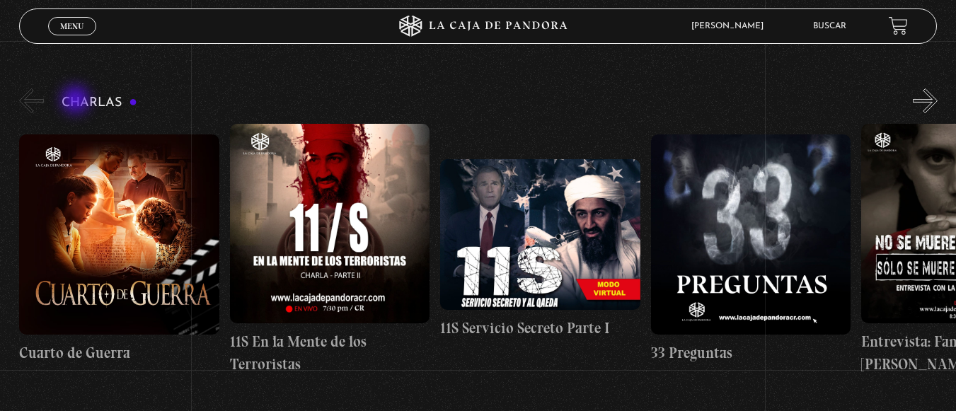
click at [871, 325] on div "Cuarto de Guerra 11S En la Mente de los Terroristas 11S Servicio Secreto Parte …" at bounding box center [487, 250] width 937 height 252
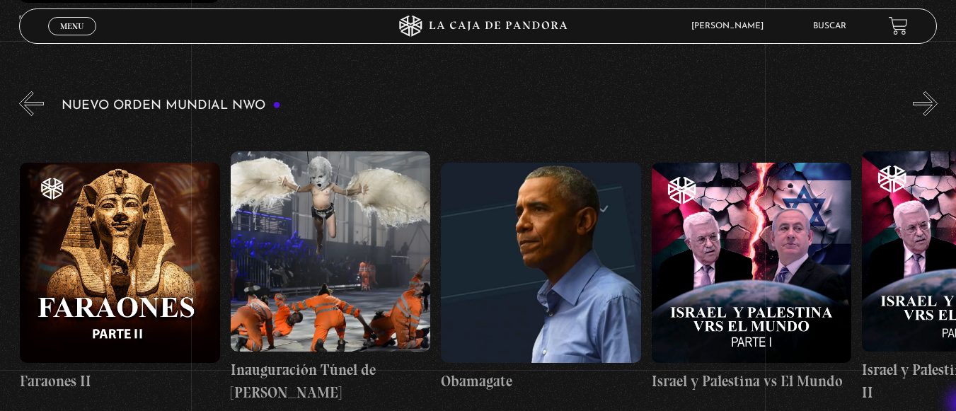
scroll to position [943, 0]
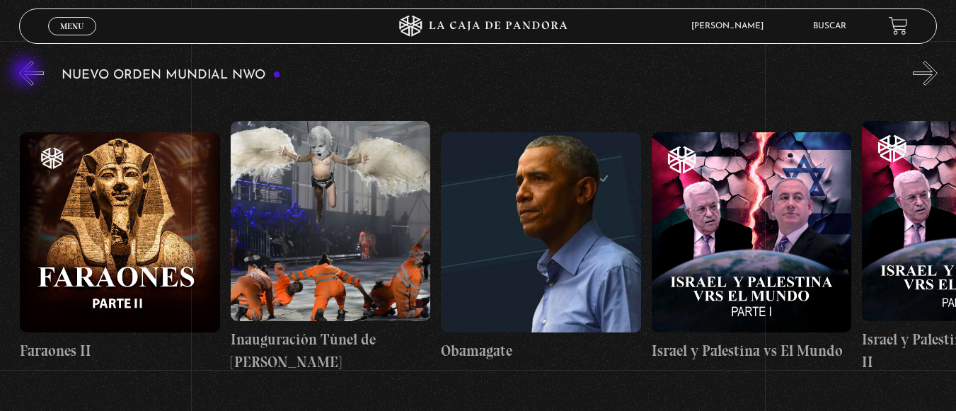
click at [27, 73] on button "«" at bounding box center [31, 73] width 25 height 25
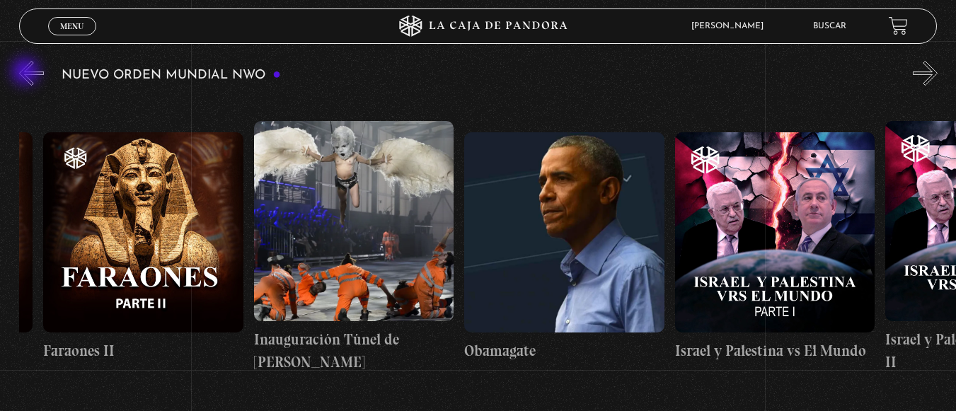
click at [27, 73] on button "«" at bounding box center [31, 73] width 25 height 25
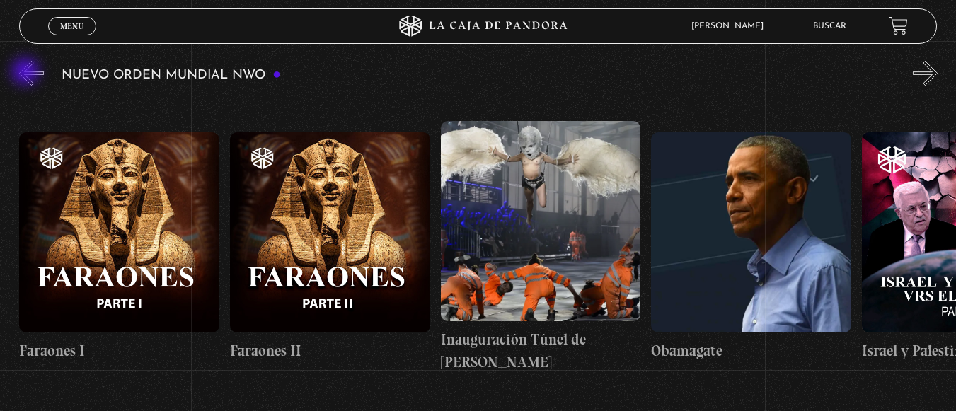
click at [27, 73] on button "«" at bounding box center [31, 73] width 25 height 25
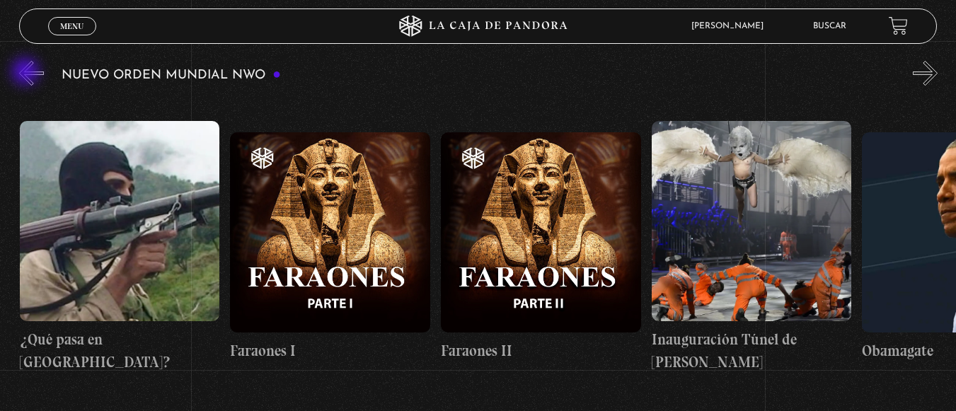
click at [27, 73] on button "«" at bounding box center [31, 73] width 25 height 25
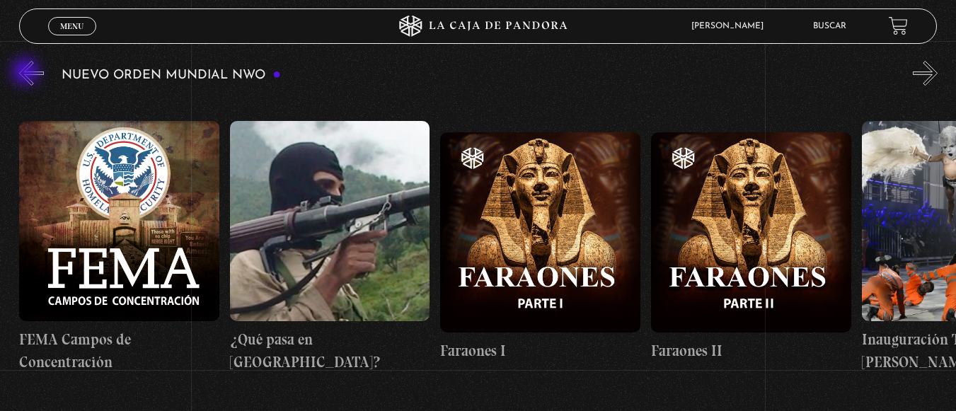
click at [27, 73] on button "«" at bounding box center [31, 73] width 25 height 25
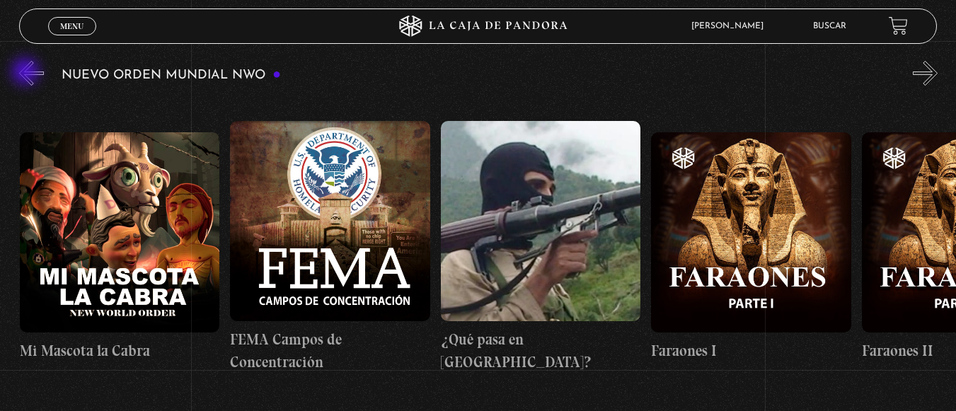
click at [27, 73] on button "«" at bounding box center [31, 73] width 25 height 25
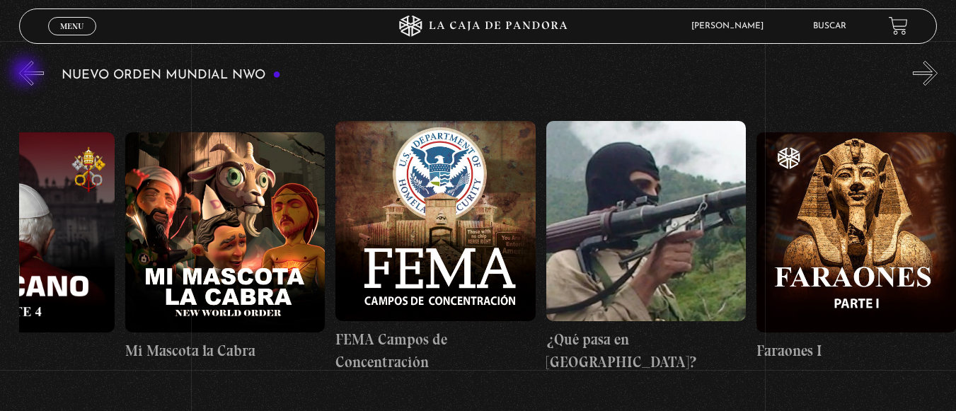
click at [27, 73] on button "«" at bounding box center [31, 73] width 25 height 25
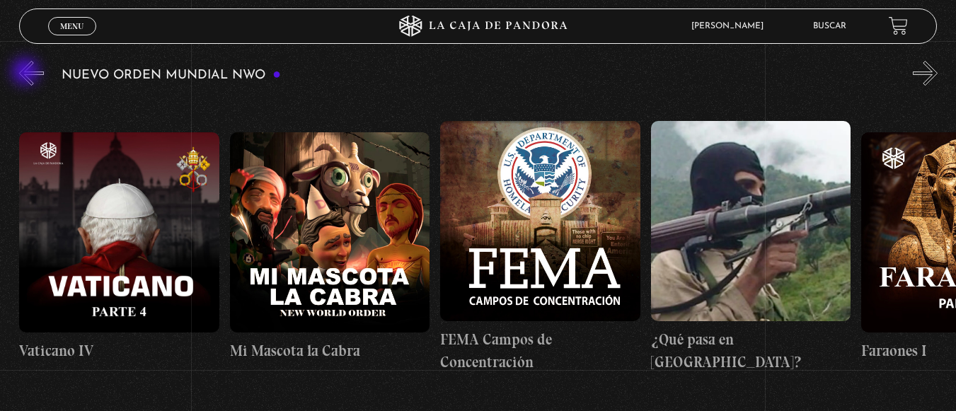
click at [27, 73] on button "«" at bounding box center [31, 73] width 25 height 25
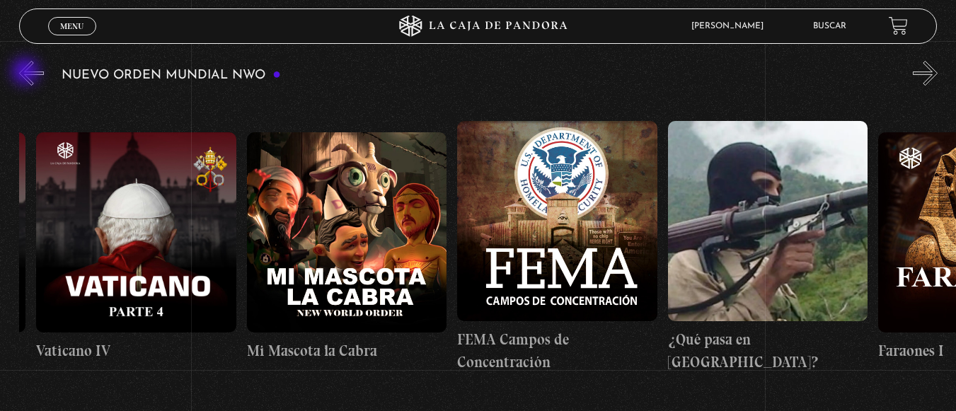
click at [27, 73] on button "«" at bounding box center [31, 73] width 25 height 25
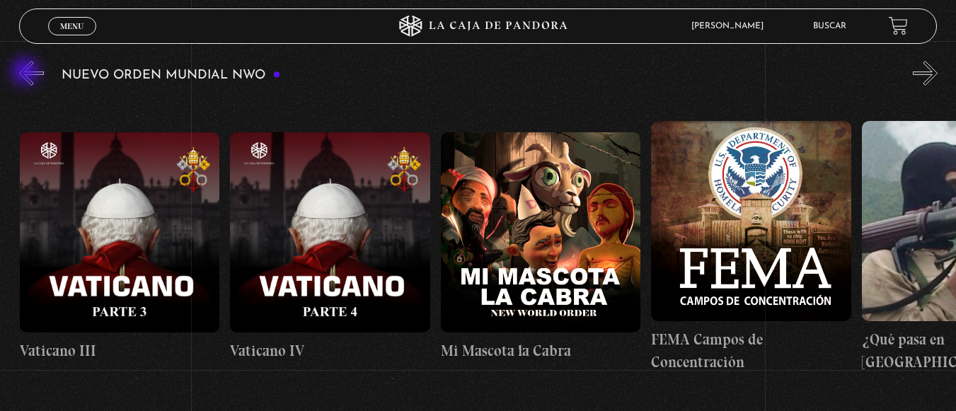
click at [27, 73] on button "«" at bounding box center [31, 73] width 25 height 25
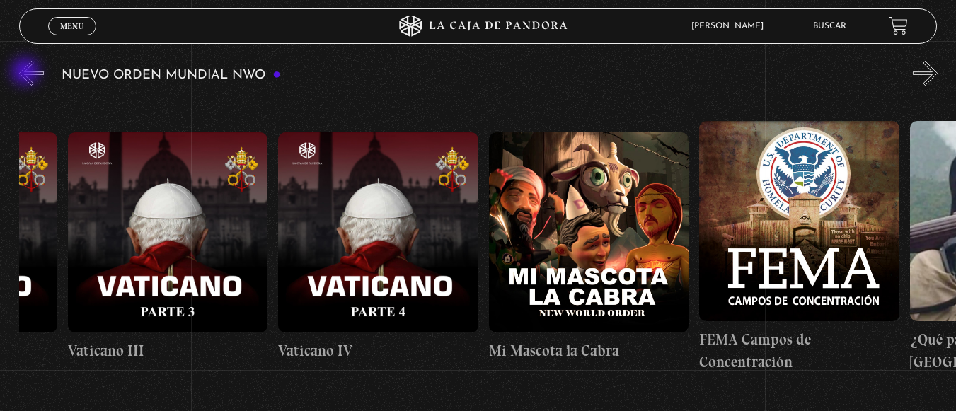
click at [27, 73] on button "«" at bounding box center [31, 73] width 25 height 25
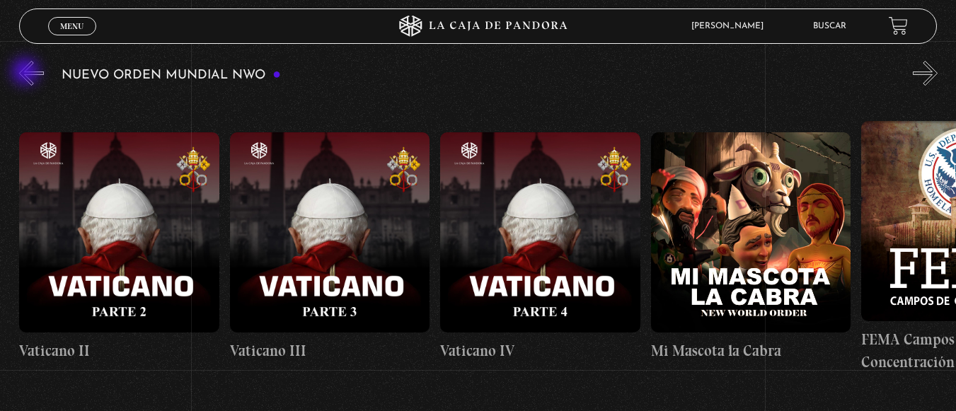
click at [27, 73] on button "«" at bounding box center [31, 73] width 25 height 25
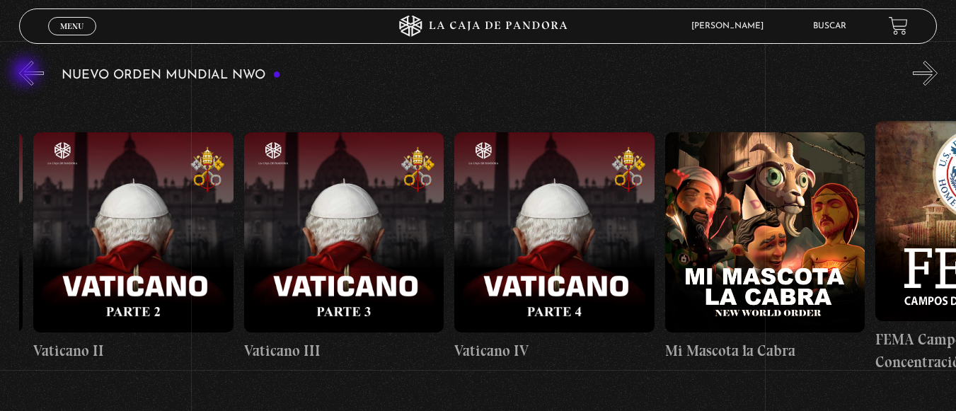
click at [27, 73] on button "«" at bounding box center [31, 73] width 25 height 25
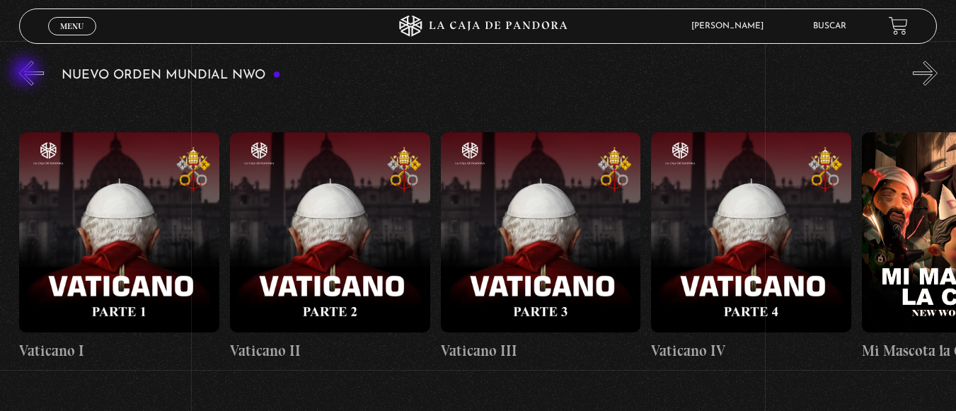
click at [27, 73] on button "«" at bounding box center [31, 73] width 25 height 25
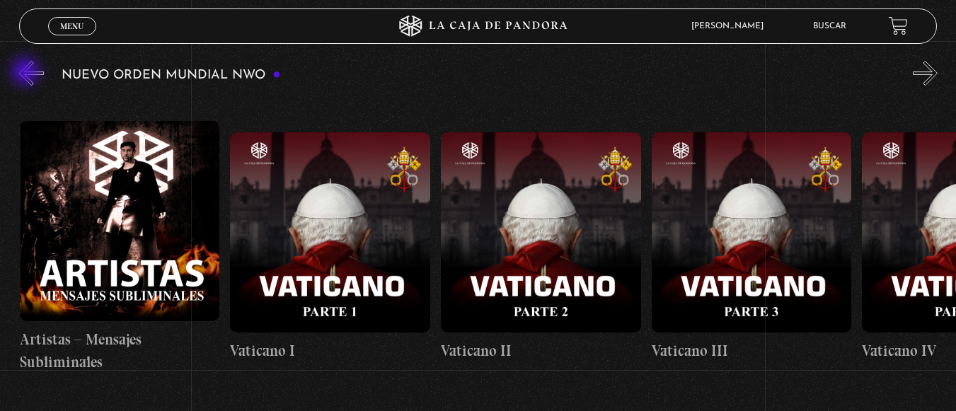
click at [27, 73] on button "«" at bounding box center [31, 73] width 25 height 25
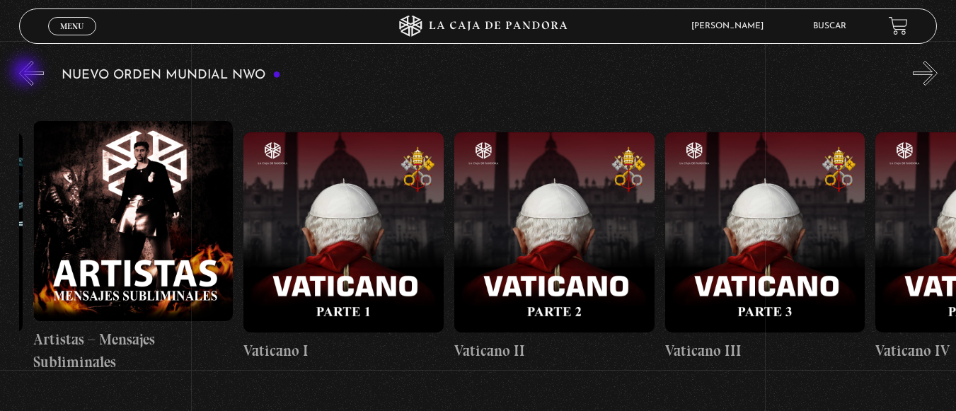
click at [27, 73] on button "«" at bounding box center [31, 73] width 25 height 25
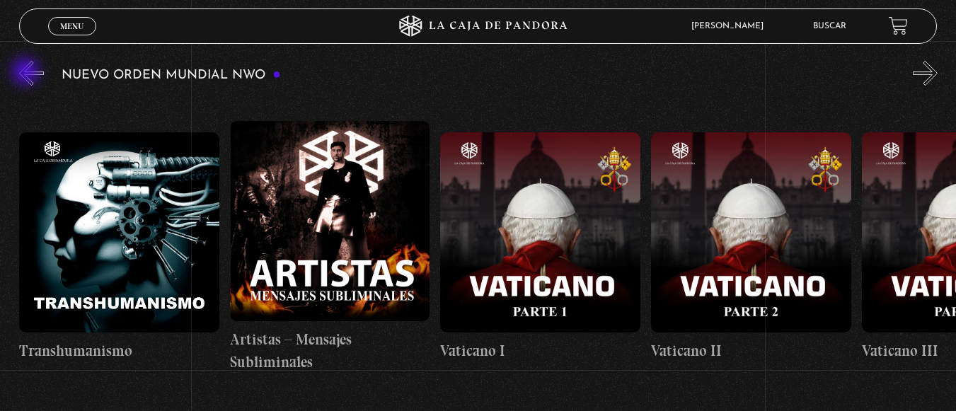
click at [27, 73] on button "«" at bounding box center [31, 73] width 25 height 25
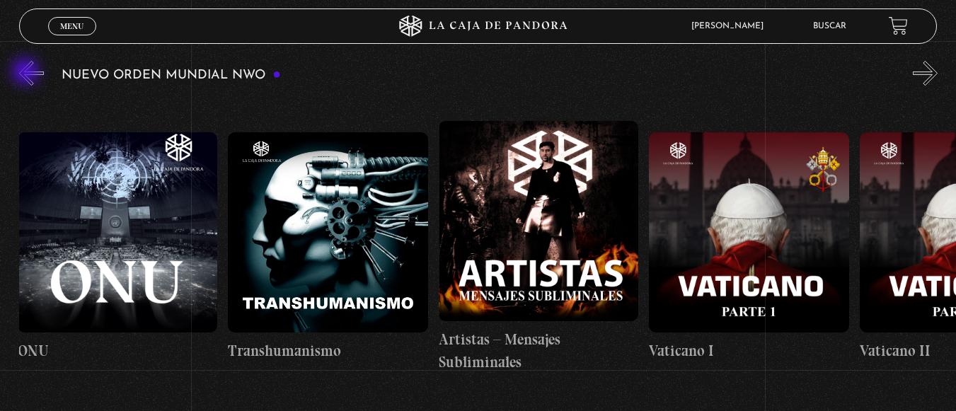
click at [27, 73] on button "«" at bounding box center [31, 73] width 25 height 25
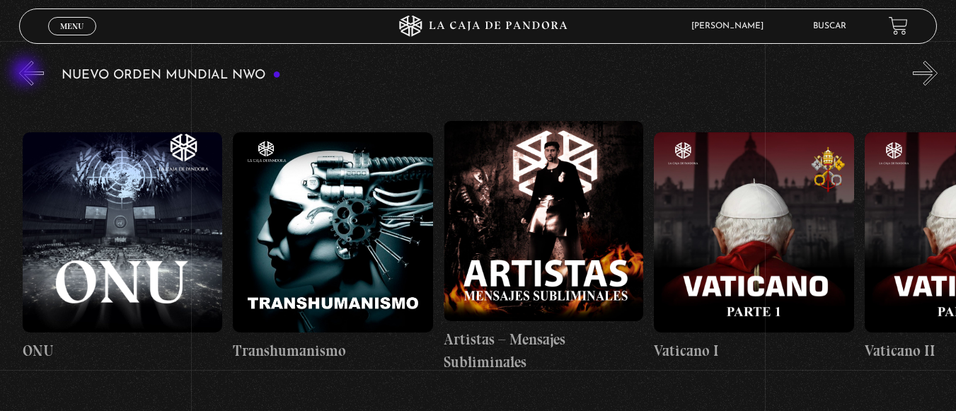
scroll to position [0, 12423]
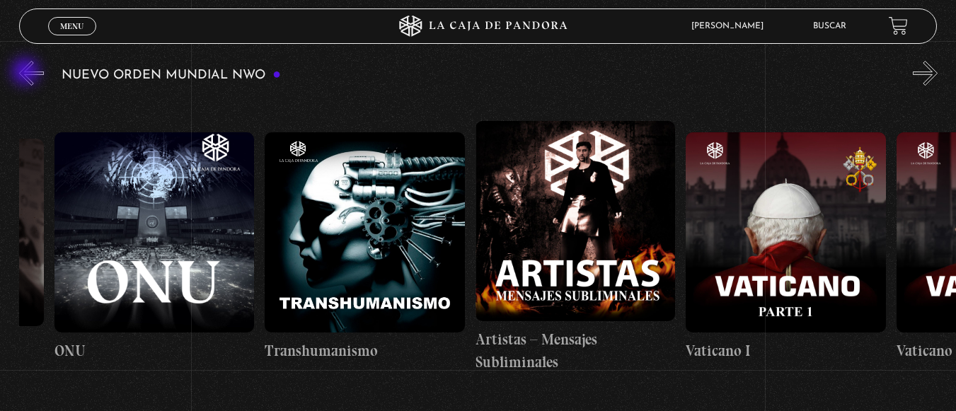
click at [27, 73] on button "«" at bounding box center [31, 73] width 25 height 25
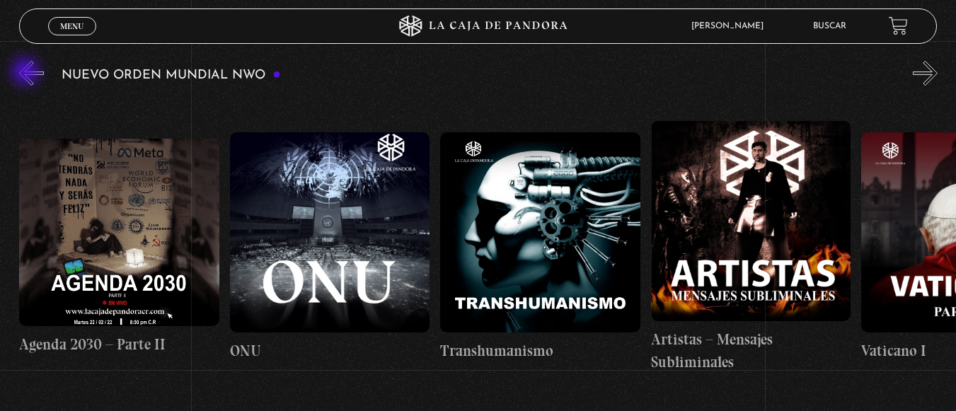
click at [27, 73] on button "«" at bounding box center [31, 73] width 25 height 25
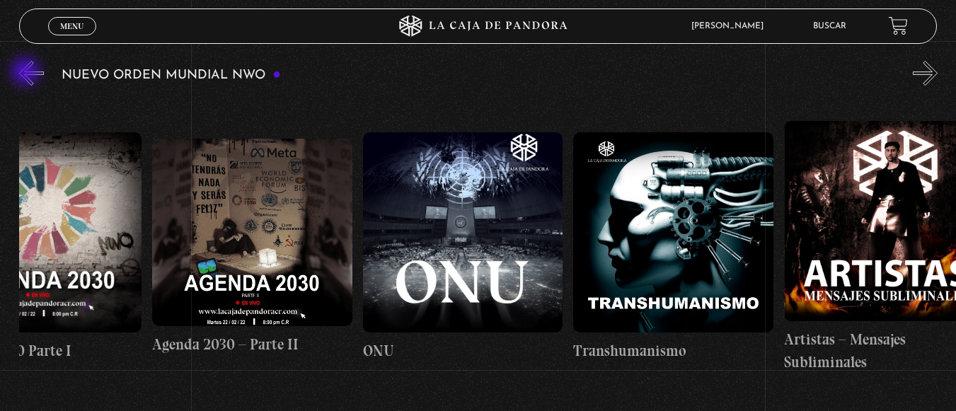
click at [27, 73] on button "«" at bounding box center [31, 73] width 25 height 25
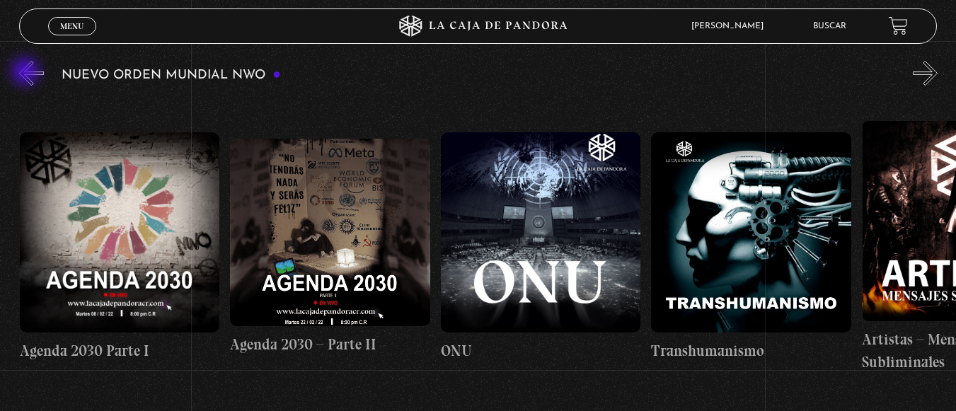
click at [27, 73] on button "«" at bounding box center [31, 73] width 25 height 25
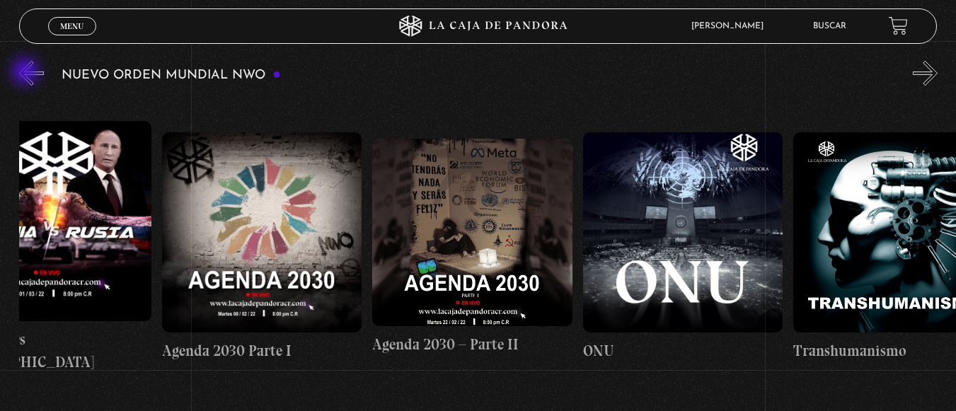
click at [27, 73] on button "«" at bounding box center [31, 73] width 25 height 25
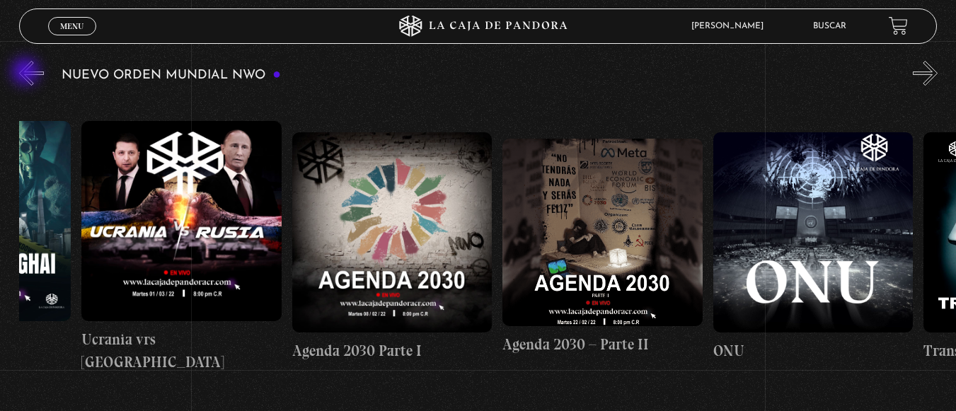
click at [27, 73] on button "«" at bounding box center [31, 73] width 25 height 25
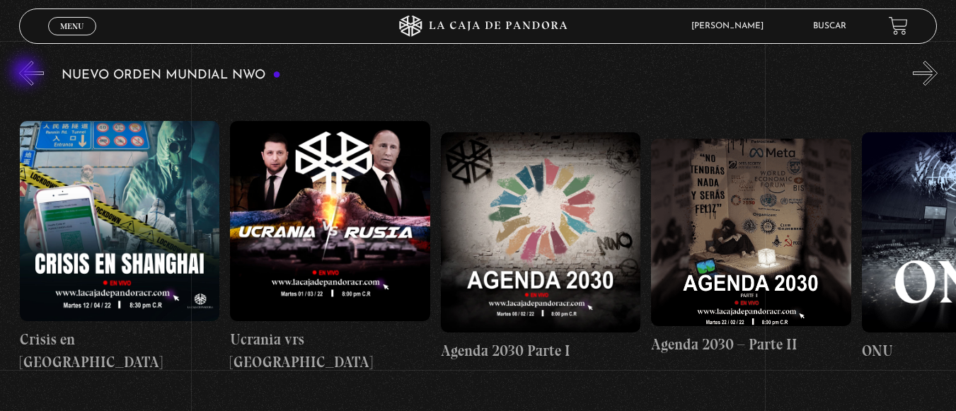
click at [27, 73] on button "«" at bounding box center [31, 73] width 25 height 25
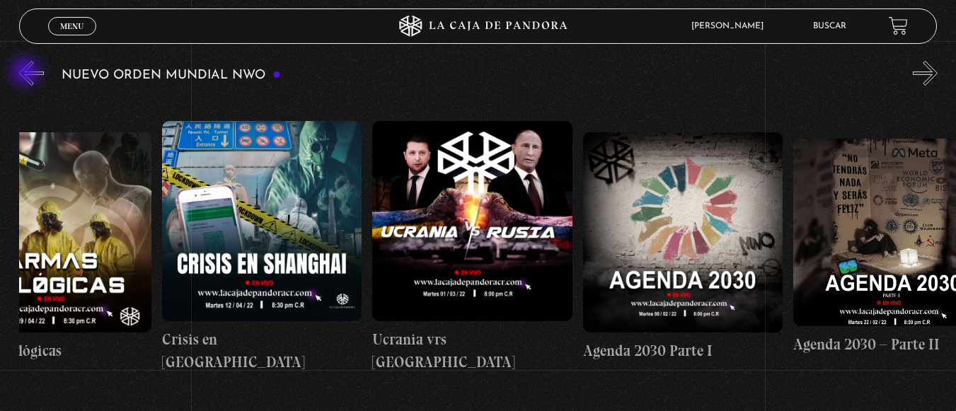
click at [27, 73] on button "«" at bounding box center [31, 73] width 25 height 25
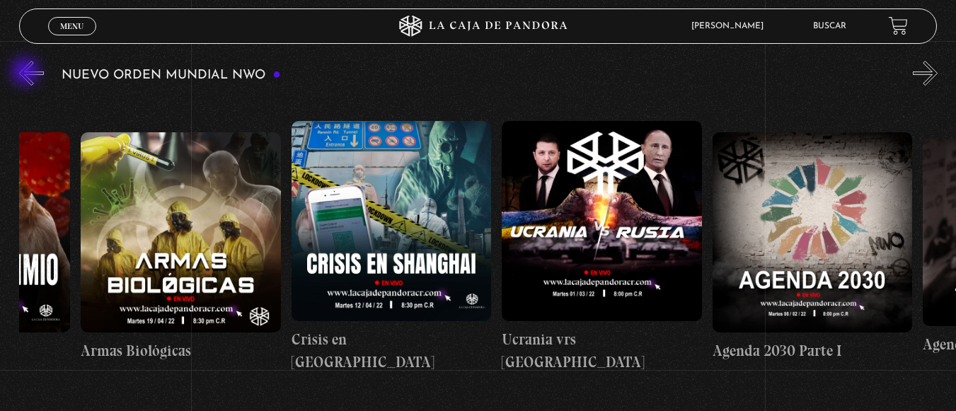
click at [27, 73] on button "«" at bounding box center [31, 73] width 25 height 25
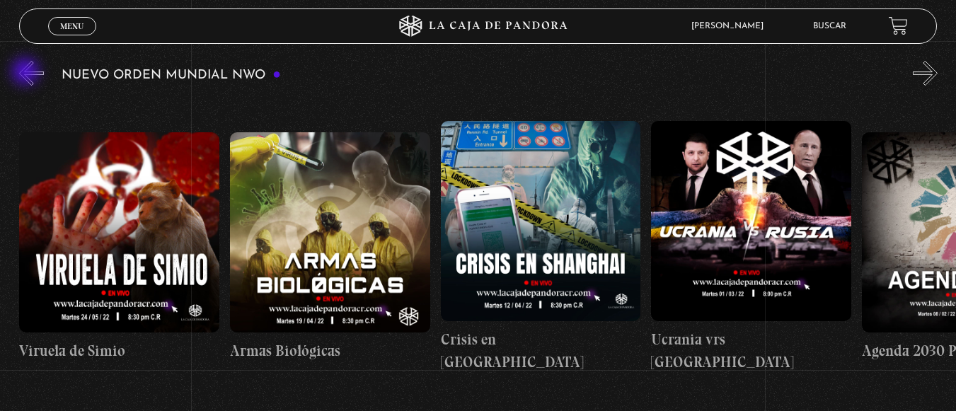
click at [27, 73] on button "«" at bounding box center [31, 73] width 25 height 25
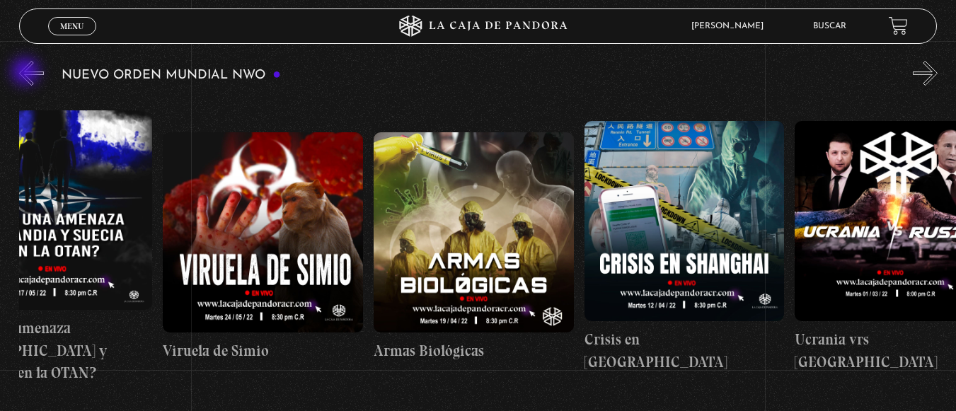
click at [27, 73] on button "«" at bounding box center [31, 73] width 25 height 25
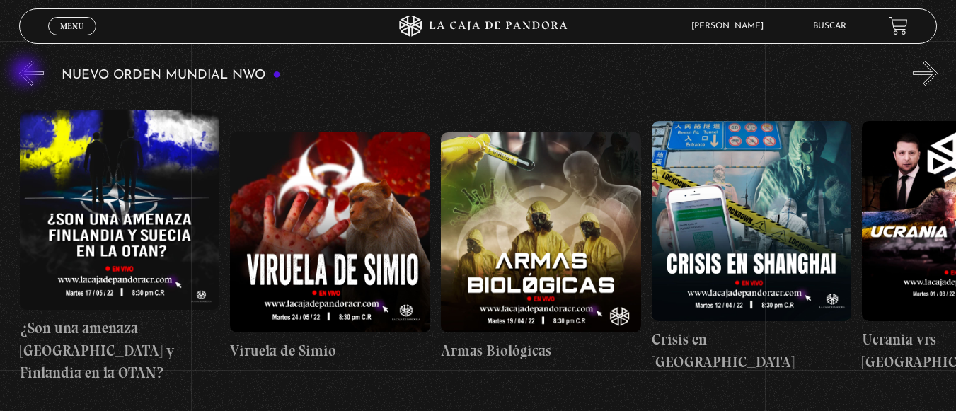
click at [27, 73] on button "«" at bounding box center [31, 73] width 25 height 25
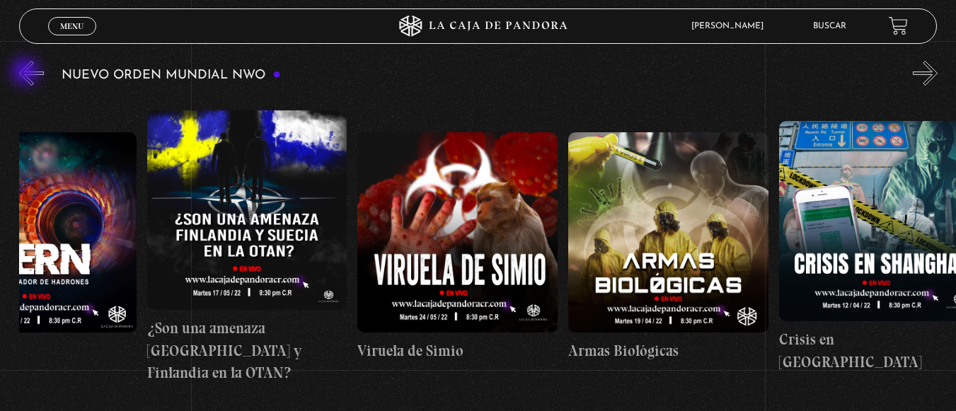
click at [27, 73] on button "«" at bounding box center [31, 73] width 25 height 25
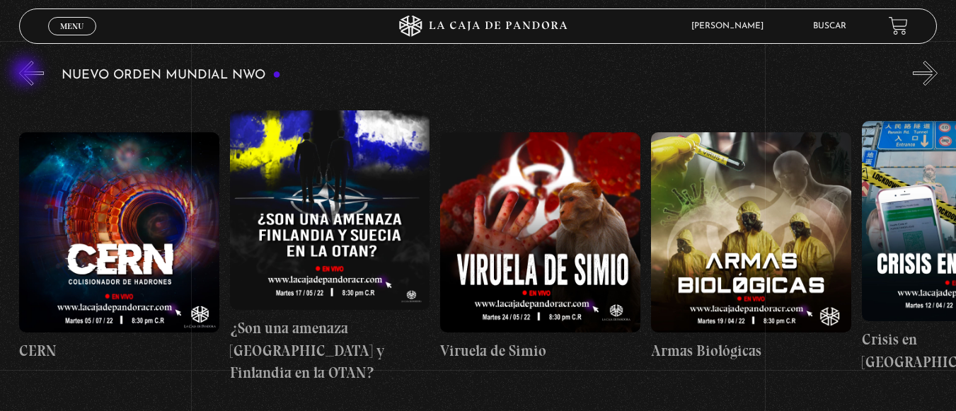
click at [27, 73] on button "«" at bounding box center [31, 73] width 25 height 25
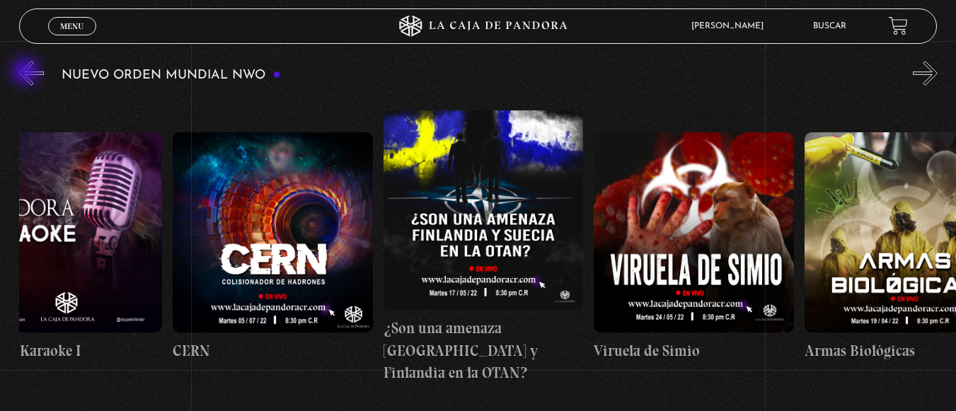
click at [27, 73] on button "«" at bounding box center [31, 73] width 25 height 25
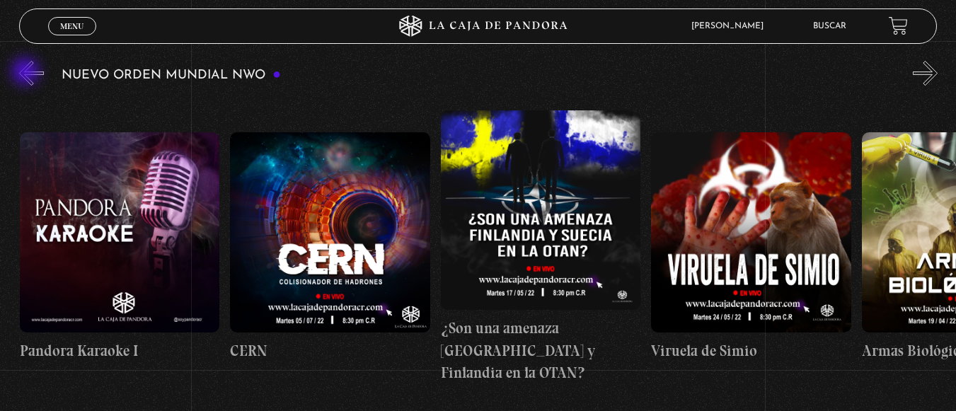
click at [27, 73] on button "«" at bounding box center [31, 73] width 25 height 25
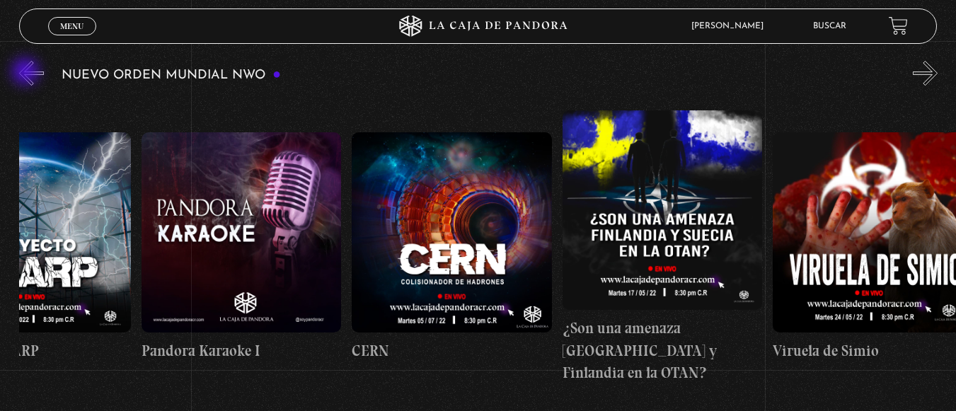
click at [27, 73] on button "«" at bounding box center [31, 73] width 25 height 25
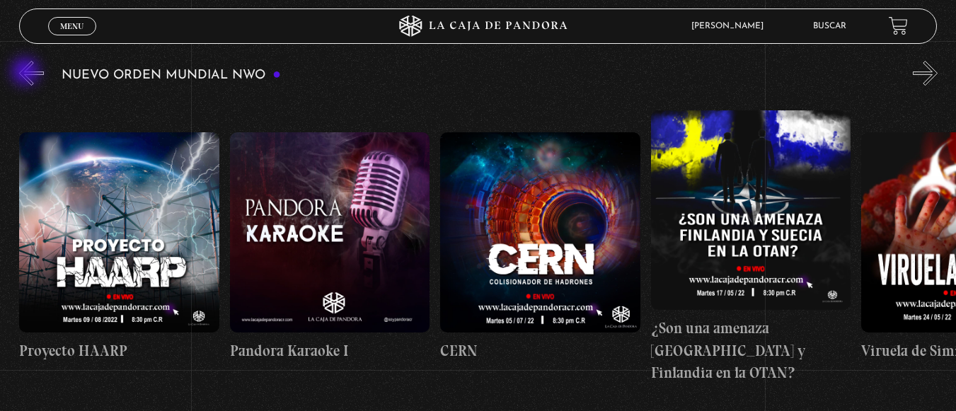
click at [27, 73] on button "«" at bounding box center [31, 73] width 25 height 25
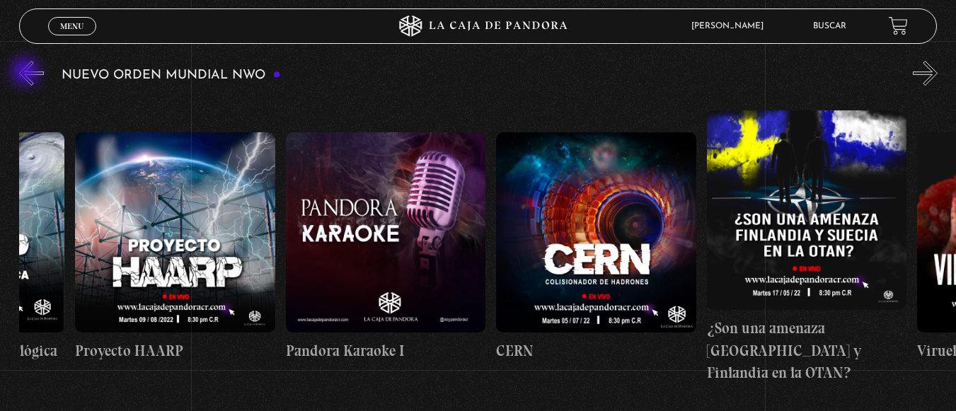
click at [27, 73] on button "«" at bounding box center [31, 73] width 25 height 25
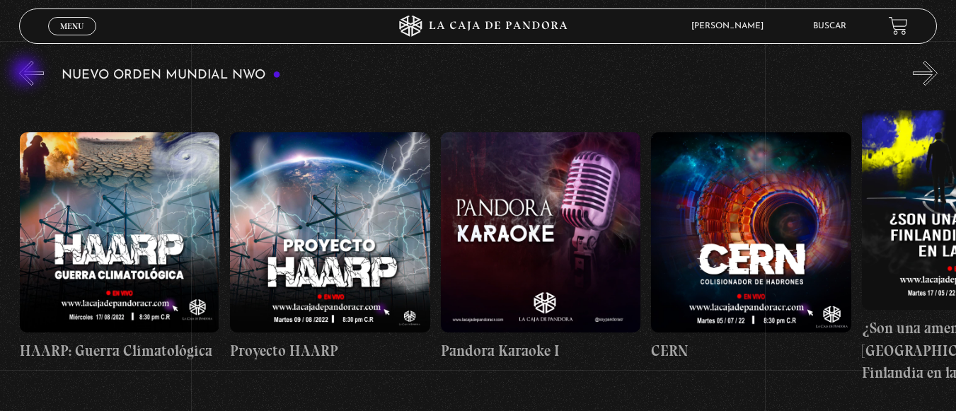
click at [27, 73] on button "«" at bounding box center [31, 73] width 25 height 25
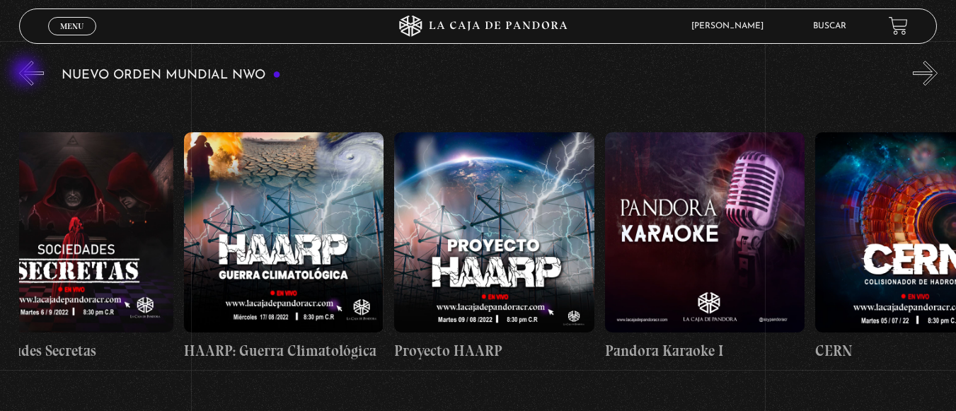
click at [27, 73] on button "«" at bounding box center [31, 73] width 25 height 25
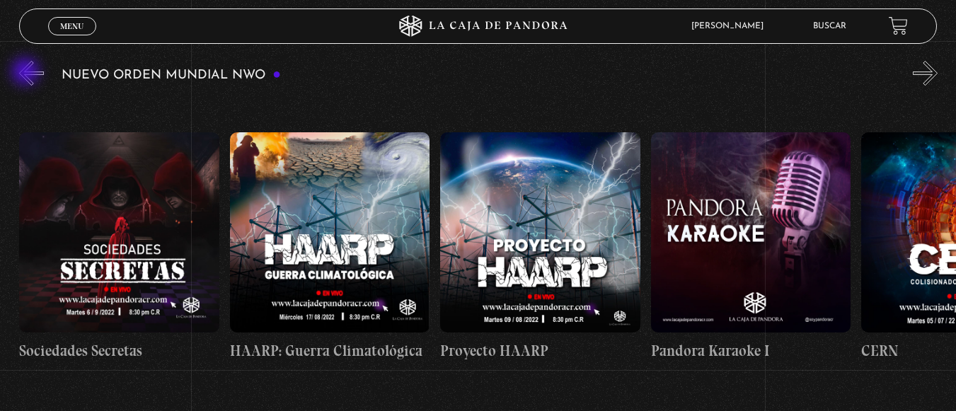
click at [27, 73] on button "«" at bounding box center [31, 73] width 25 height 25
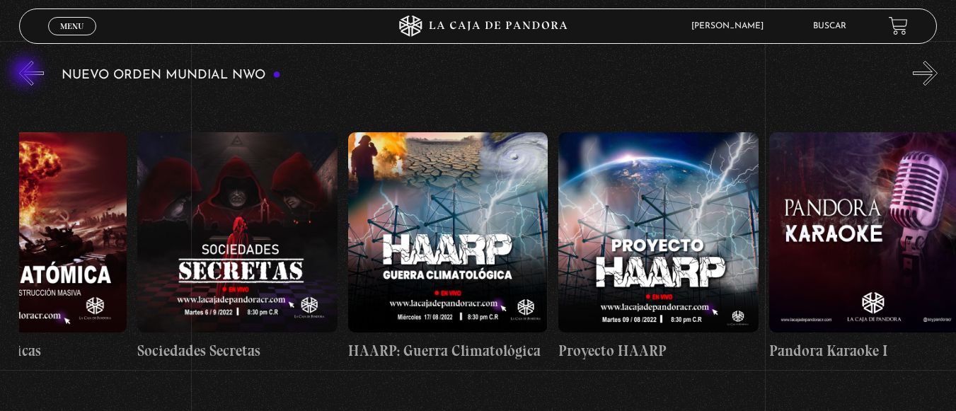
click at [27, 73] on button "«" at bounding box center [31, 73] width 25 height 25
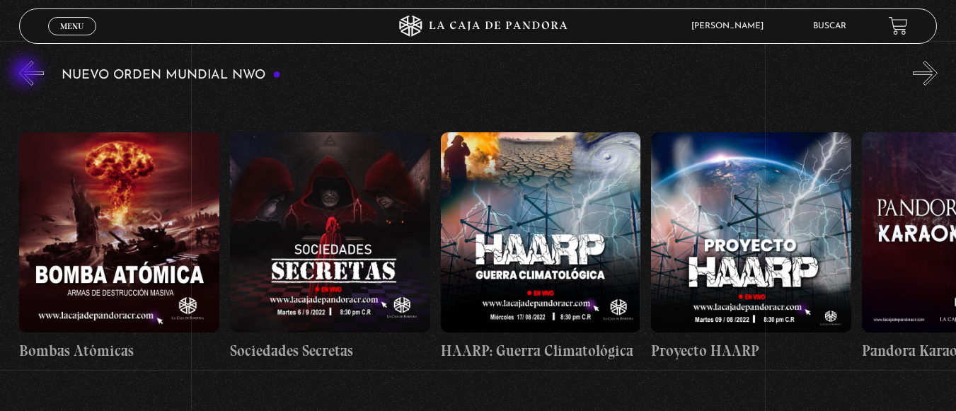
click at [27, 73] on button "«" at bounding box center [31, 73] width 25 height 25
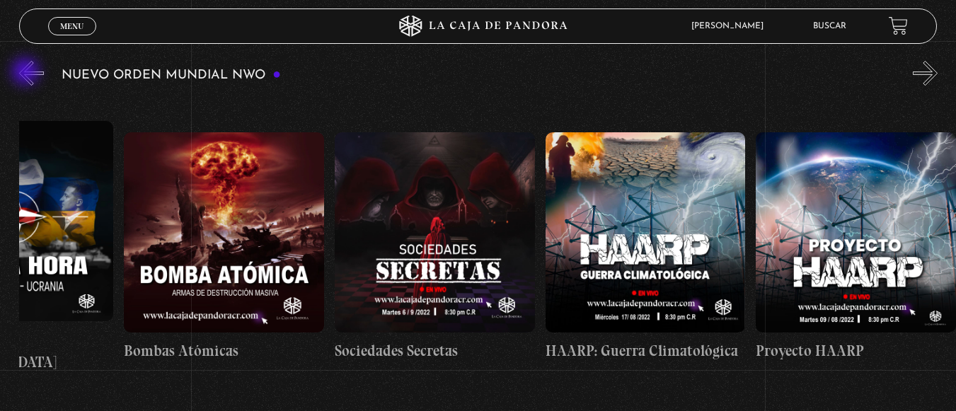
click at [27, 73] on button "«" at bounding box center [31, 73] width 25 height 25
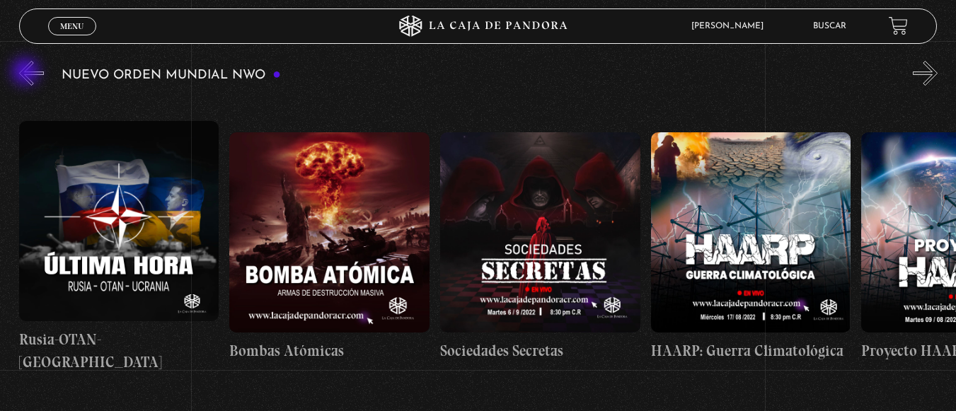
click at [27, 73] on button "«" at bounding box center [31, 73] width 25 height 25
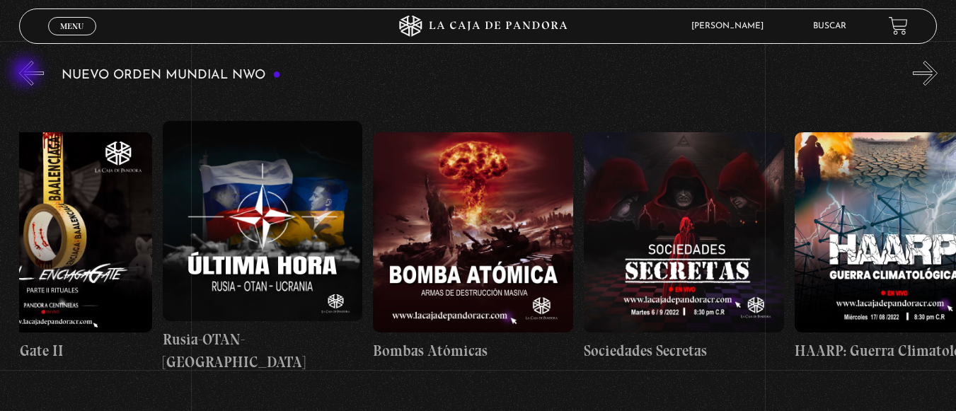
click at [27, 73] on button "«" at bounding box center [31, 73] width 25 height 25
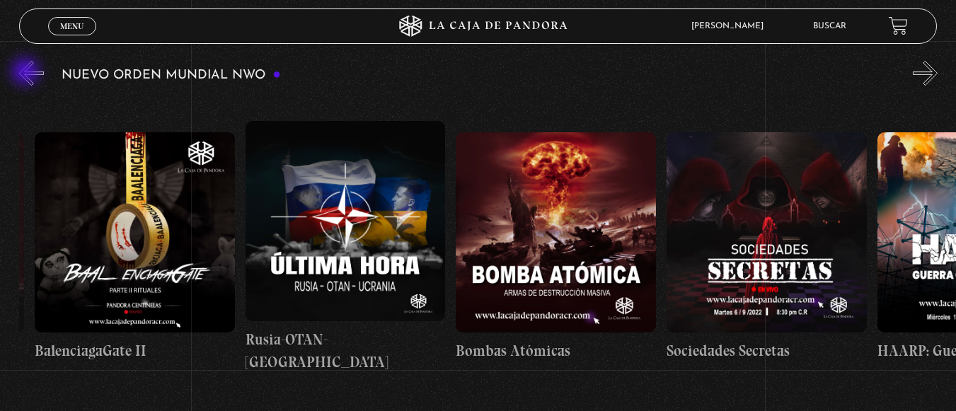
click at [27, 73] on button "«" at bounding box center [31, 73] width 25 height 25
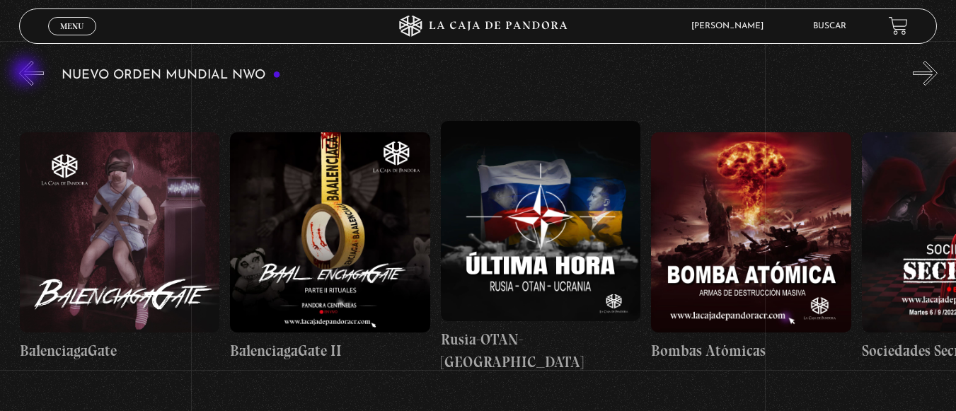
click at [27, 73] on button "«" at bounding box center [31, 73] width 25 height 25
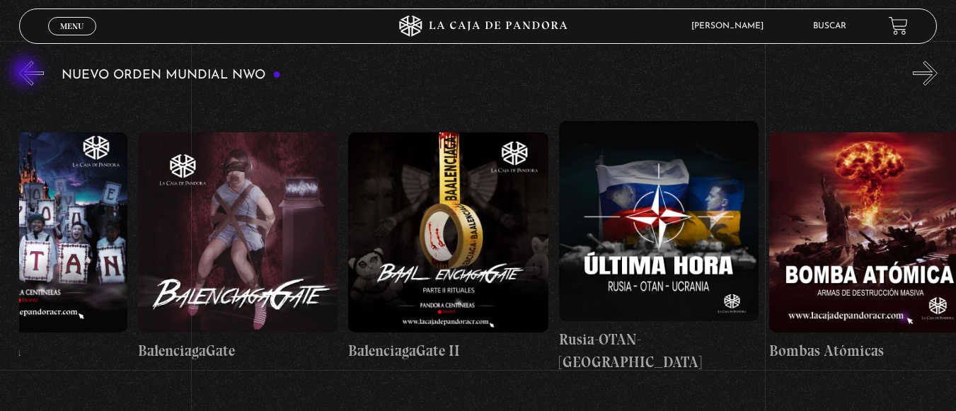
click at [27, 73] on button "«" at bounding box center [31, 73] width 25 height 25
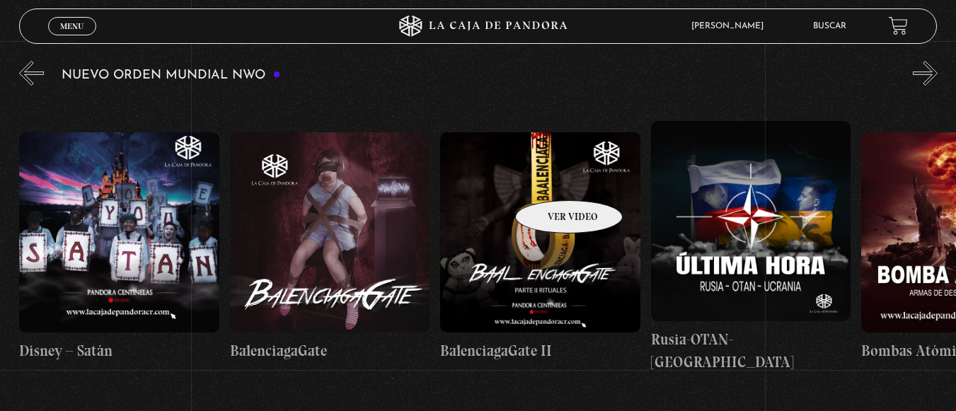
click at [551, 179] on figure at bounding box center [540, 232] width 200 height 200
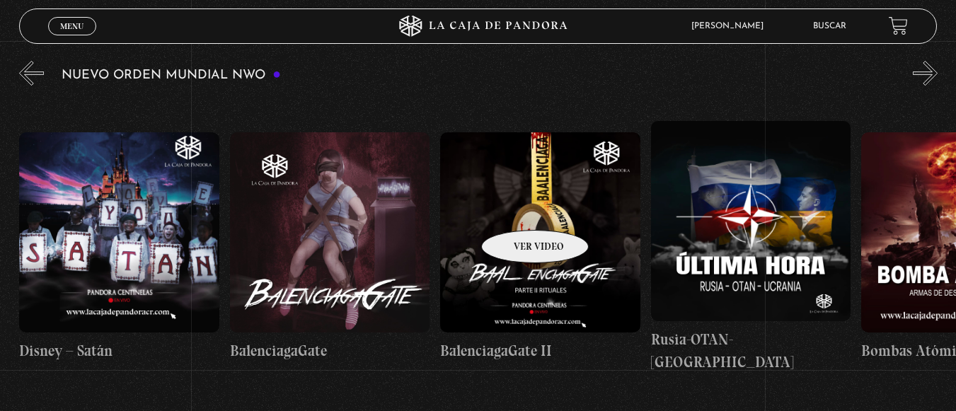
click at [517, 209] on figure at bounding box center [540, 232] width 200 height 200
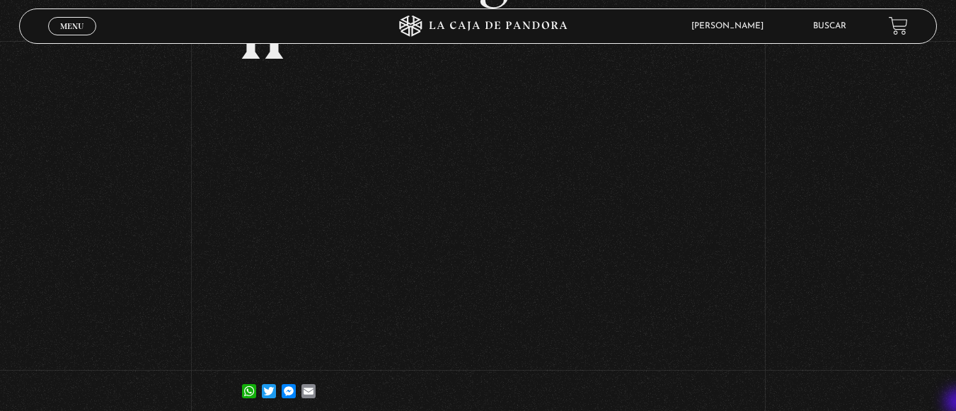
scroll to position [179, 0]
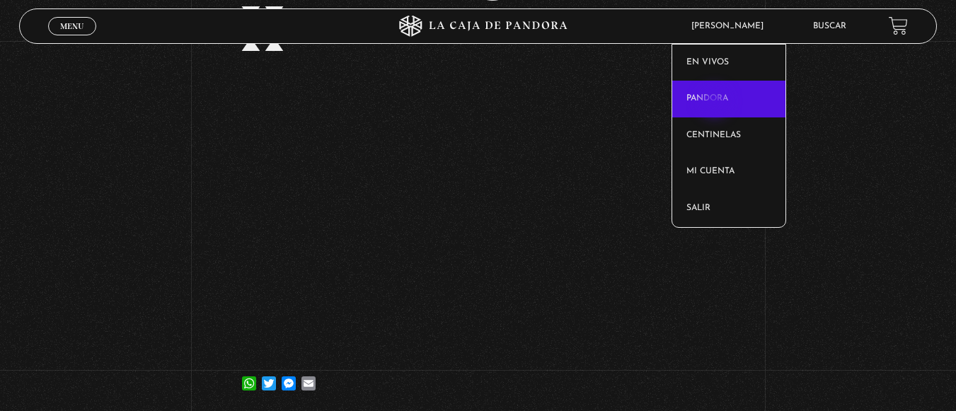
click at [716, 103] on link "Pandora" at bounding box center [728, 99] width 113 height 37
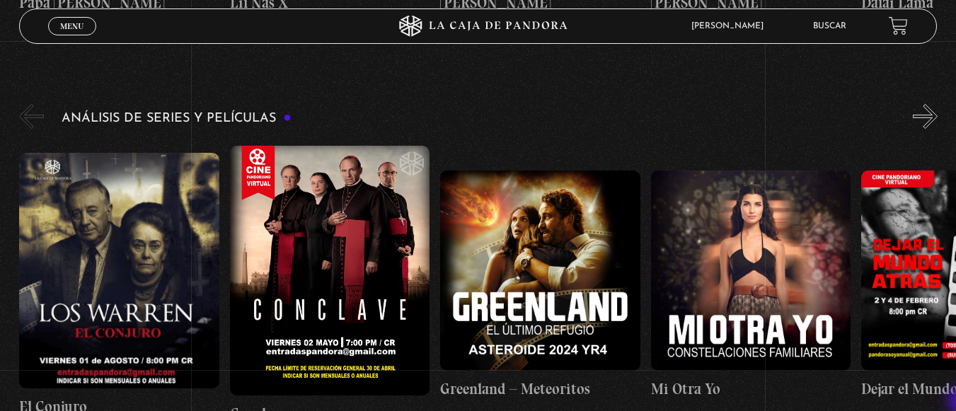
scroll to position [2482, 0]
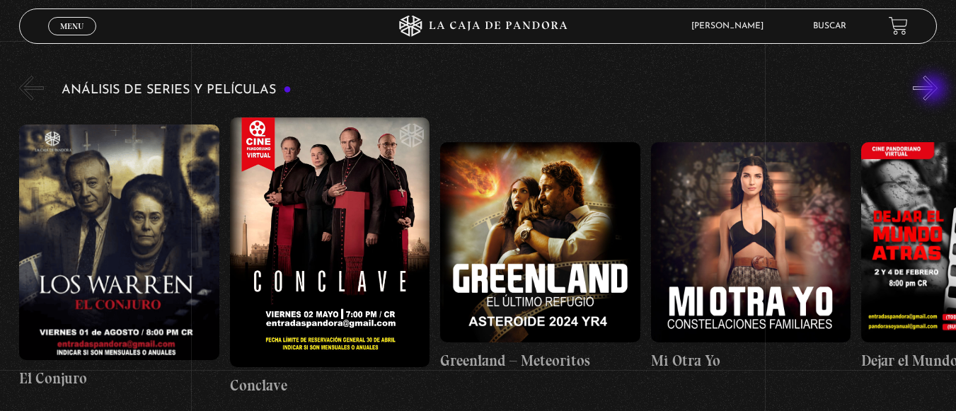
click at [934, 90] on button "»" at bounding box center [925, 88] width 25 height 25
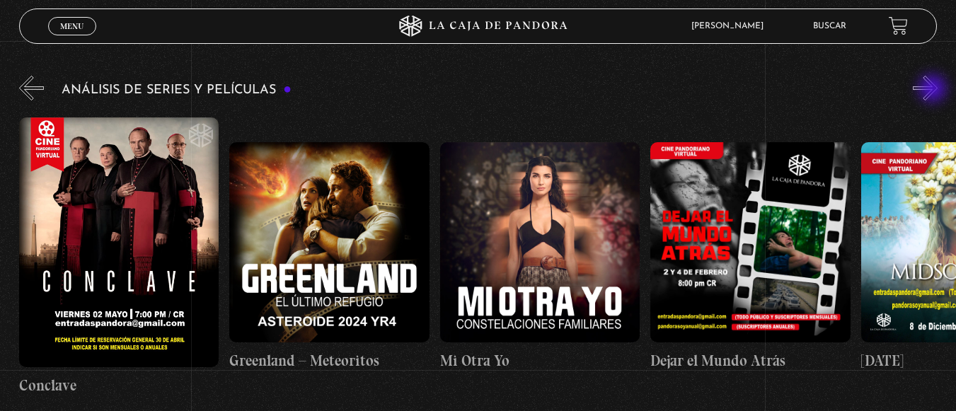
click at [934, 90] on button "»" at bounding box center [925, 88] width 25 height 25
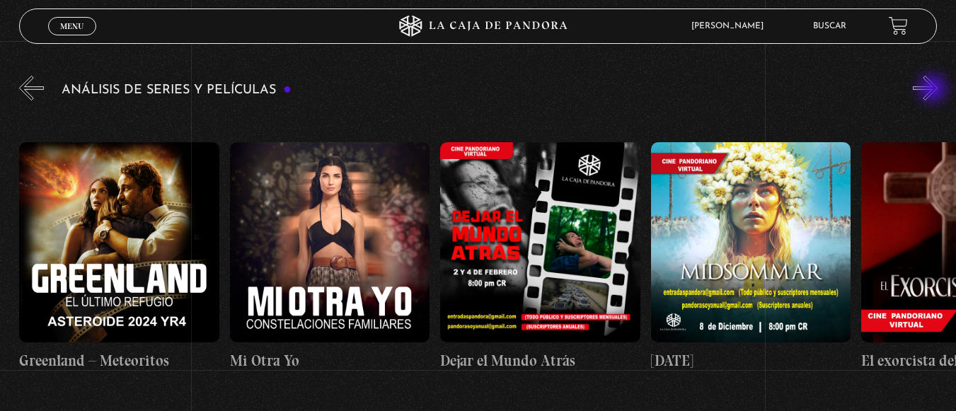
click at [934, 90] on button "»" at bounding box center [925, 88] width 25 height 25
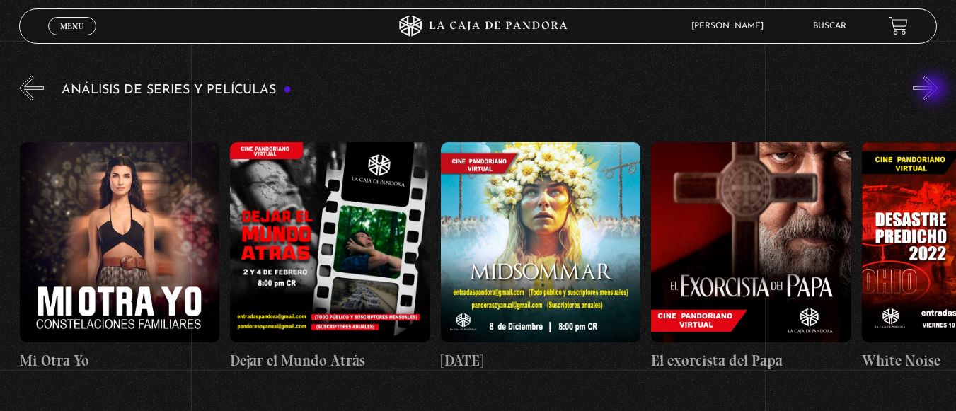
click at [934, 90] on button "»" at bounding box center [925, 88] width 25 height 25
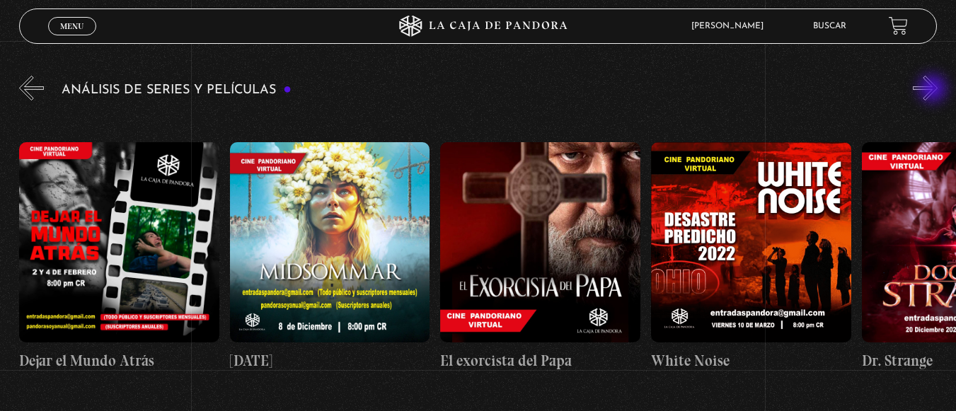
click at [934, 90] on button "»" at bounding box center [925, 88] width 25 height 25
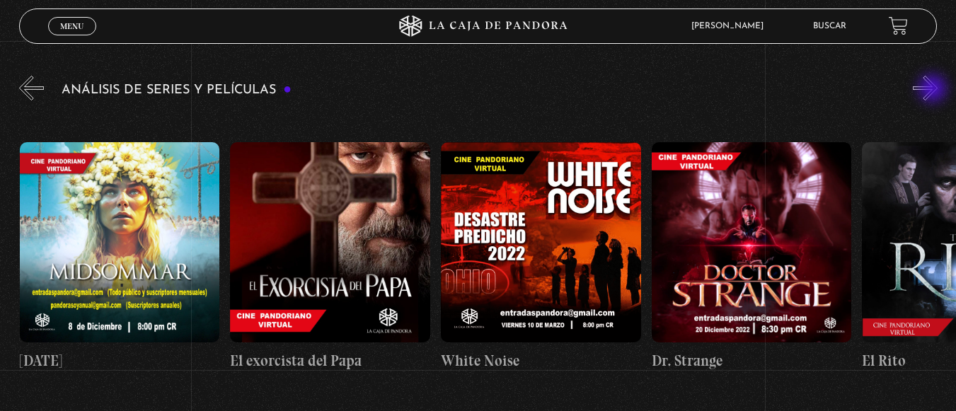
click at [934, 90] on button "»" at bounding box center [925, 88] width 25 height 25
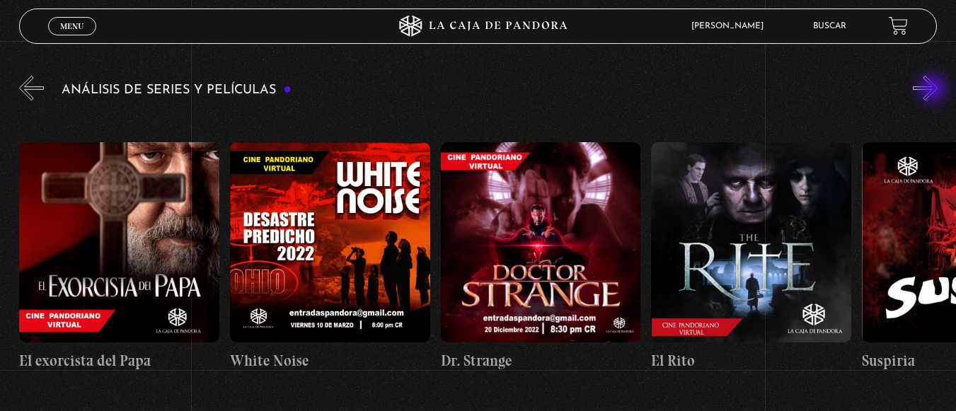
click at [934, 90] on button "»" at bounding box center [925, 88] width 25 height 25
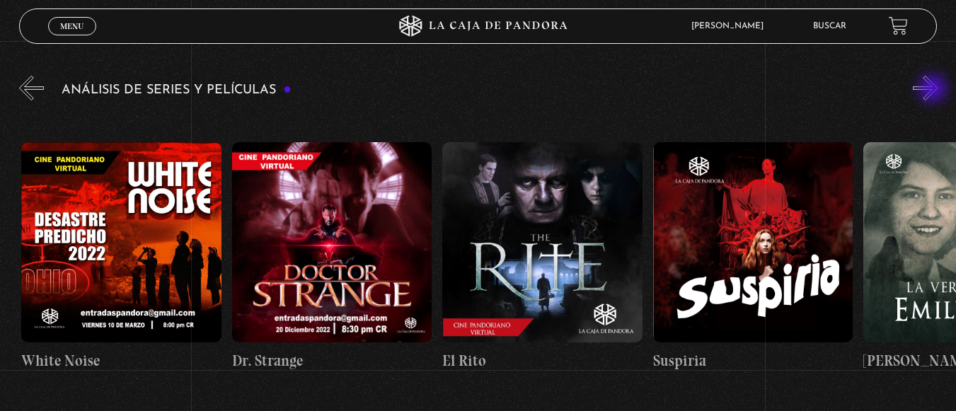
click at [934, 90] on button "»" at bounding box center [925, 88] width 25 height 25
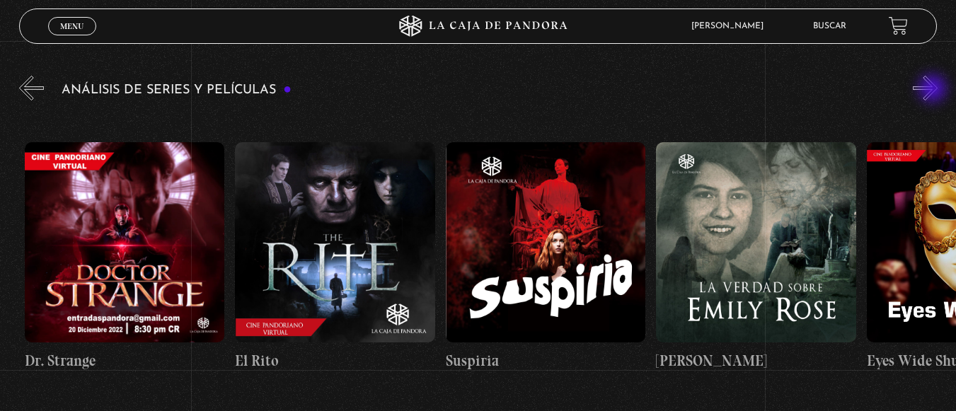
click at [934, 90] on button "»" at bounding box center [925, 88] width 25 height 25
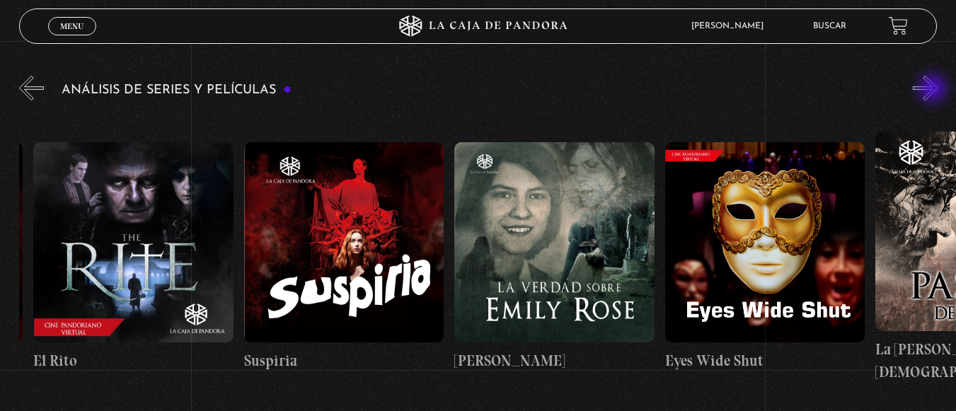
click at [934, 90] on button "»" at bounding box center [925, 88] width 25 height 25
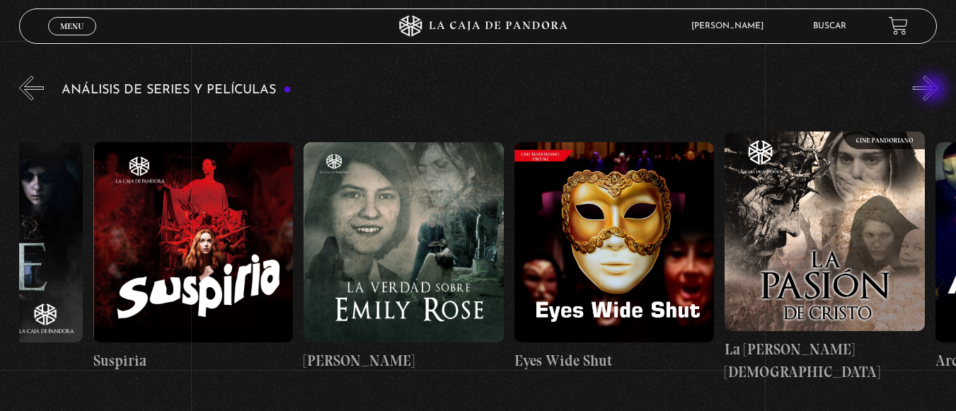
click at [934, 90] on button "»" at bounding box center [925, 88] width 25 height 25
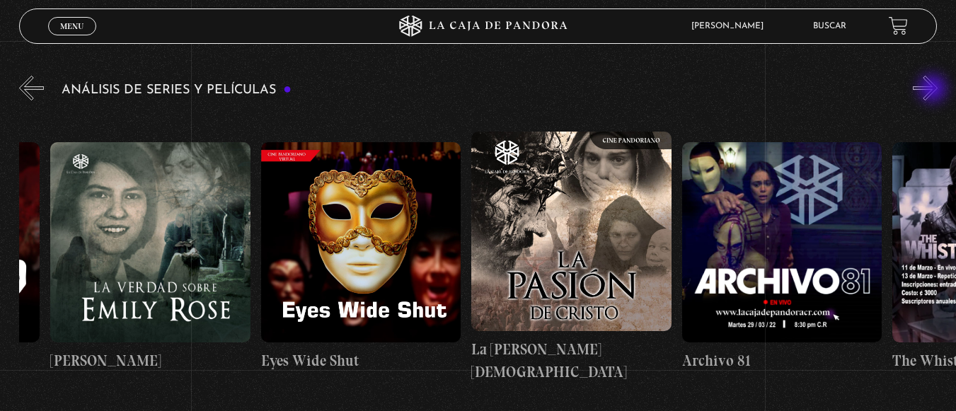
click at [934, 90] on button "»" at bounding box center [925, 88] width 25 height 25
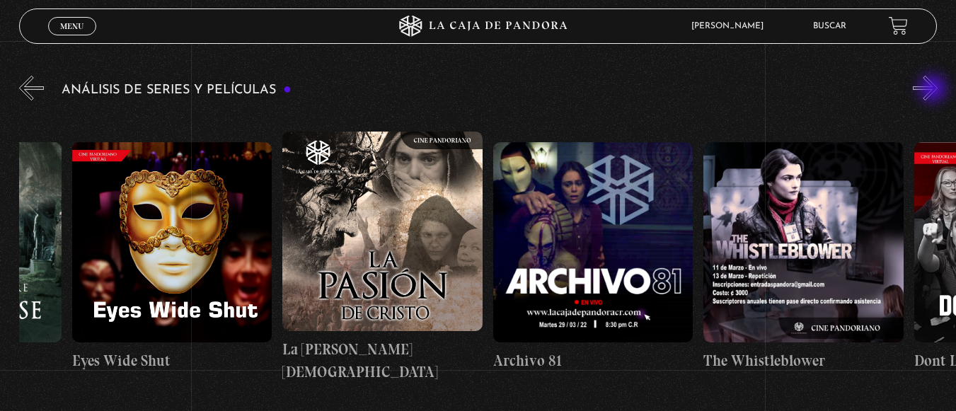
click at [934, 90] on button "»" at bounding box center [925, 88] width 25 height 25
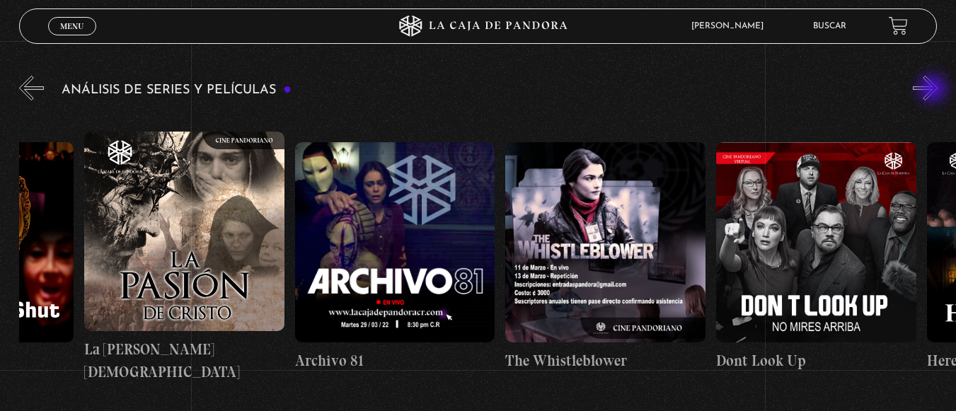
click at [934, 90] on button "»" at bounding box center [925, 88] width 25 height 25
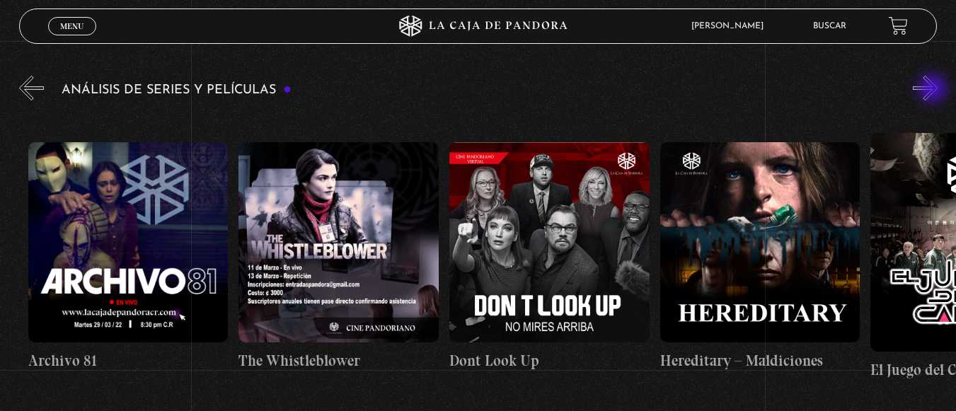
click at [934, 90] on button "»" at bounding box center [925, 88] width 25 height 25
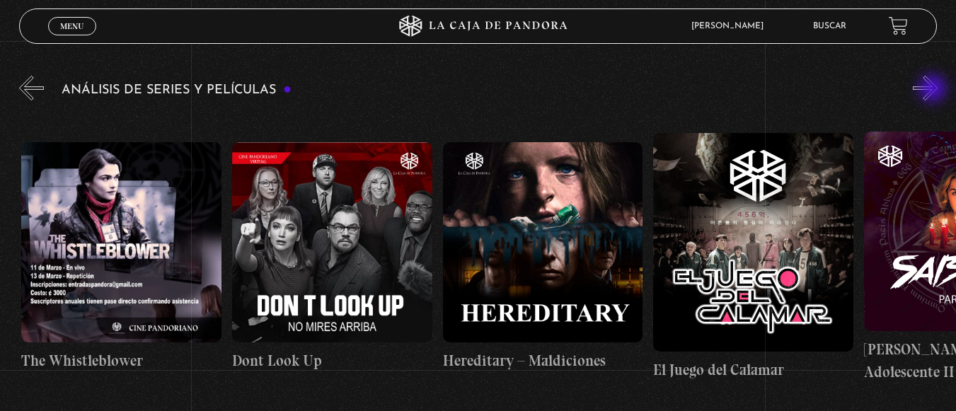
click at [934, 90] on button "»" at bounding box center [925, 88] width 25 height 25
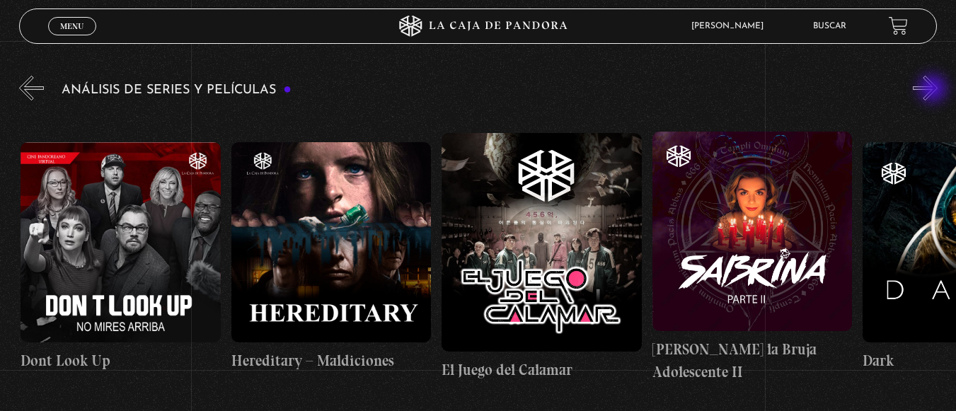
click at [934, 90] on button "»" at bounding box center [925, 88] width 25 height 25
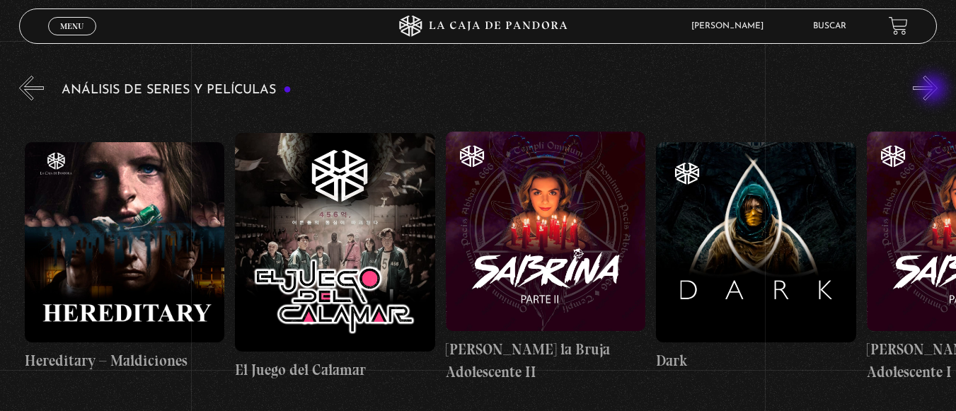
scroll to position [0, 3579]
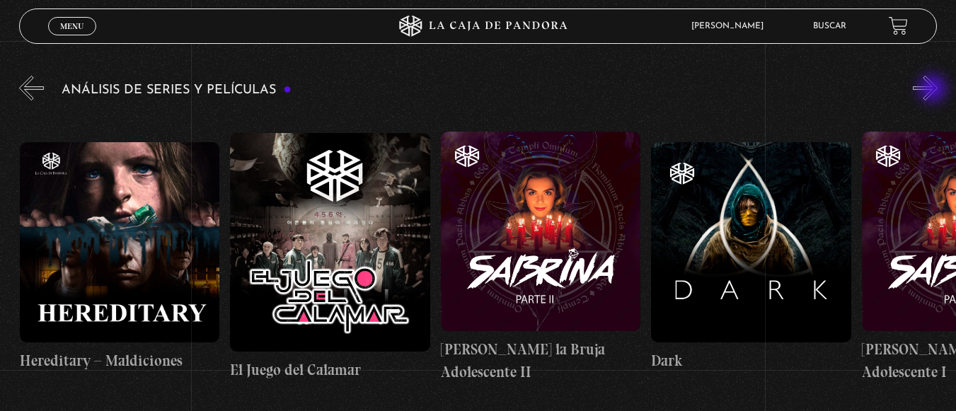
click at [934, 90] on button "»" at bounding box center [925, 88] width 25 height 25
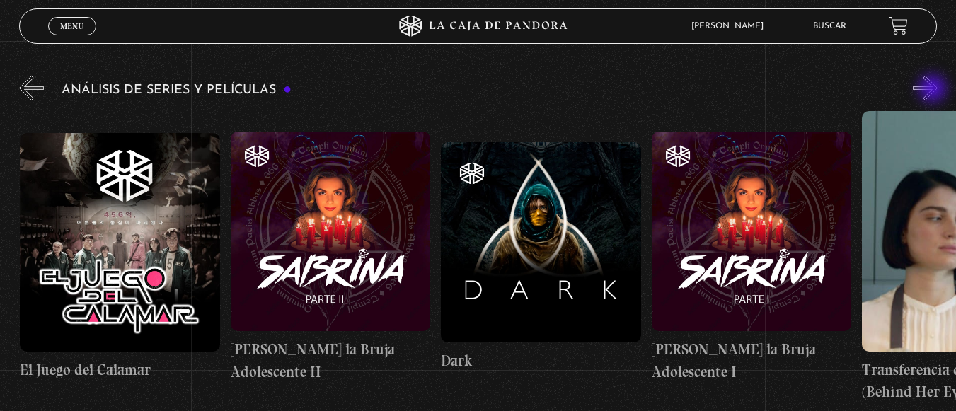
click at [934, 90] on button "»" at bounding box center [925, 88] width 25 height 25
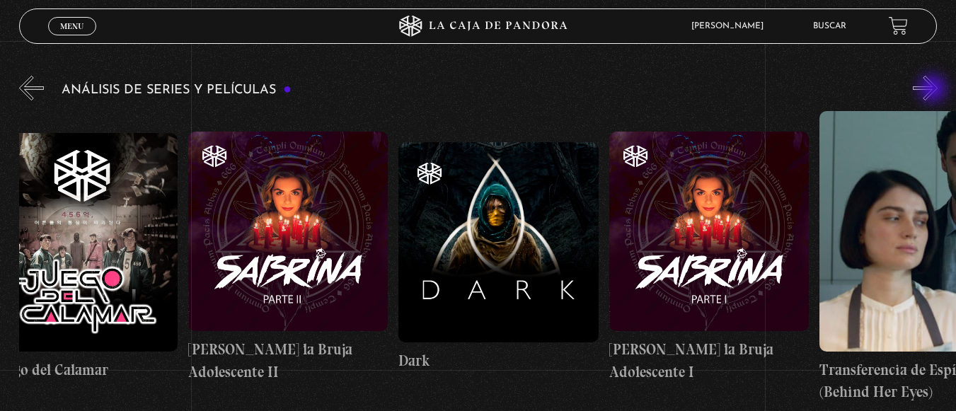
scroll to position [0, 3895]
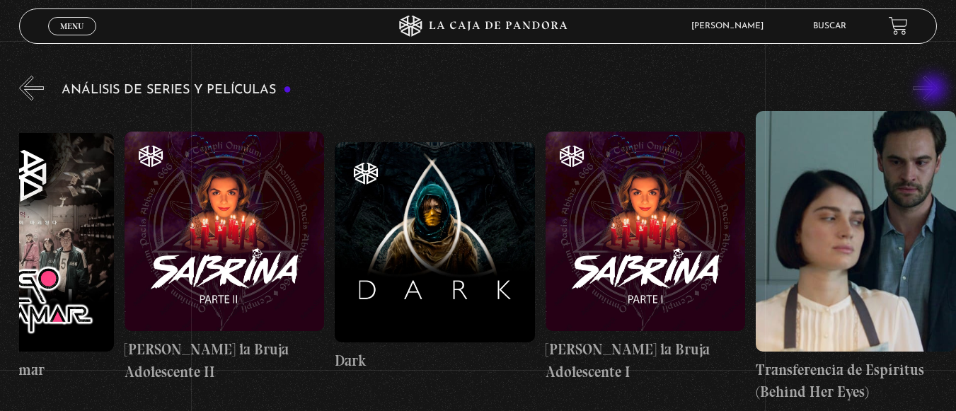
click at [934, 90] on button "»" at bounding box center [925, 88] width 25 height 25
click at [34, 88] on button "«" at bounding box center [31, 88] width 25 height 25
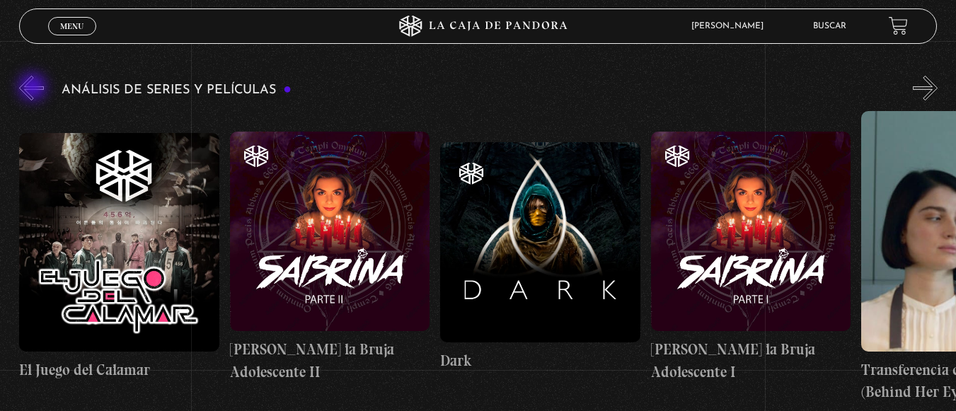
click at [34, 88] on button "«" at bounding box center [31, 88] width 25 height 25
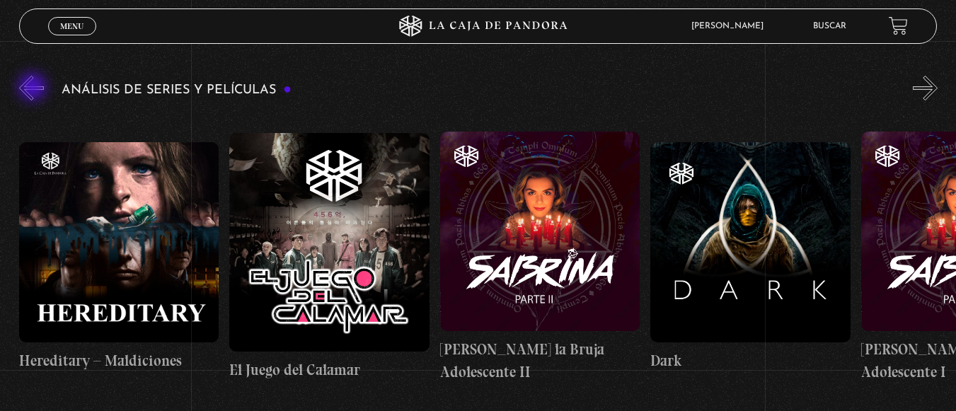
click at [34, 88] on button "«" at bounding box center [31, 88] width 25 height 25
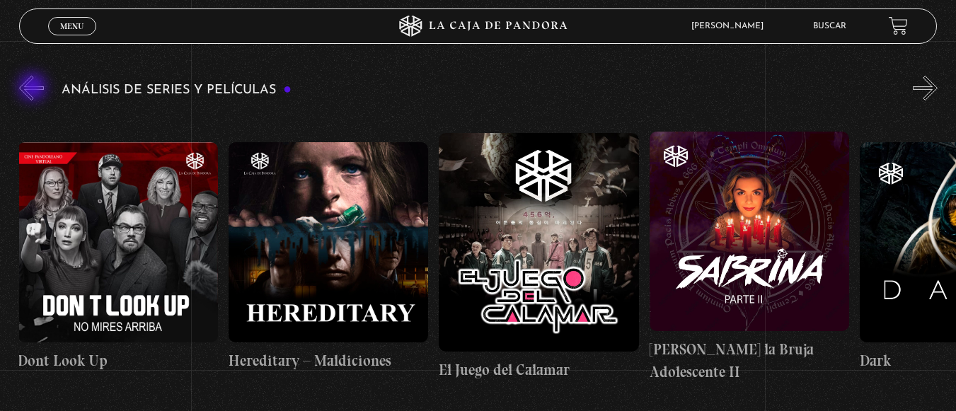
click at [34, 88] on button "«" at bounding box center [31, 88] width 25 height 25
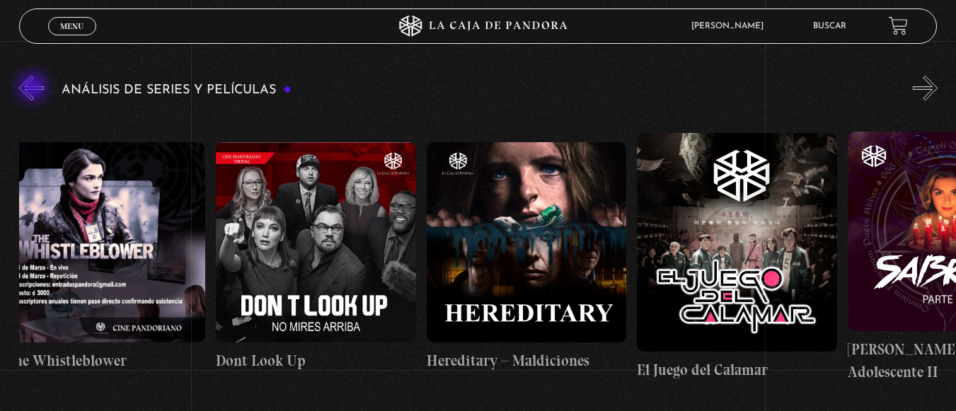
click at [34, 88] on button "«" at bounding box center [31, 88] width 25 height 25
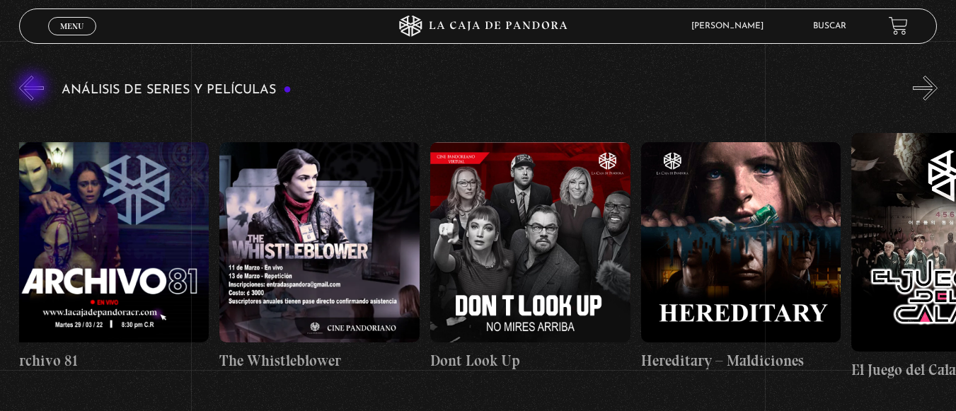
click at [34, 88] on button "«" at bounding box center [31, 88] width 25 height 25
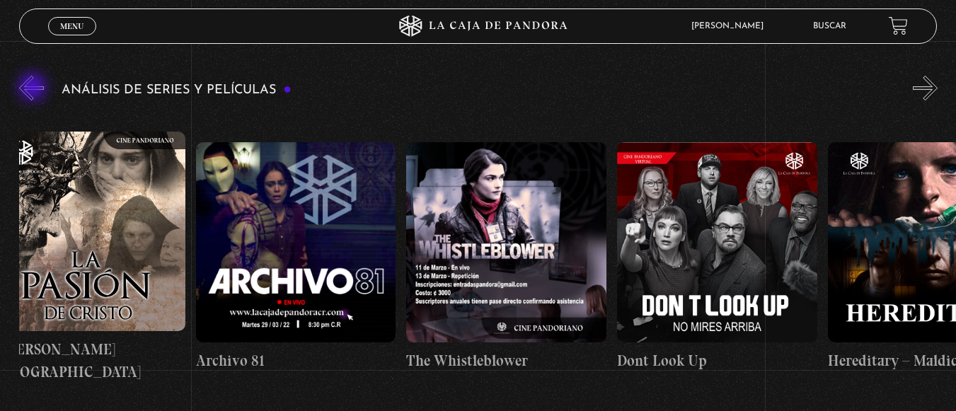
click at [34, 88] on button "«" at bounding box center [31, 88] width 25 height 25
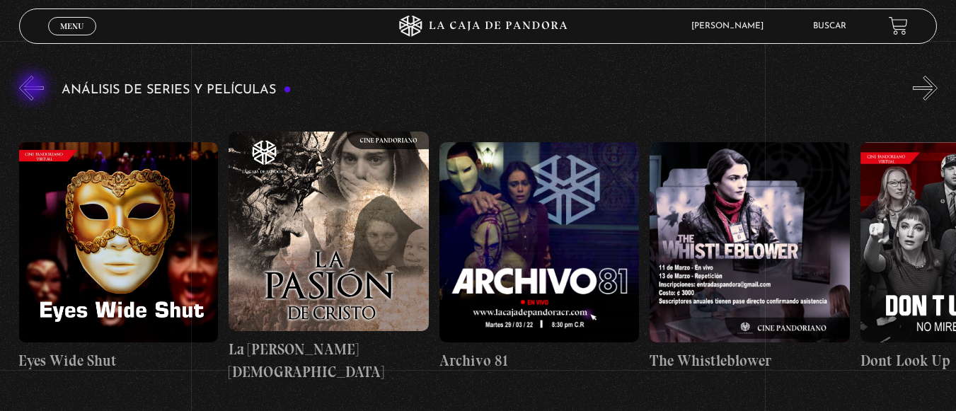
scroll to position [0, 2527]
click at [34, 88] on button "«" at bounding box center [31, 88] width 25 height 25
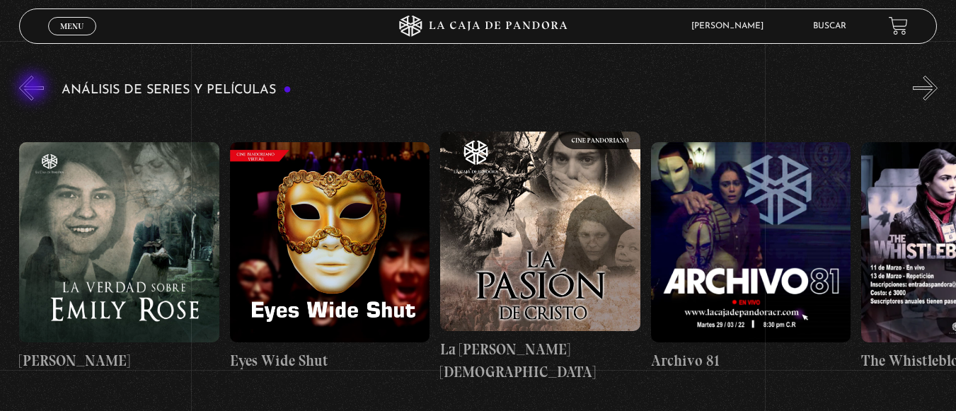
click at [34, 88] on button "«" at bounding box center [31, 88] width 25 height 25
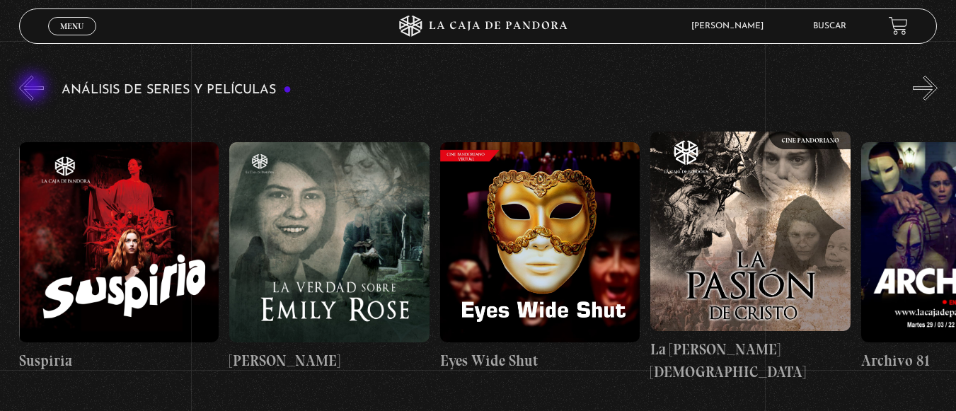
click at [34, 88] on button "«" at bounding box center [31, 88] width 25 height 25
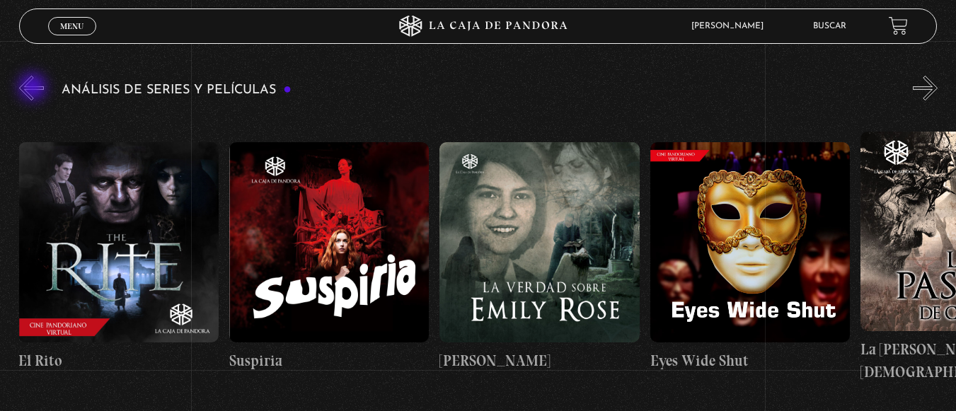
click at [34, 88] on button "«" at bounding box center [31, 88] width 25 height 25
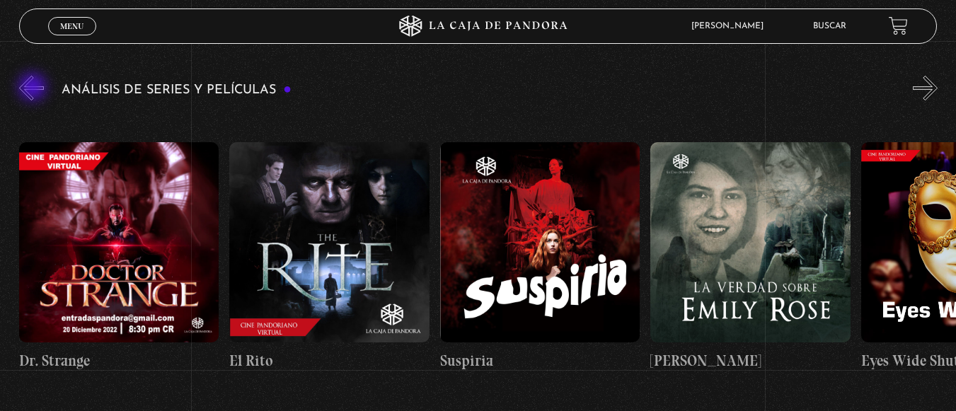
click at [34, 88] on button "«" at bounding box center [31, 88] width 25 height 25
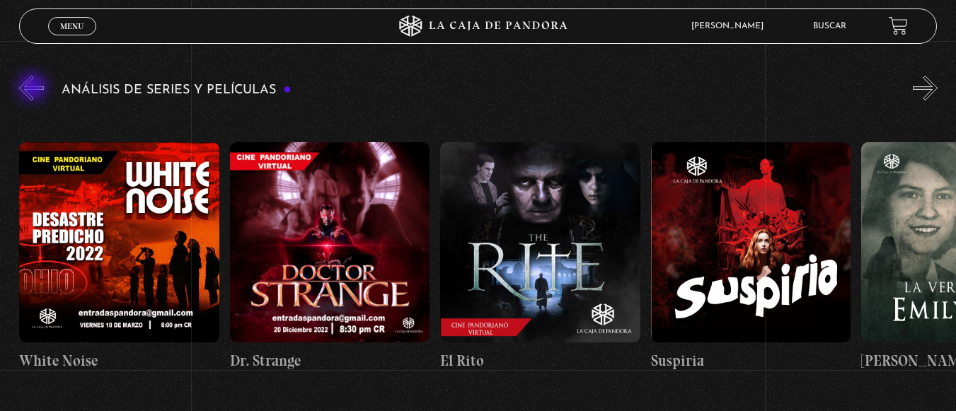
click at [34, 88] on button "«" at bounding box center [31, 88] width 25 height 25
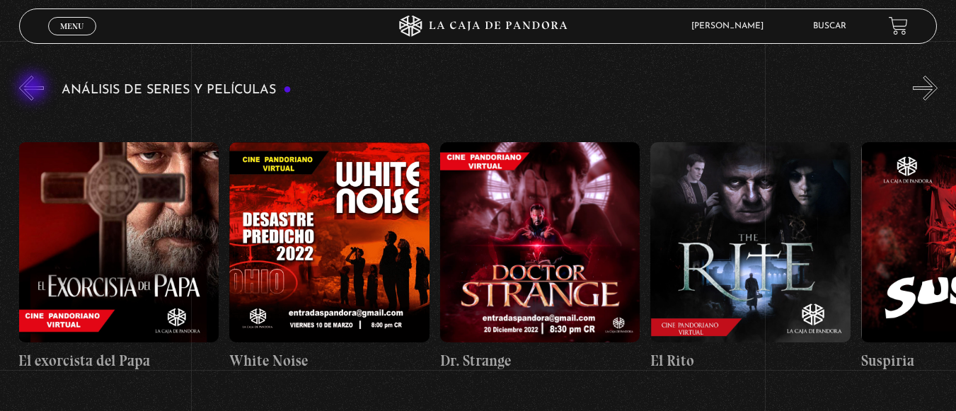
click at [34, 88] on button "«" at bounding box center [31, 88] width 25 height 25
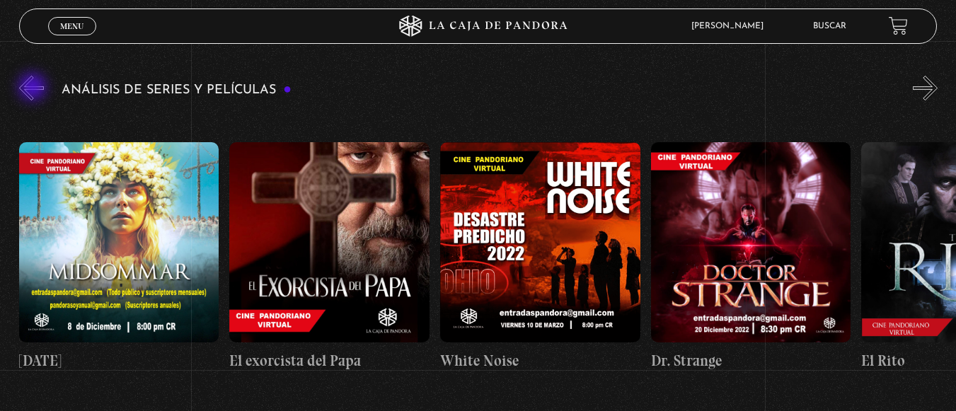
click at [34, 88] on button "«" at bounding box center [31, 88] width 25 height 25
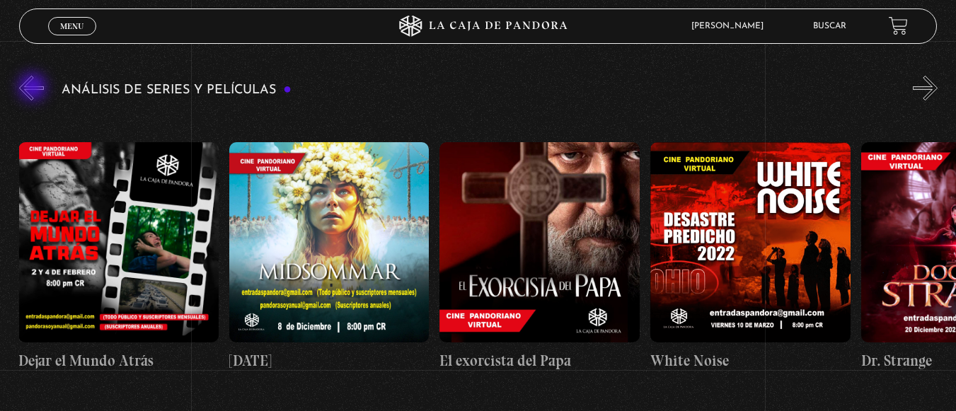
scroll to position [0, 842]
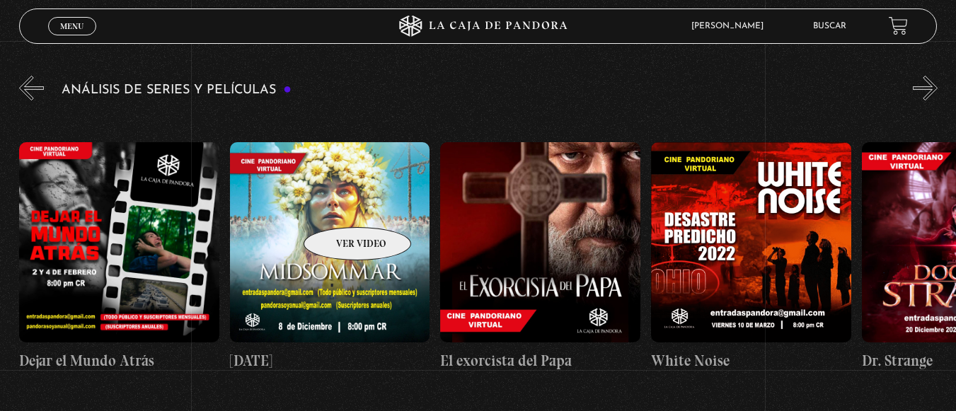
click at [339, 206] on figure at bounding box center [330, 242] width 200 height 200
click at [938, 91] on button "»" at bounding box center [925, 88] width 25 height 25
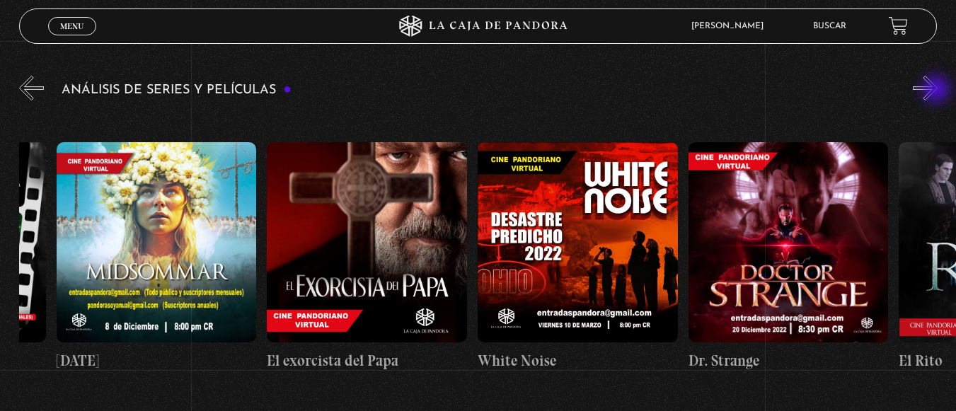
click at [938, 91] on button "»" at bounding box center [925, 88] width 25 height 25
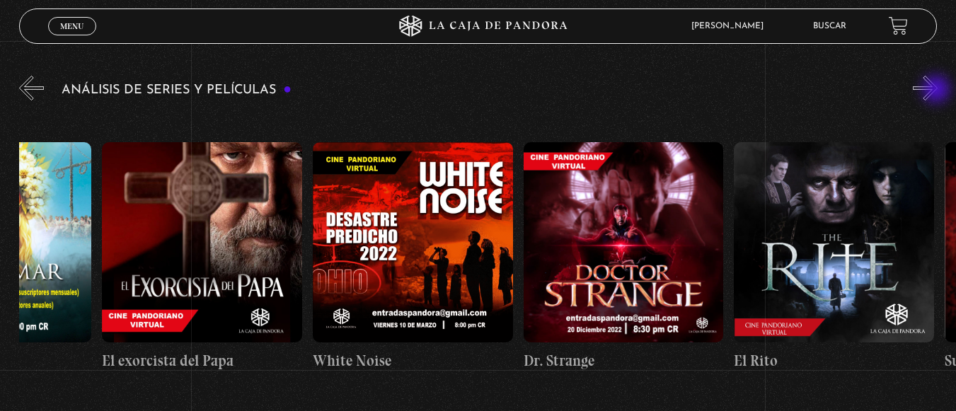
click at [938, 91] on button "»" at bounding box center [925, 88] width 25 height 25
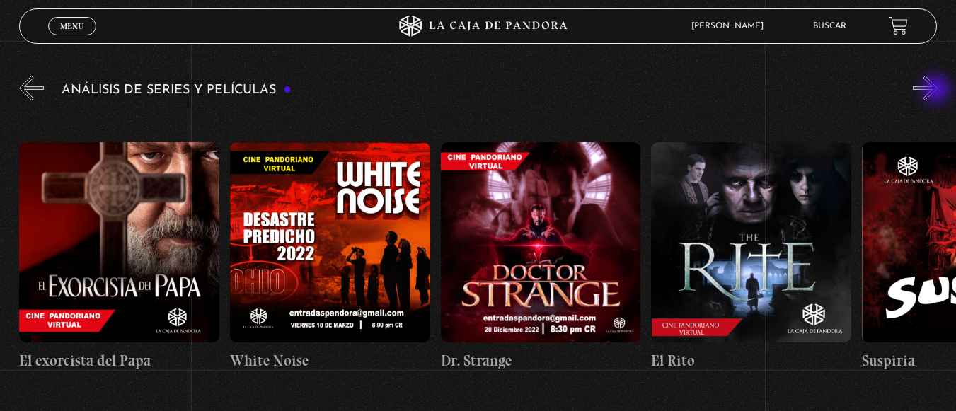
click at [938, 91] on button "»" at bounding box center [925, 88] width 25 height 25
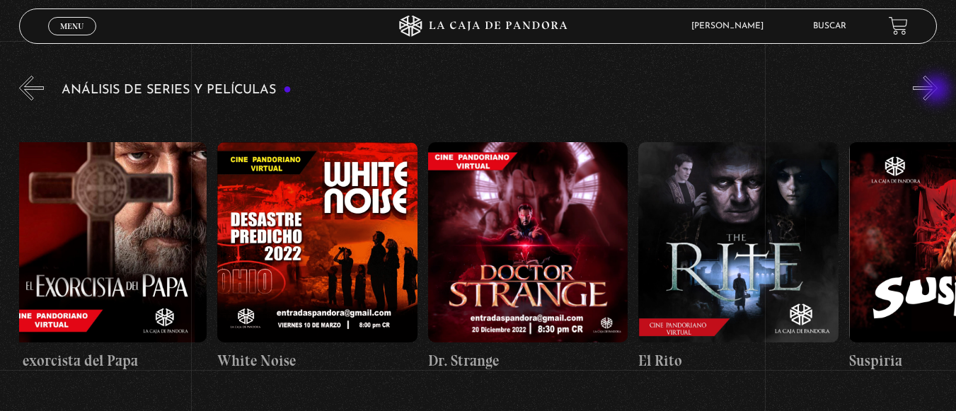
click at [938, 91] on button "»" at bounding box center [925, 88] width 25 height 25
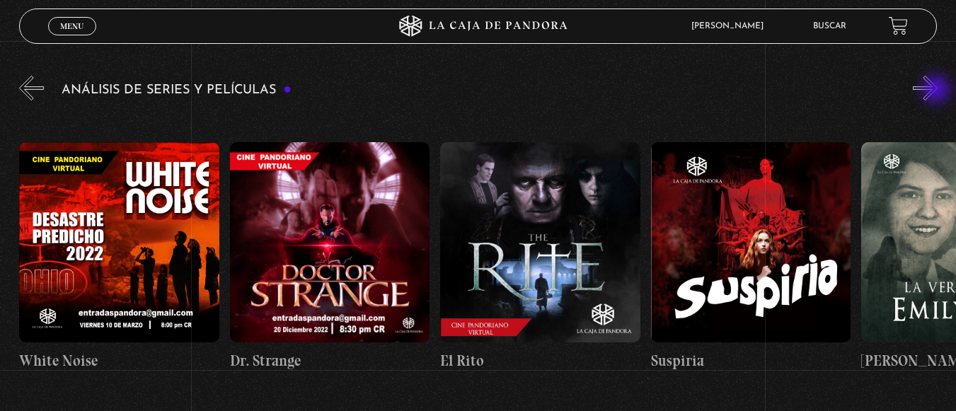
click at [938, 91] on button "»" at bounding box center [925, 88] width 25 height 25
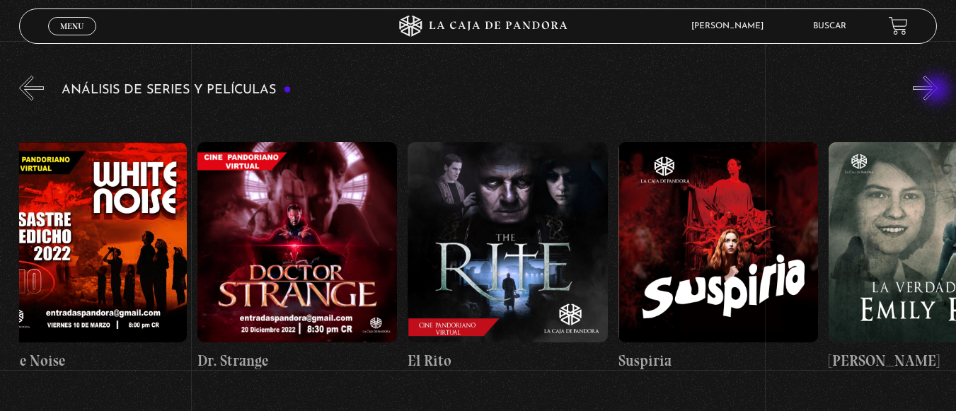
click at [938, 91] on button "»" at bounding box center [925, 88] width 25 height 25
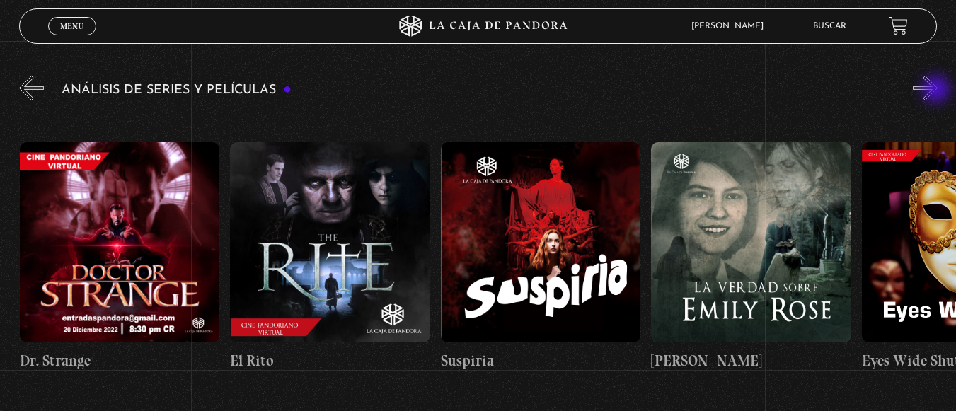
click at [938, 91] on button "»" at bounding box center [925, 88] width 25 height 25
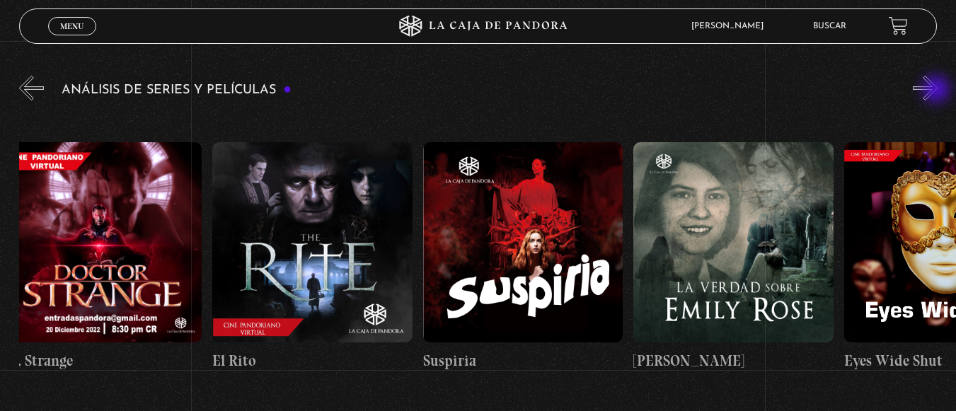
click at [938, 91] on button "»" at bounding box center [925, 88] width 25 height 25
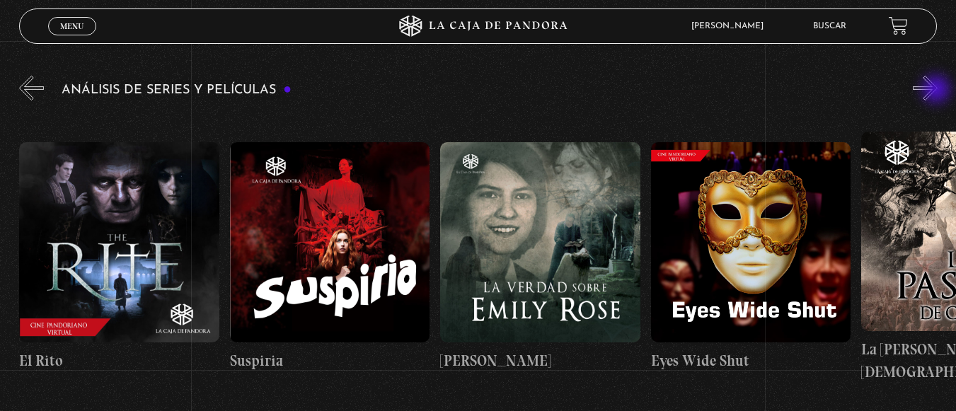
click at [938, 91] on button "»" at bounding box center [925, 88] width 25 height 25
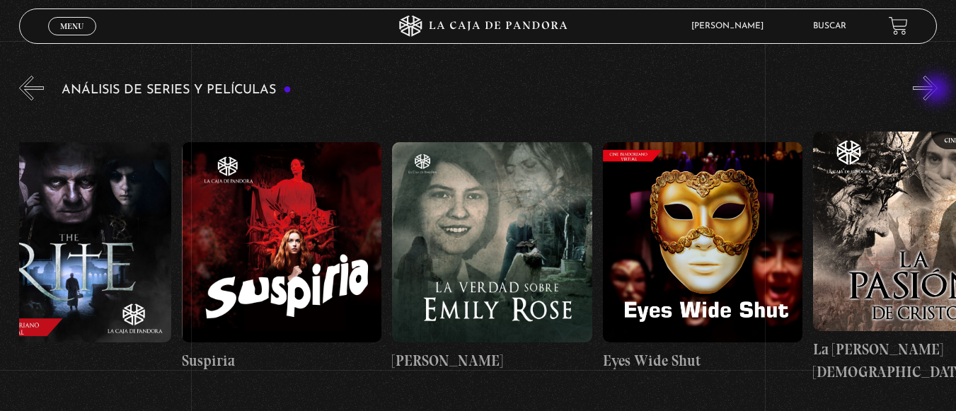
click at [938, 91] on button "»" at bounding box center [925, 88] width 25 height 25
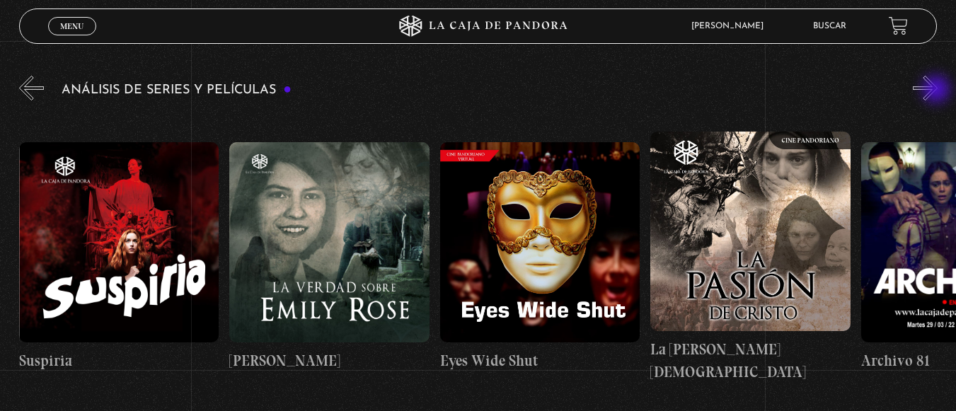
click at [938, 91] on button "»" at bounding box center [925, 88] width 25 height 25
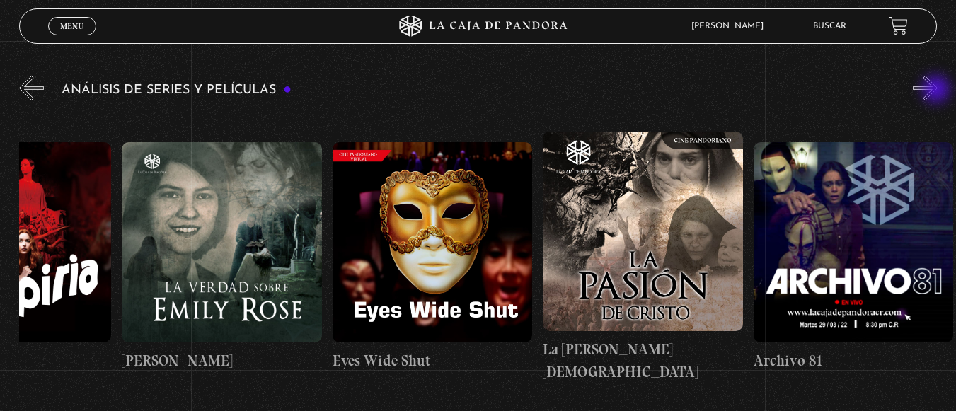
click at [938, 91] on button "»" at bounding box center [925, 88] width 25 height 25
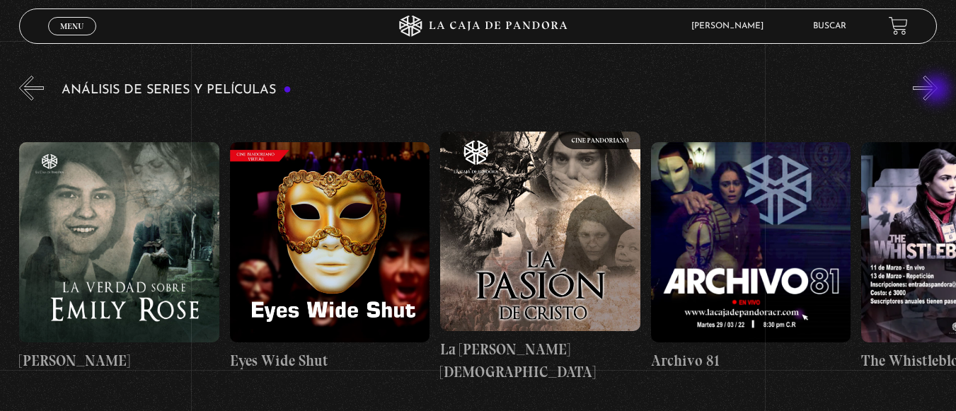
click at [938, 91] on button "»" at bounding box center [925, 88] width 25 height 25
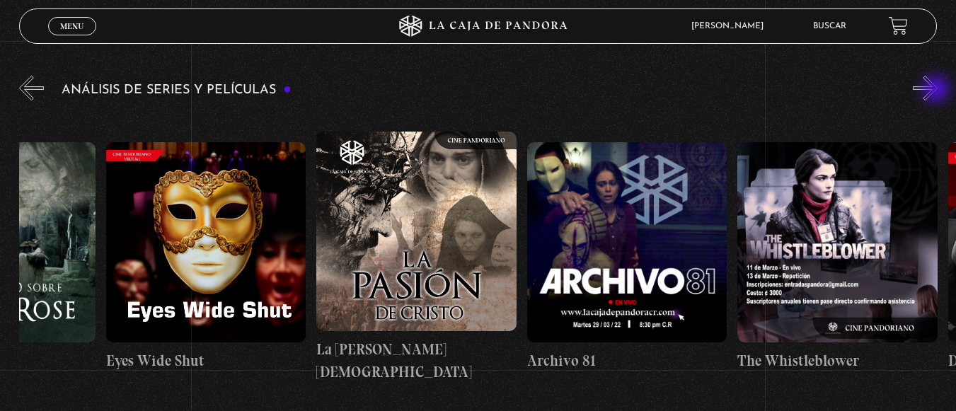
click at [938, 91] on button "»" at bounding box center [925, 88] width 25 height 25
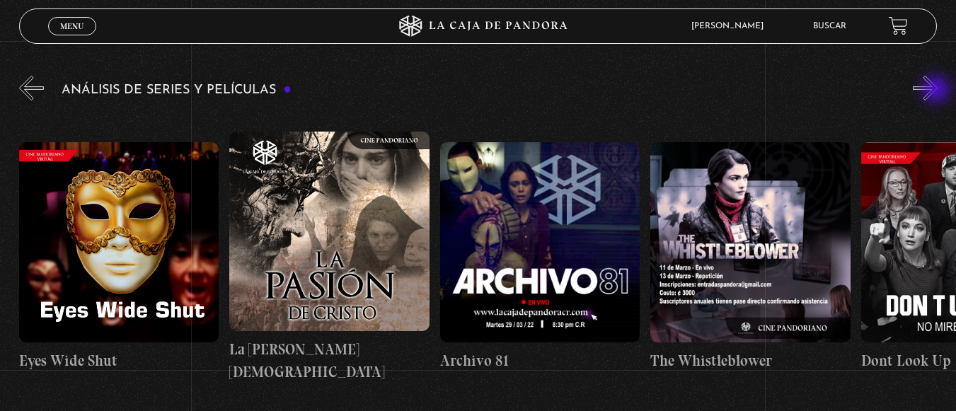
click at [938, 91] on button "»" at bounding box center [925, 88] width 25 height 25
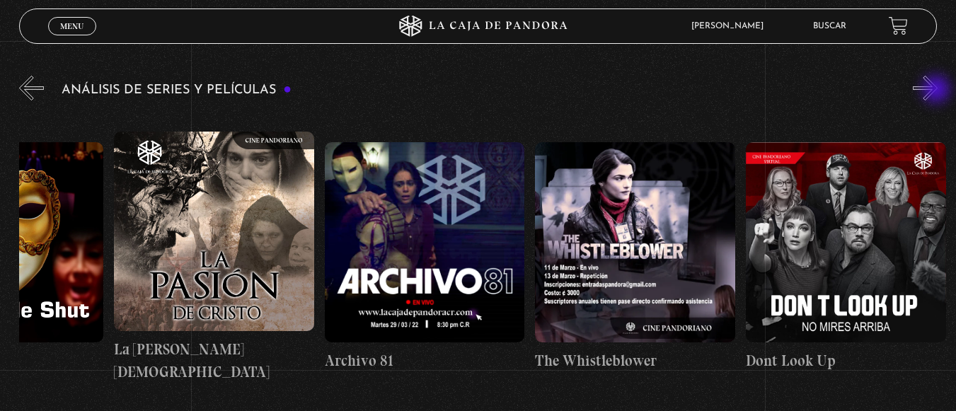
click at [938, 91] on button "»" at bounding box center [925, 88] width 25 height 25
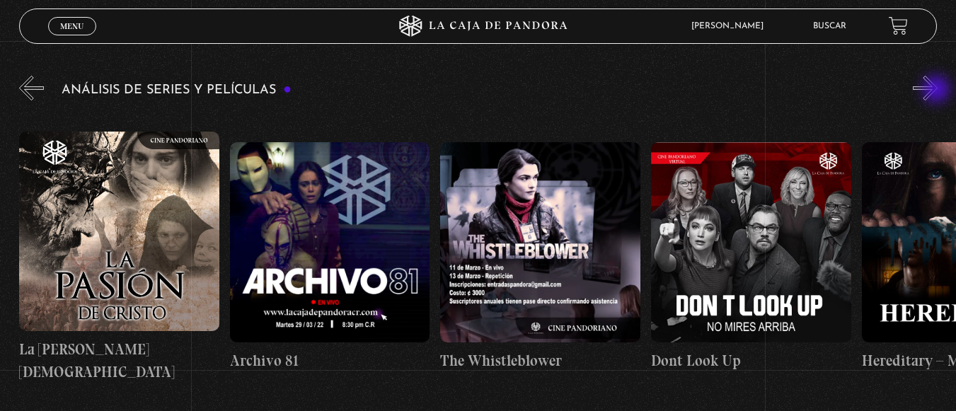
click at [938, 91] on button "»" at bounding box center [925, 88] width 25 height 25
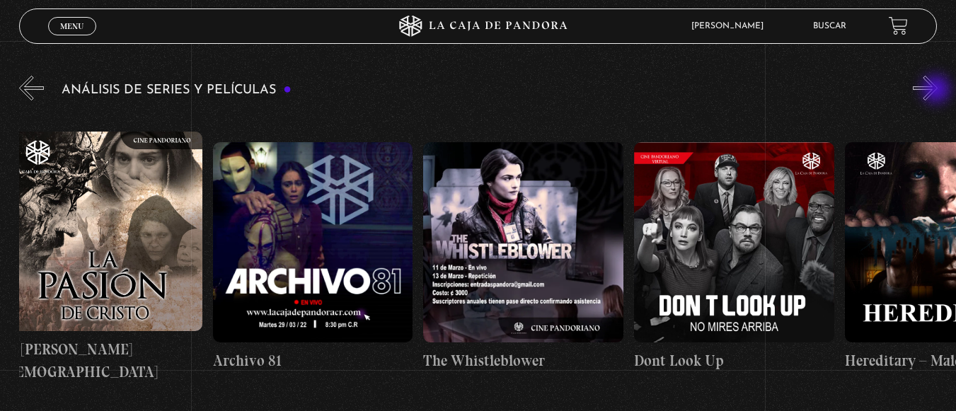
click at [938, 91] on button "»" at bounding box center [925, 88] width 25 height 25
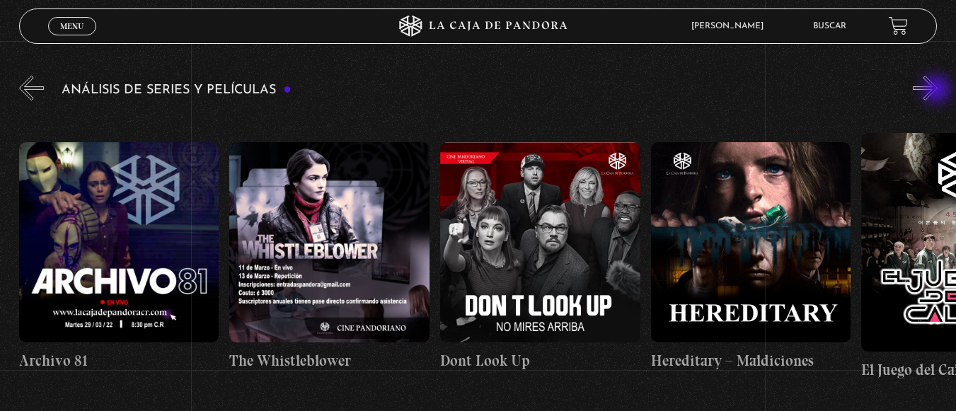
click at [938, 91] on button "»" at bounding box center [925, 88] width 25 height 25
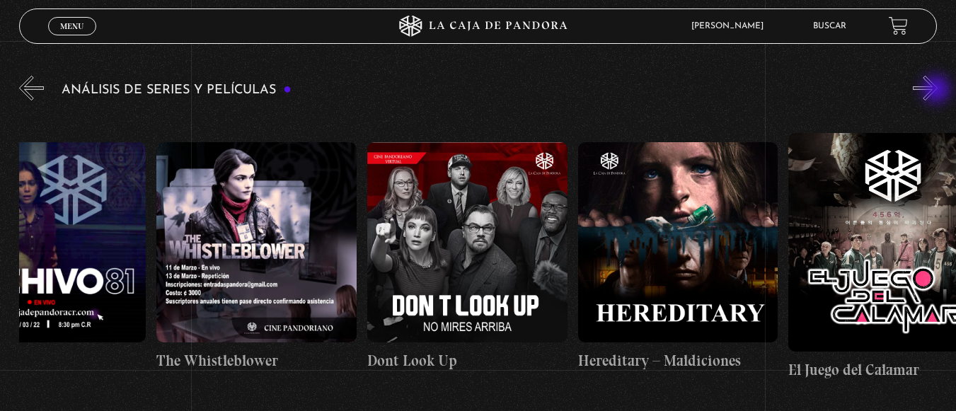
click at [938, 91] on button "»" at bounding box center [925, 88] width 25 height 25
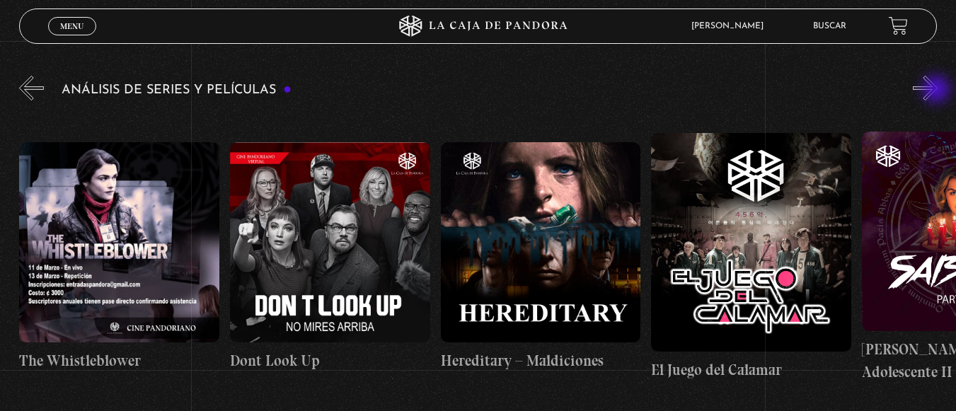
click at [938, 91] on button "»" at bounding box center [925, 88] width 25 height 25
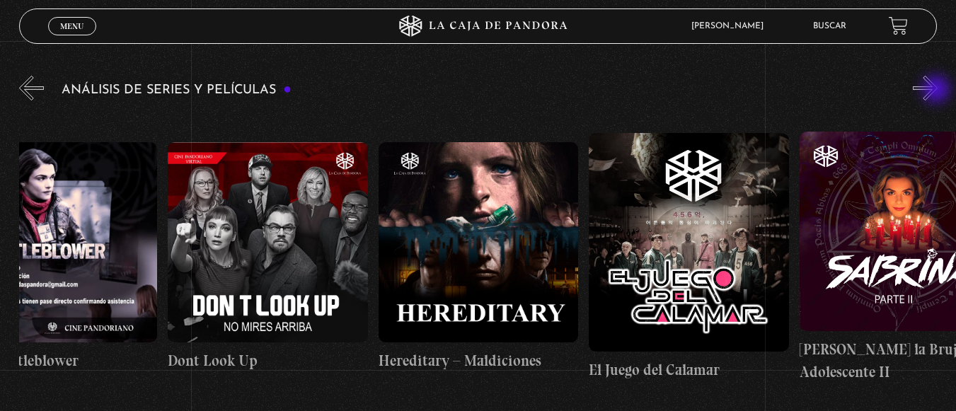
click at [938, 91] on button "»" at bounding box center [925, 88] width 25 height 25
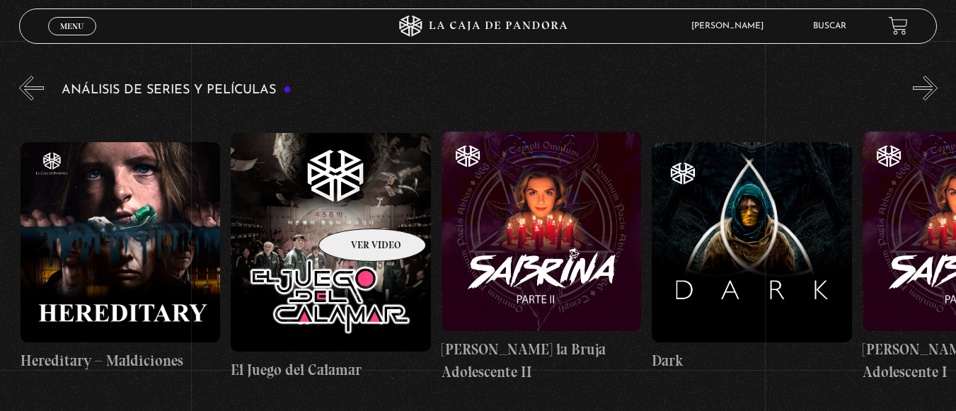
scroll to position [0, 3579]
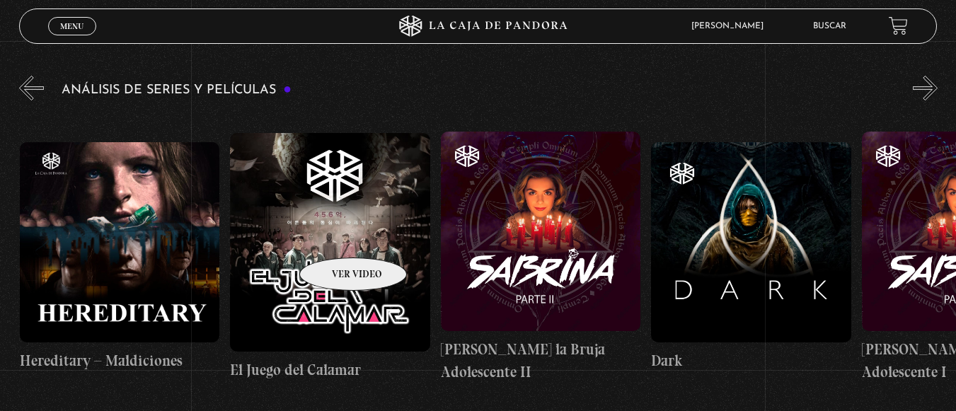
click at [335, 236] on figure at bounding box center [330, 242] width 200 height 218
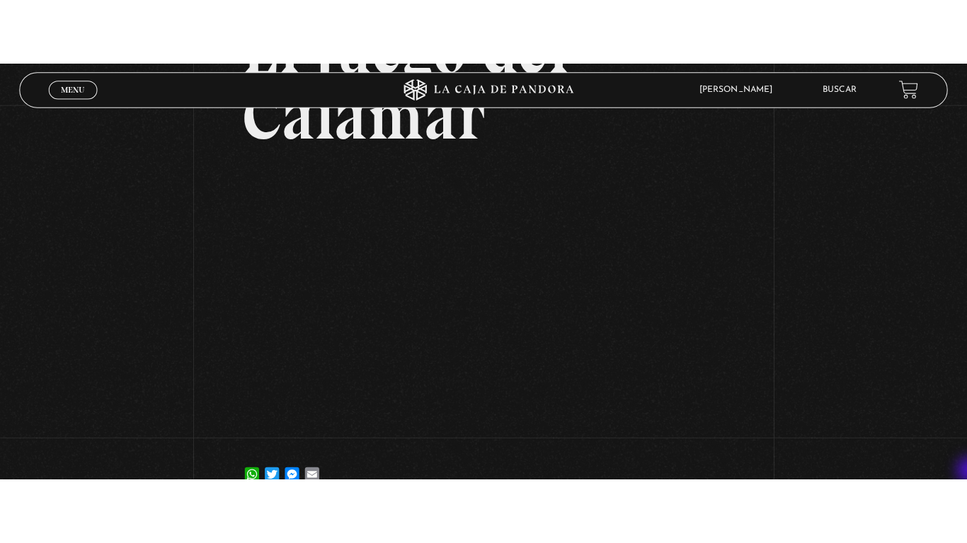
scroll to position [170, 0]
